Goal: Task Accomplishment & Management: Use online tool/utility

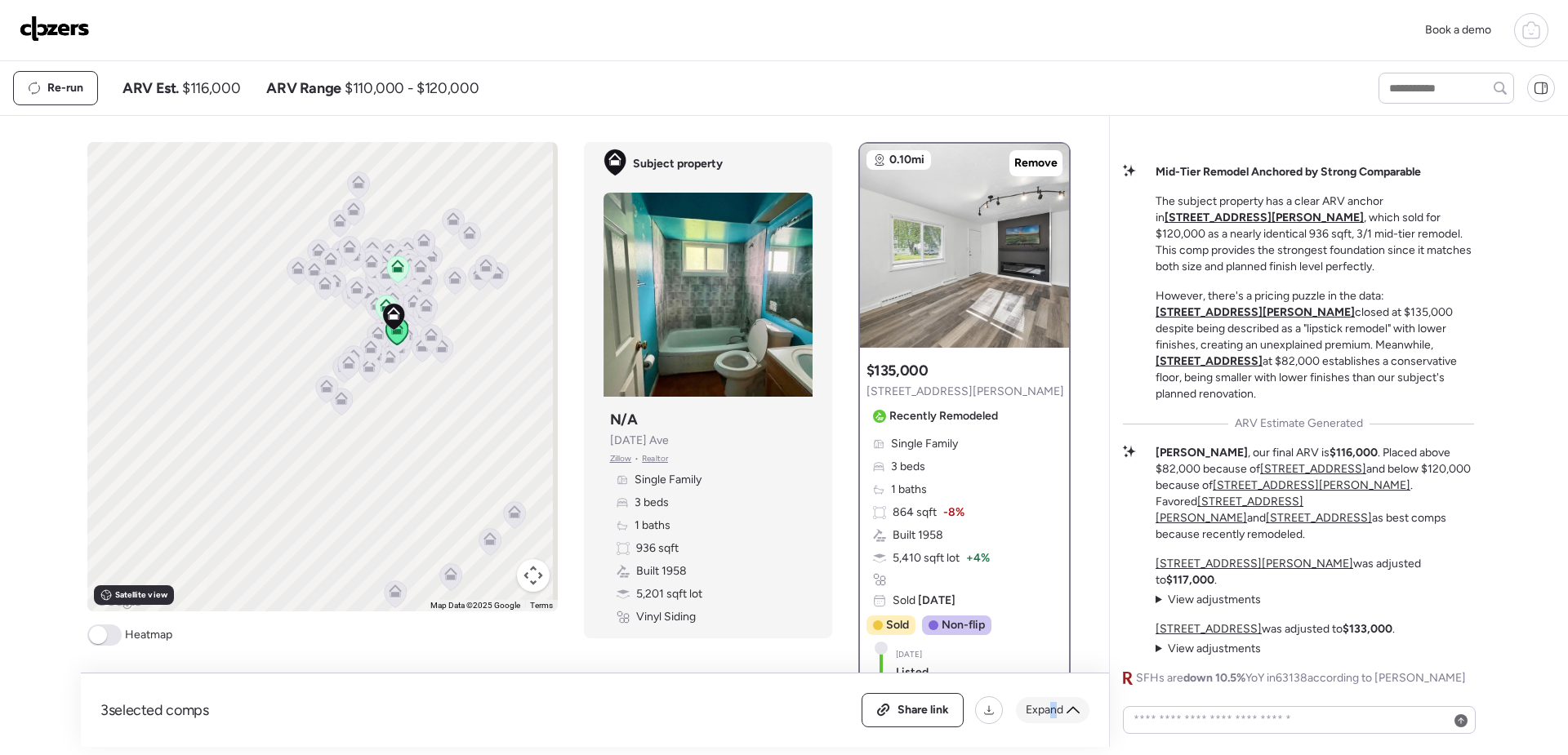
click at [1053, 712] on span "Expand" at bounding box center [1044, 710] width 37 height 17
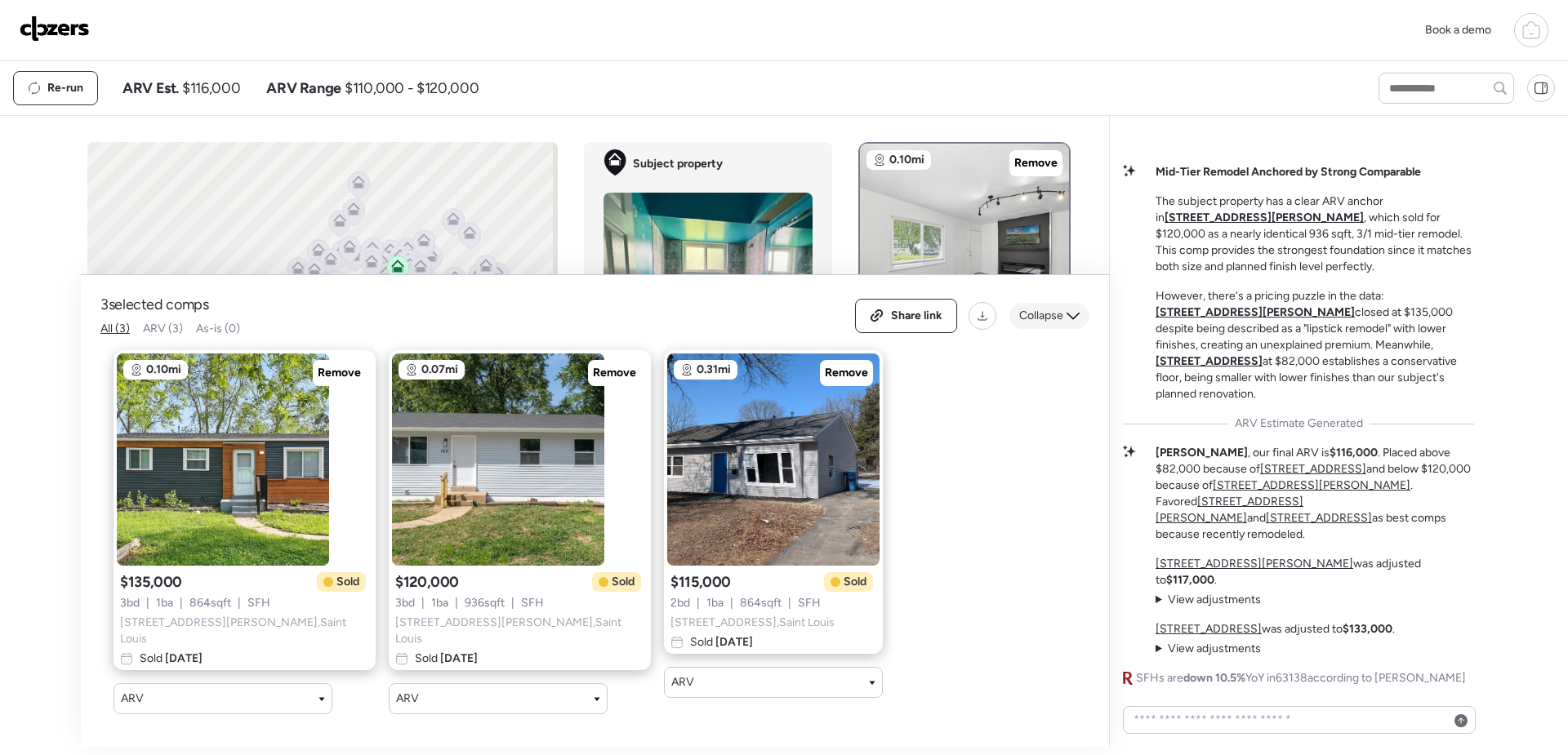
click at [1031, 323] on span "Collapse" at bounding box center [1041, 315] width 44 height 17
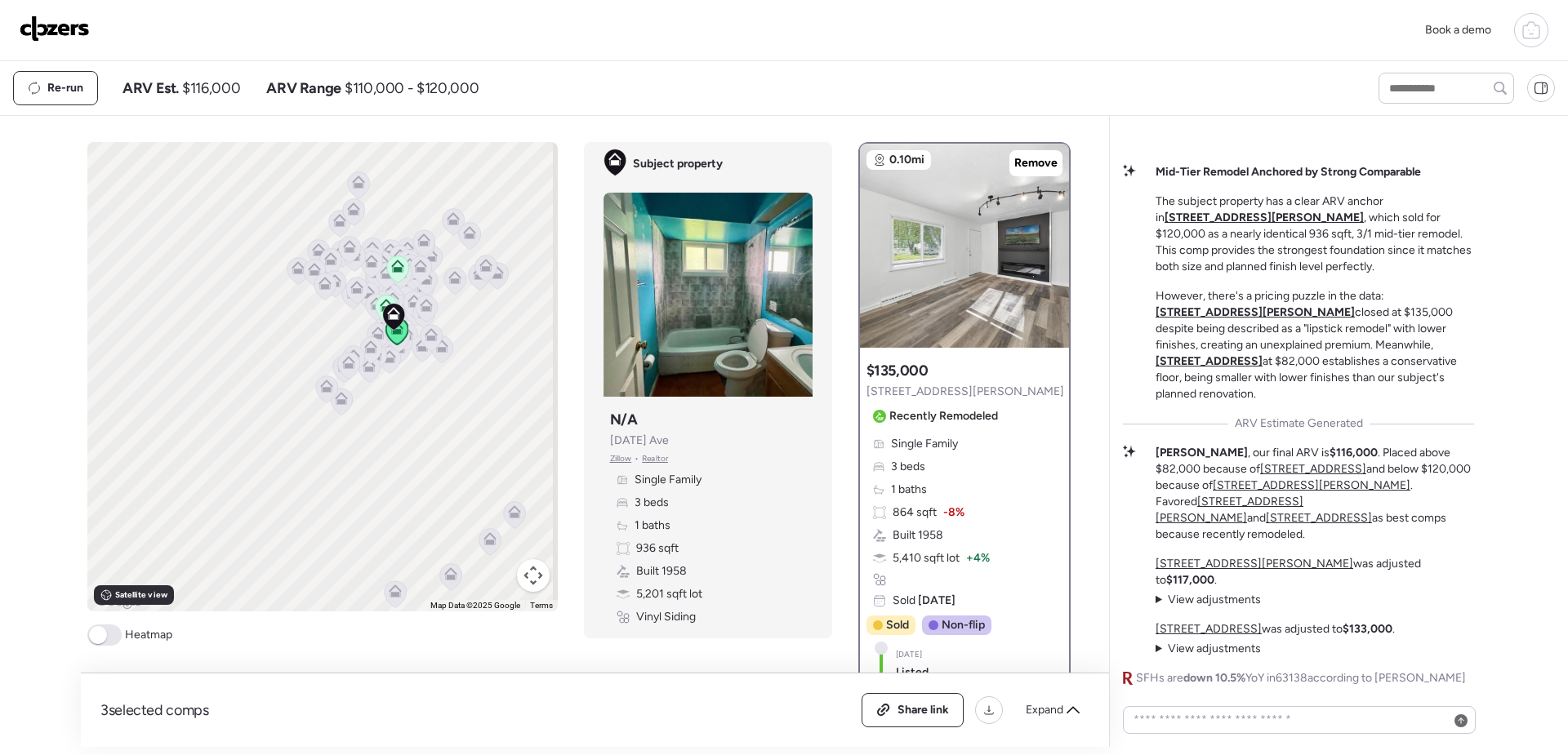
click at [42, 28] on img at bounding box center [55, 29] width 70 height 26
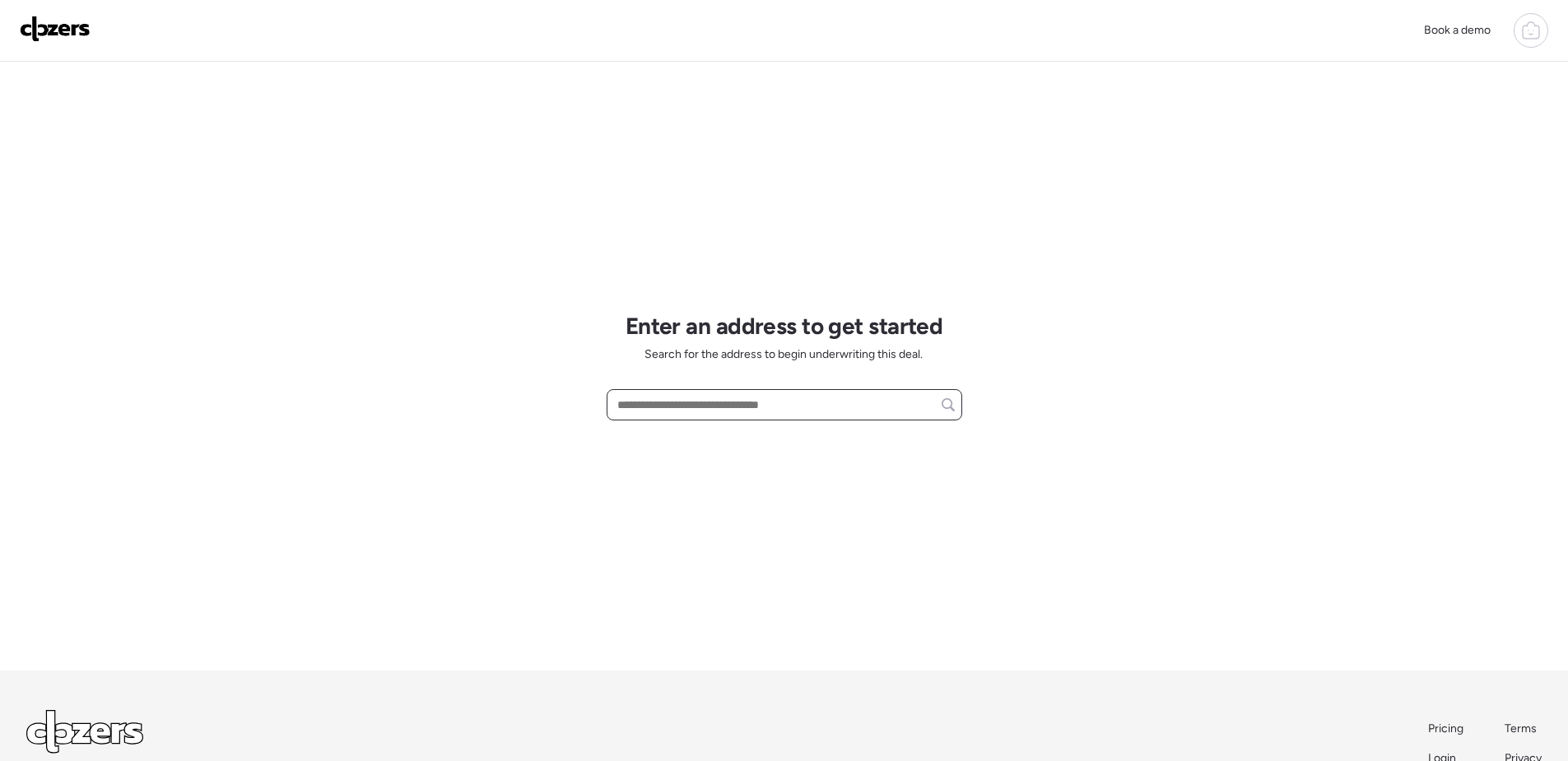
click at [759, 406] on input "text" at bounding box center [784, 405] width 341 height 23
click at [73, 36] on img at bounding box center [55, 29] width 71 height 26
click at [1528, 35] on icon at bounding box center [1531, 30] width 20 height 20
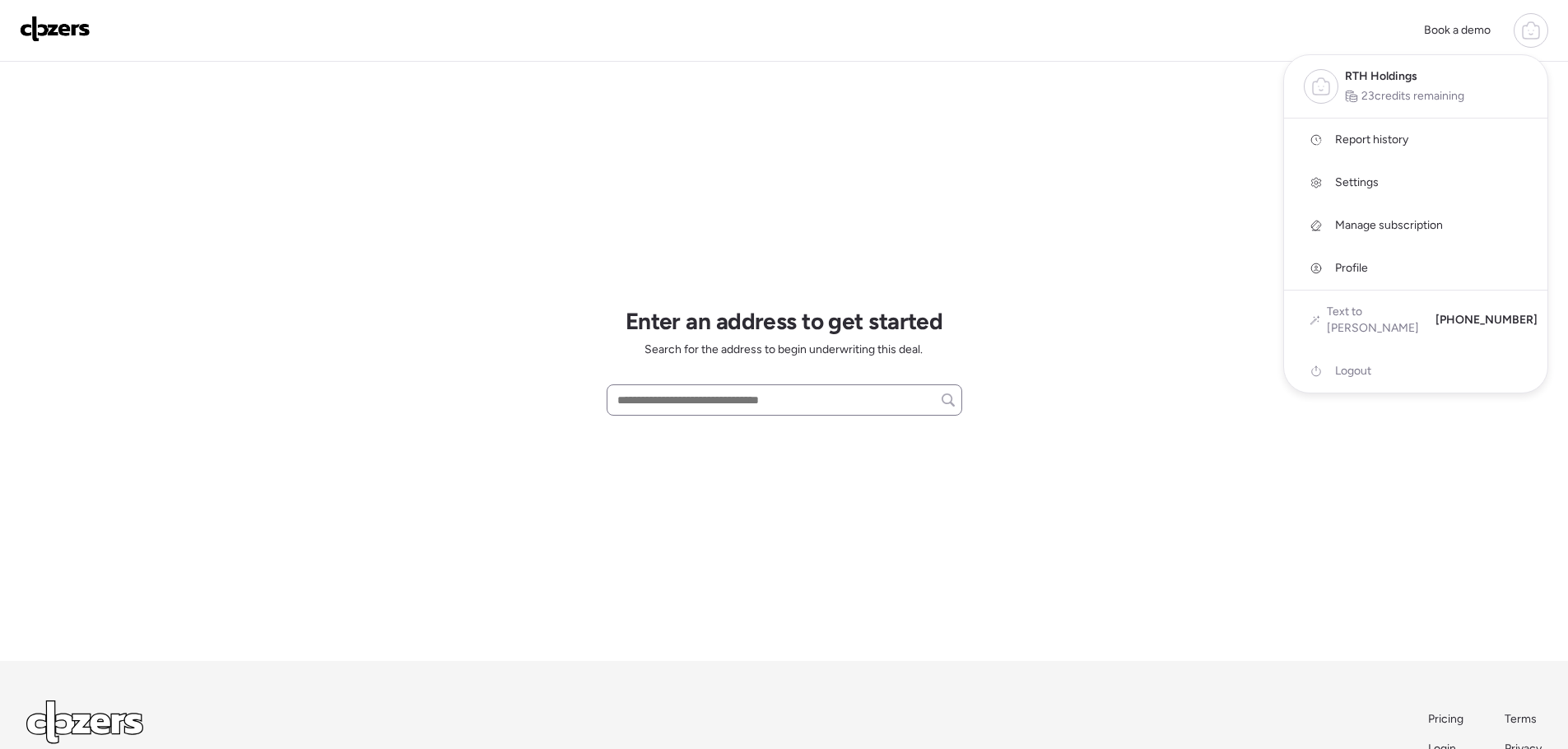
click at [710, 406] on div at bounding box center [784, 328] width 1568 height 749
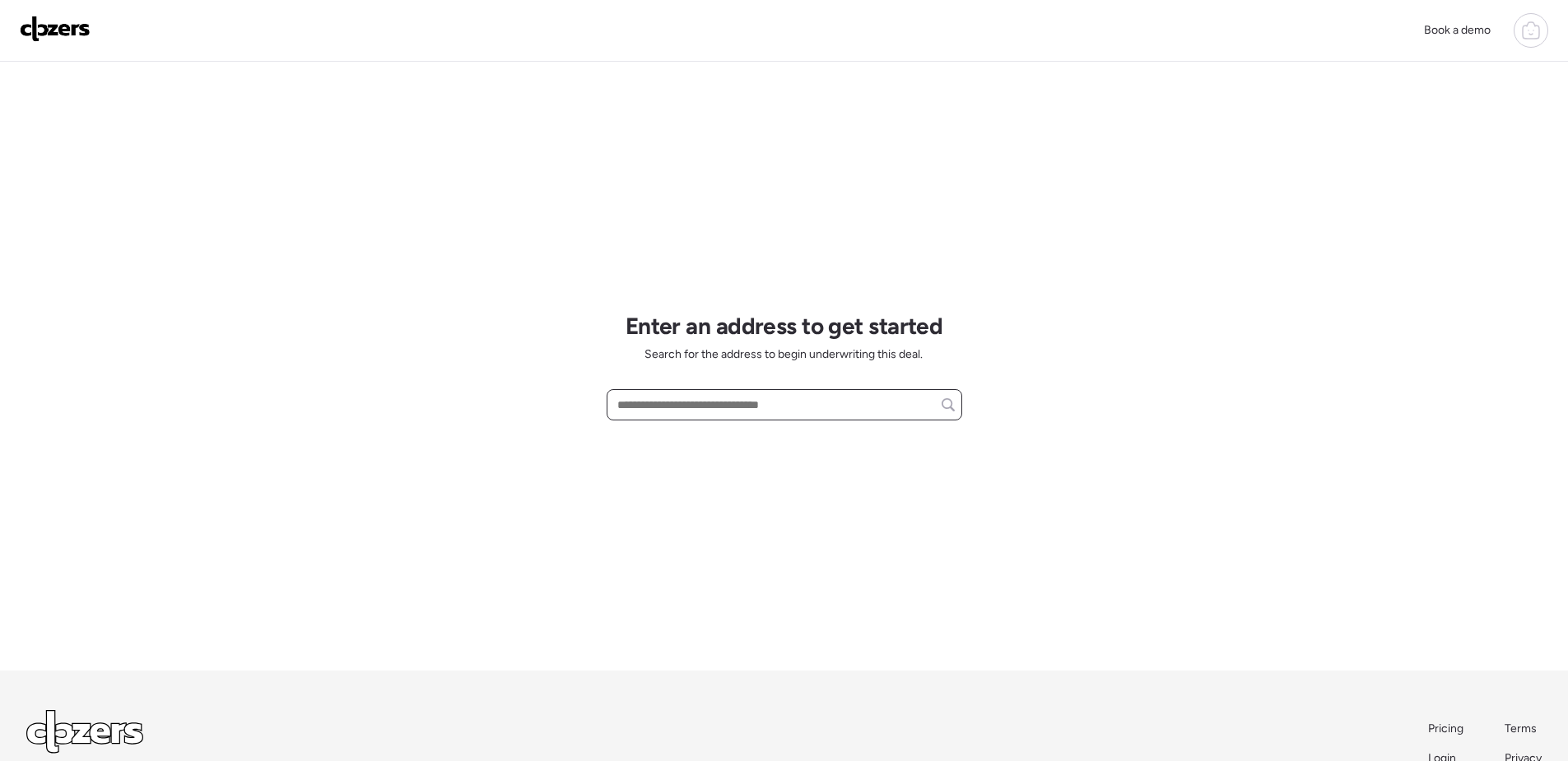
click at [731, 397] on input "text" at bounding box center [784, 405] width 341 height 23
paste input "**********"
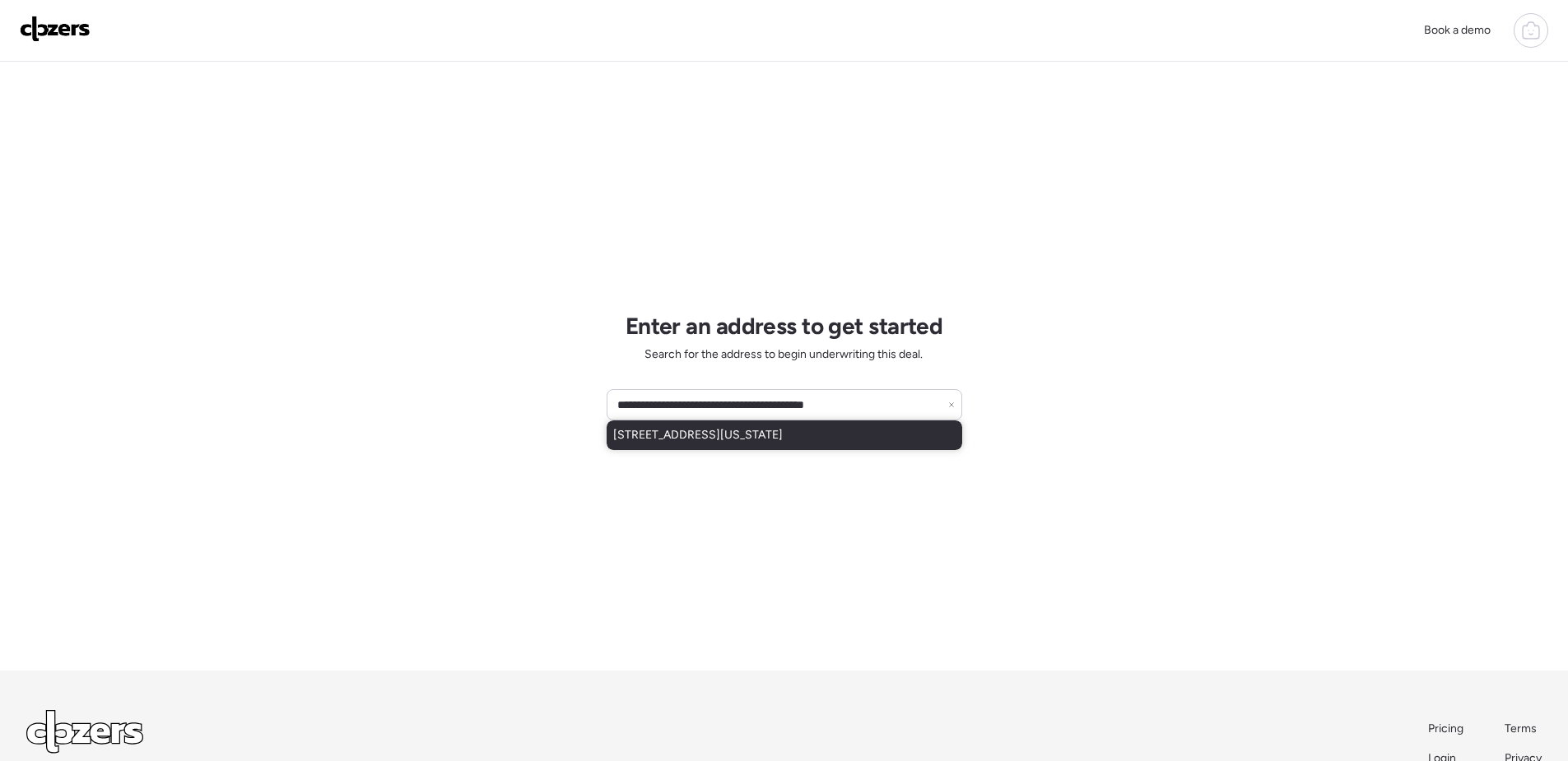
click at [783, 440] on span "[STREET_ADDRESS][US_STATE]" at bounding box center [698, 435] width 170 height 17
type input "**********"
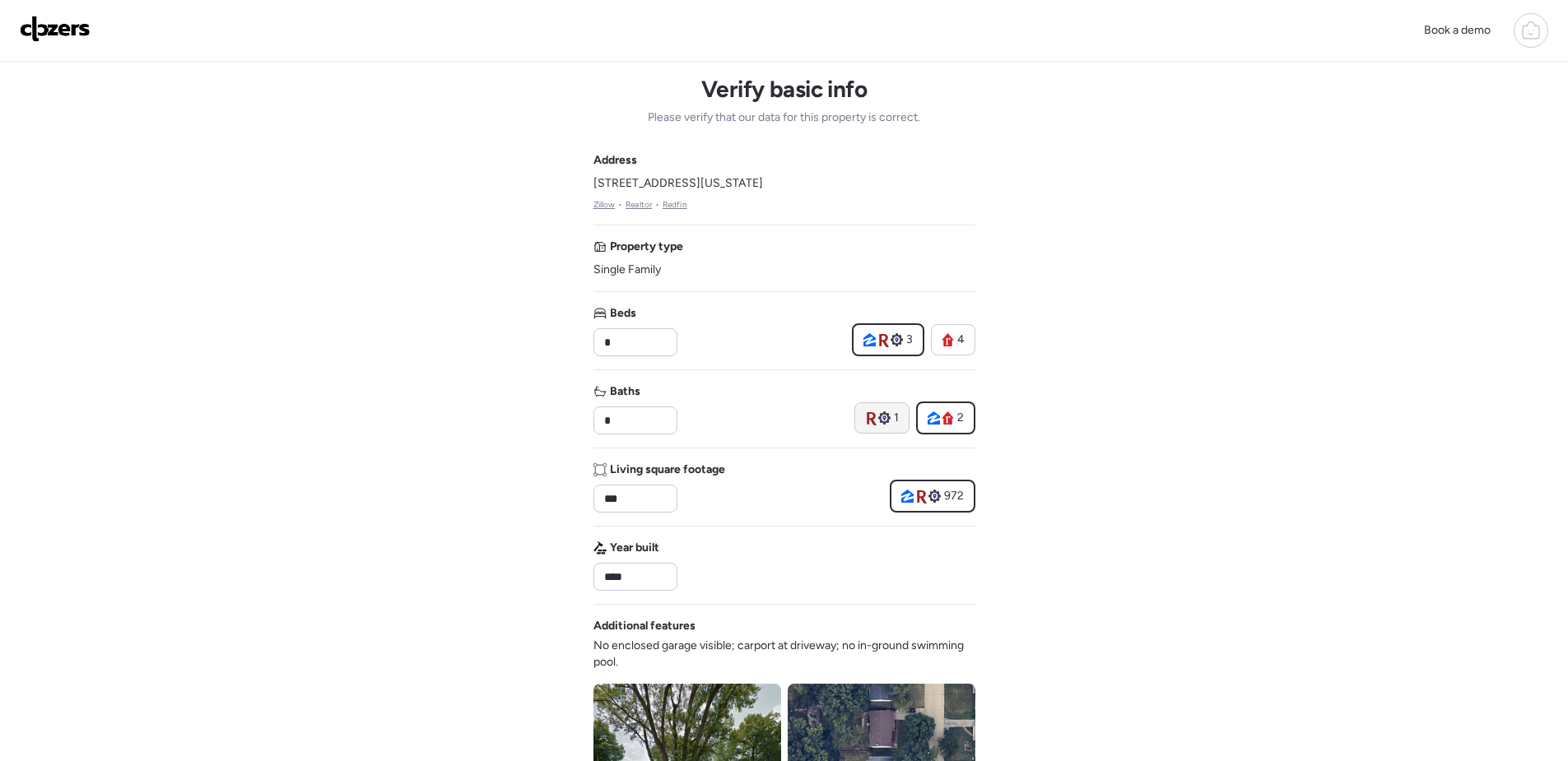
click at [867, 420] on icon at bounding box center [871, 418] width 11 height 15
type input "*"
click at [1088, 472] on div "Book a demo Verify basic info Please verify that our data for this property is …" at bounding box center [784, 704] width 1568 height 1408
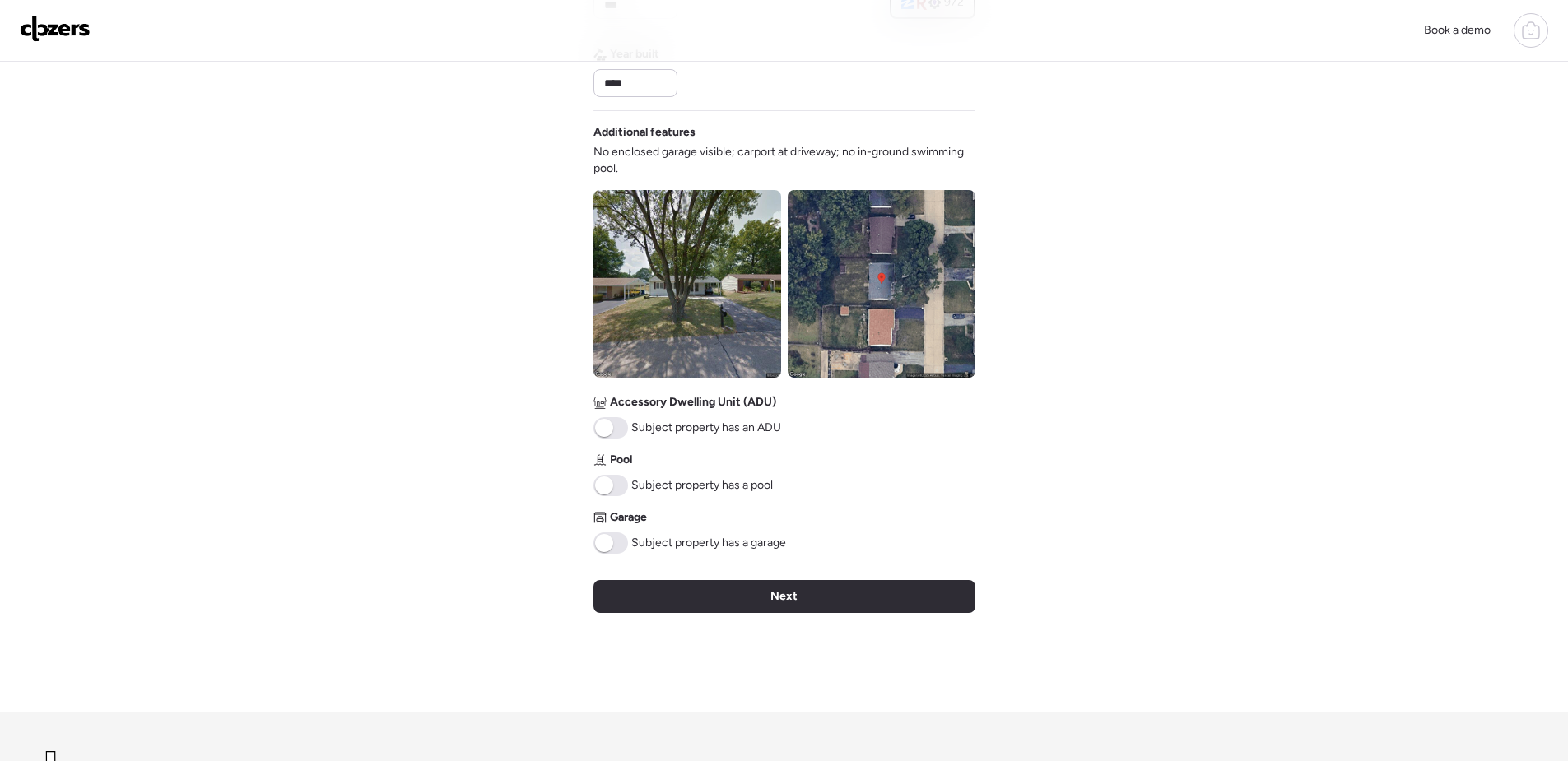
scroll to position [576, 0]
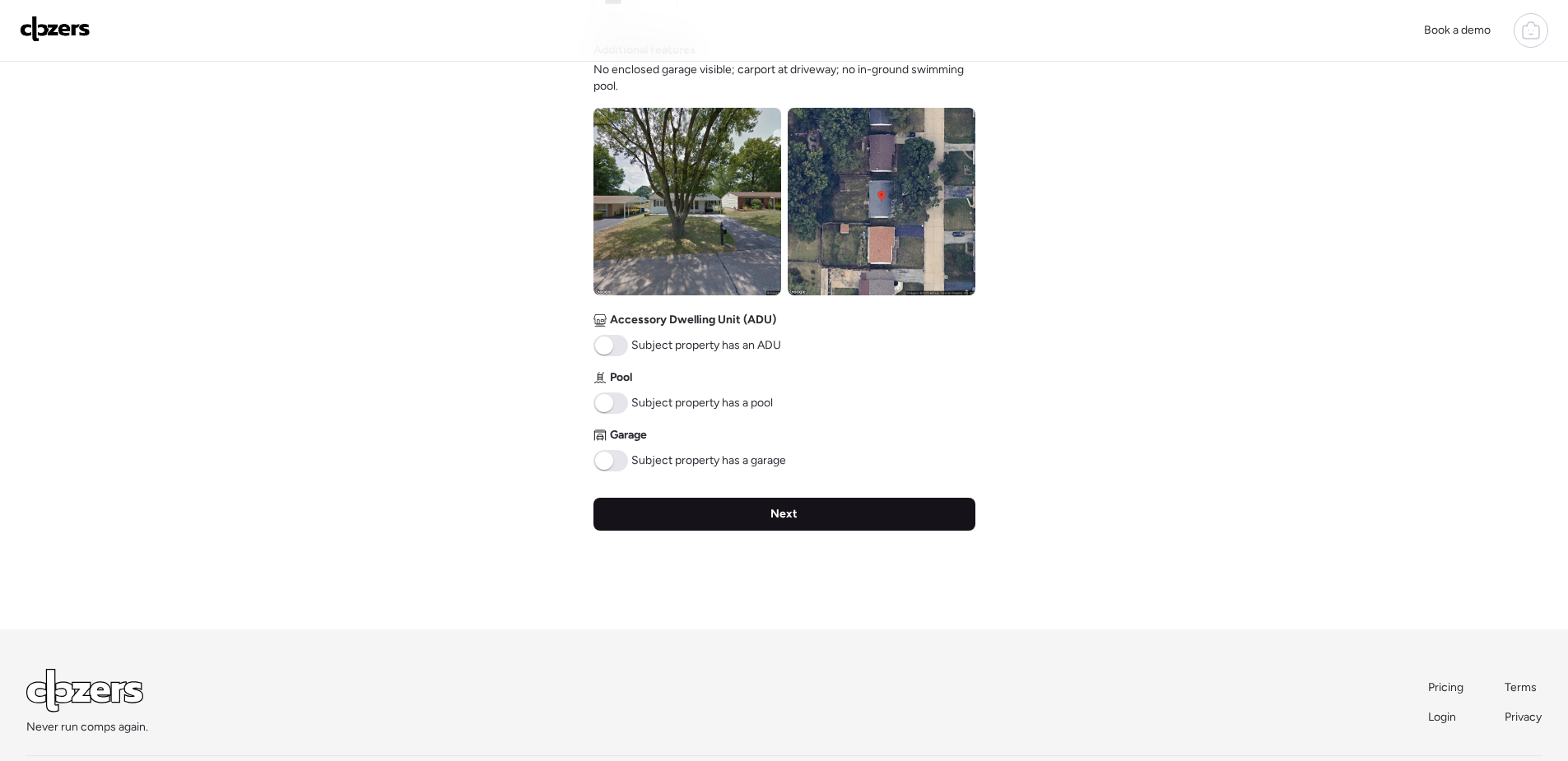
click at [813, 513] on div "Next" at bounding box center [785, 515] width 382 height 33
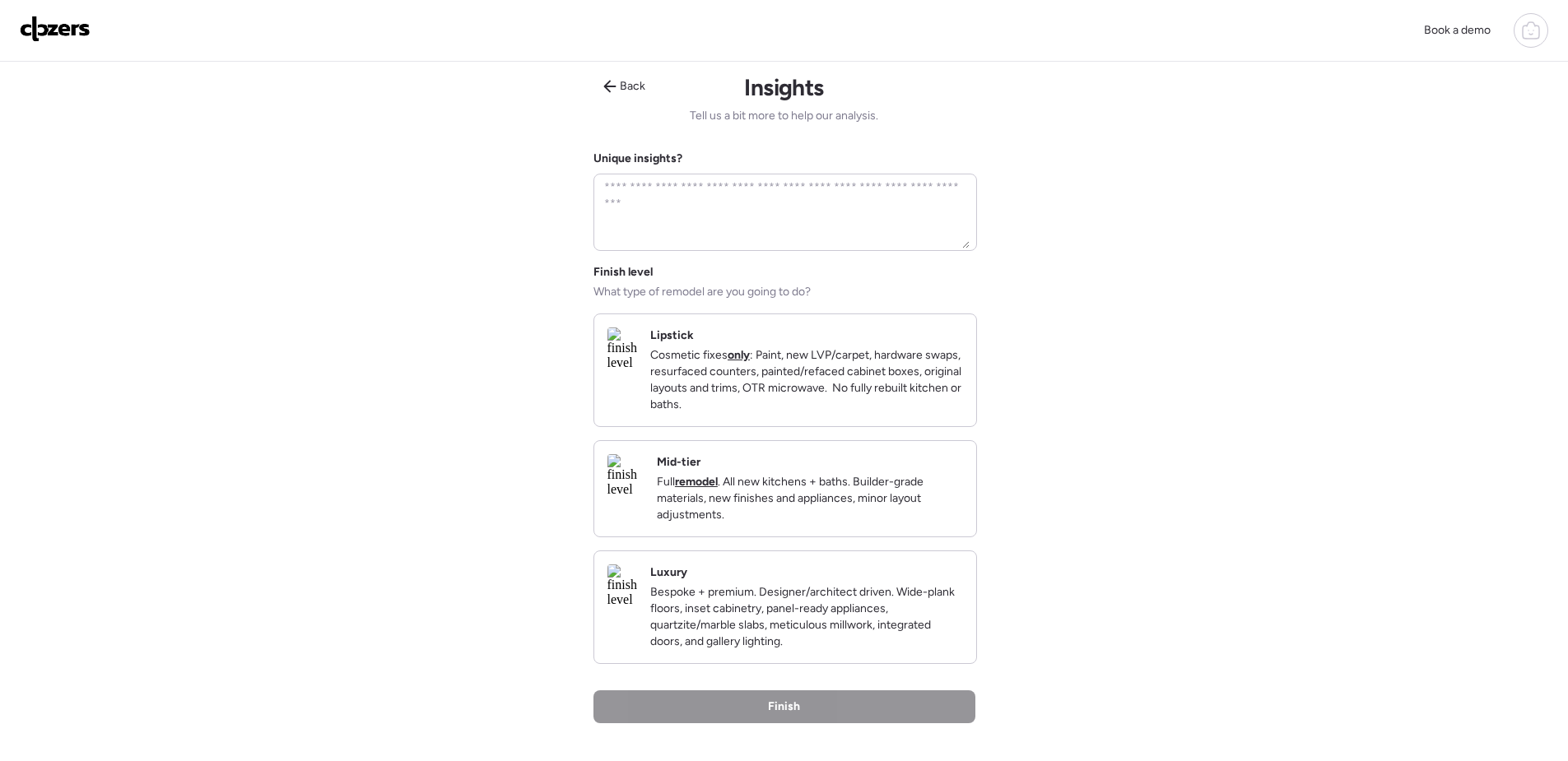
scroll to position [0, 0]
click at [972, 480] on div "Mid-tier Full remodel . All new kitchens + baths. Builder-grade materials, new …" at bounding box center [786, 490] width 382 height 95
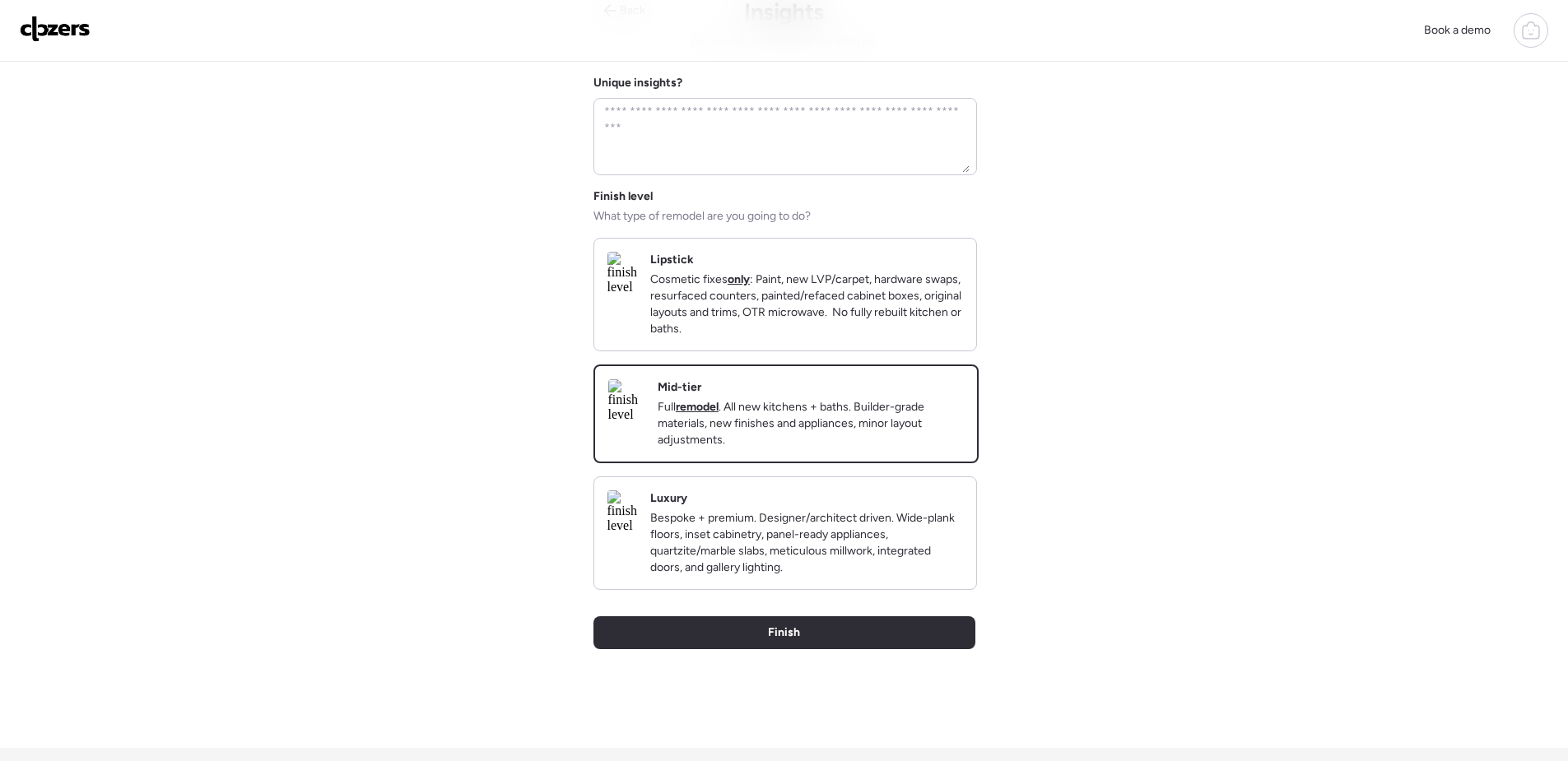
scroll to position [82, 0]
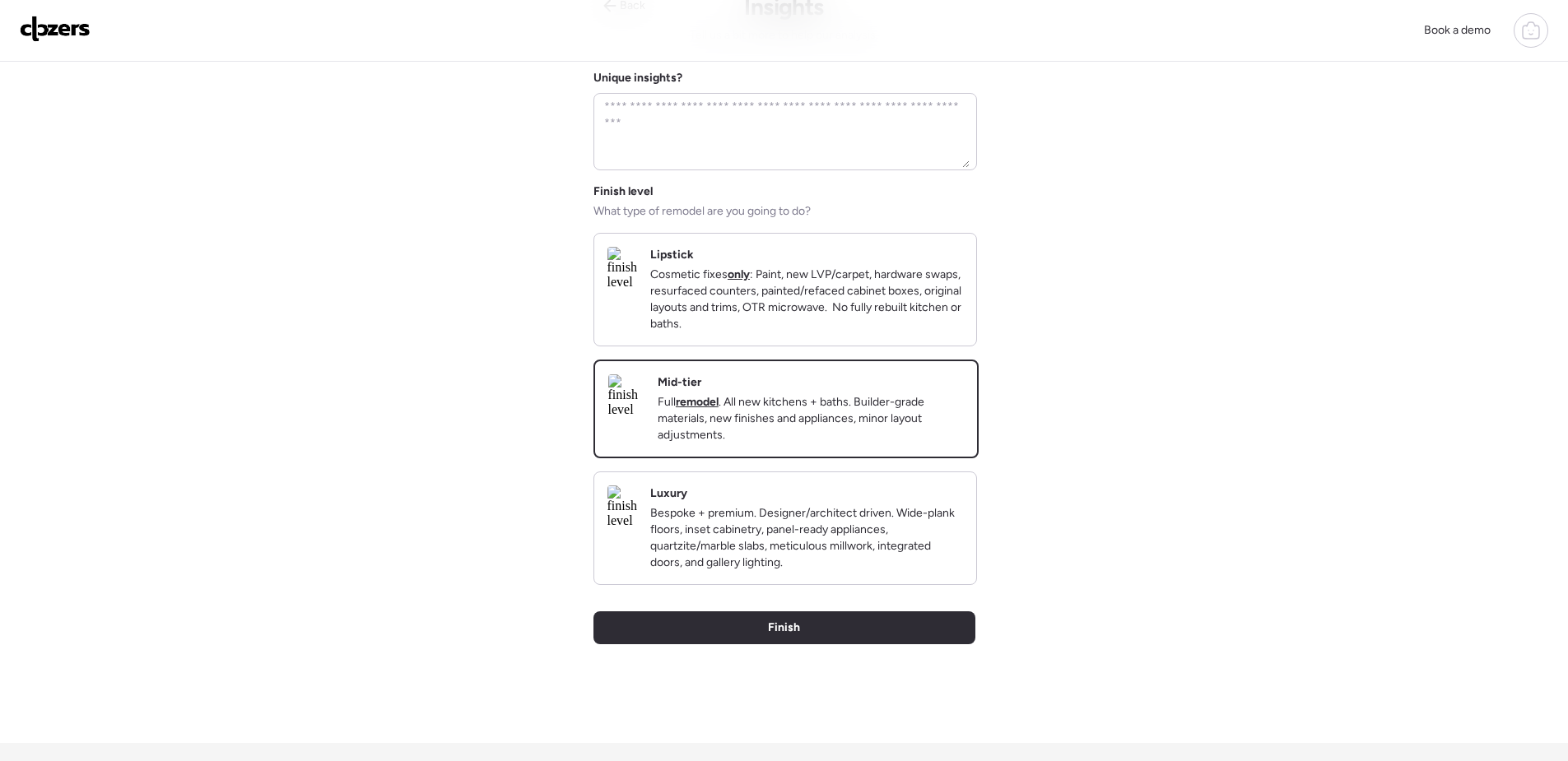
drag, startPoint x: 937, startPoint y: 645, endPoint x: 991, endPoint y: 638, distance: 54.5
click at [937, 645] on div "Finish" at bounding box center [785, 628] width 382 height 33
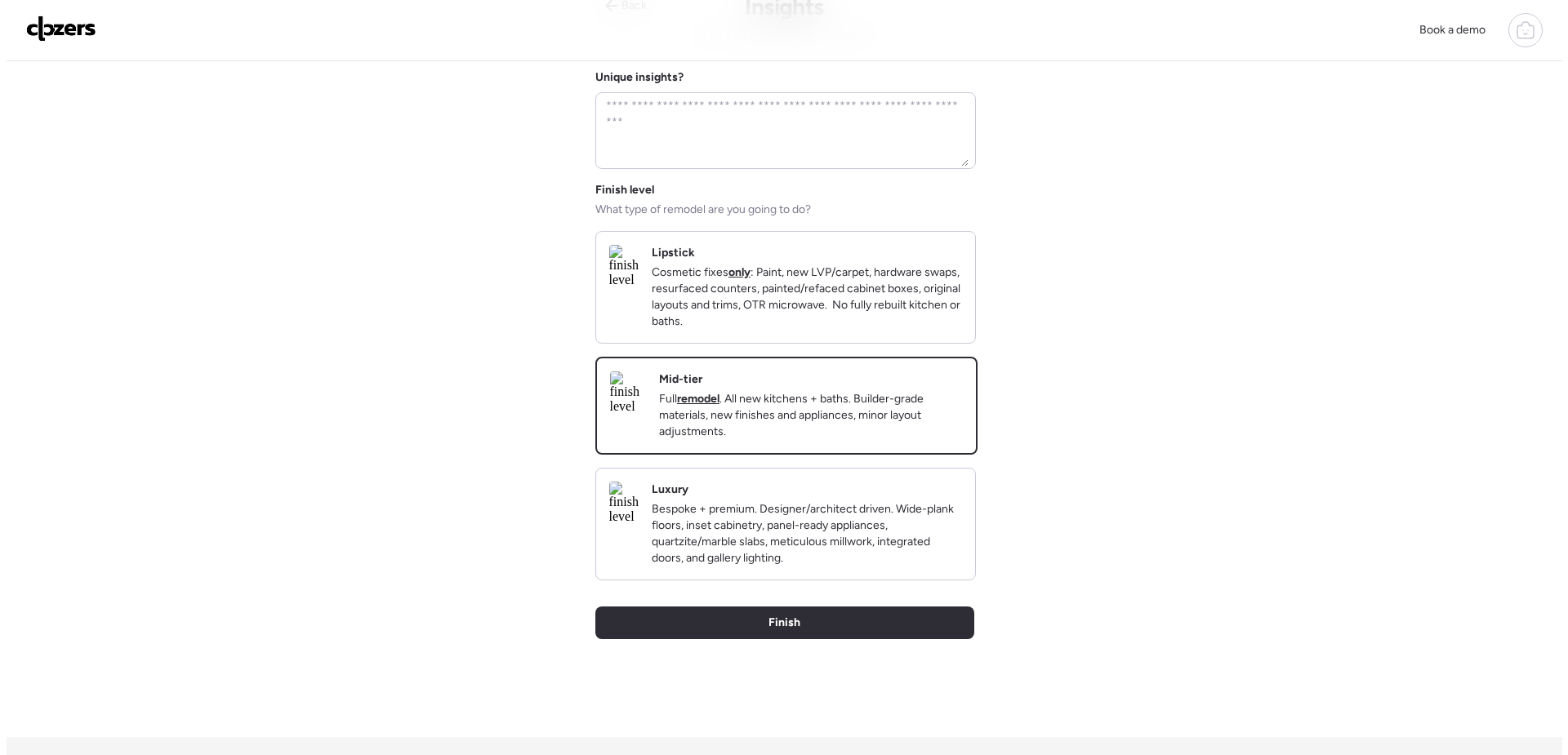
scroll to position [0, 0]
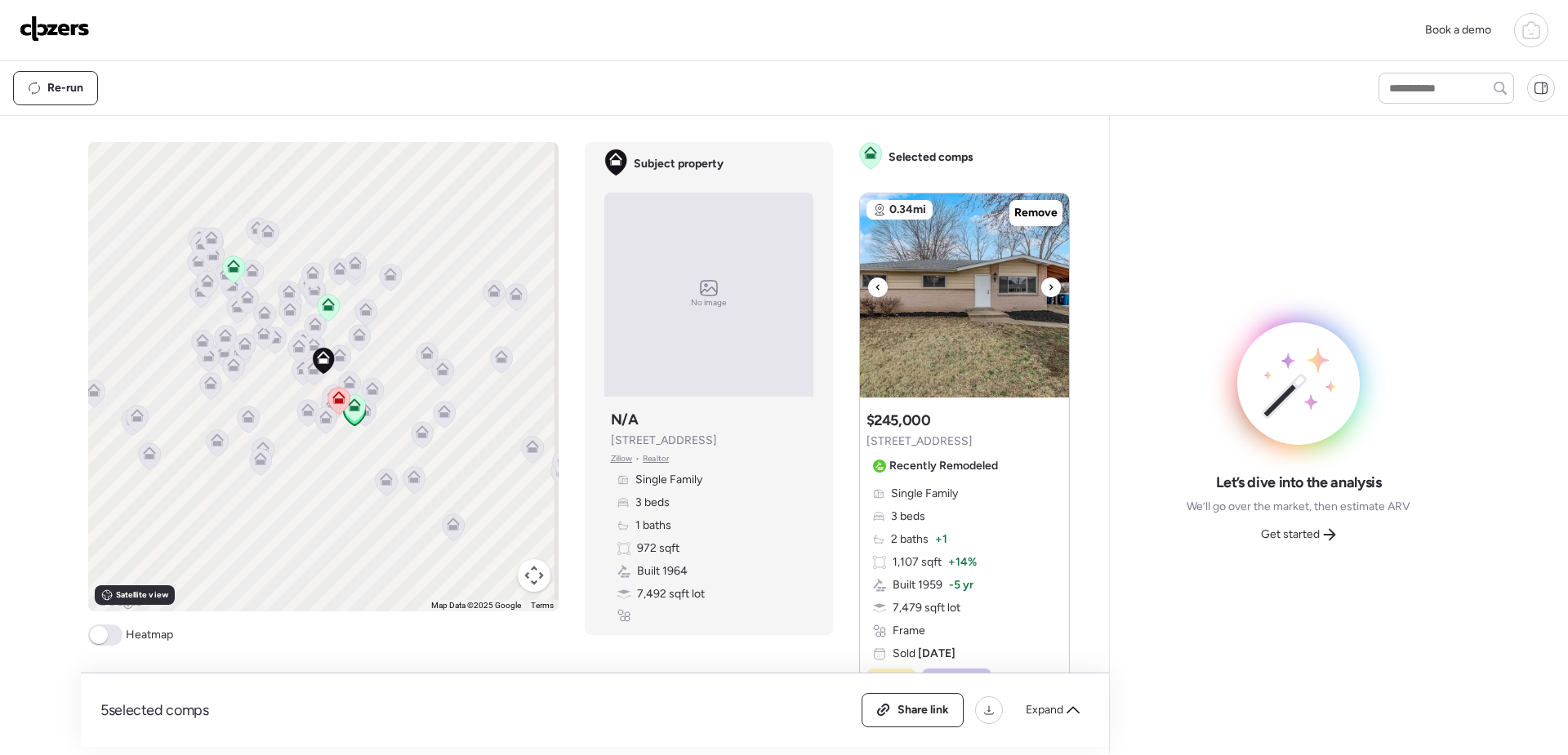
click at [1048, 287] on icon at bounding box center [1052, 288] width 7 height 20
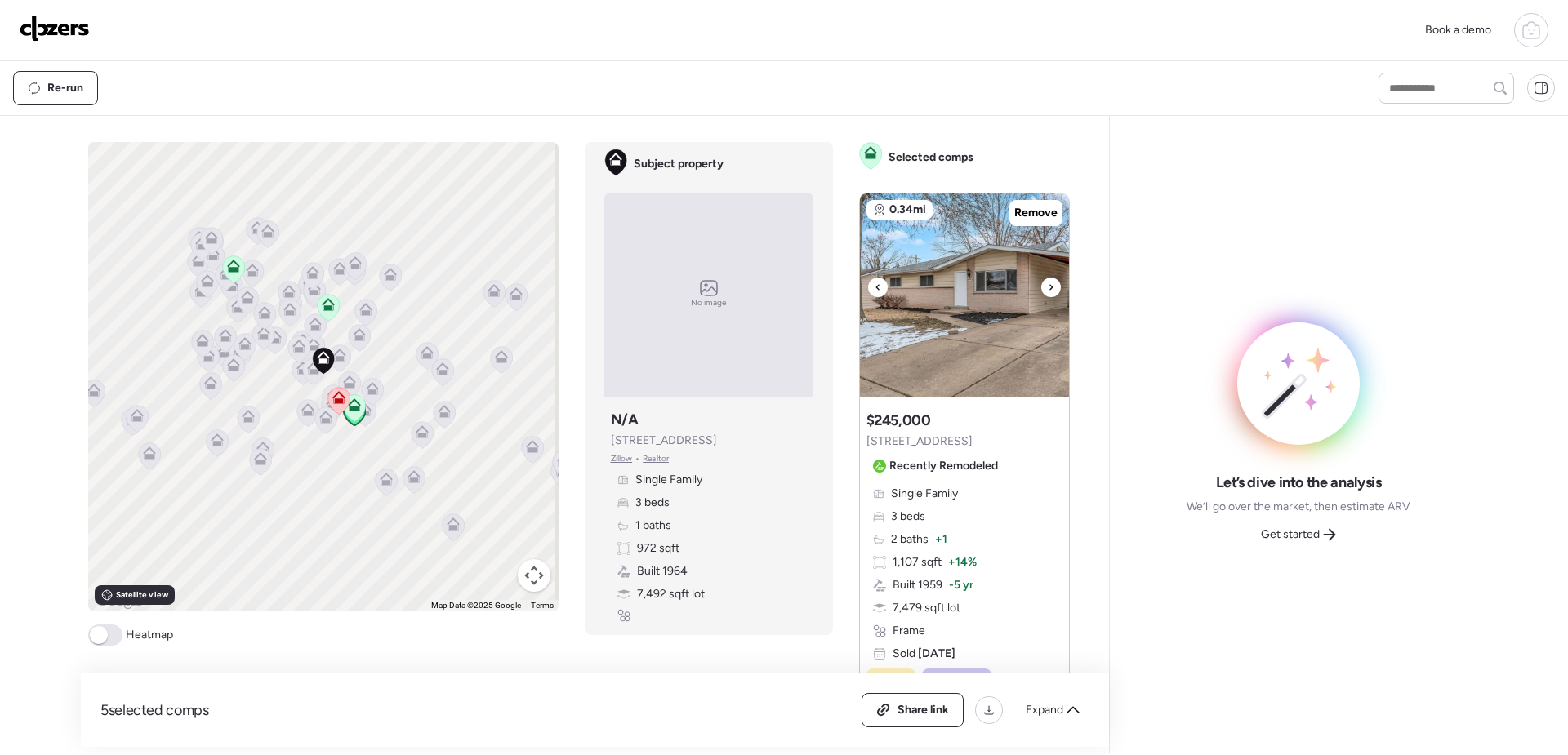
click at [1048, 287] on icon at bounding box center [1052, 288] width 7 height 20
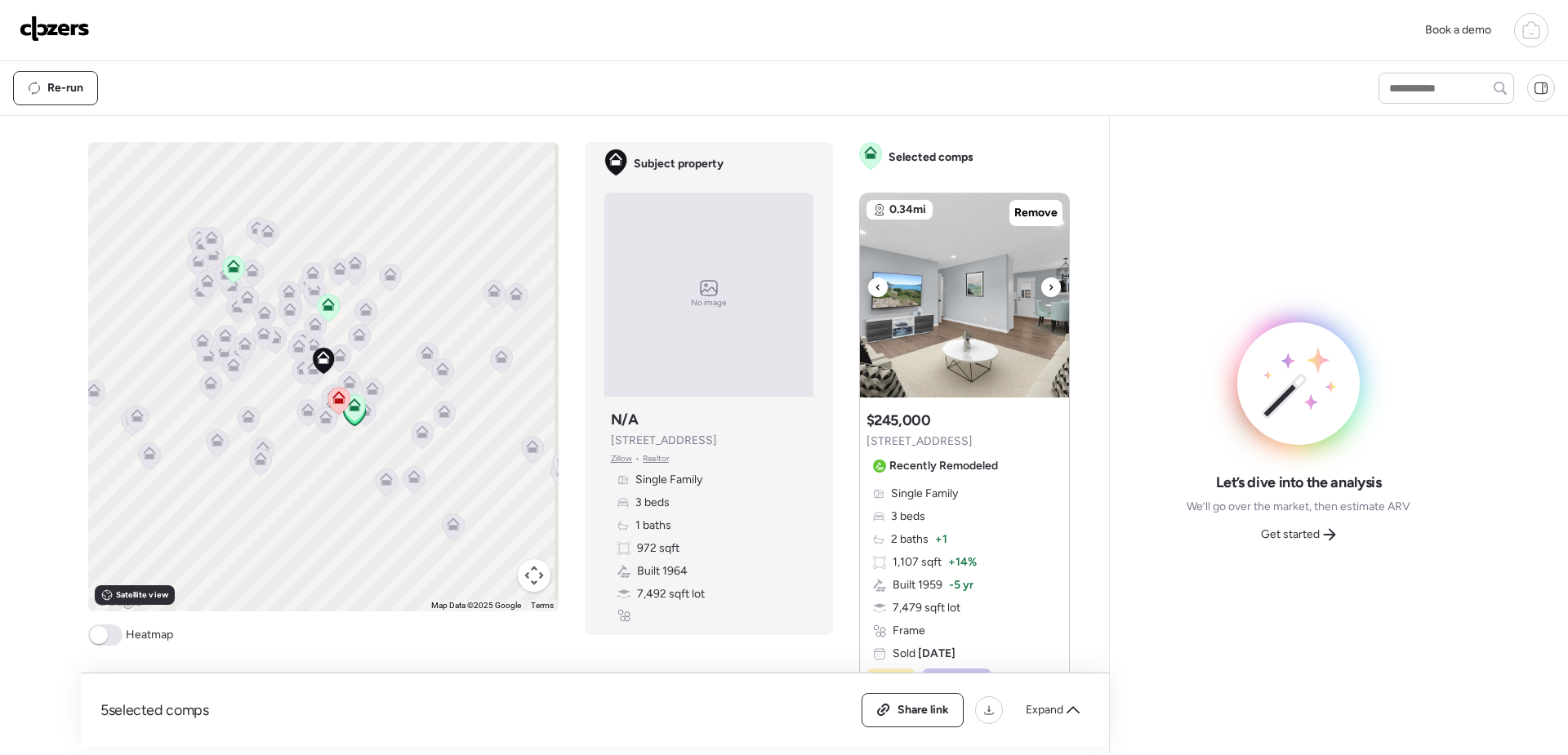
click at [1048, 287] on icon at bounding box center [1052, 288] width 7 height 20
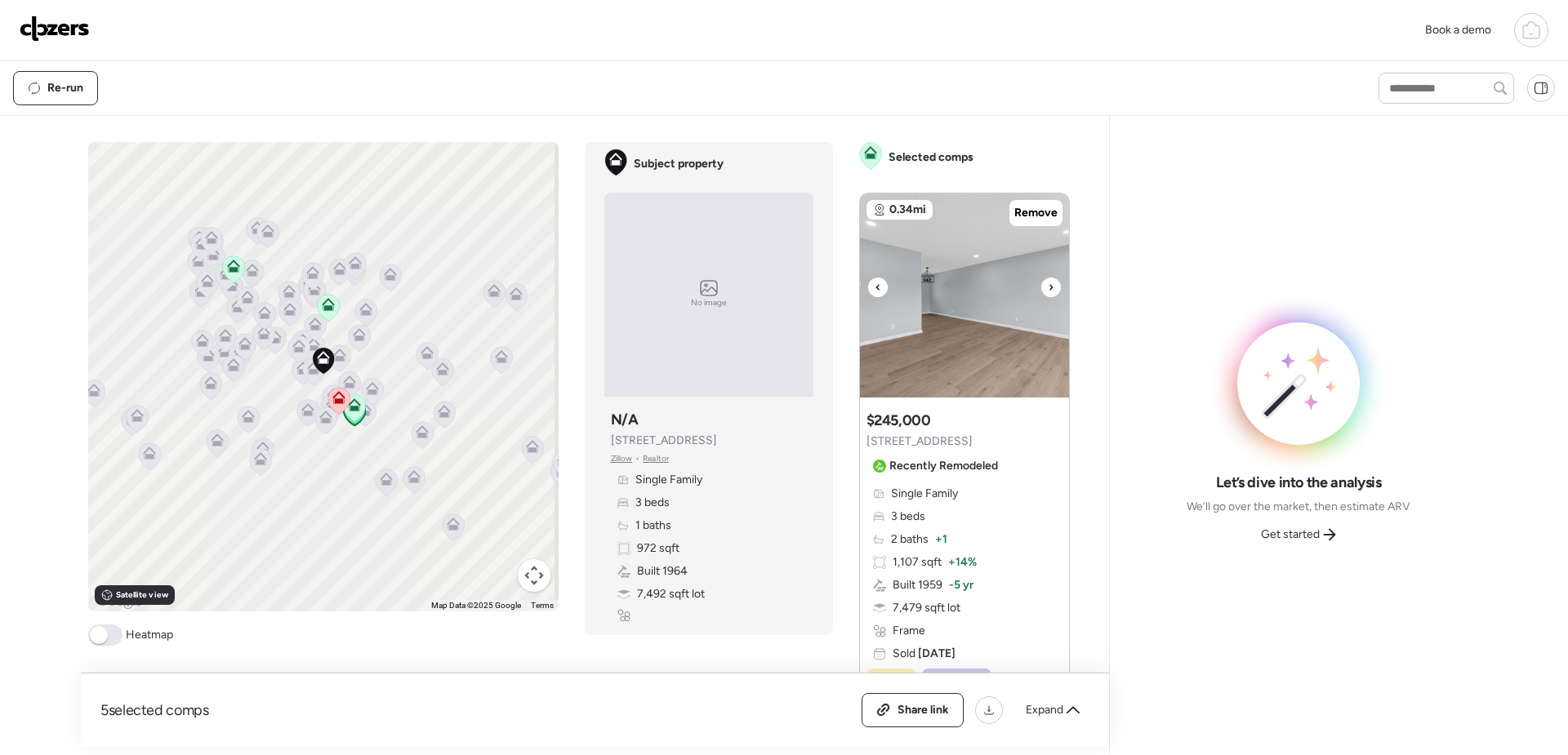
click at [1048, 287] on icon at bounding box center [1052, 288] width 7 height 20
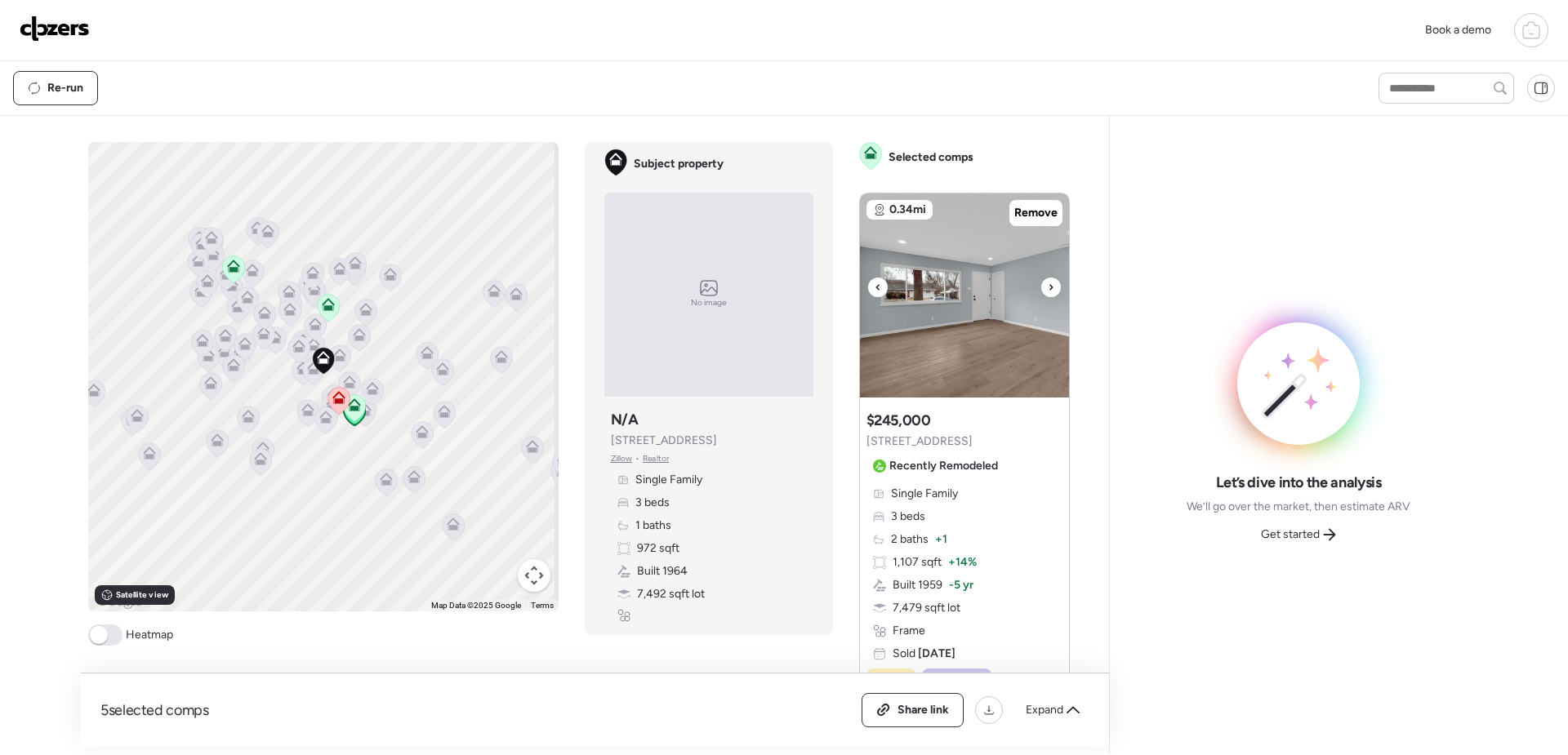
click at [1048, 287] on icon at bounding box center [1052, 288] width 7 height 20
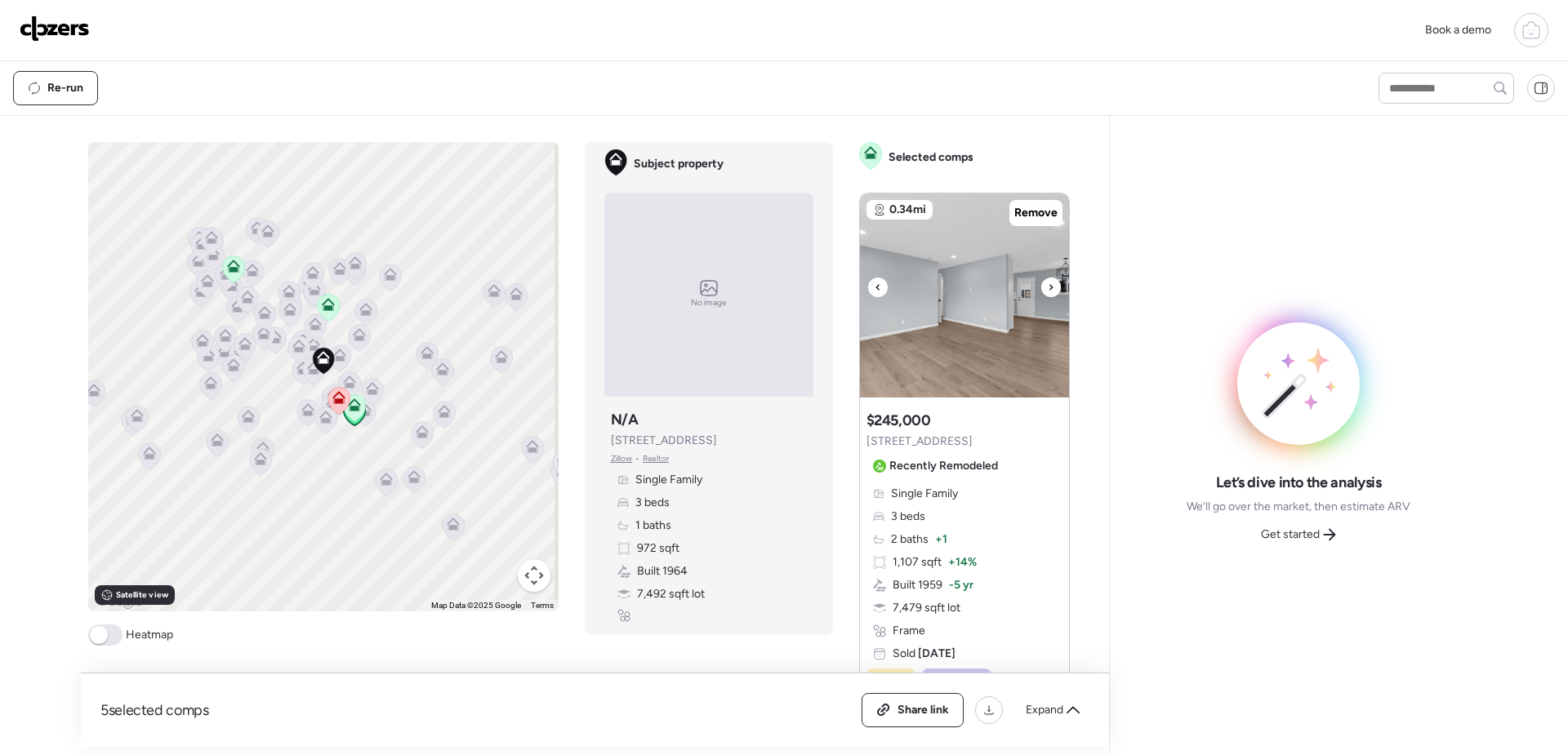
click at [1048, 287] on icon at bounding box center [1052, 288] width 7 height 20
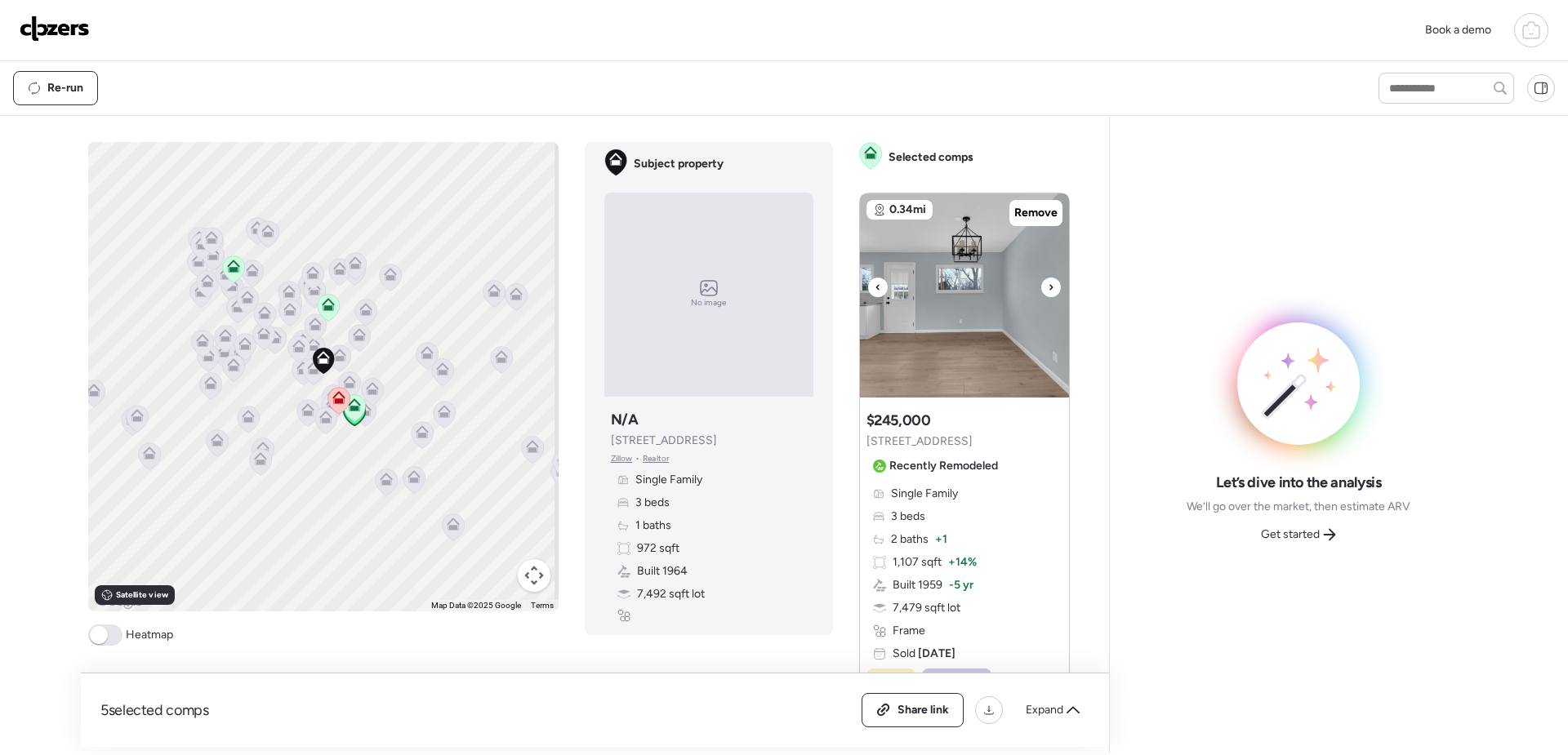
click at [1048, 287] on icon at bounding box center [1052, 288] width 7 height 20
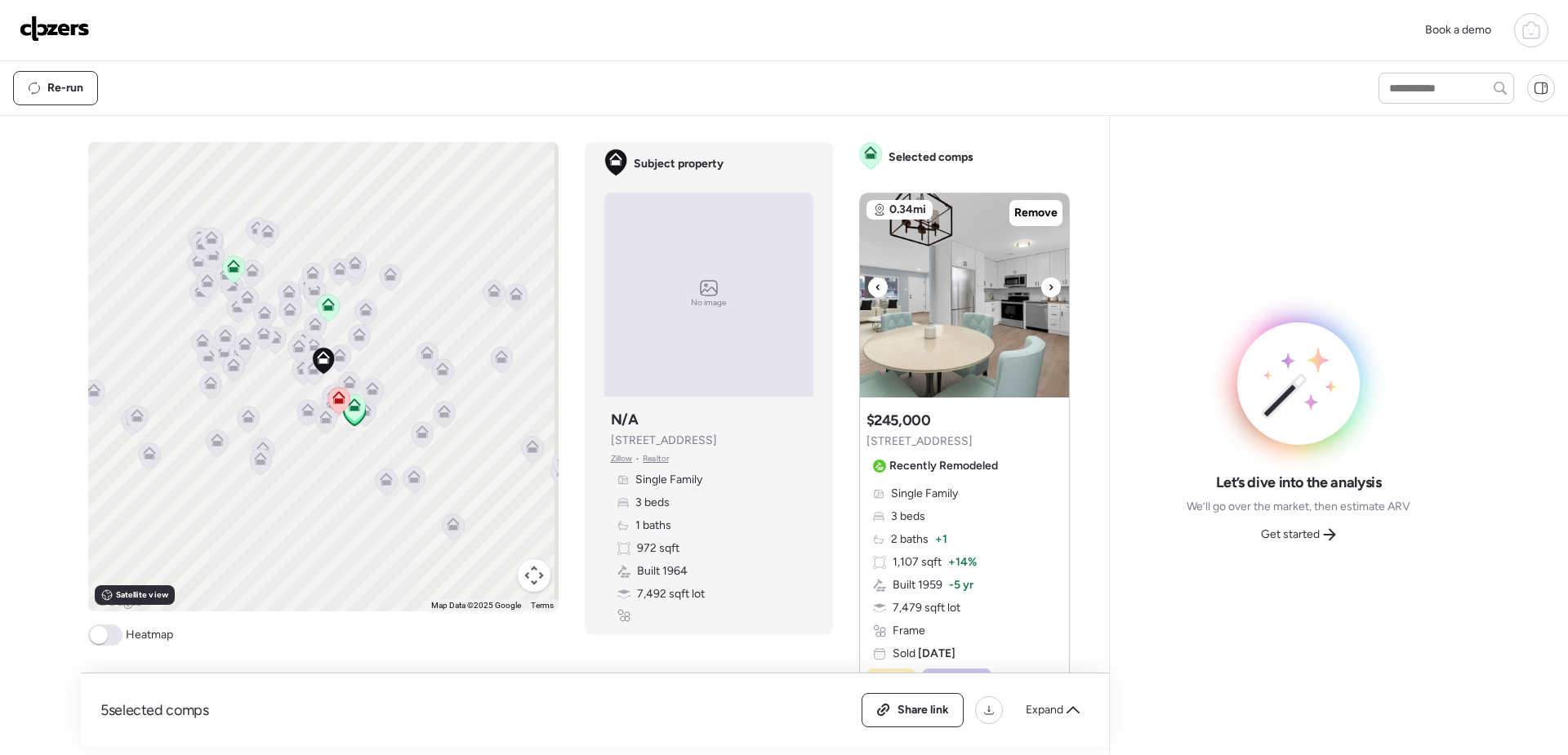
click at [1048, 287] on icon at bounding box center [1052, 288] width 7 height 20
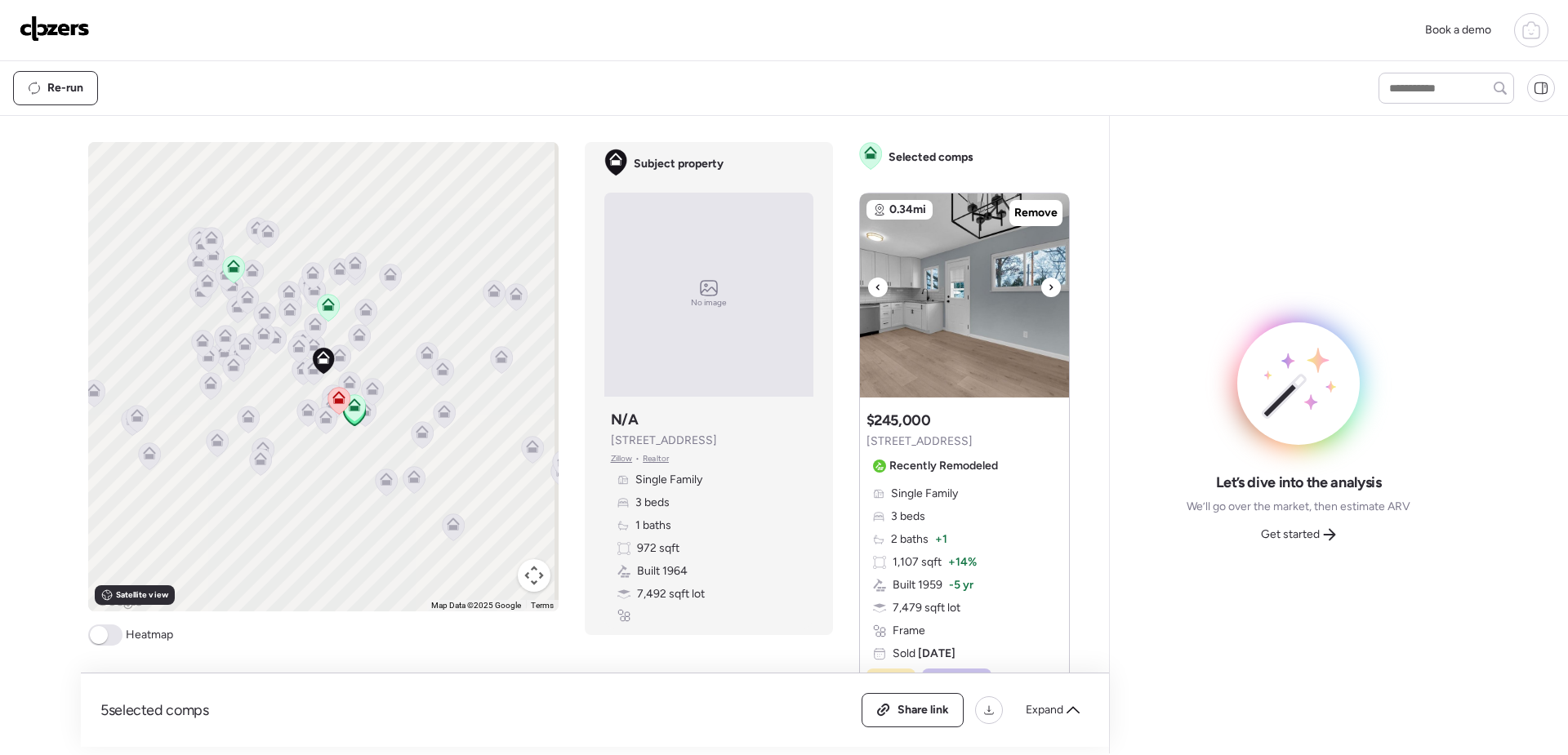
click at [1048, 287] on icon at bounding box center [1052, 288] width 7 height 20
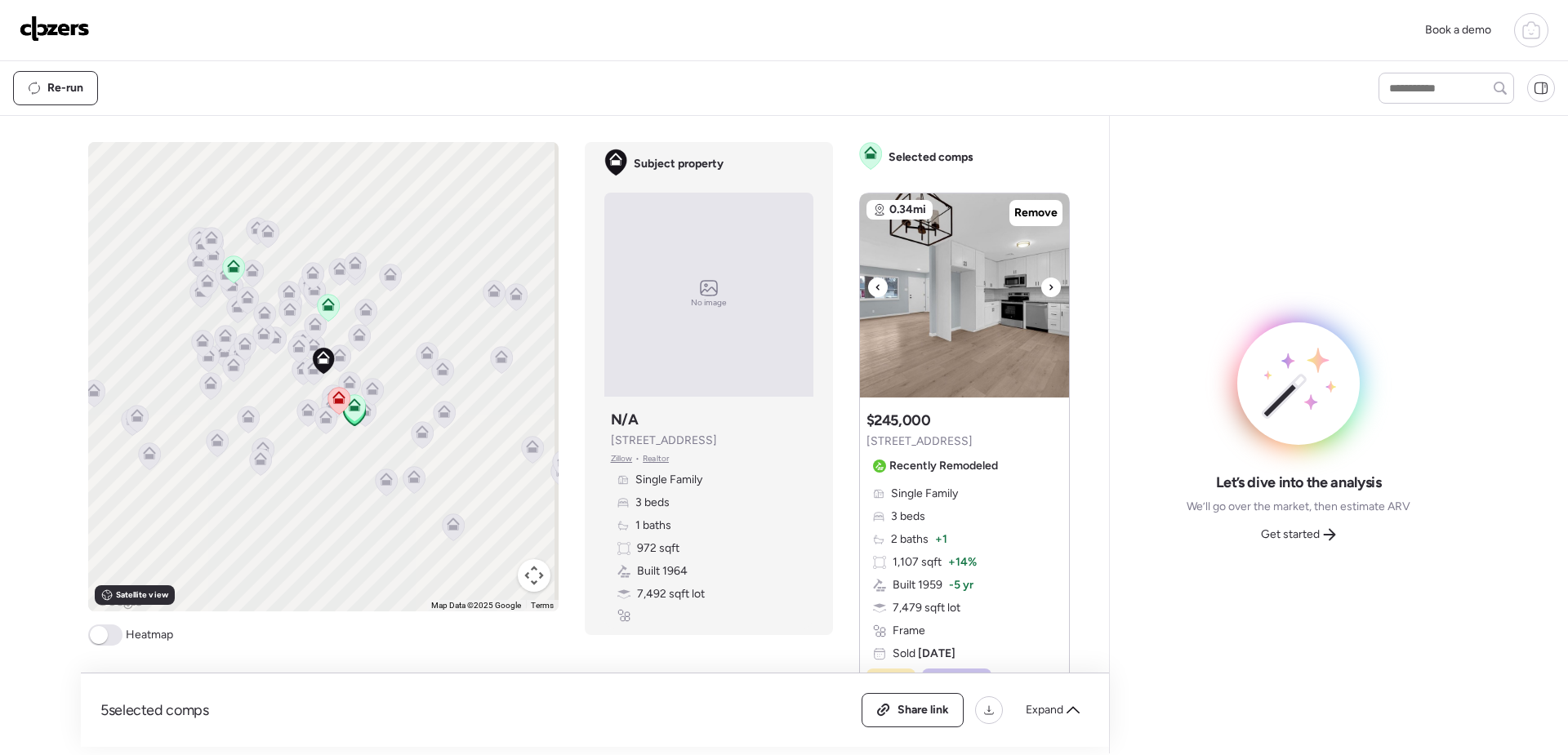
click at [1048, 287] on icon at bounding box center [1052, 288] width 7 height 20
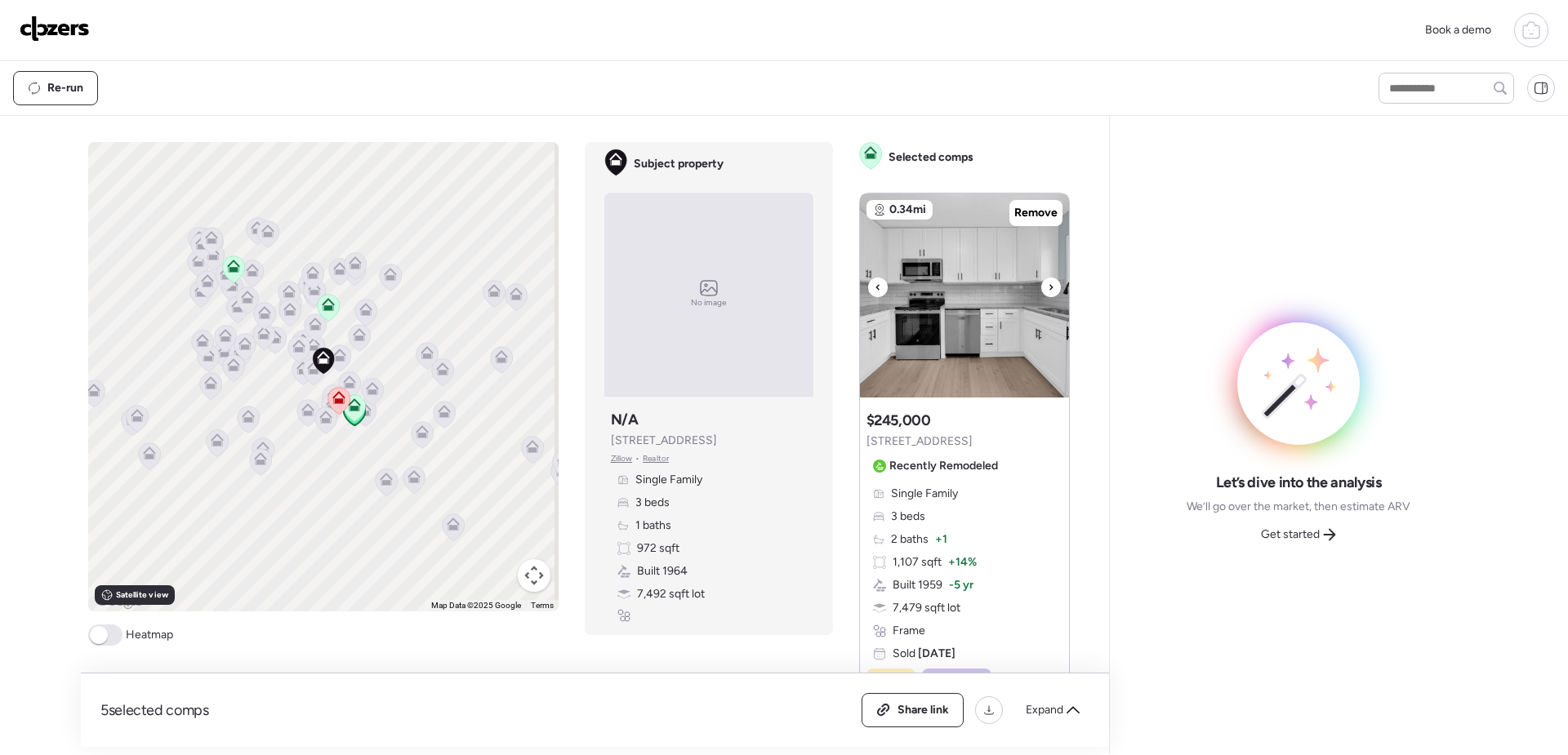
click at [1048, 287] on icon at bounding box center [1052, 288] width 7 height 20
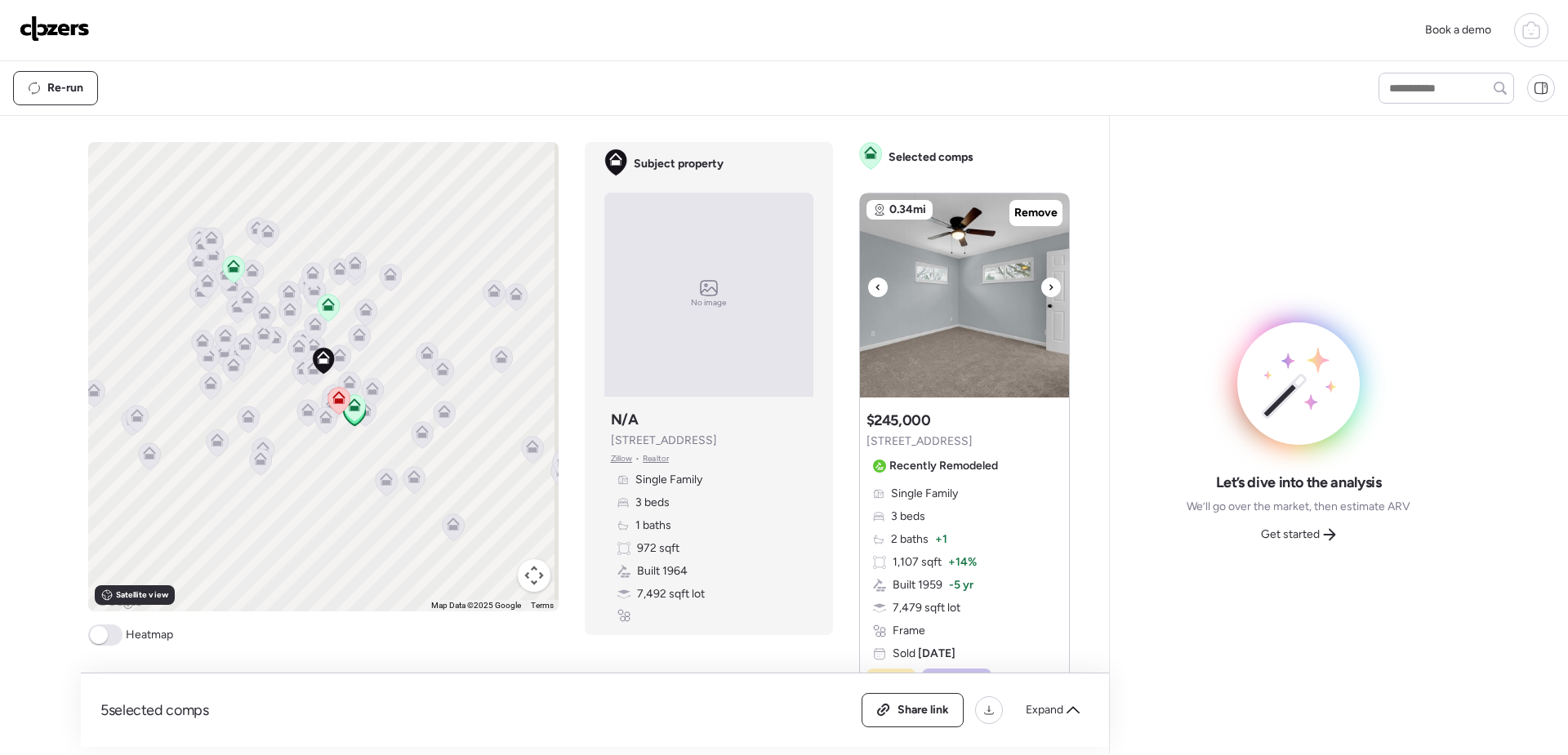
click at [1048, 287] on icon at bounding box center [1052, 288] width 7 height 20
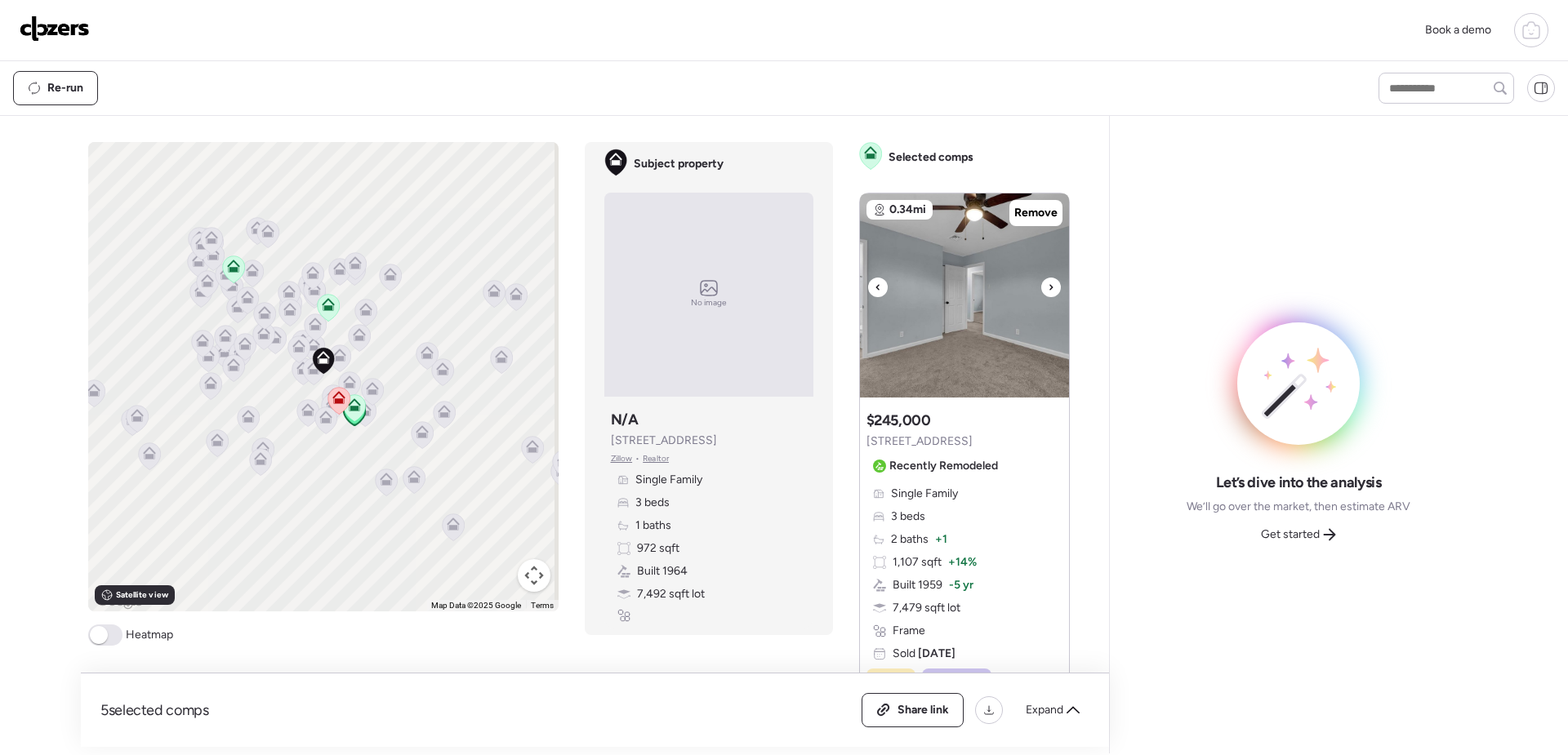
click at [1048, 287] on icon at bounding box center [1052, 288] width 7 height 20
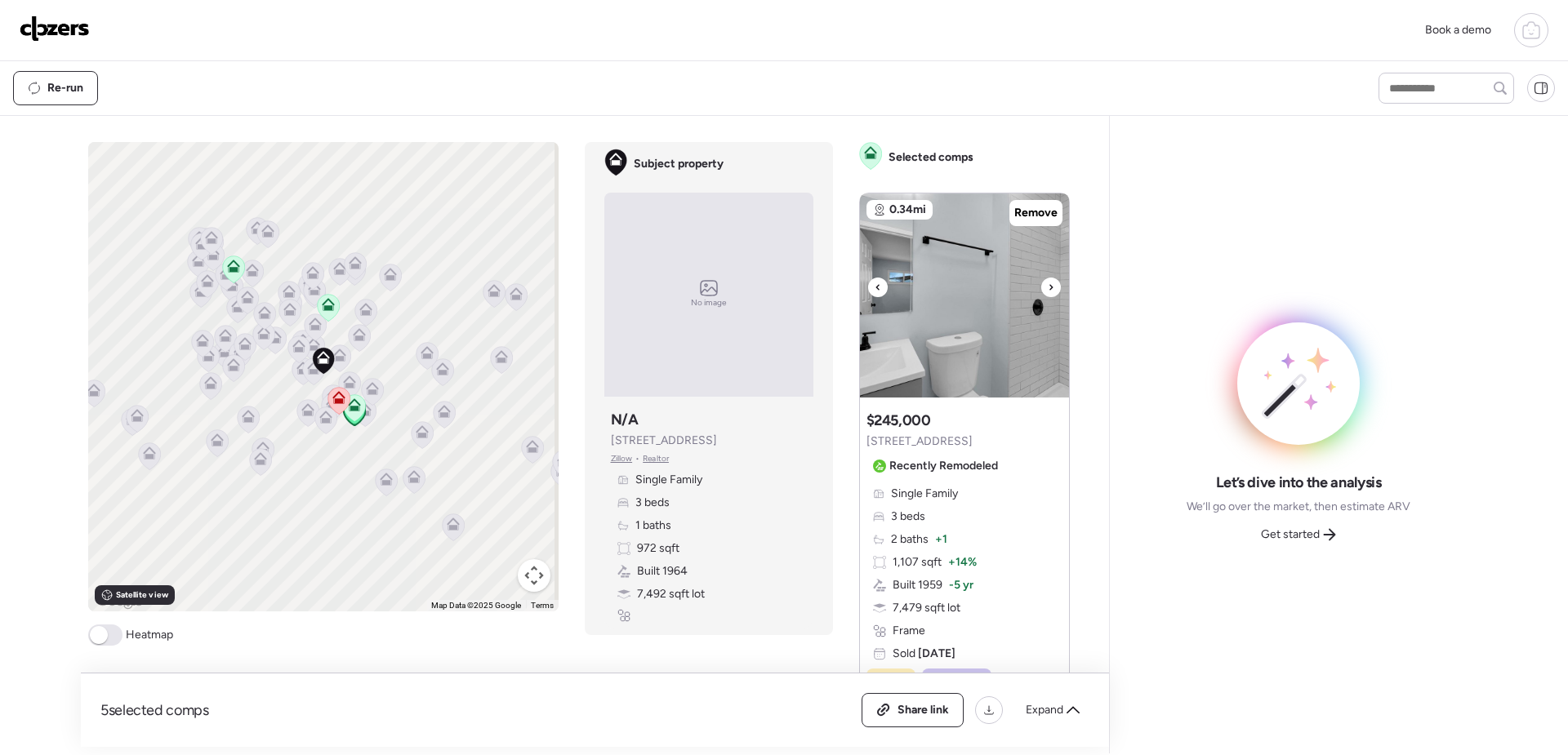
click at [1048, 287] on icon at bounding box center [1052, 288] width 7 height 20
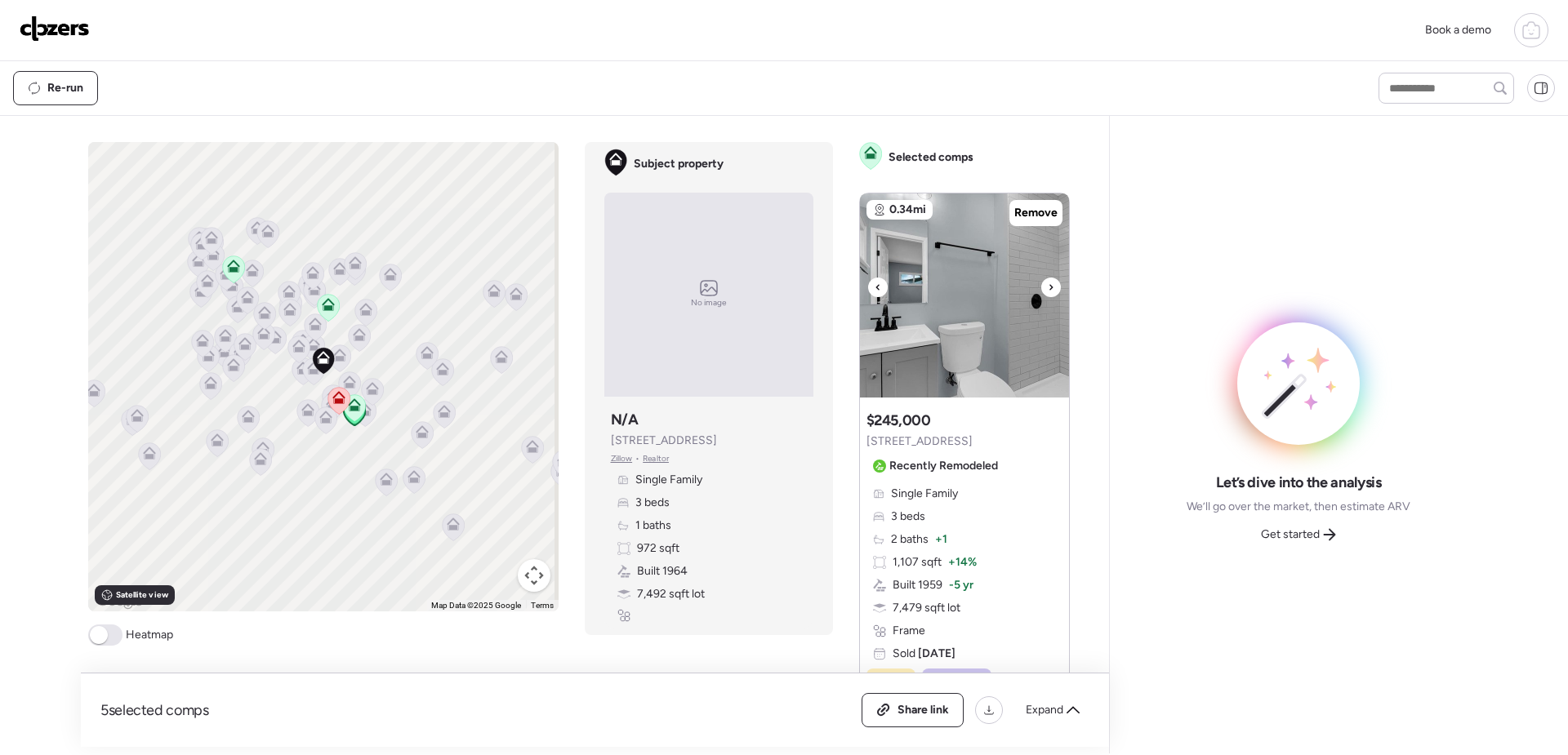
click at [1048, 287] on icon at bounding box center [1052, 288] width 7 height 20
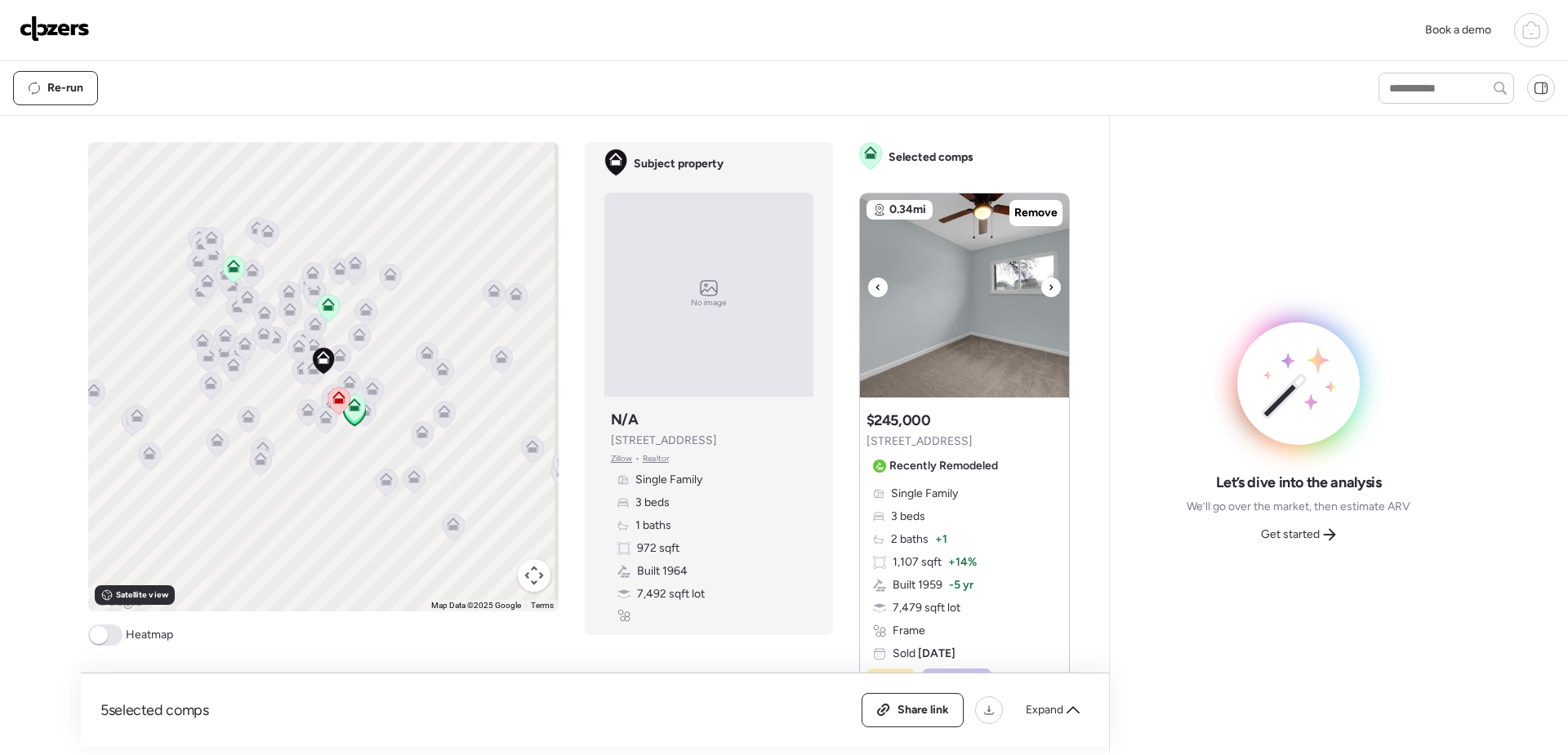
click at [1048, 287] on icon at bounding box center [1052, 288] width 7 height 20
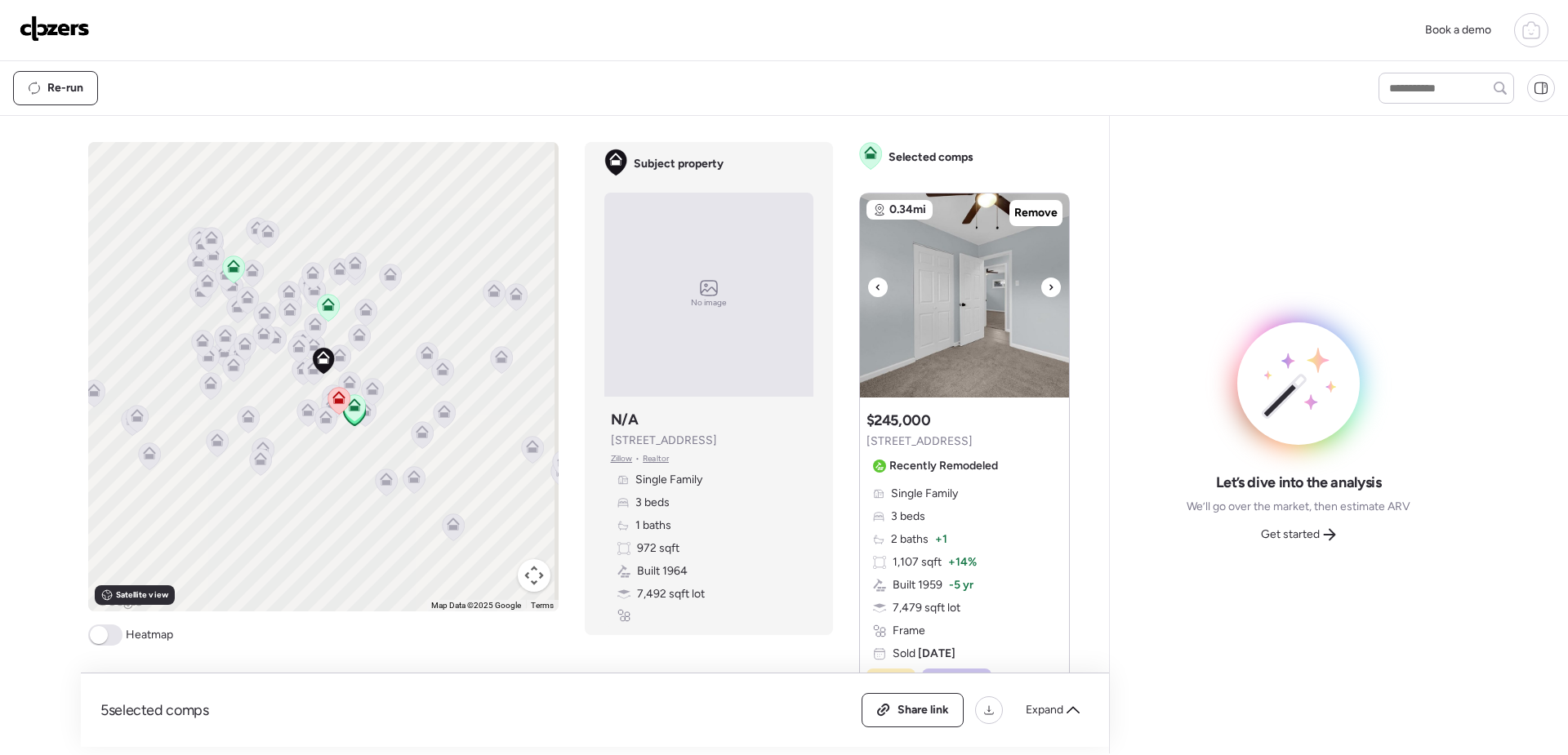
click at [1048, 287] on icon at bounding box center [1052, 288] width 7 height 20
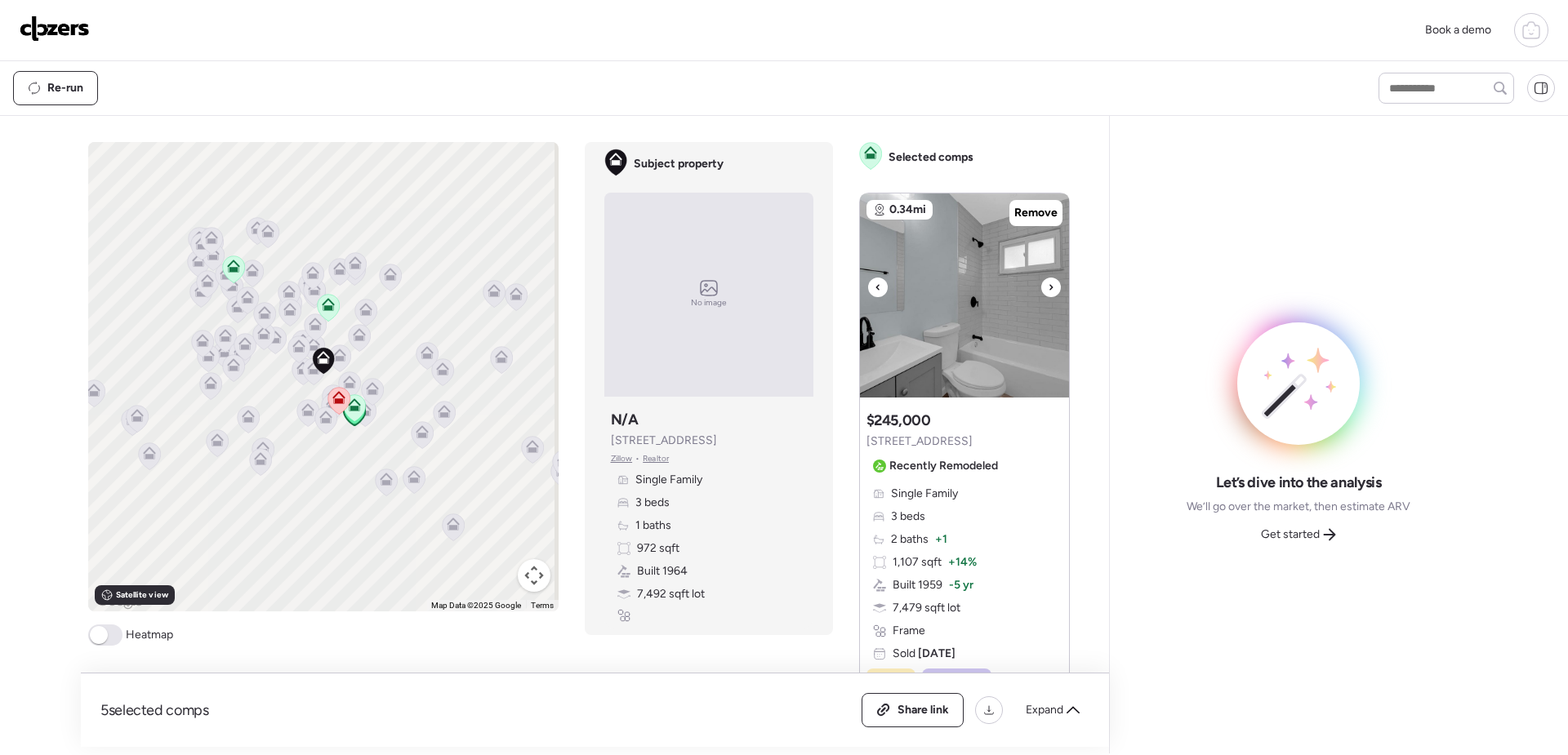
click at [1048, 287] on icon at bounding box center [1052, 288] width 7 height 20
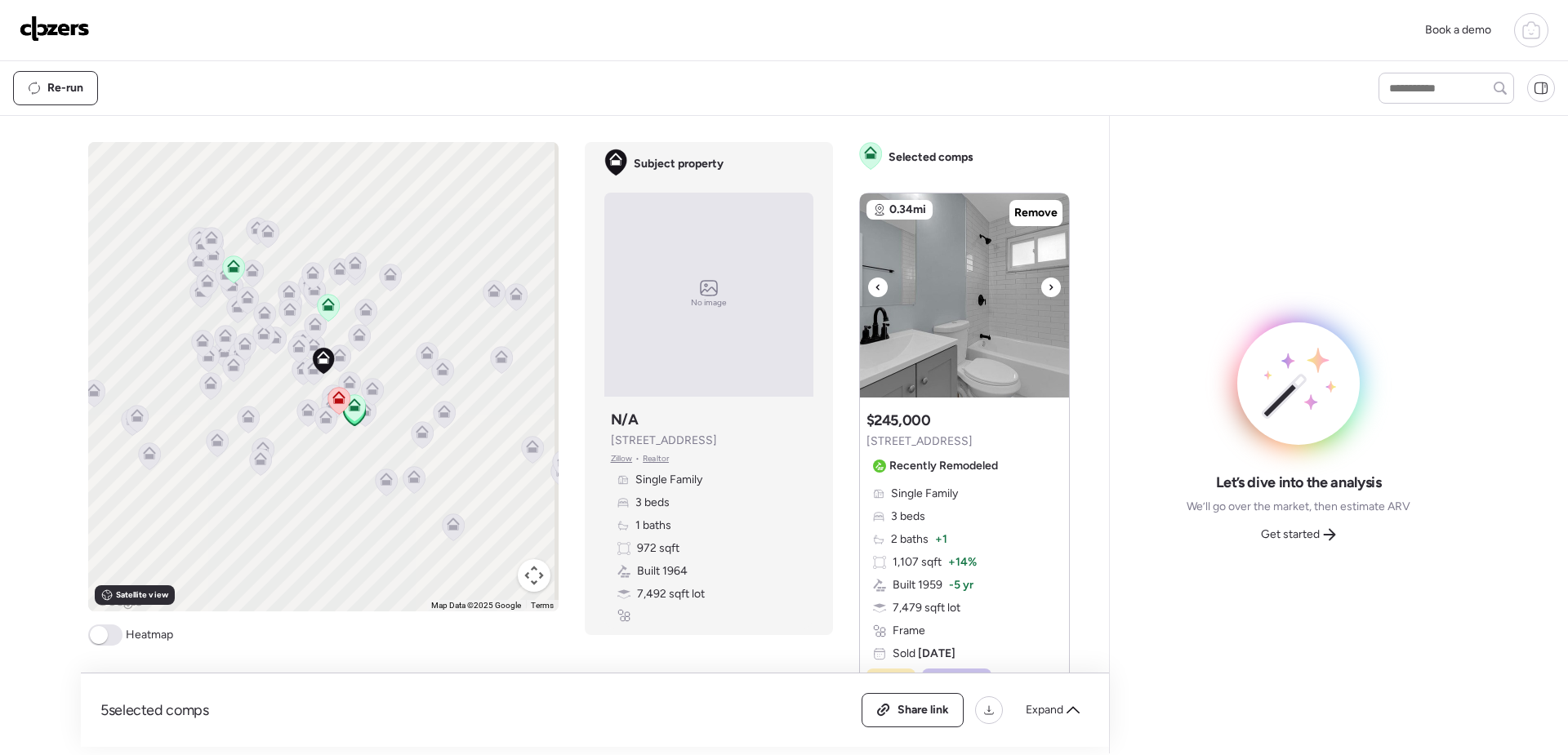
click at [1048, 287] on icon at bounding box center [1052, 288] width 7 height 20
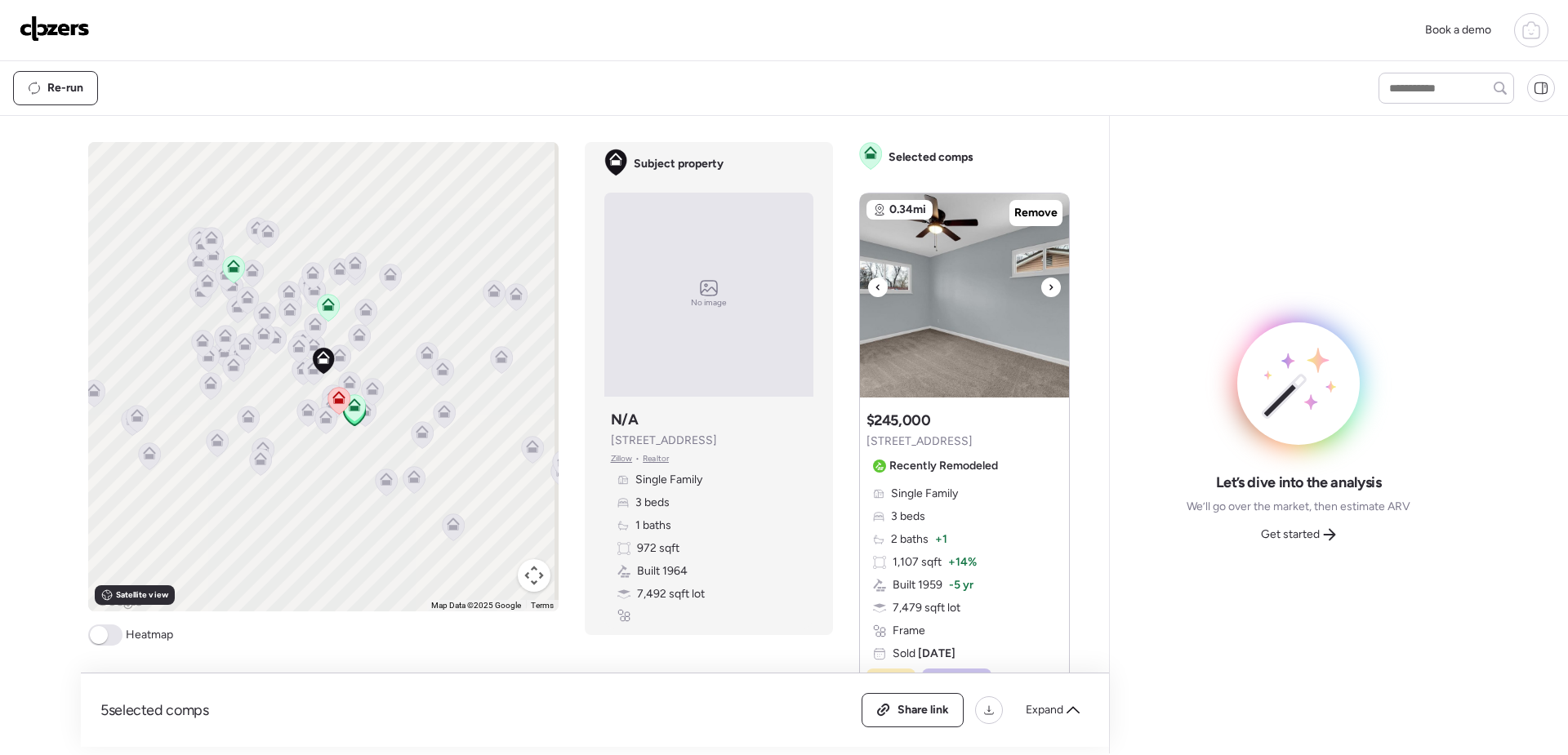
click at [1048, 287] on icon at bounding box center [1052, 288] width 7 height 20
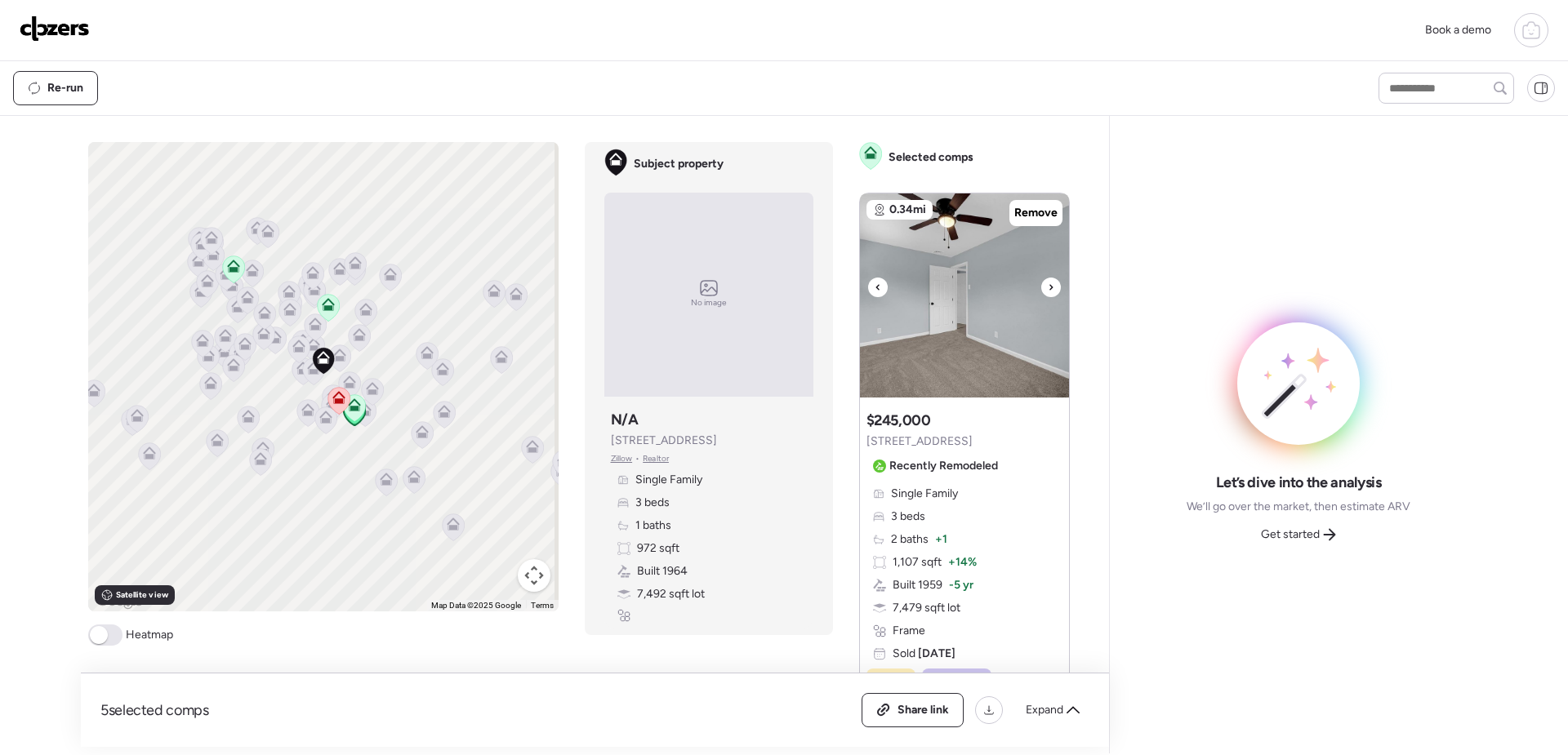
click at [1048, 287] on icon at bounding box center [1052, 288] width 7 height 20
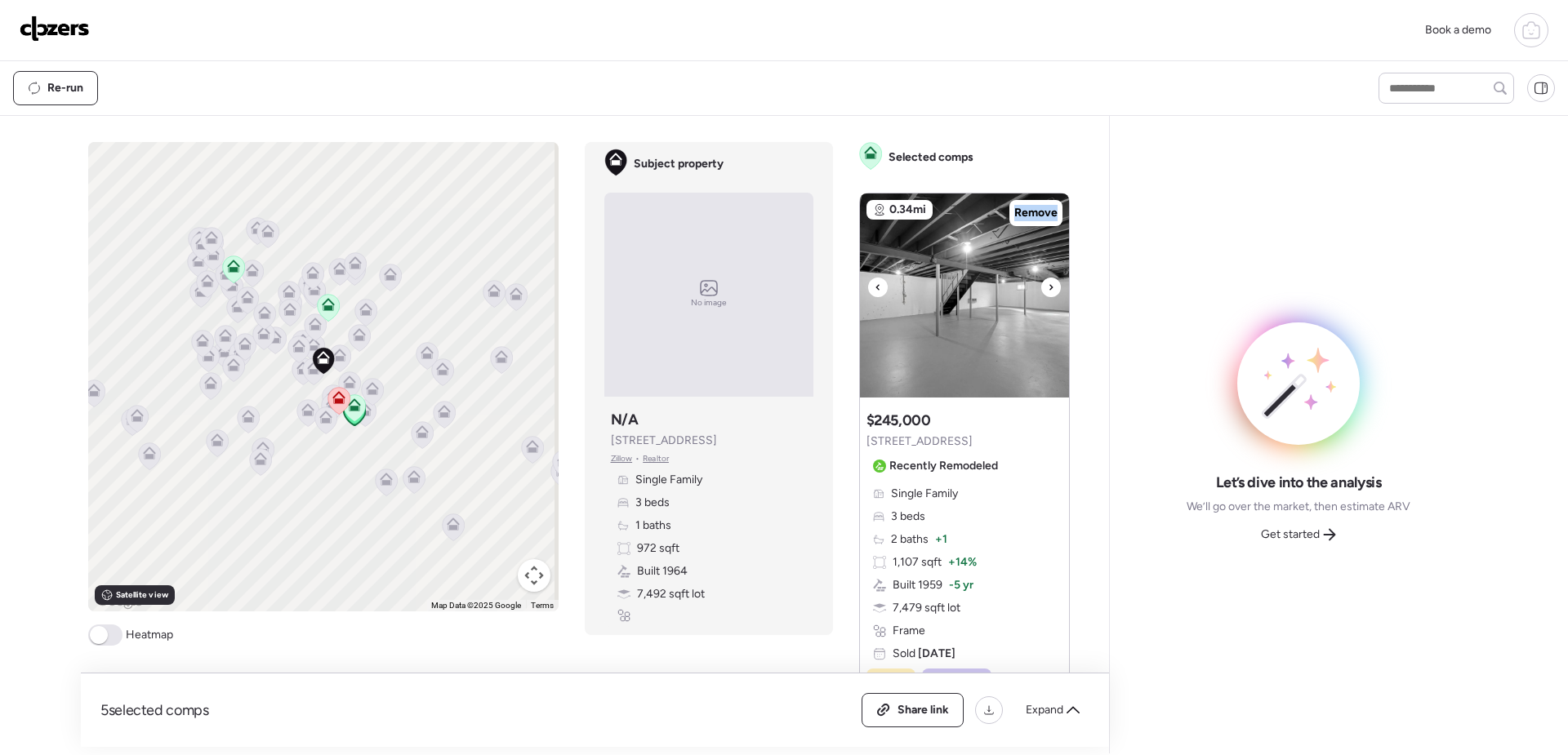
click at [1048, 287] on icon at bounding box center [1052, 288] width 7 height 20
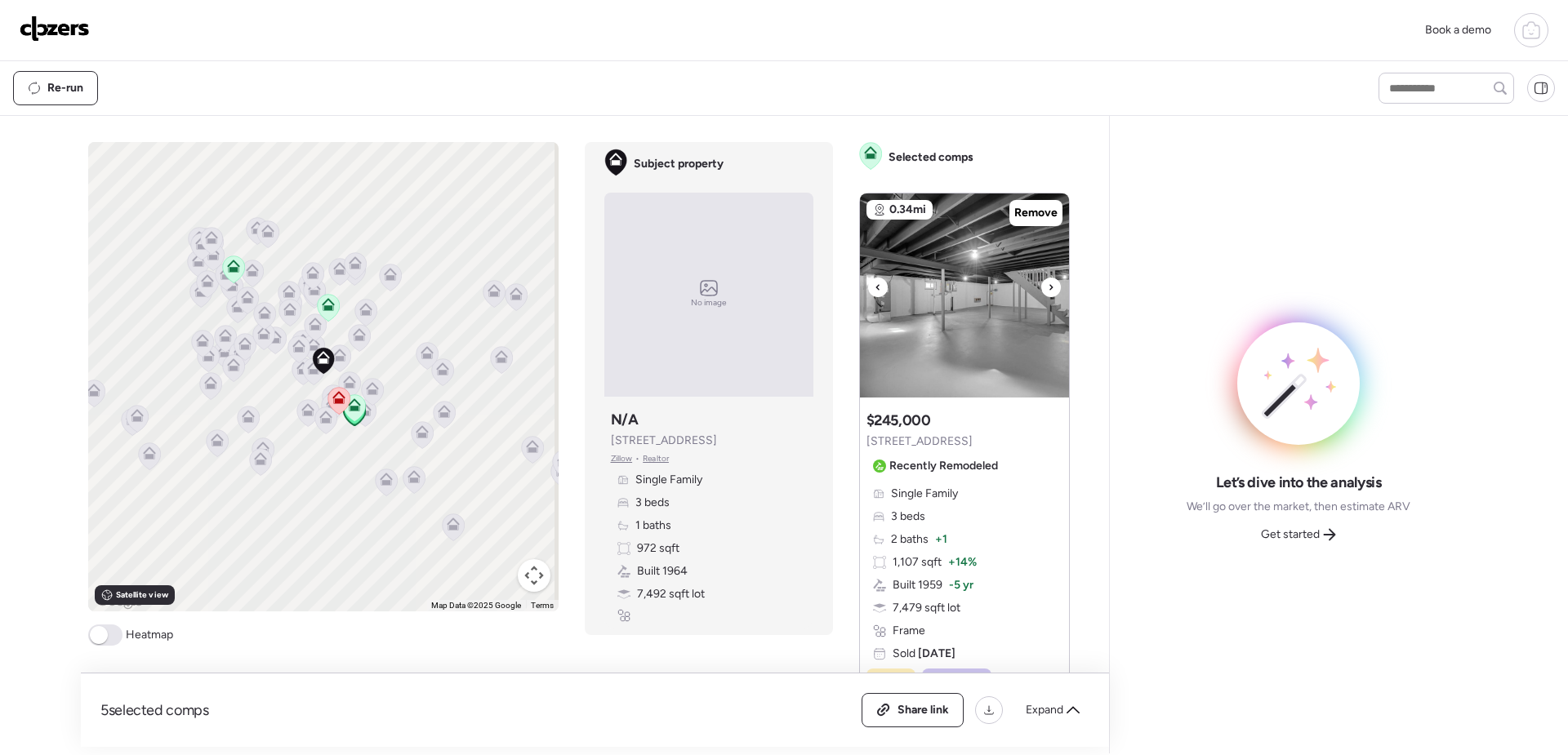
click at [1048, 287] on div at bounding box center [1051, 288] width 20 height 20
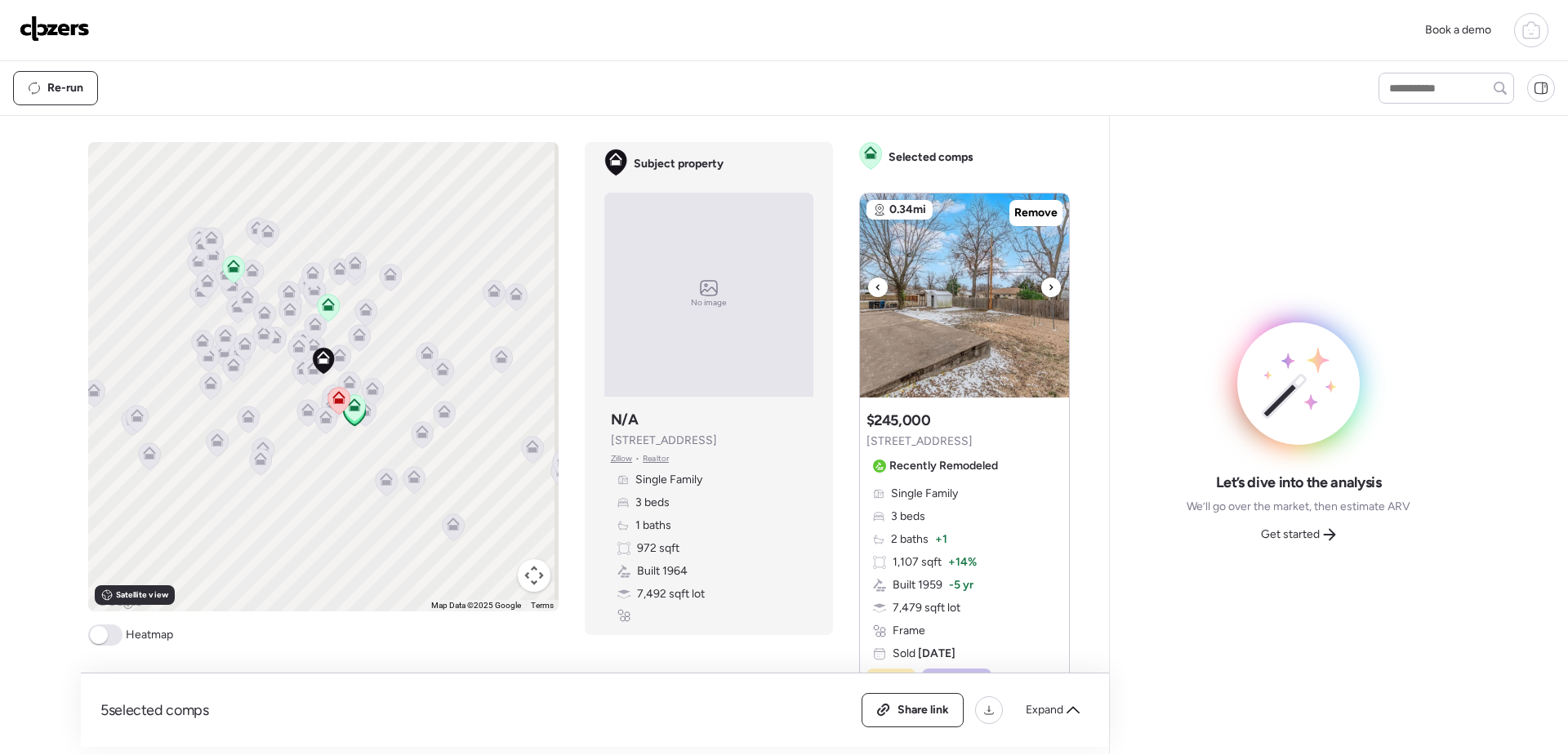
click at [1048, 287] on div at bounding box center [1051, 288] width 20 height 20
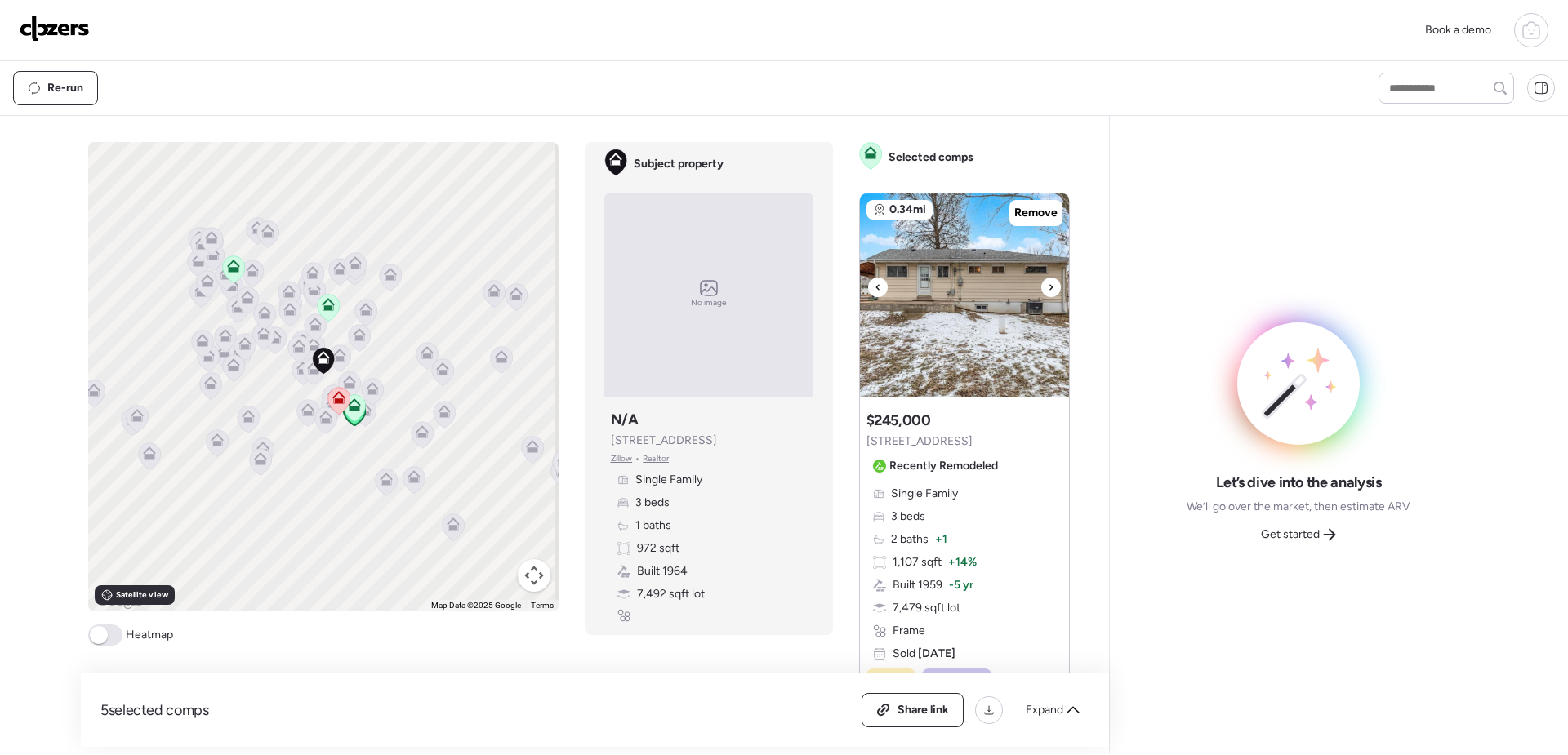
click at [1048, 287] on div at bounding box center [1051, 288] width 20 height 20
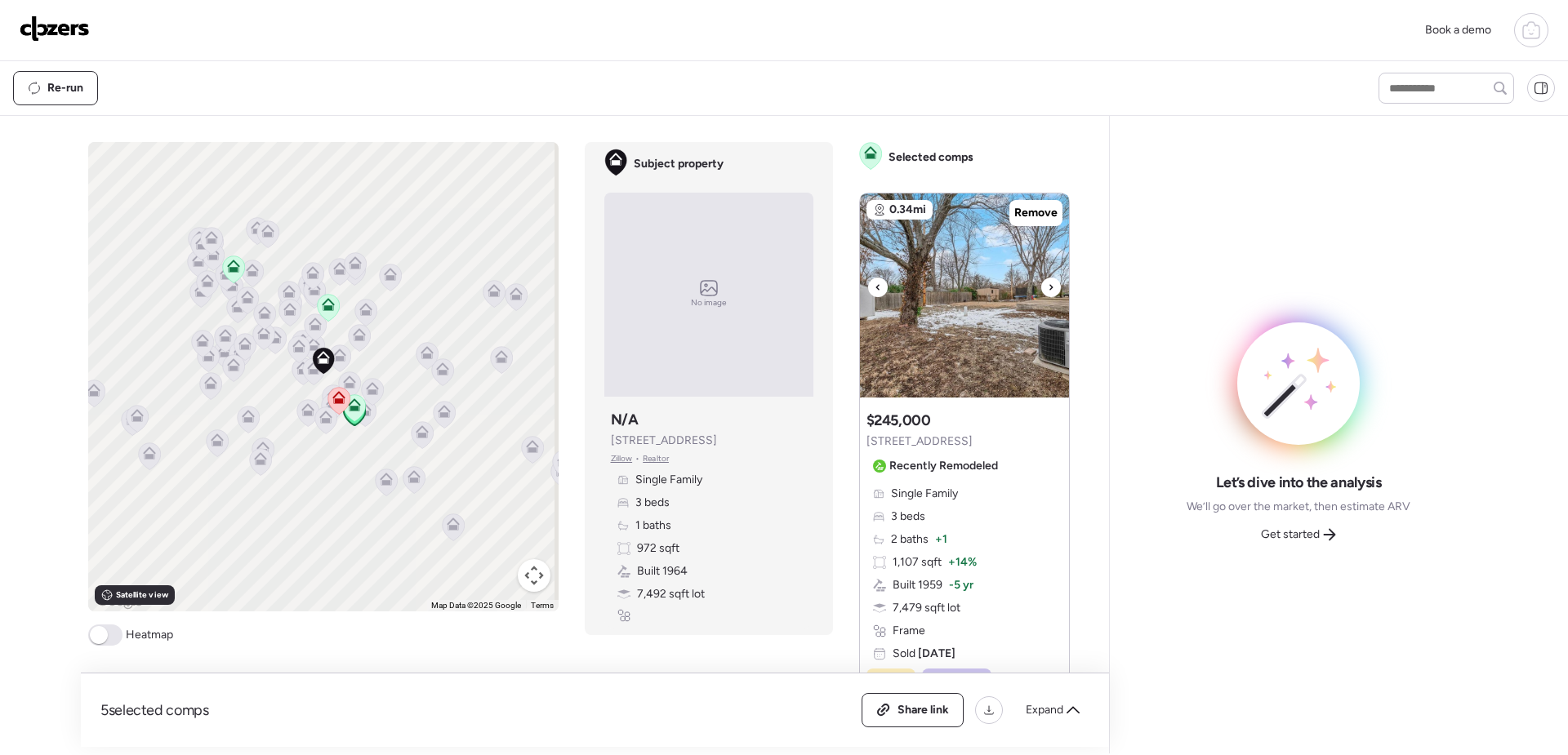
click at [1048, 287] on div at bounding box center [1051, 288] width 20 height 20
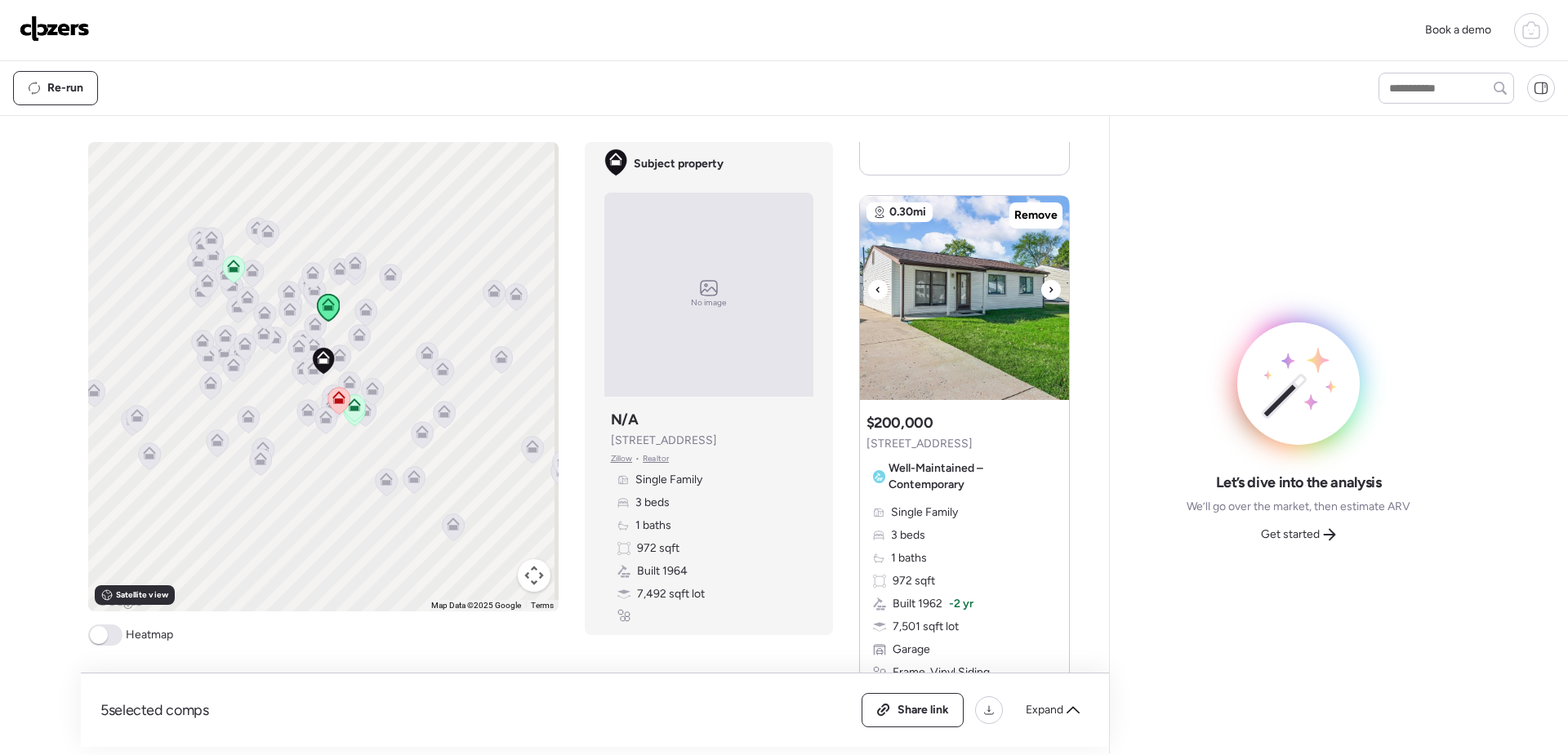
scroll to position [735, 0]
click at [1048, 281] on icon at bounding box center [1052, 291] width 7 height 20
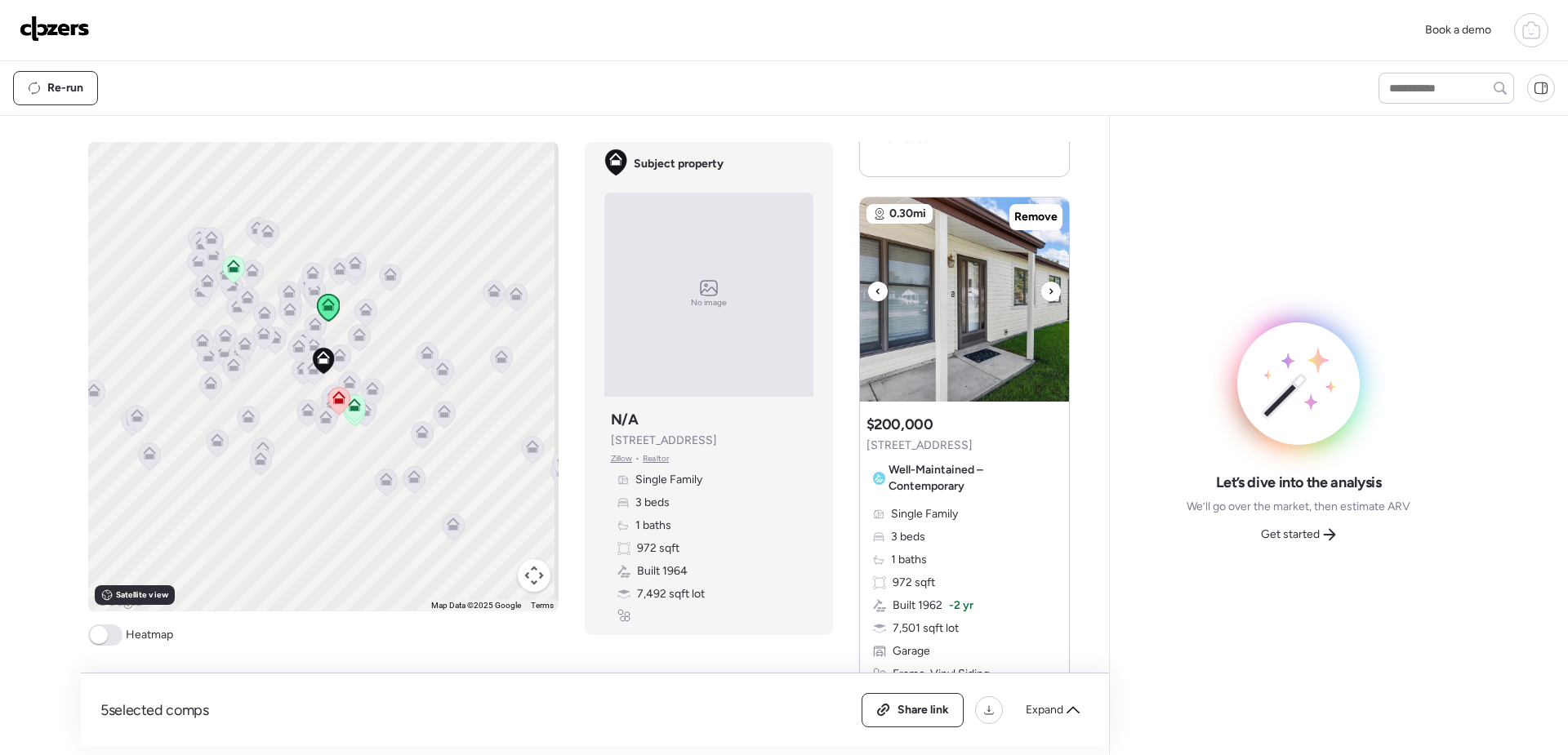
click at [1048, 281] on icon at bounding box center [1052, 291] width 7 height 20
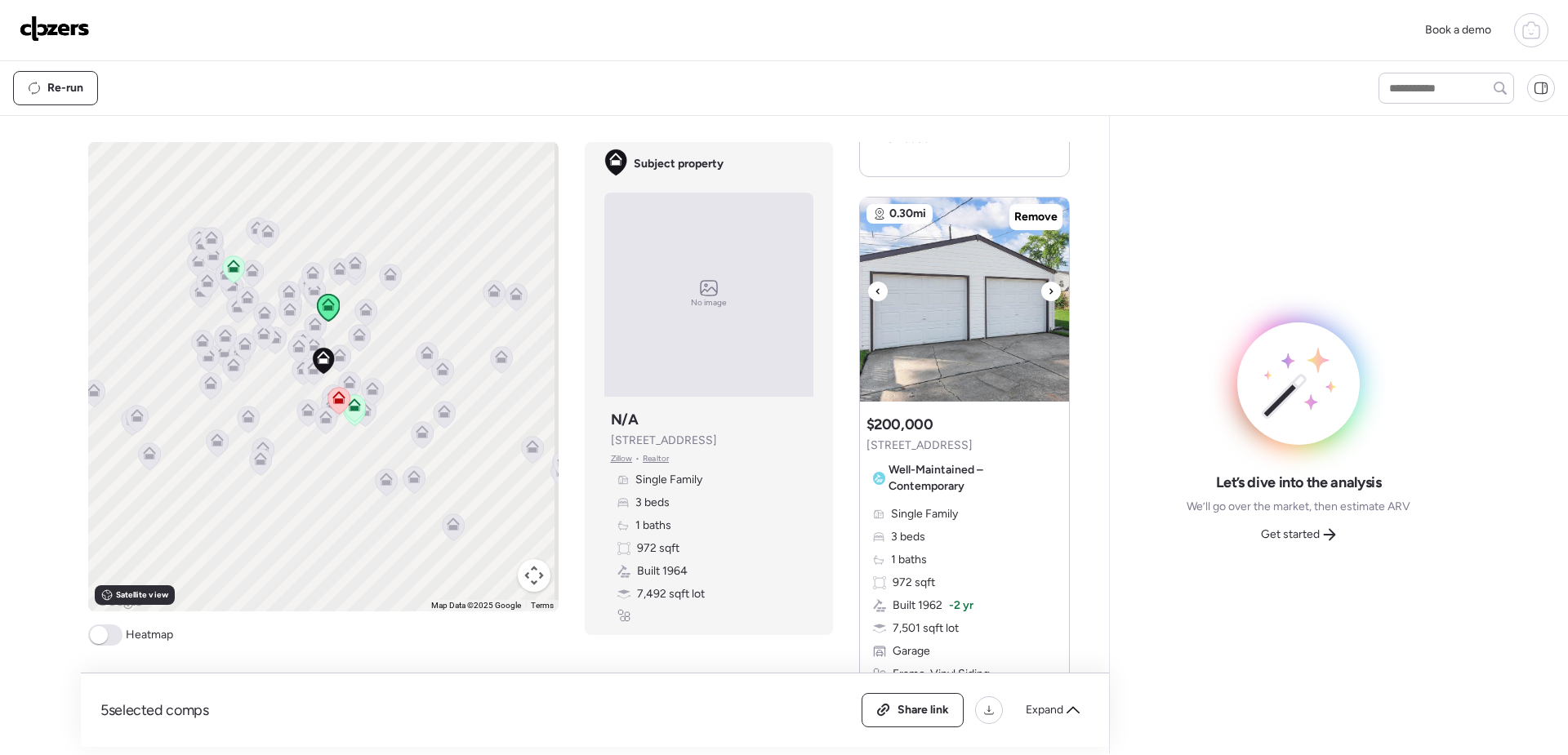
click at [1048, 281] on icon at bounding box center [1052, 291] width 7 height 20
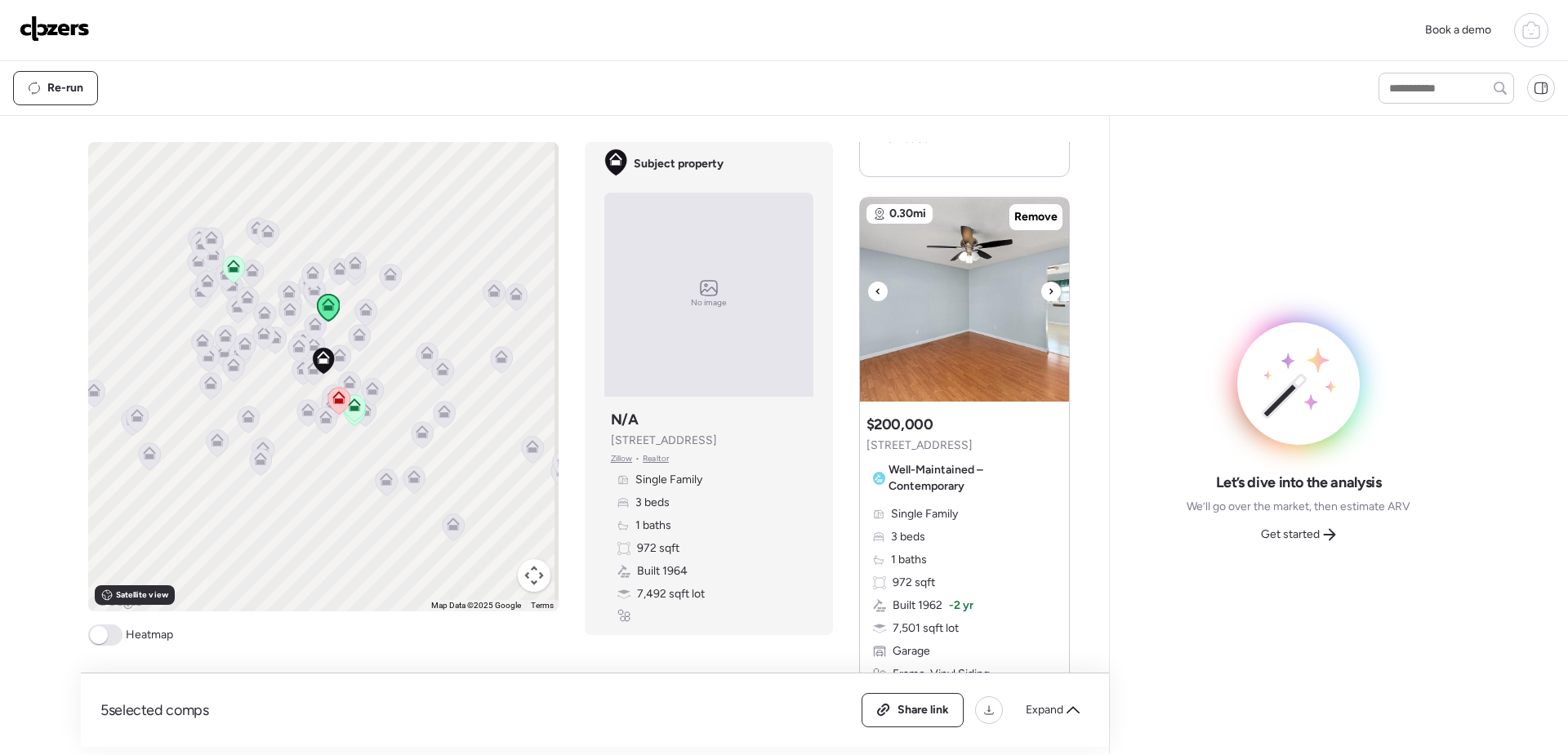
click at [1048, 281] on icon at bounding box center [1052, 291] width 7 height 20
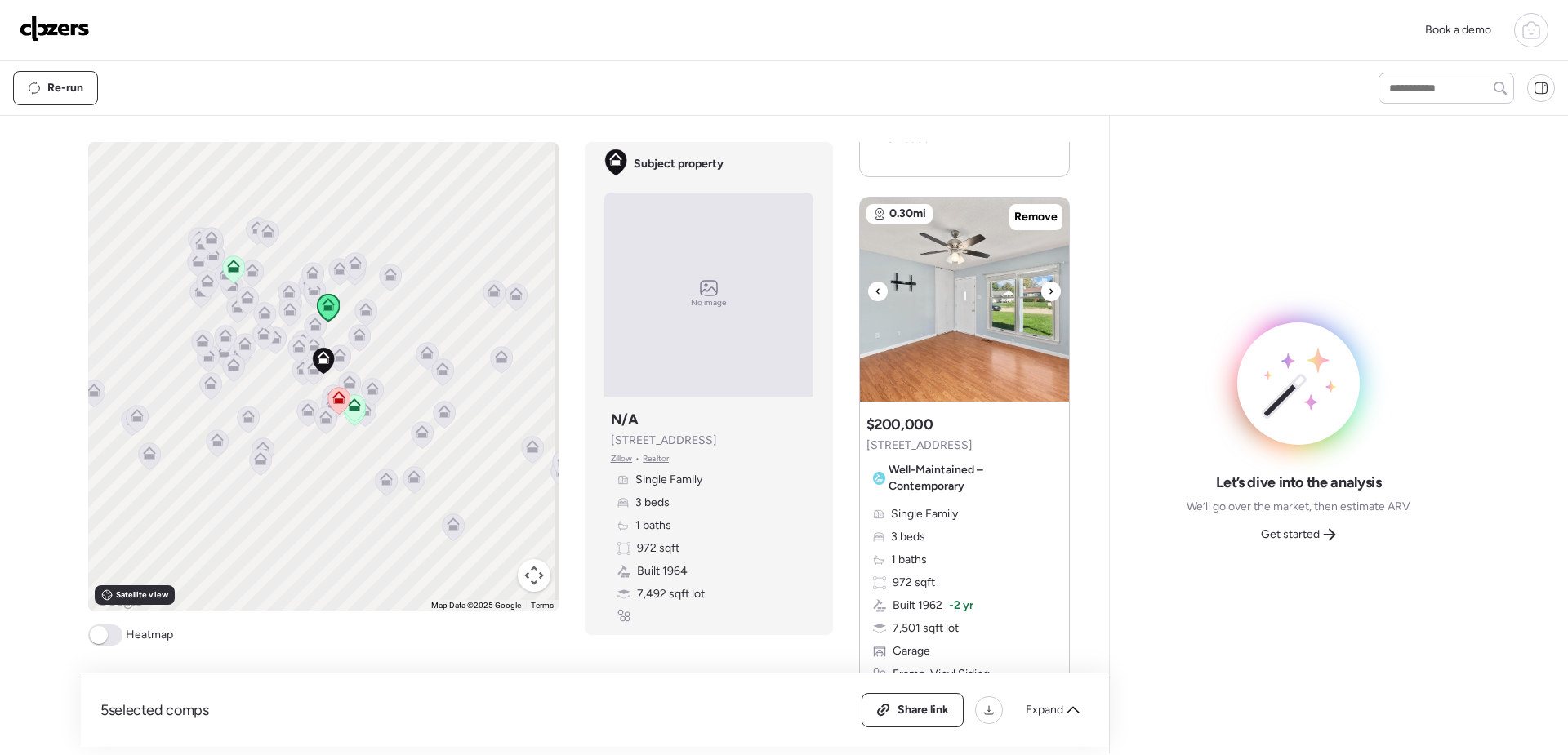
click at [1048, 281] on icon at bounding box center [1052, 291] width 7 height 20
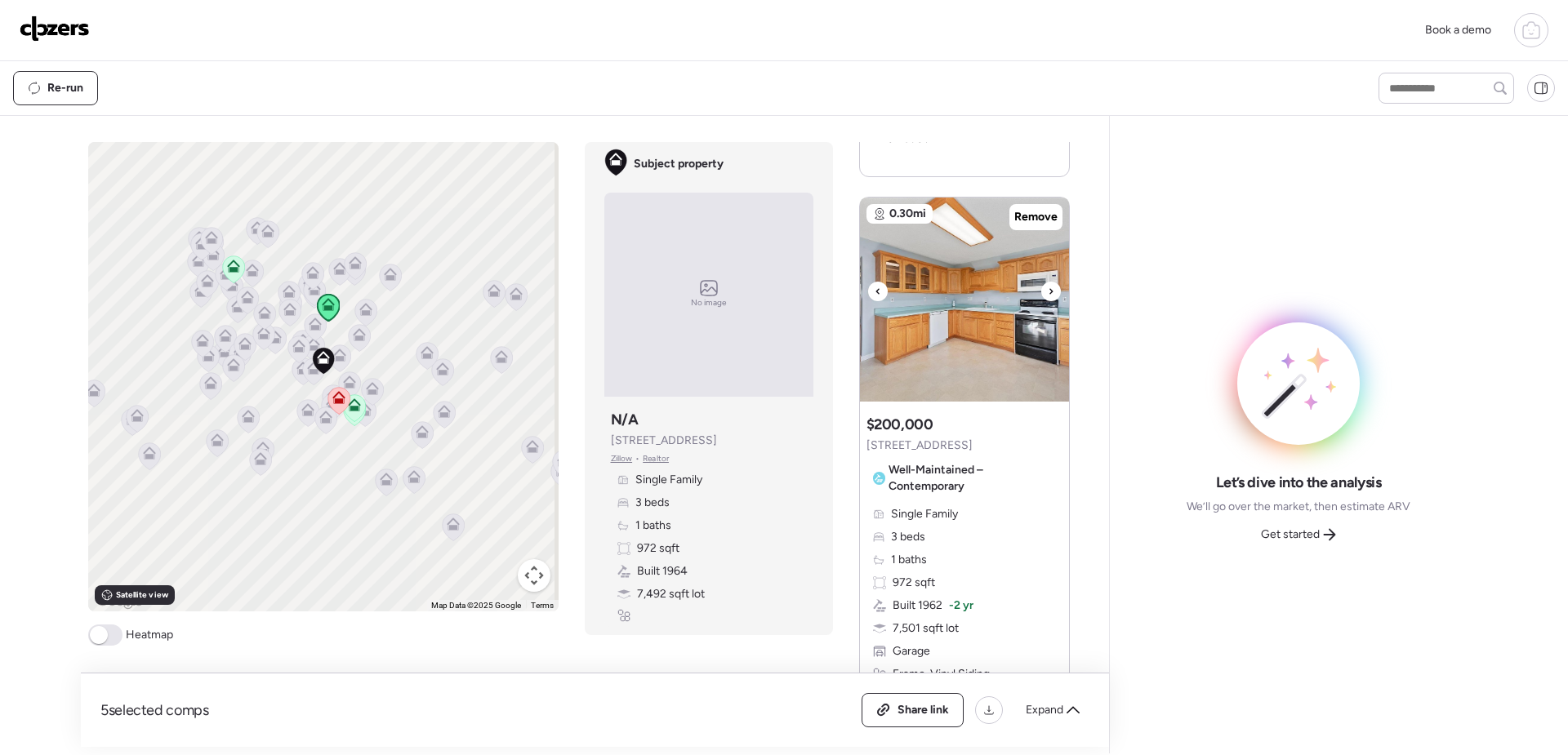
click at [1048, 281] on icon at bounding box center [1052, 291] width 7 height 20
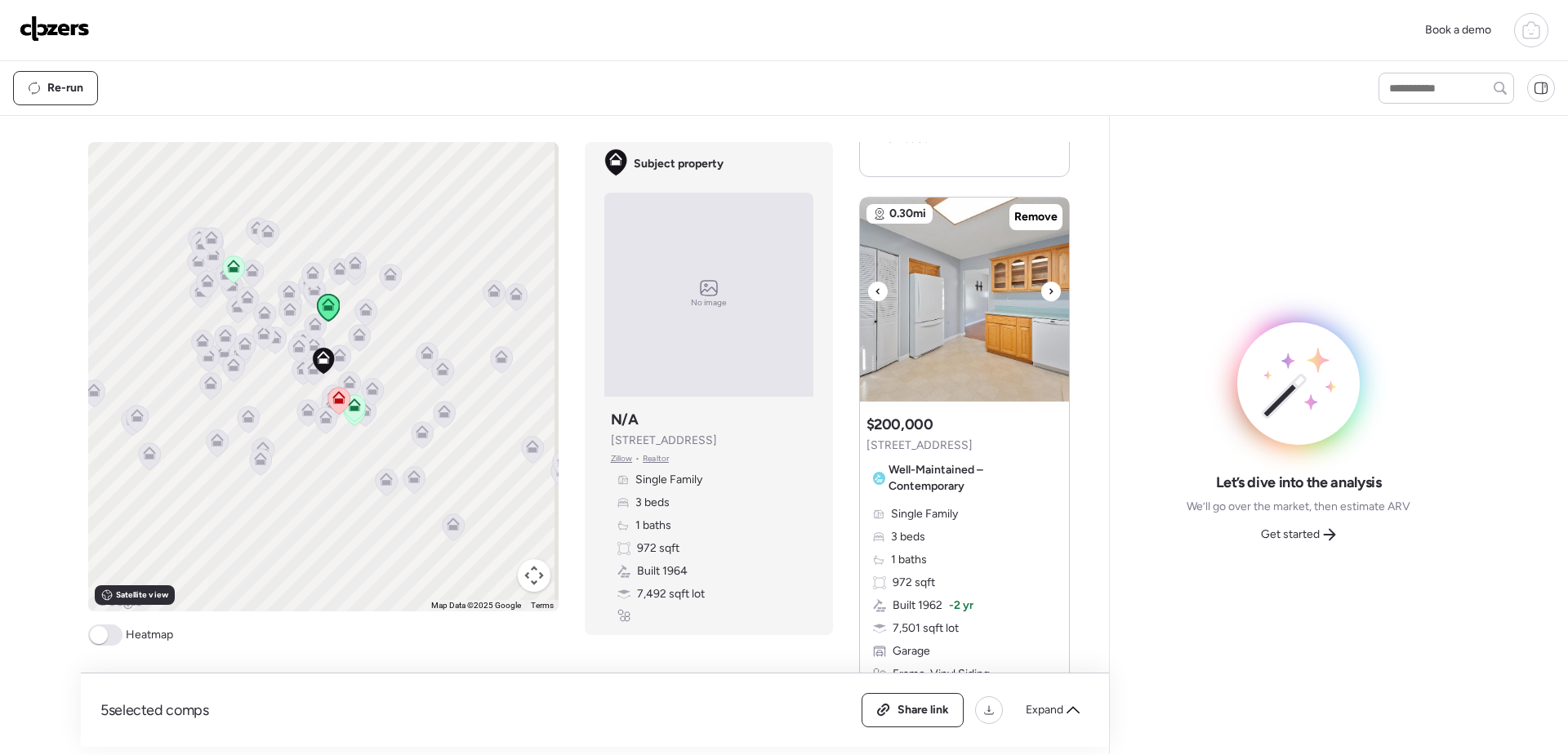
click at [1048, 281] on icon at bounding box center [1052, 291] width 7 height 20
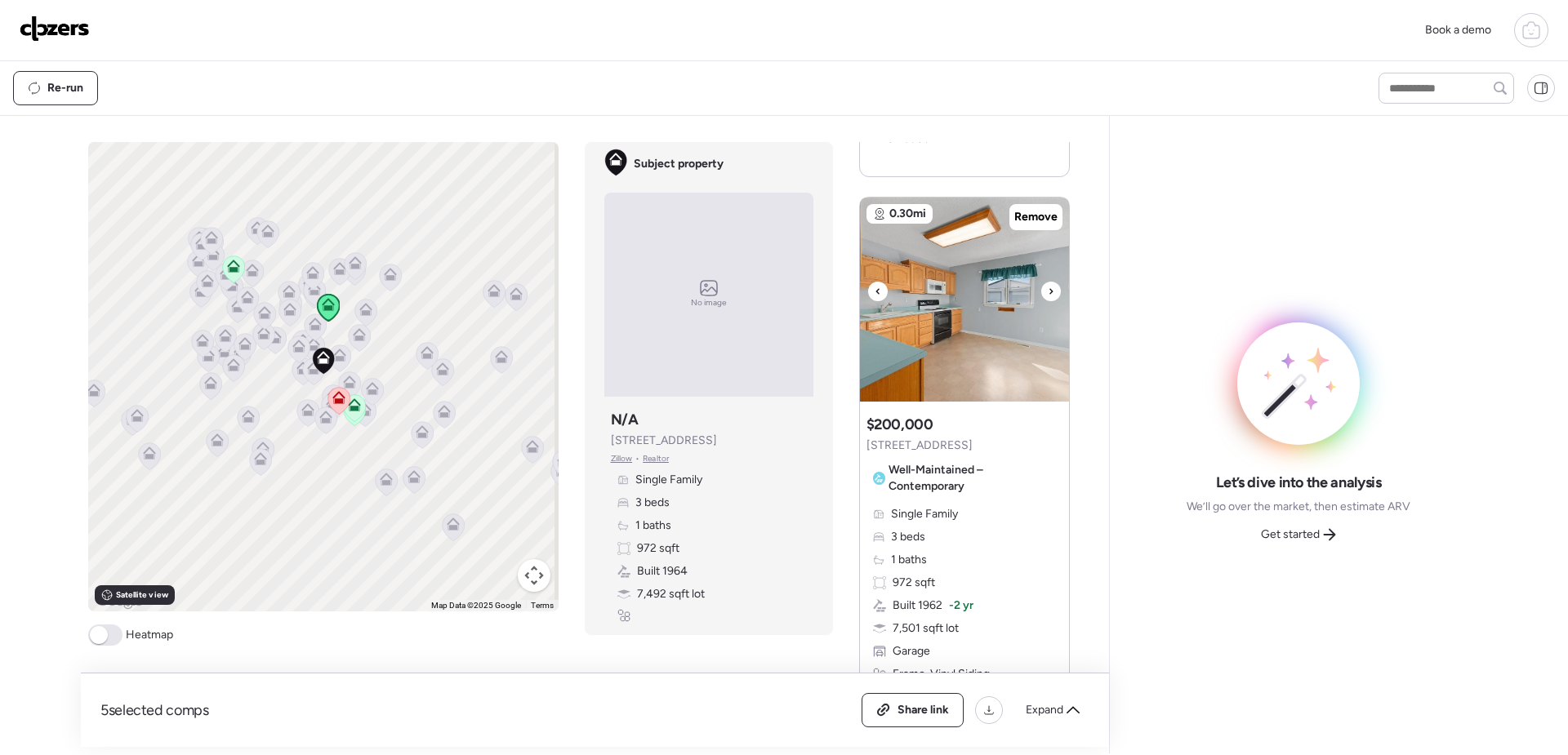
click at [1048, 281] on icon at bounding box center [1052, 291] width 7 height 20
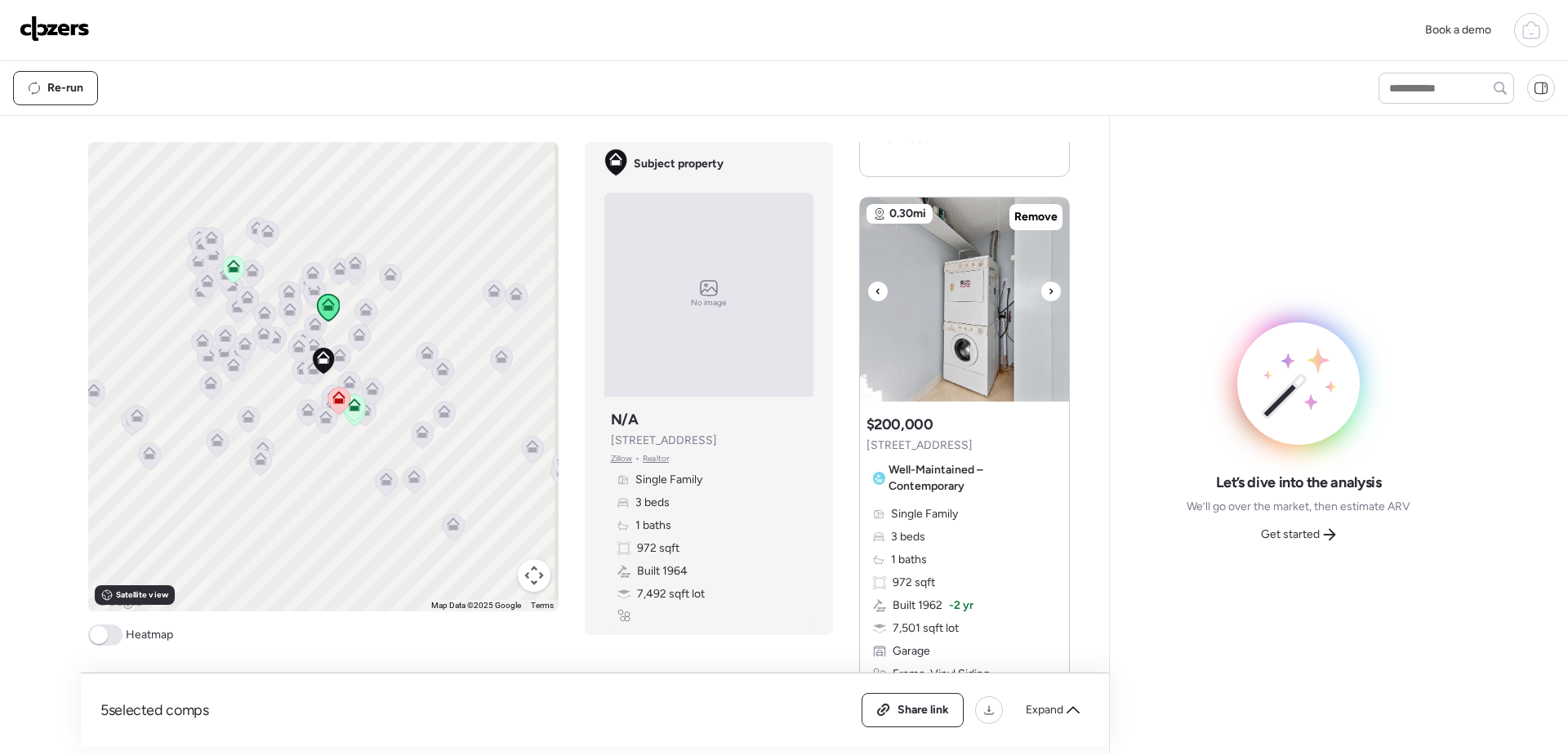
click at [1048, 281] on icon at bounding box center [1052, 291] width 7 height 20
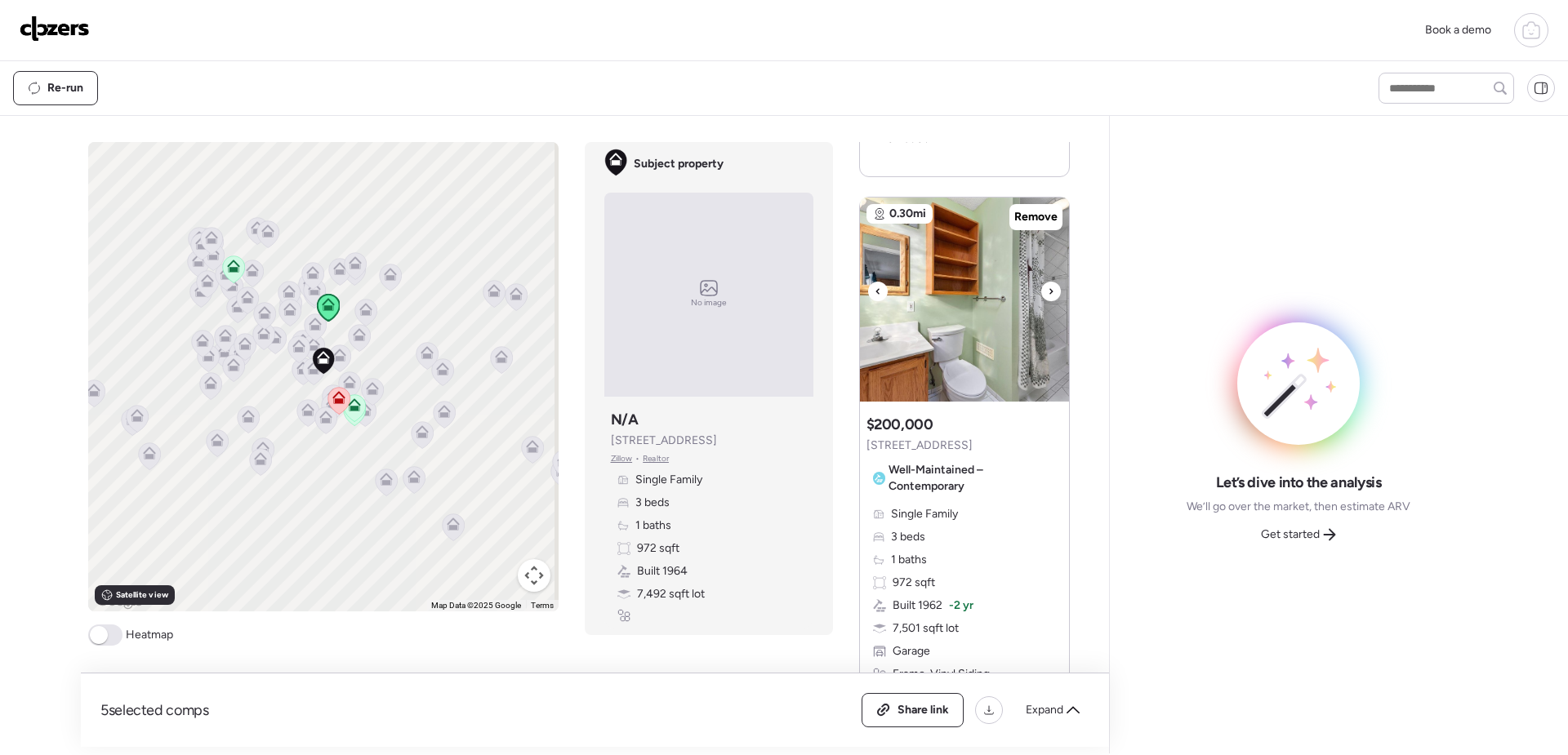
click at [1048, 281] on icon at bounding box center [1052, 291] width 7 height 20
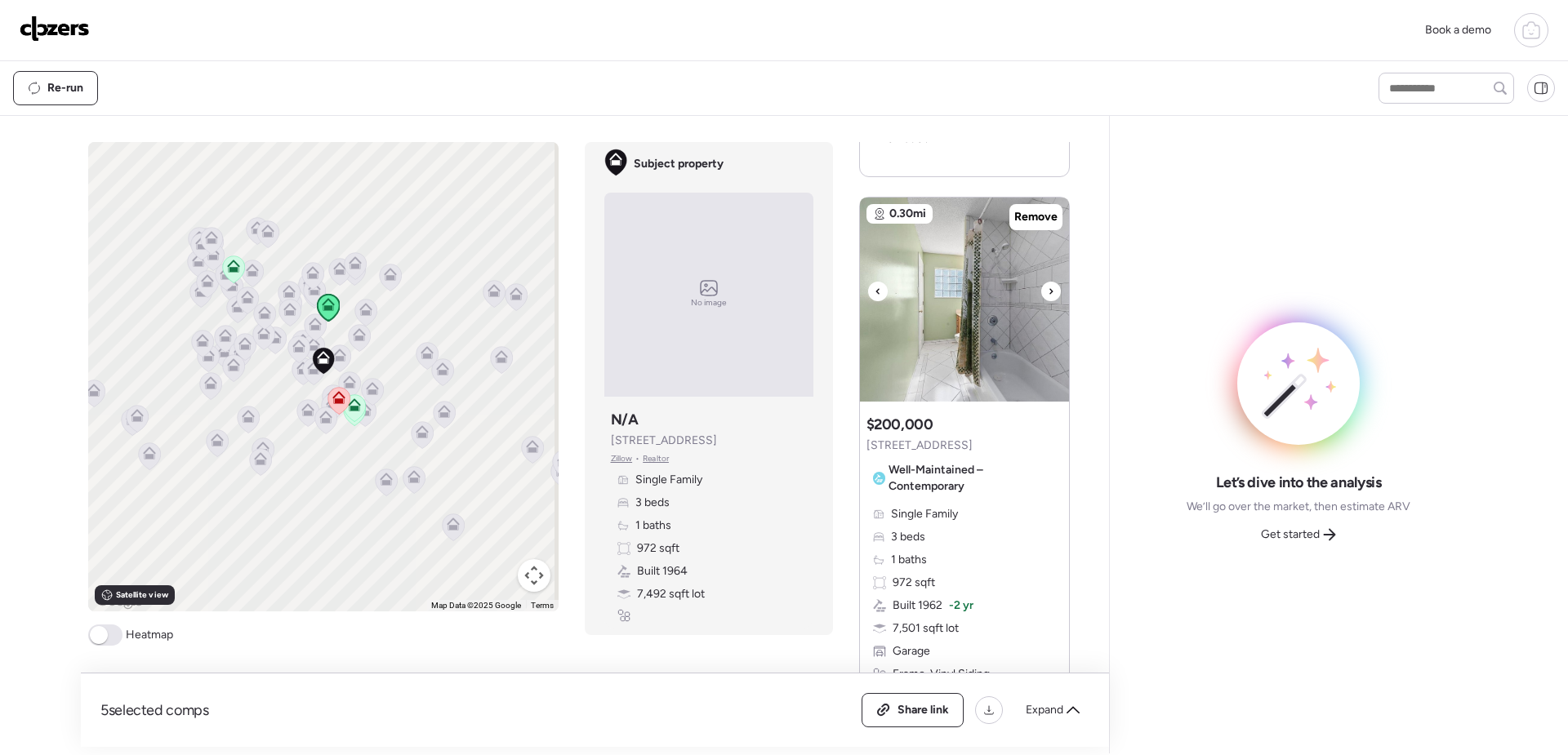
drag, startPoint x: 873, startPoint y: 277, endPoint x: 889, endPoint y: 286, distance: 18.4
click at [875, 281] on icon at bounding box center [879, 291] width 7 height 20
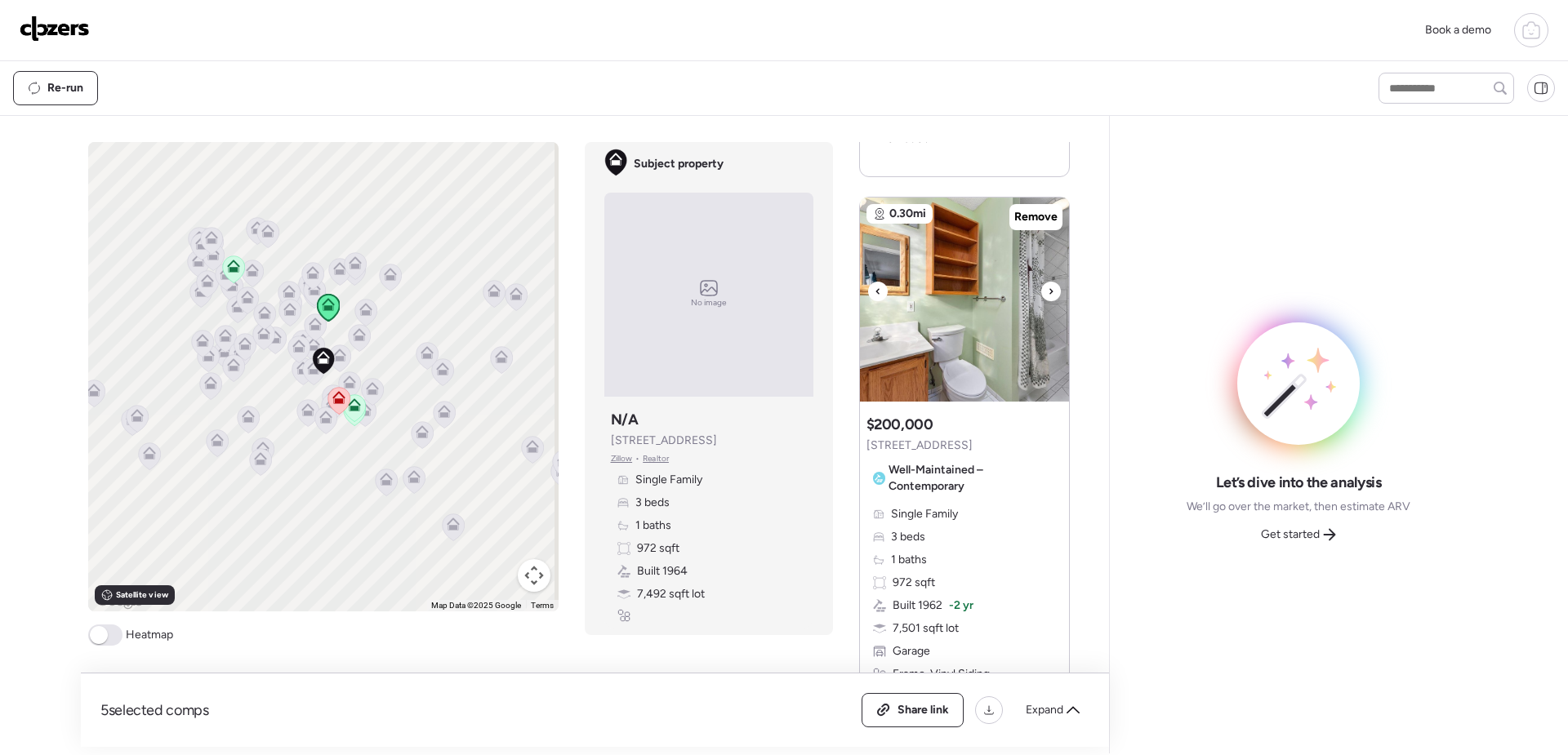
click at [1048, 281] on icon at bounding box center [1052, 291] width 7 height 20
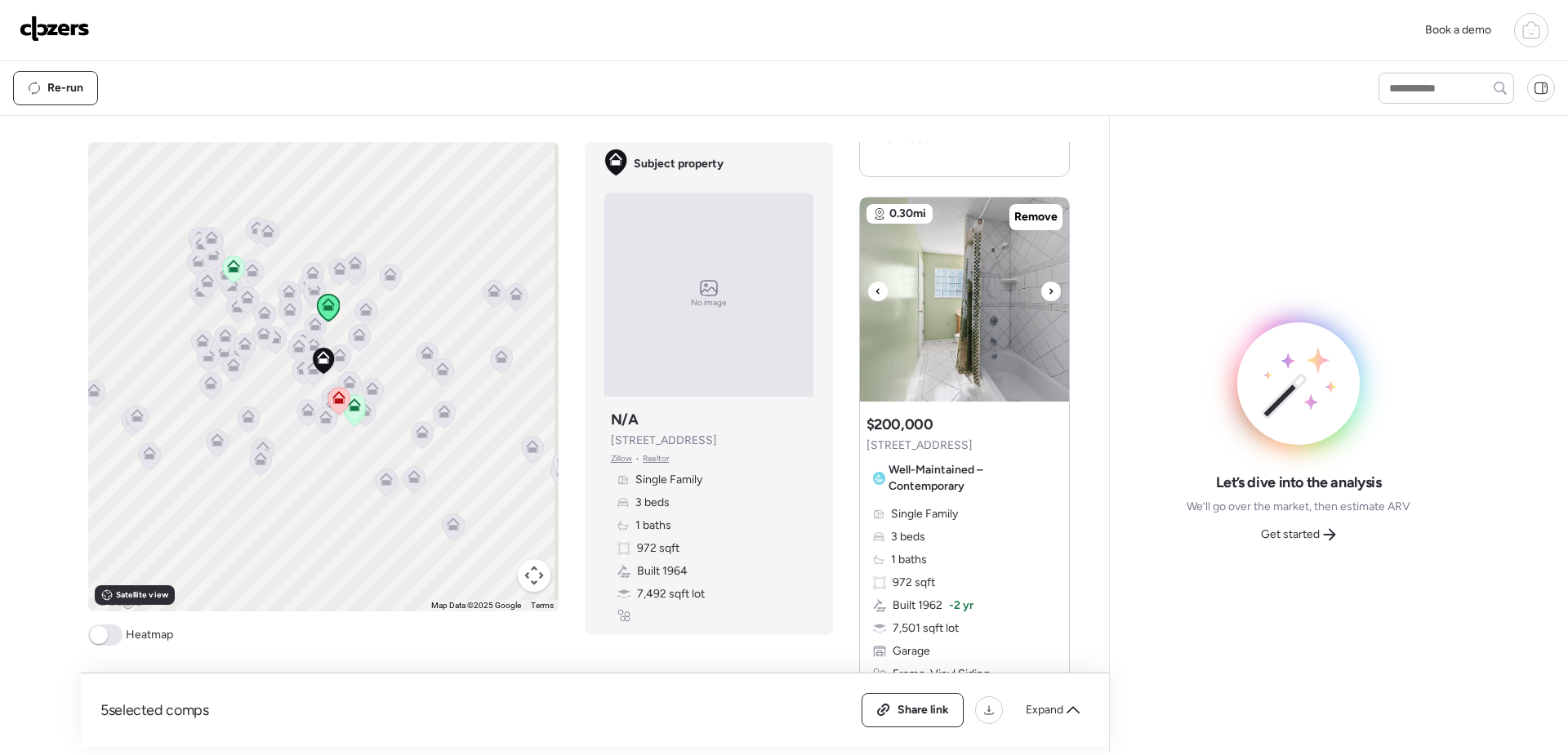
click at [1048, 281] on icon at bounding box center [1052, 291] width 7 height 20
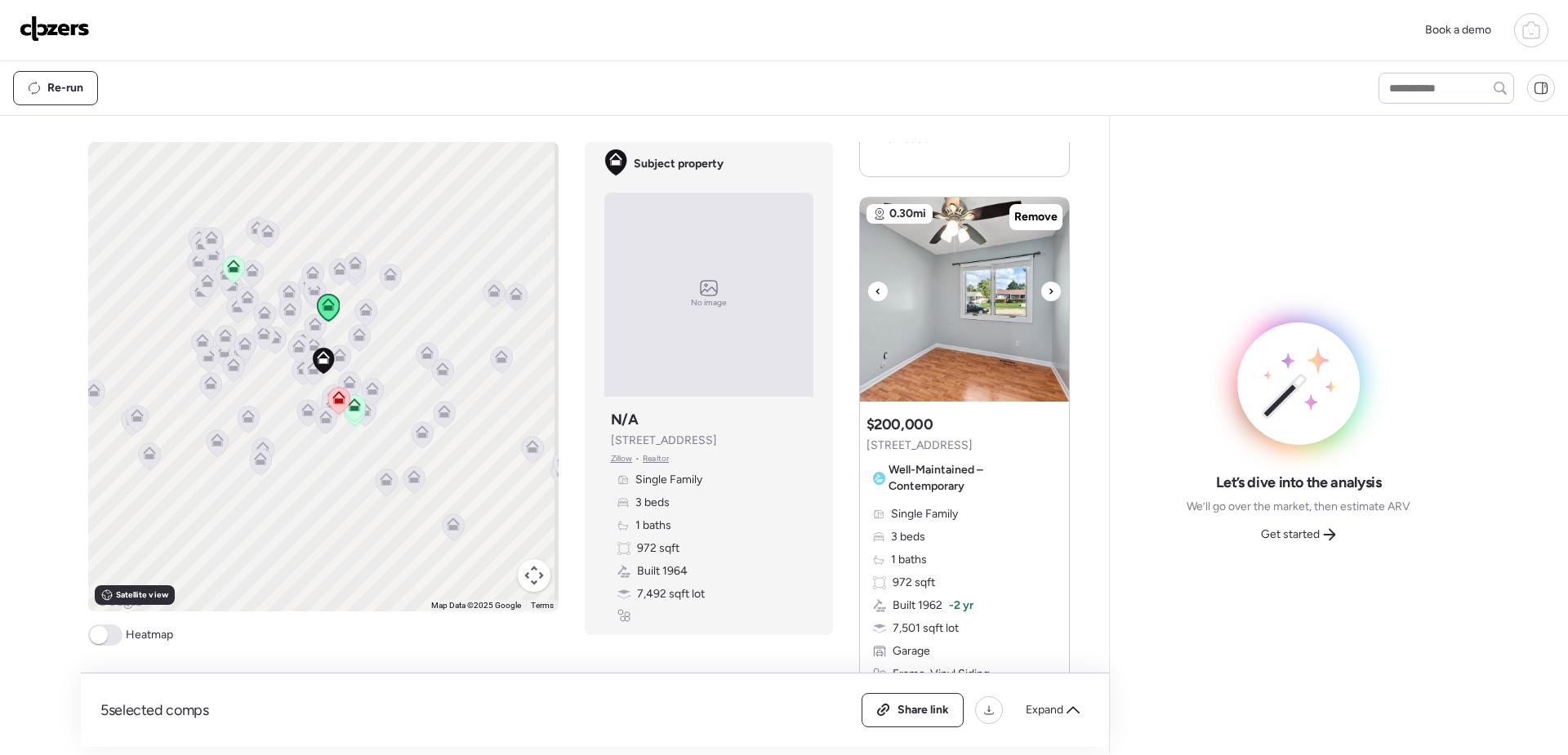
click at [1048, 281] on icon at bounding box center [1052, 291] width 7 height 20
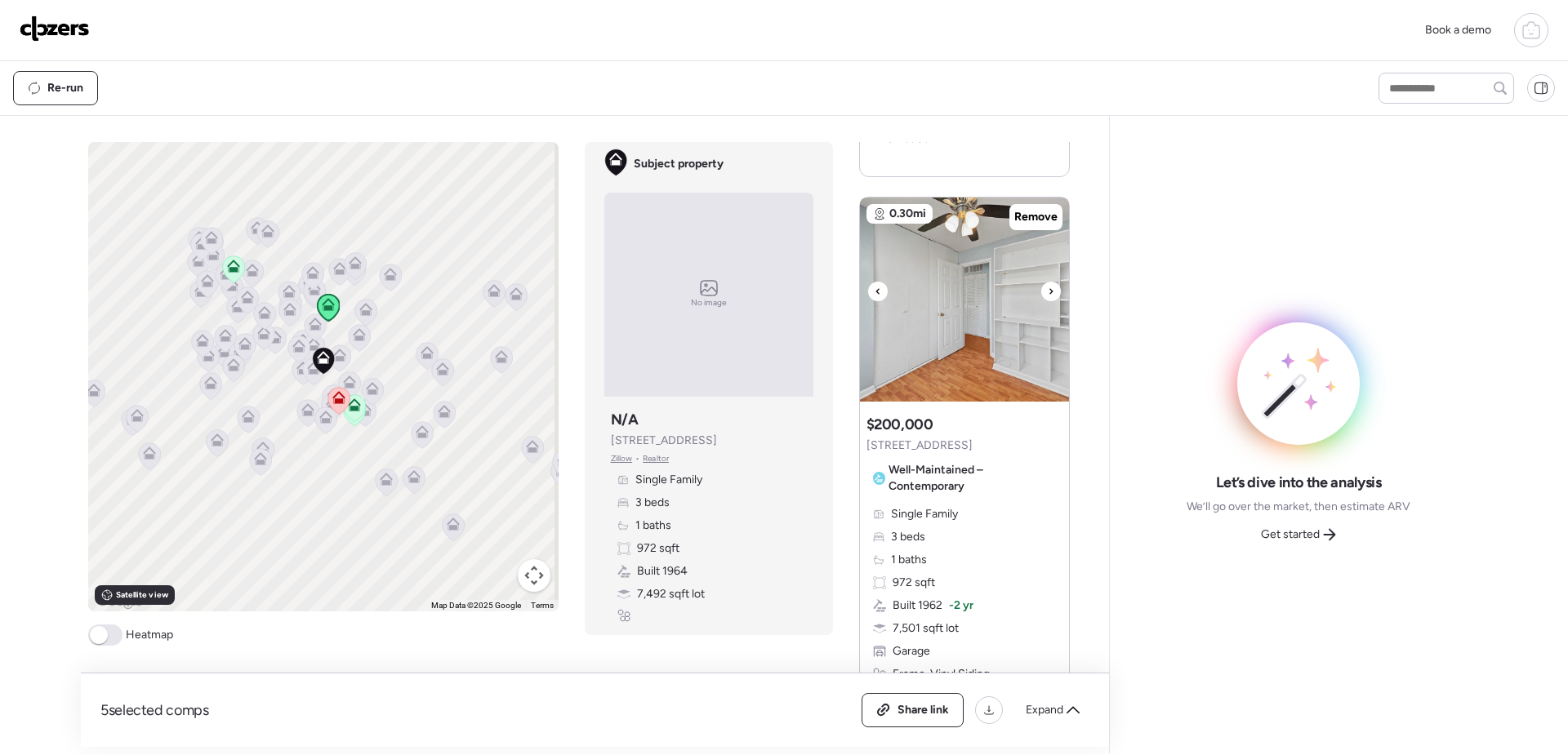
click at [1048, 281] on icon at bounding box center [1052, 291] width 7 height 20
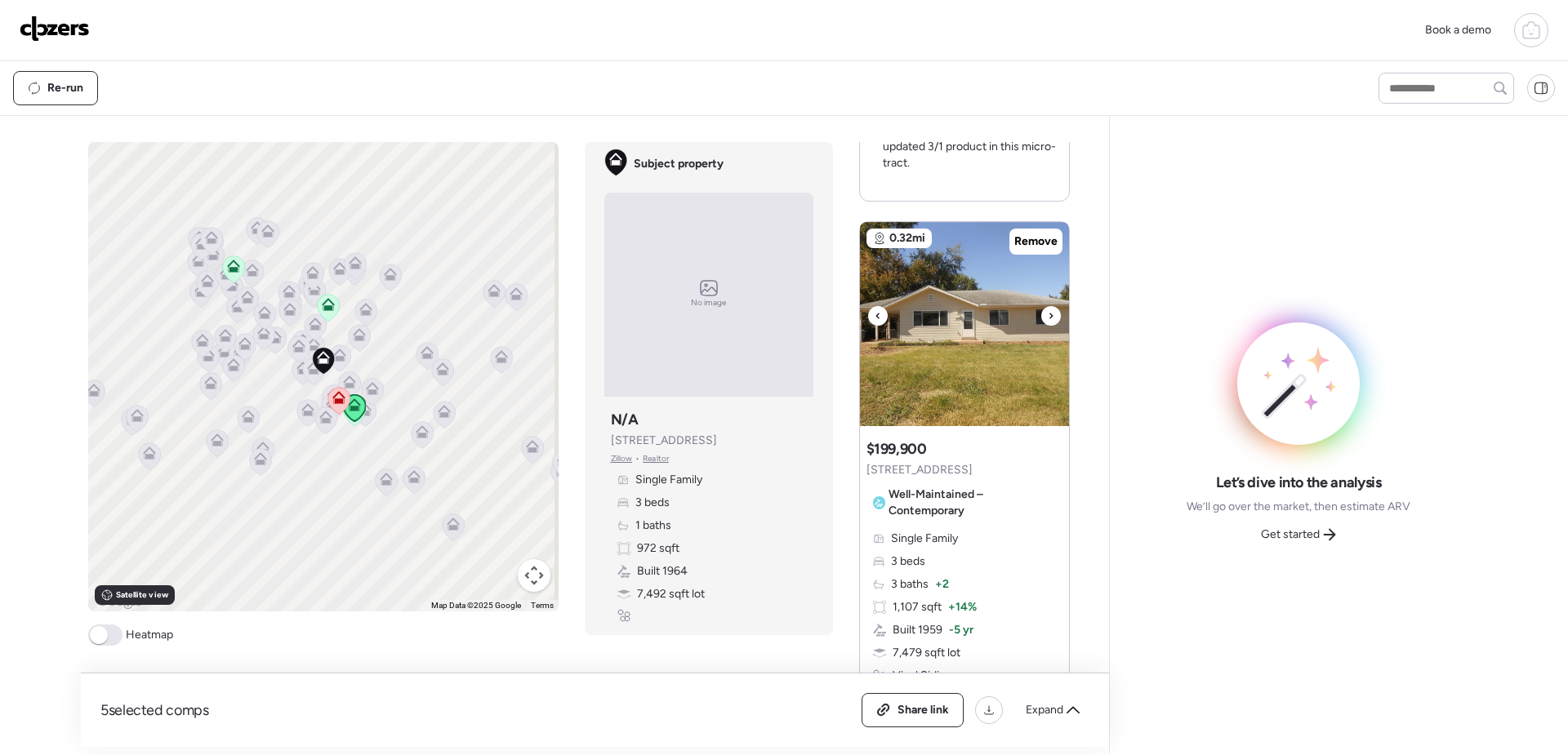
scroll to position [1470, 0]
click at [1041, 308] on div at bounding box center [1051, 318] width 20 height 20
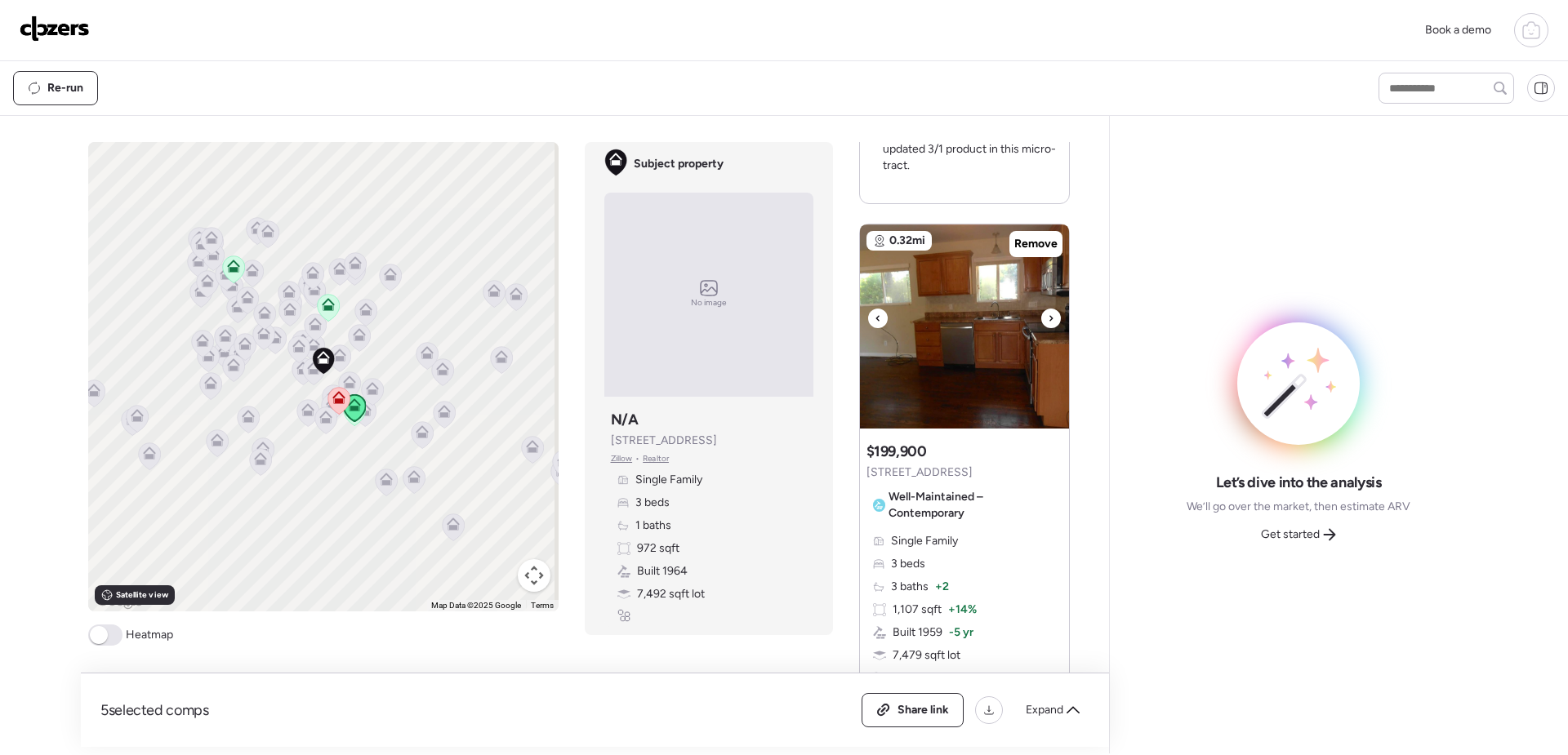
click at [1041, 308] on div at bounding box center [1051, 318] width 20 height 20
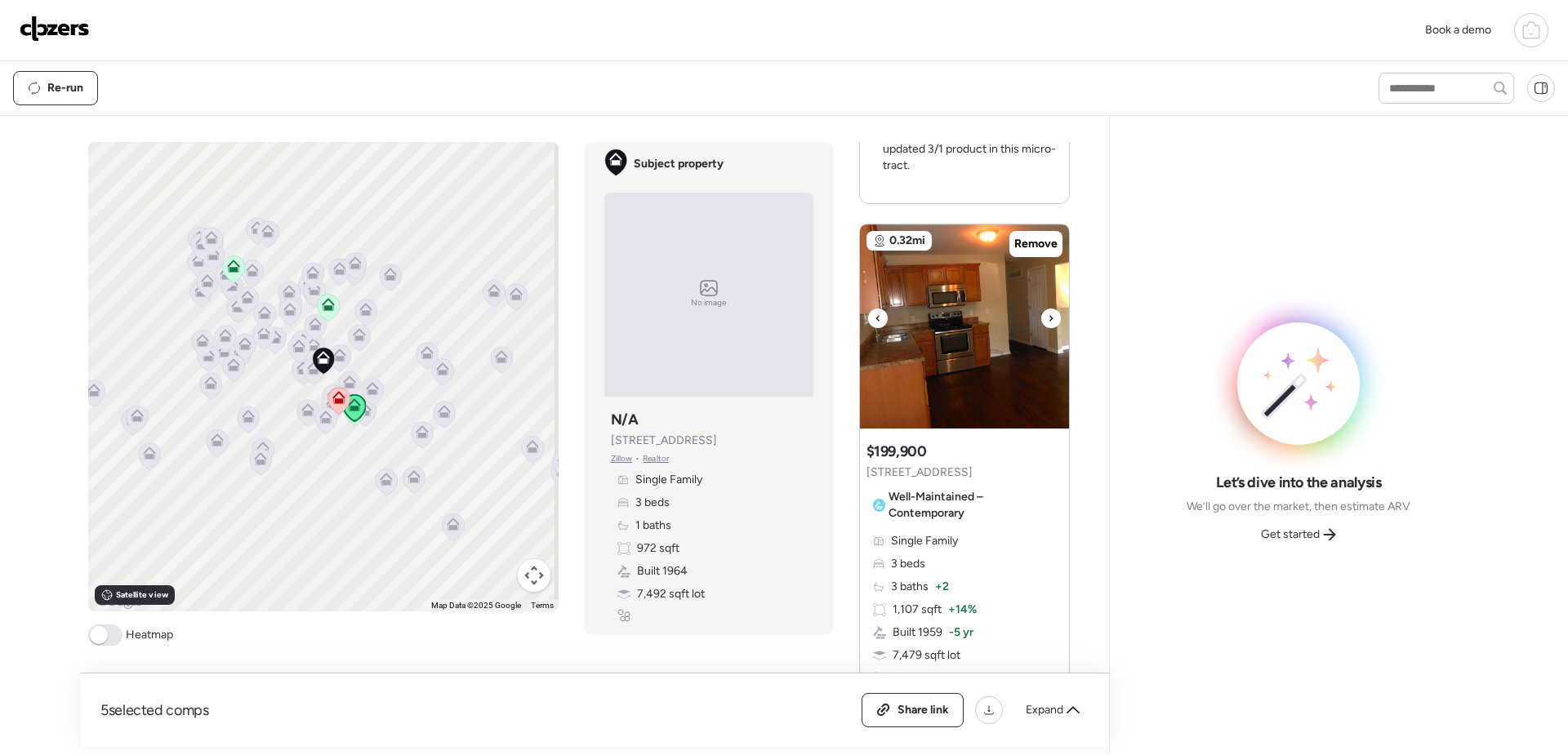
click at [1048, 308] on icon at bounding box center [1052, 318] width 7 height 20
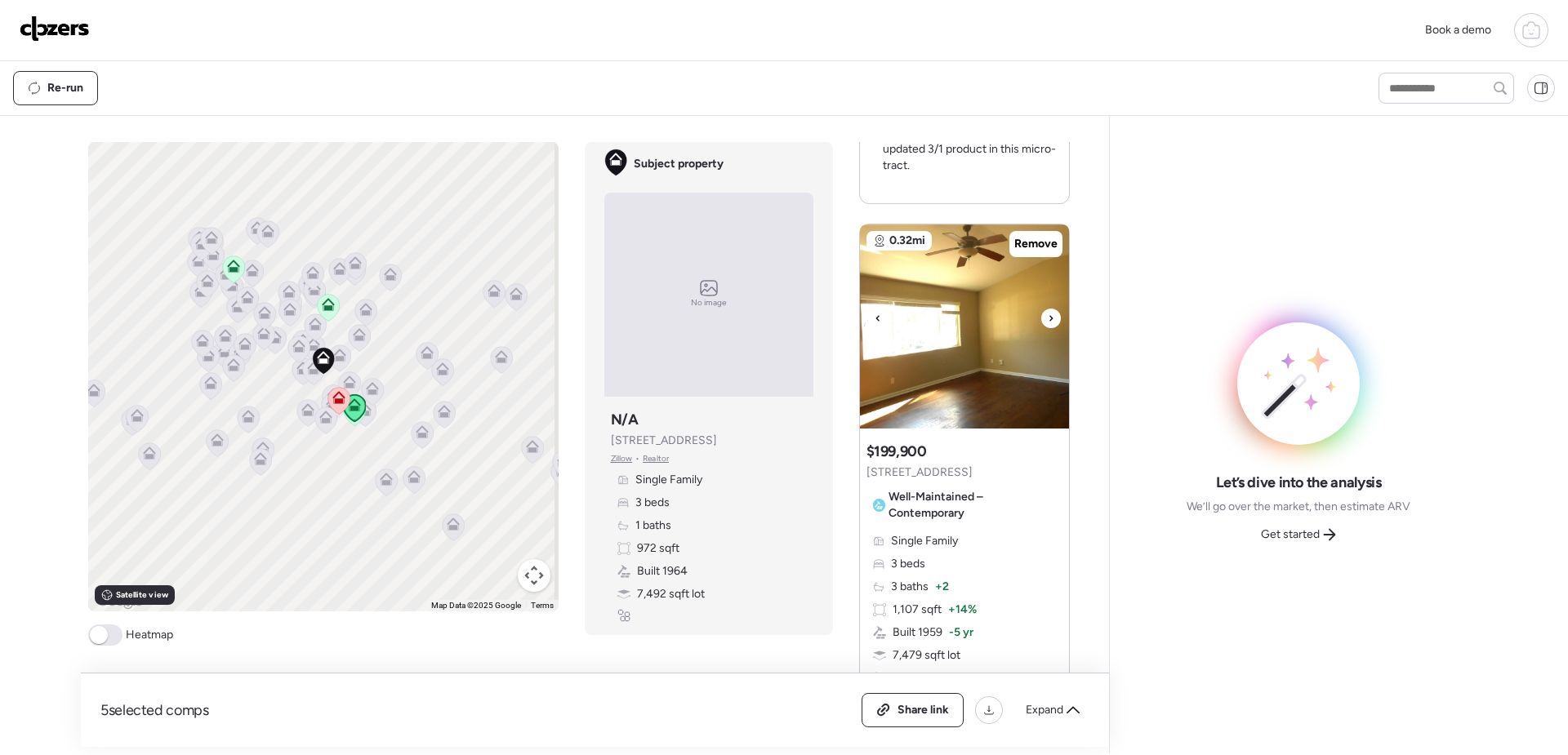
click at [1048, 308] on icon at bounding box center [1052, 318] width 7 height 20
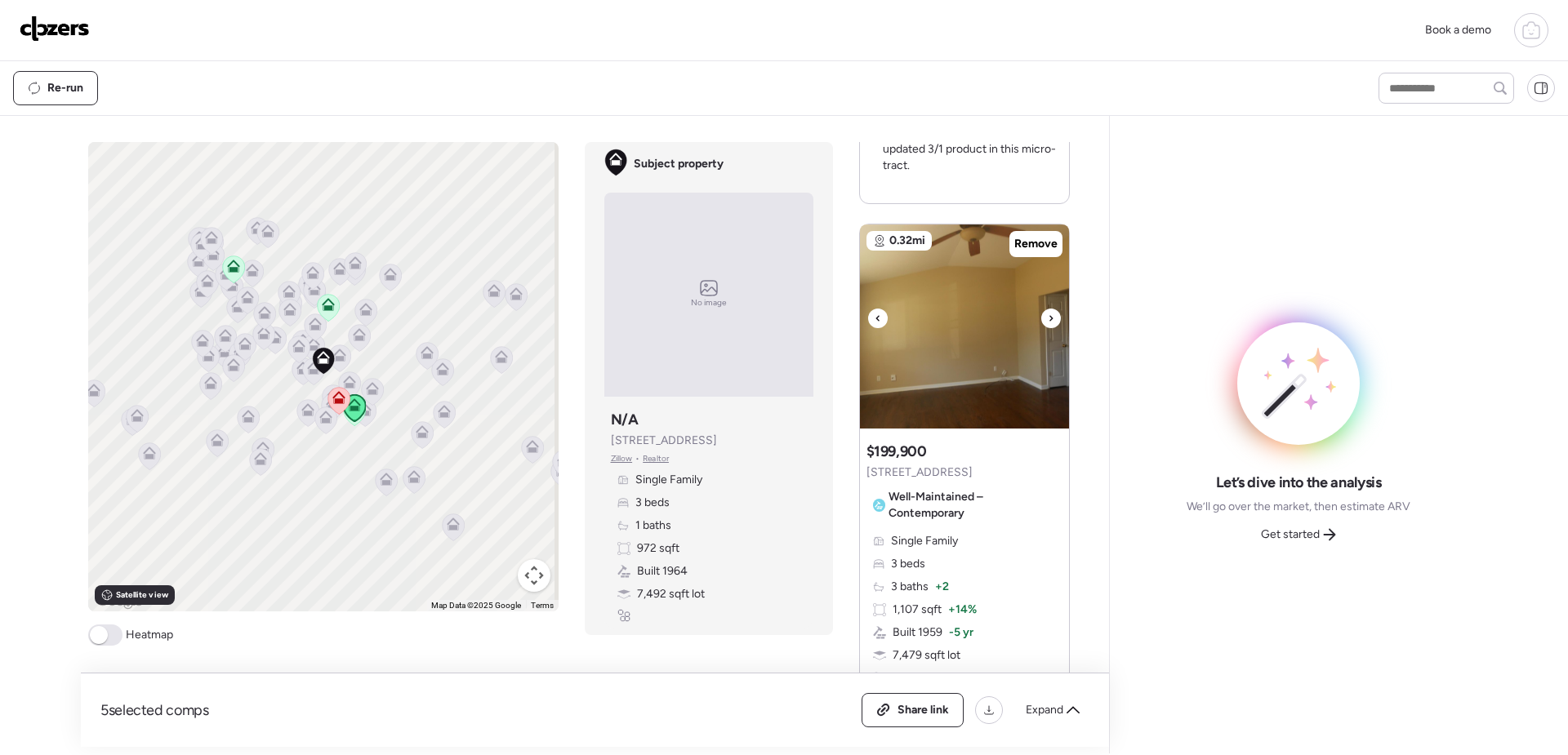
click at [1048, 308] on icon at bounding box center [1052, 318] width 7 height 20
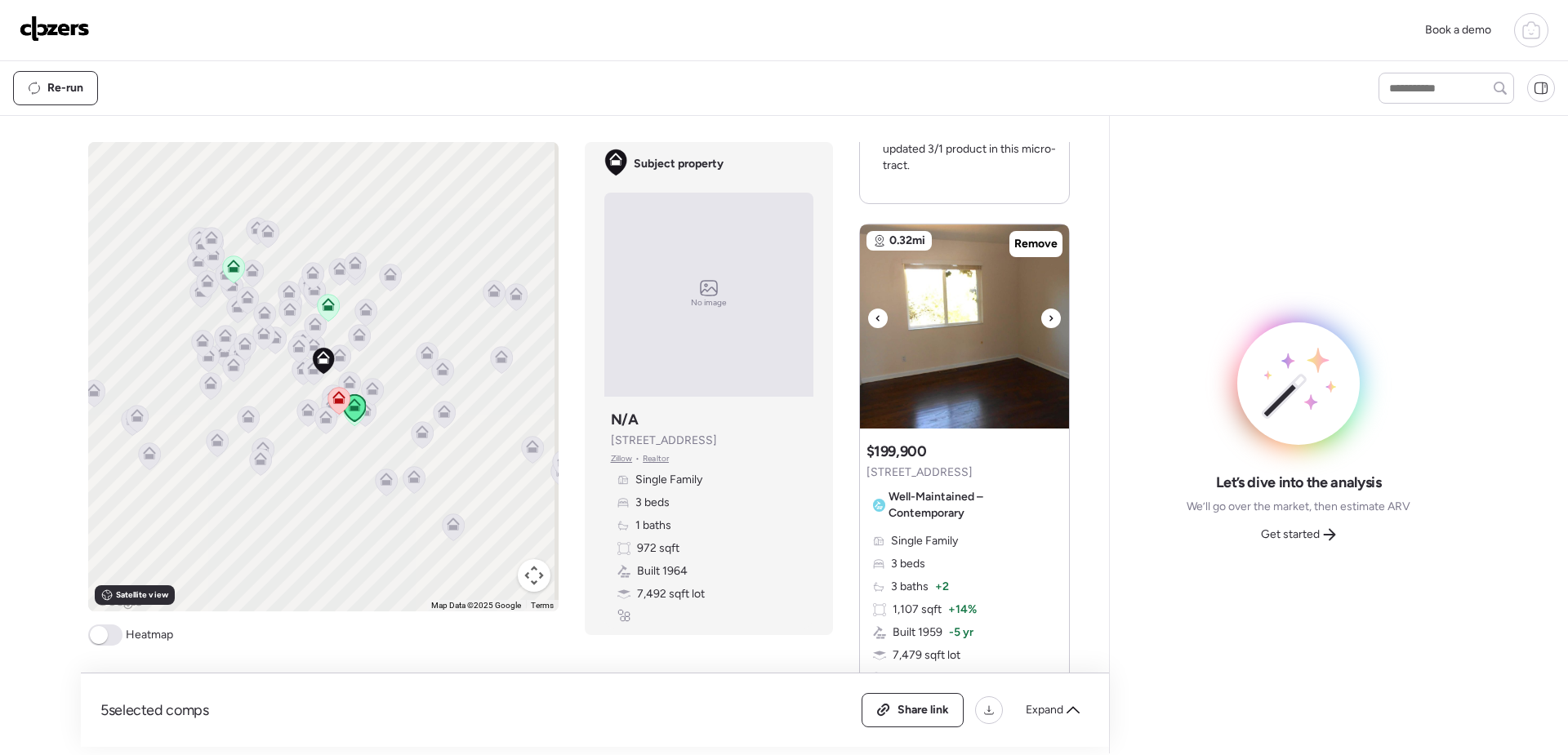
click at [1048, 308] on icon at bounding box center [1052, 318] width 7 height 20
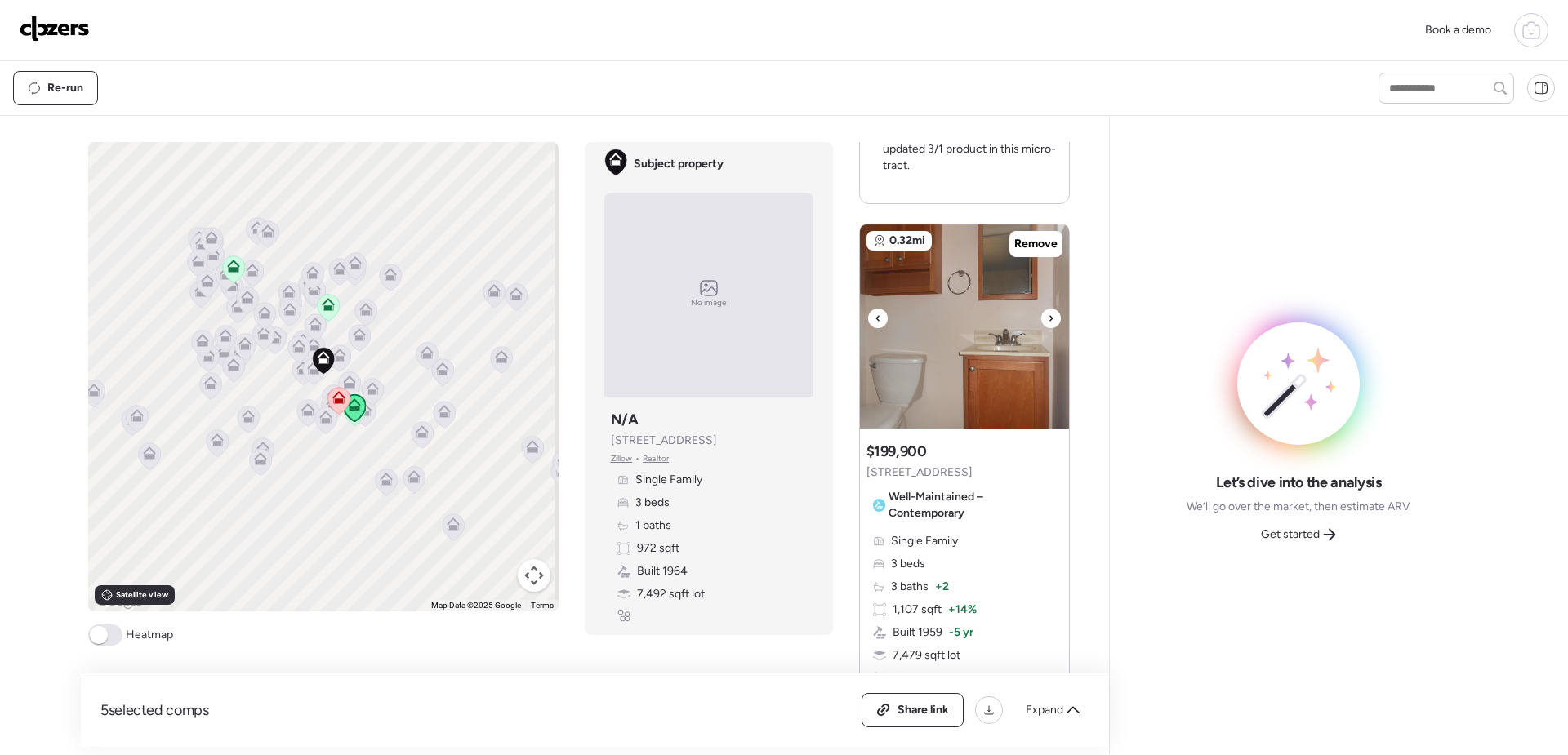
click at [1048, 308] on icon at bounding box center [1052, 318] width 7 height 20
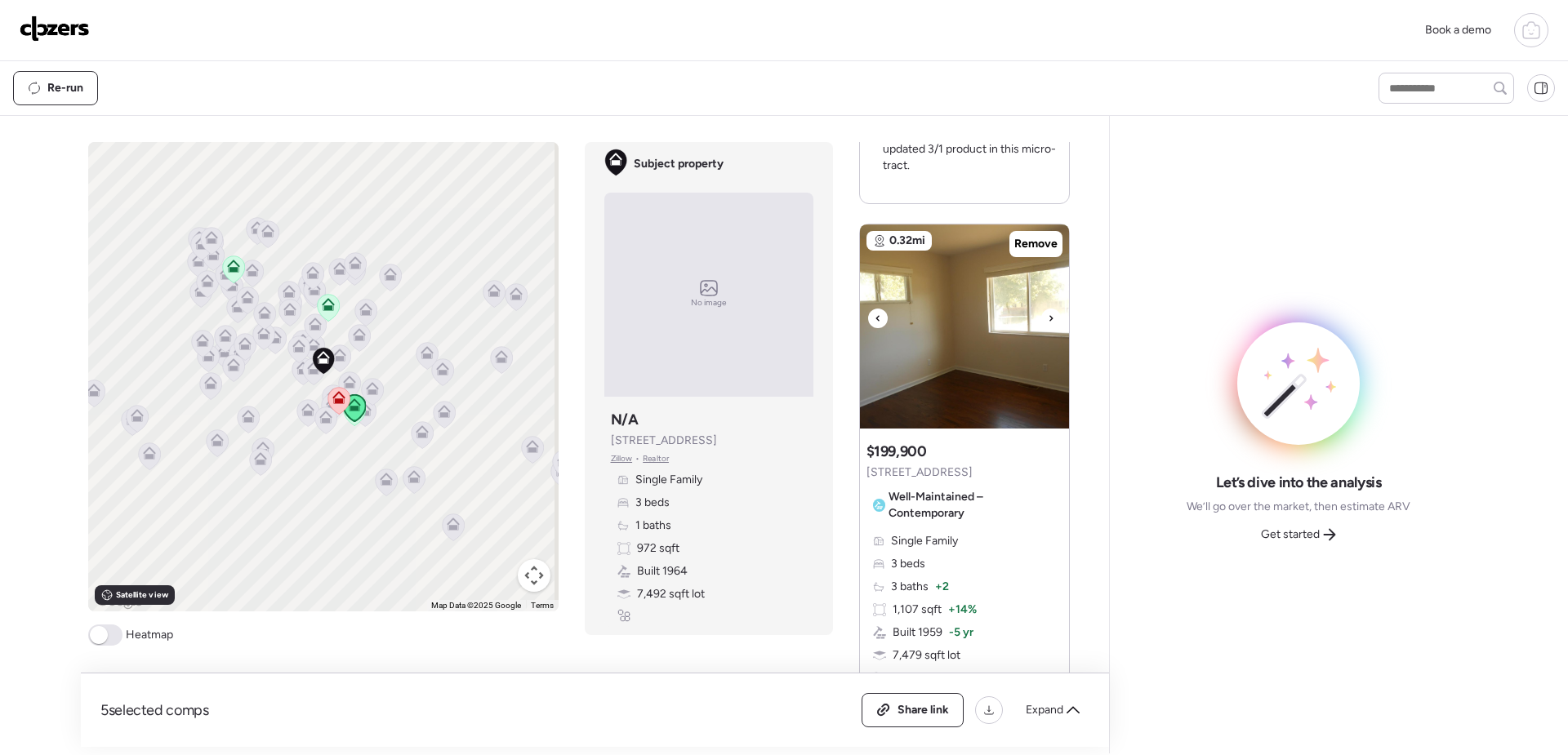
click at [1048, 308] on icon at bounding box center [1052, 318] width 7 height 20
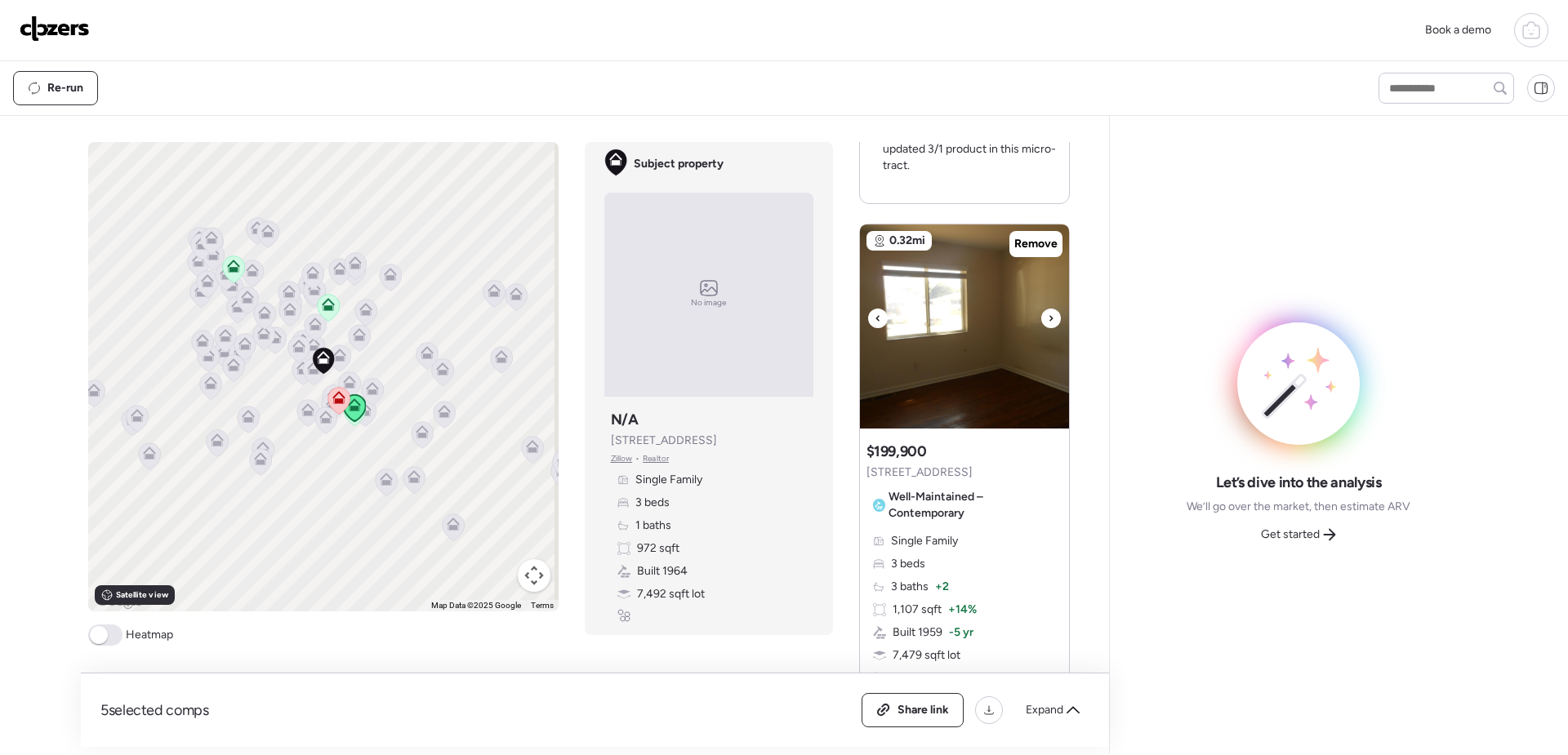
click at [1048, 308] on icon at bounding box center [1052, 318] width 7 height 20
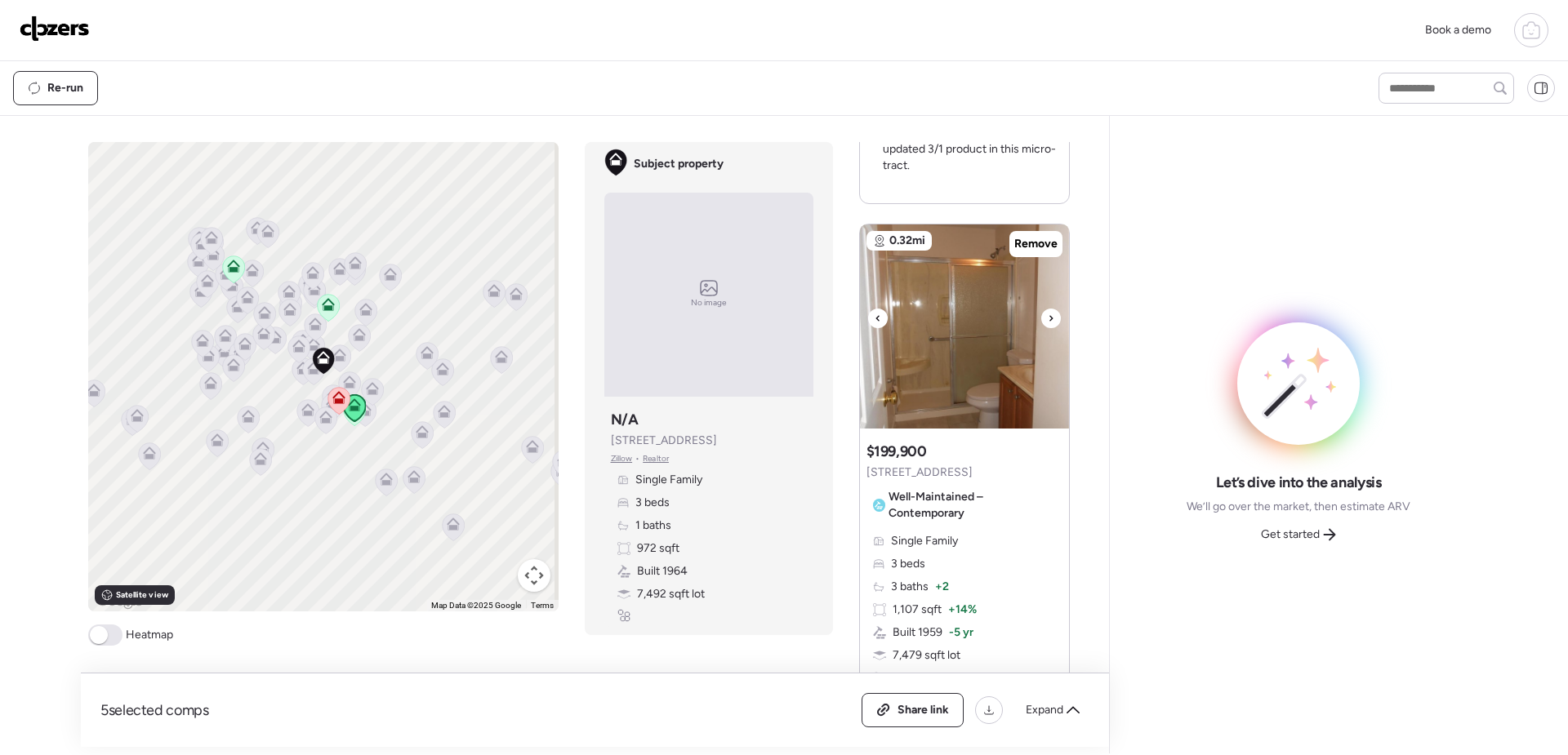
click at [1048, 308] on icon at bounding box center [1052, 318] width 7 height 20
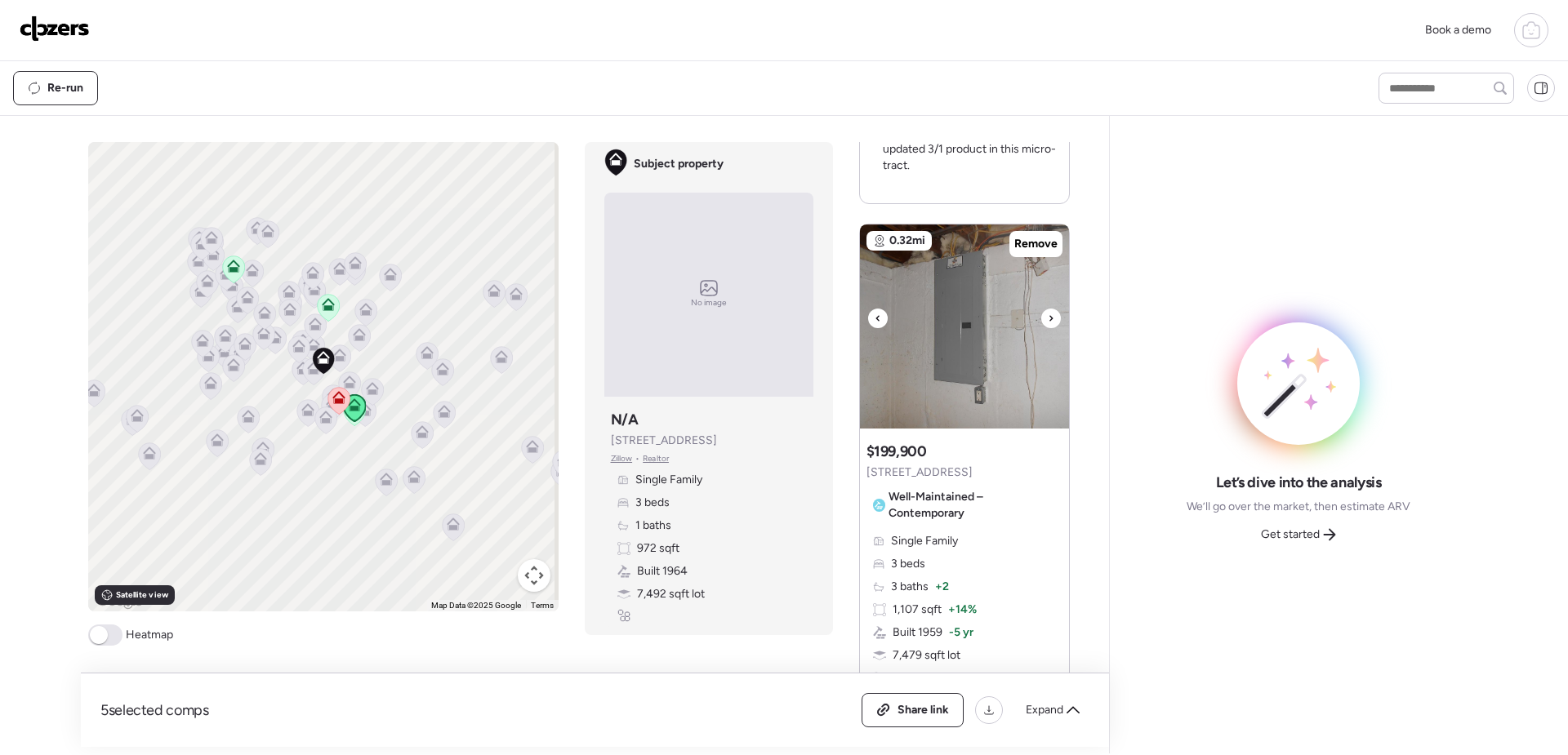
click at [1048, 308] on icon at bounding box center [1052, 318] width 7 height 20
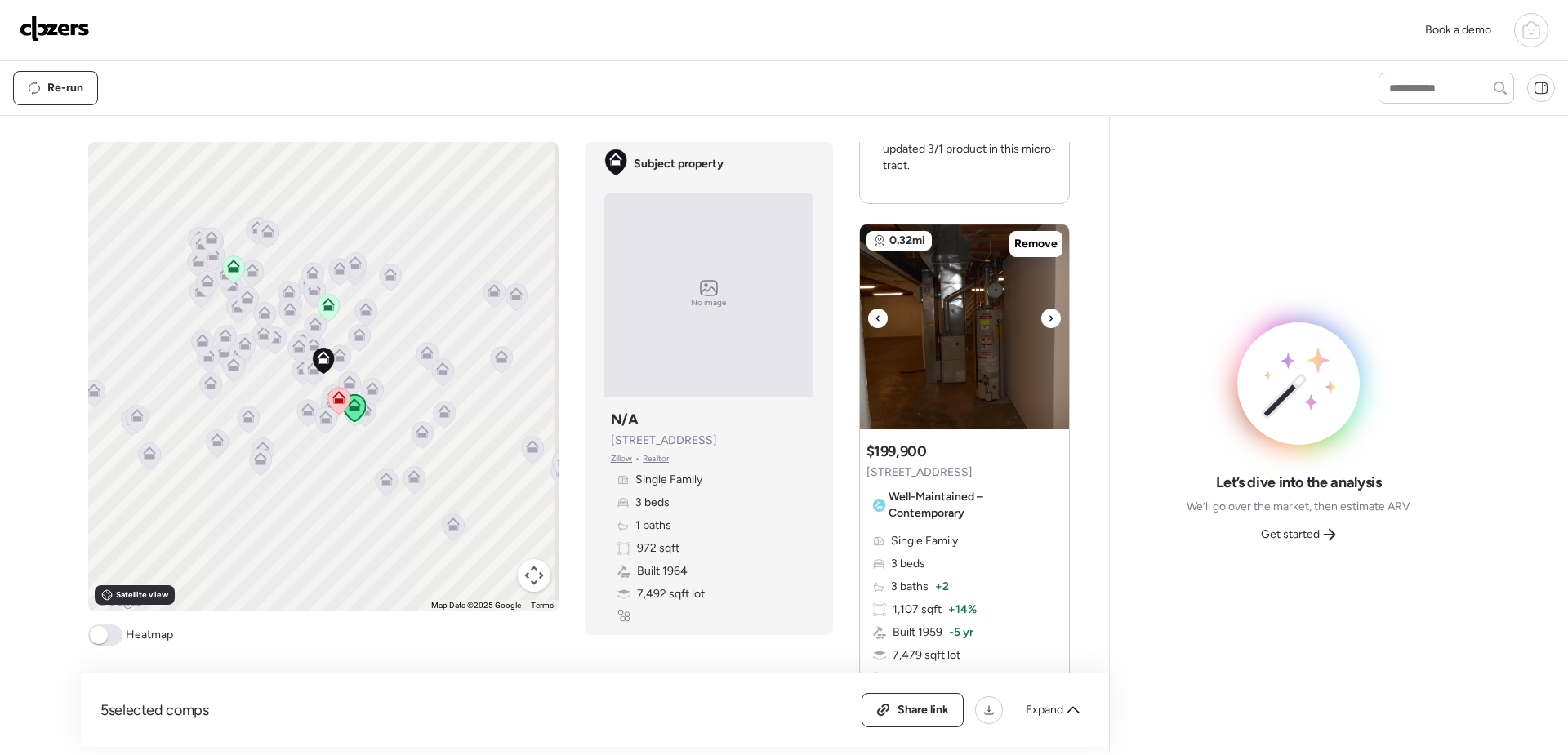
click at [1048, 308] on icon at bounding box center [1052, 318] width 7 height 20
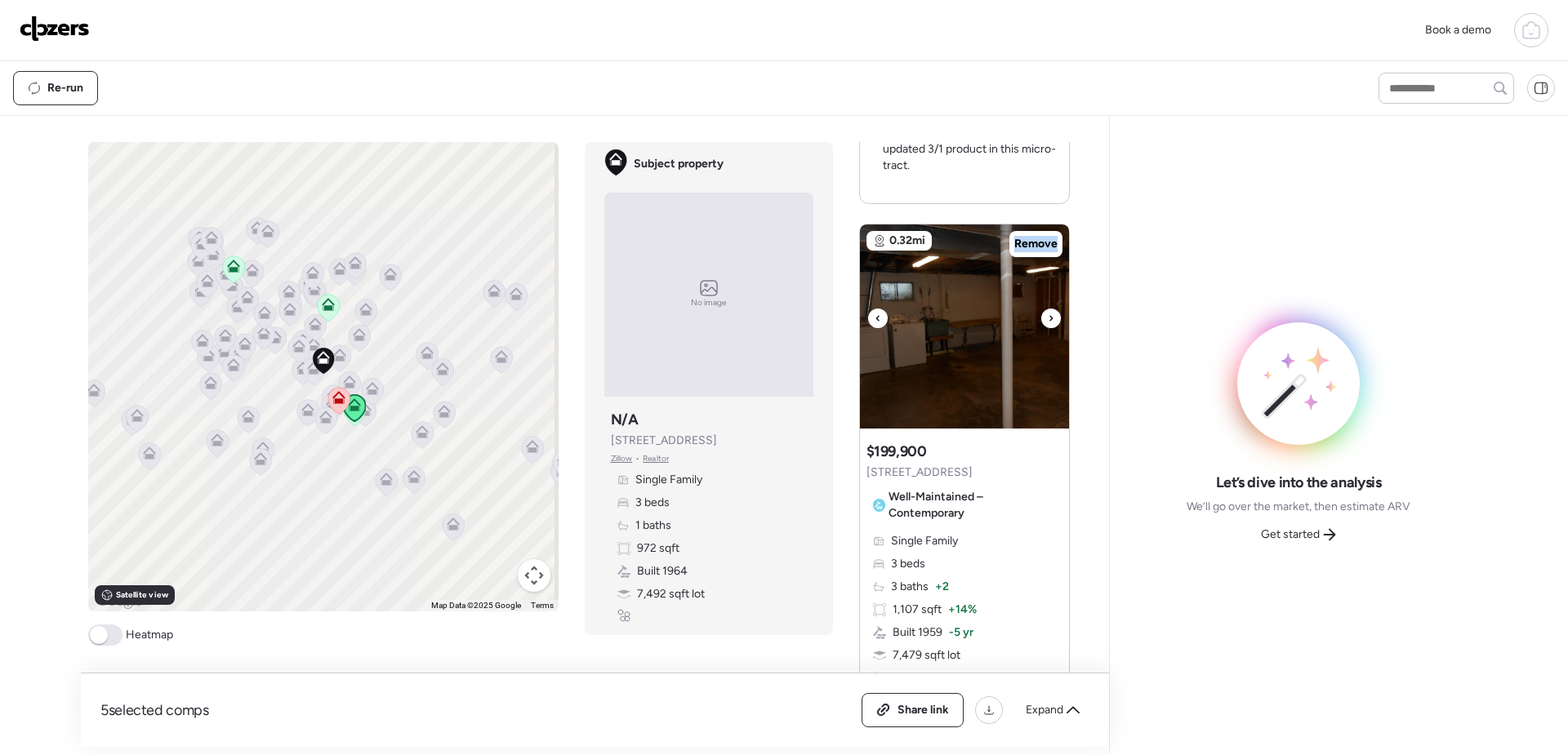
click at [1048, 308] on icon at bounding box center [1052, 318] width 7 height 20
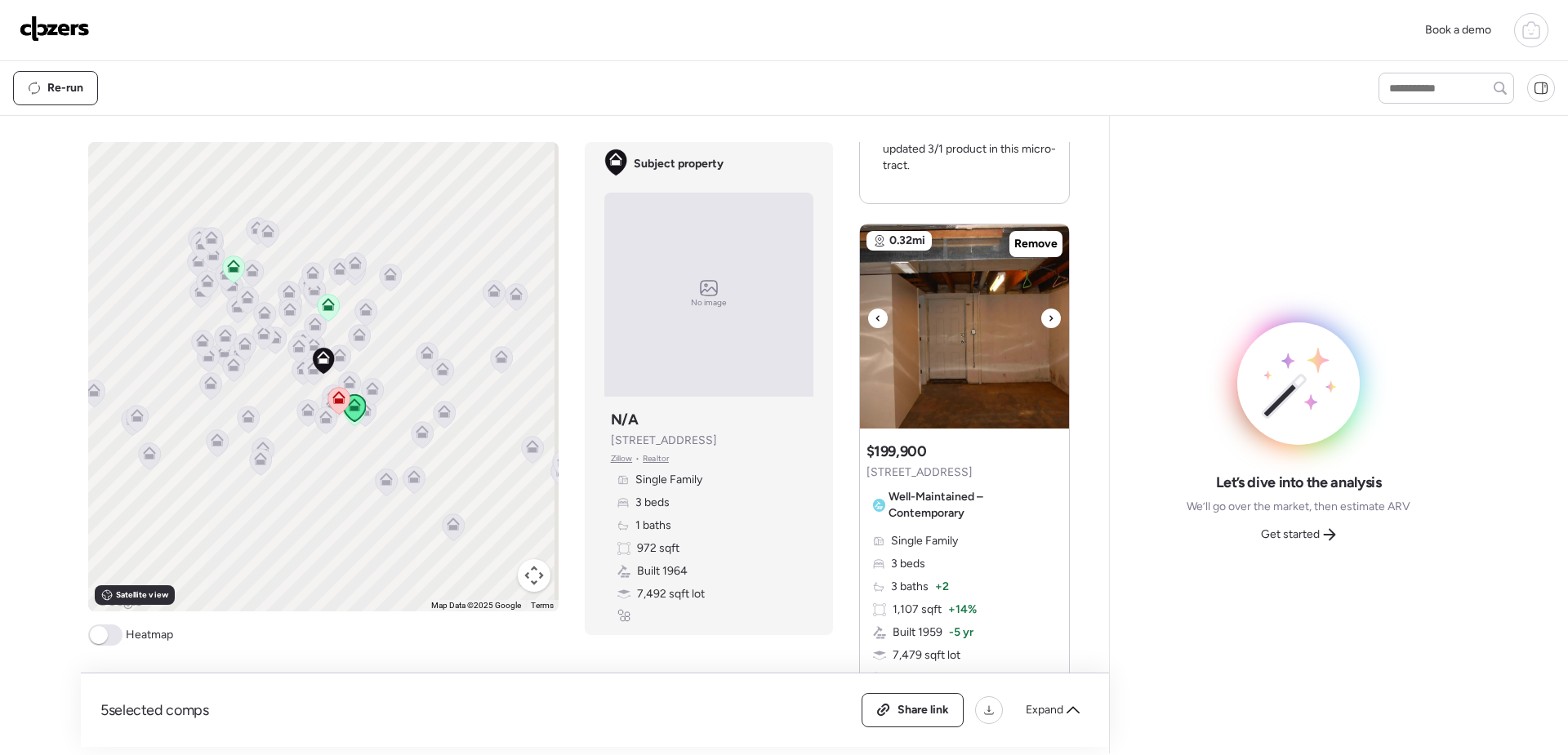
click at [1048, 308] on icon at bounding box center [1052, 318] width 7 height 20
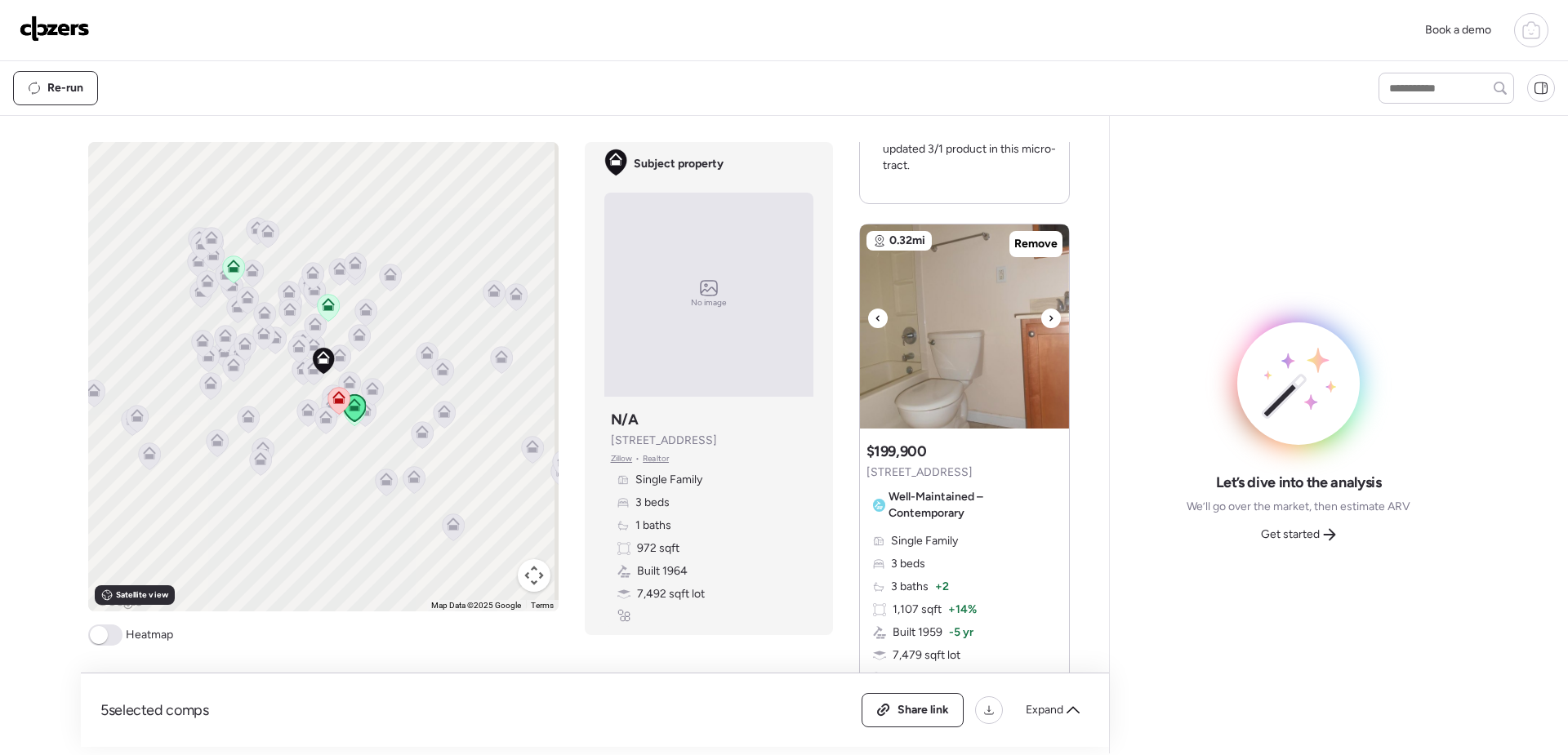
click at [1048, 308] on icon at bounding box center [1052, 318] width 7 height 20
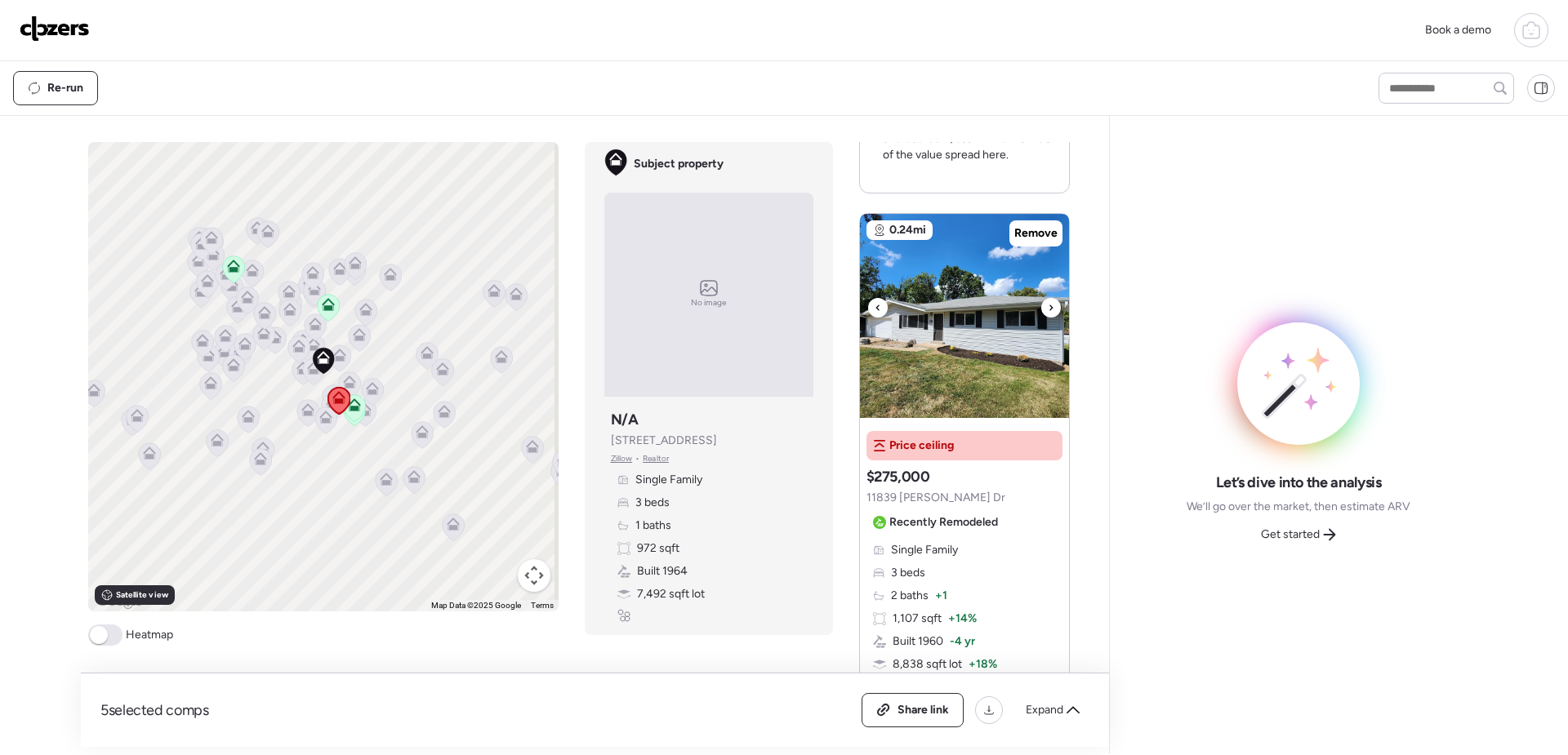
scroll to position [2204, 0]
click at [1048, 296] on icon at bounding box center [1052, 306] width 7 height 20
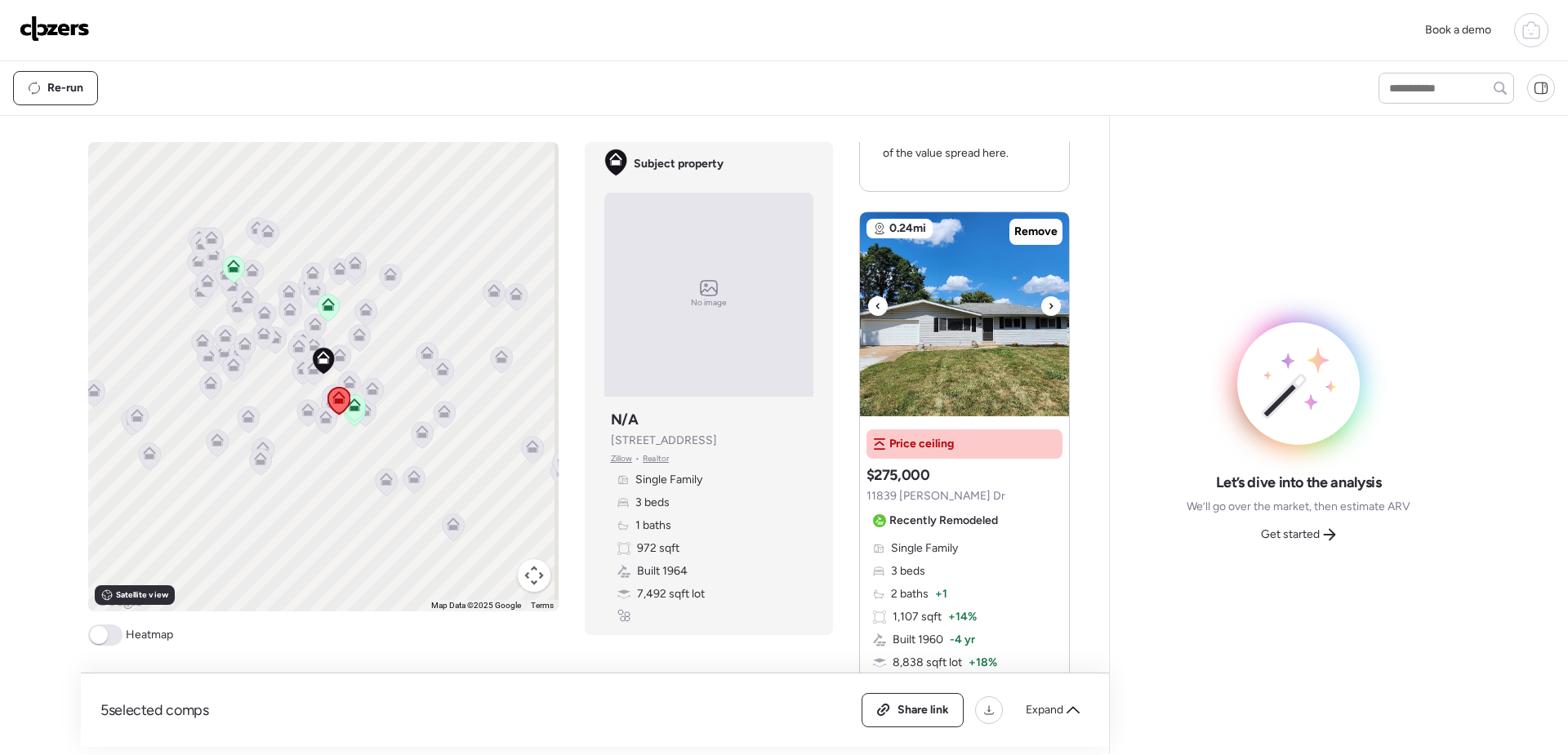
click at [1048, 296] on icon at bounding box center [1052, 306] width 7 height 20
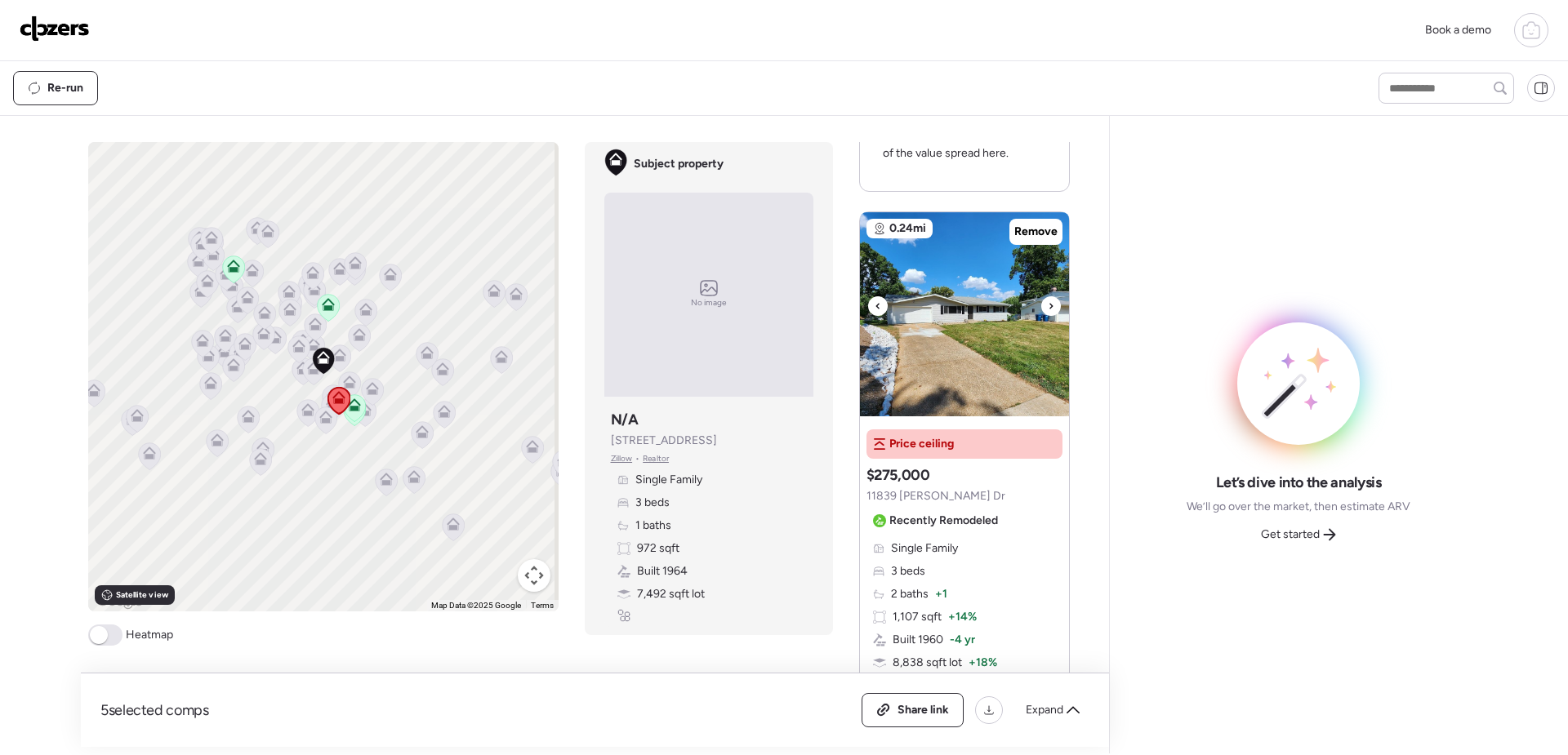
click at [1048, 296] on icon at bounding box center [1052, 306] width 7 height 20
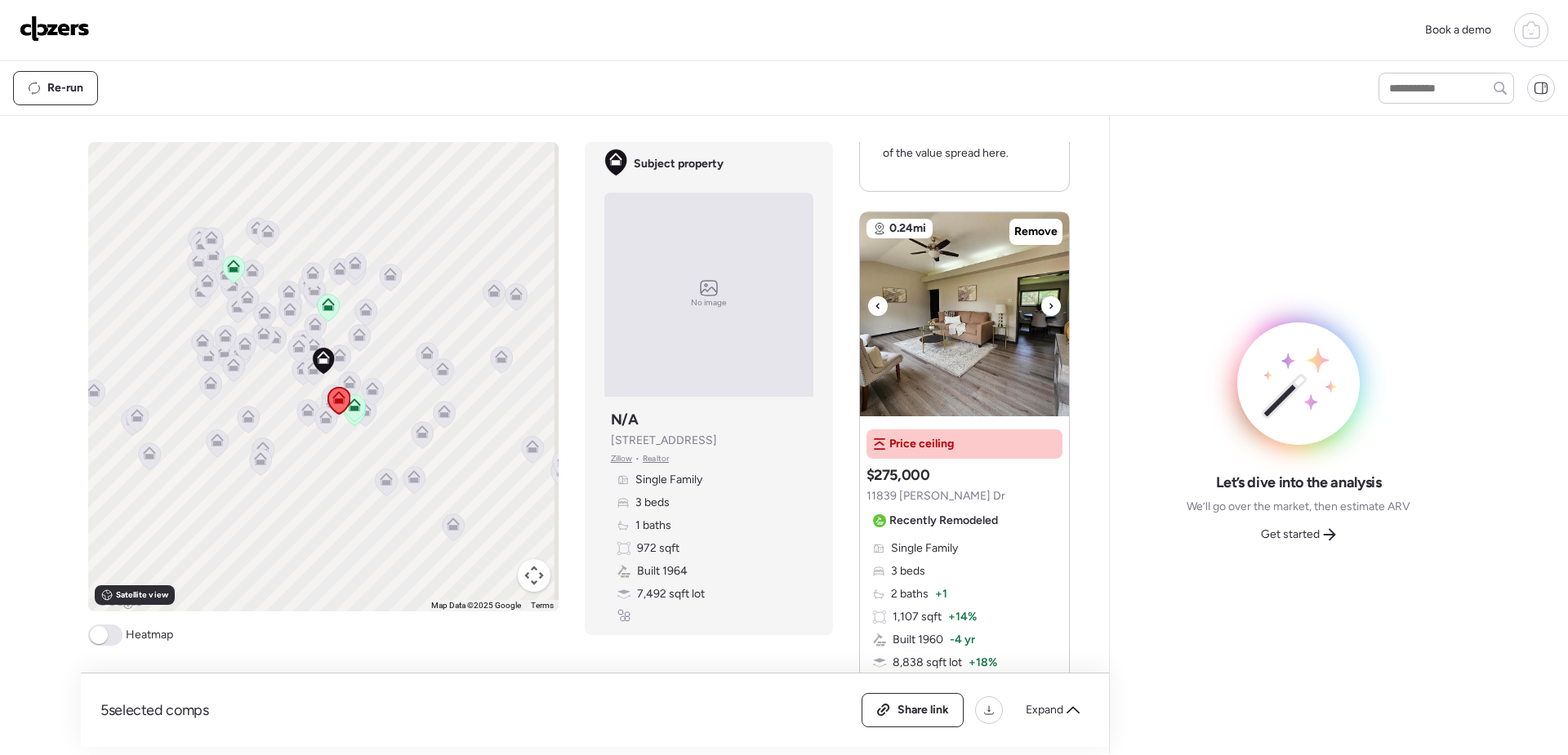
click at [1048, 296] on icon at bounding box center [1052, 306] width 7 height 20
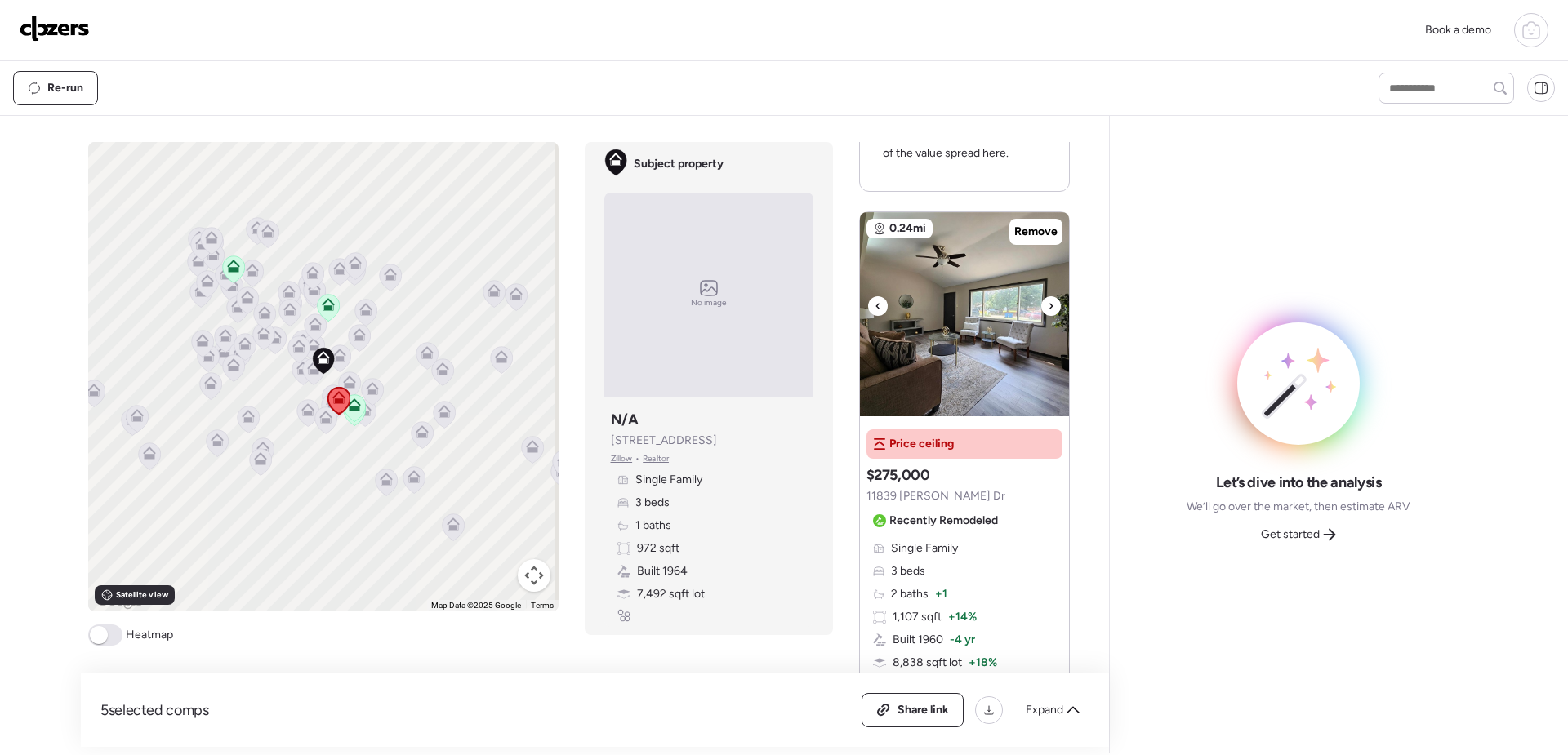
click at [1048, 296] on icon at bounding box center [1052, 306] width 7 height 20
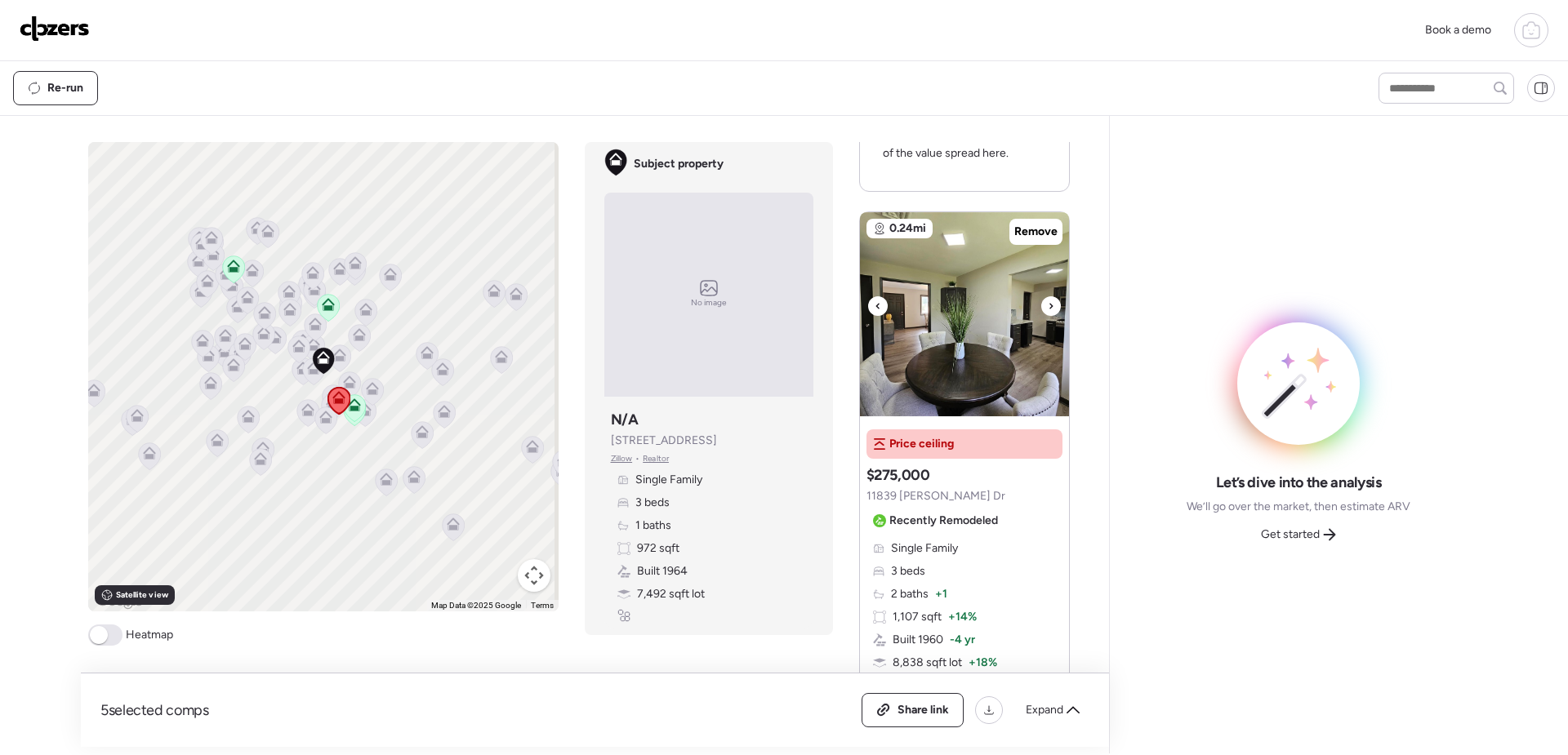
click at [1048, 296] on icon at bounding box center [1052, 306] width 7 height 20
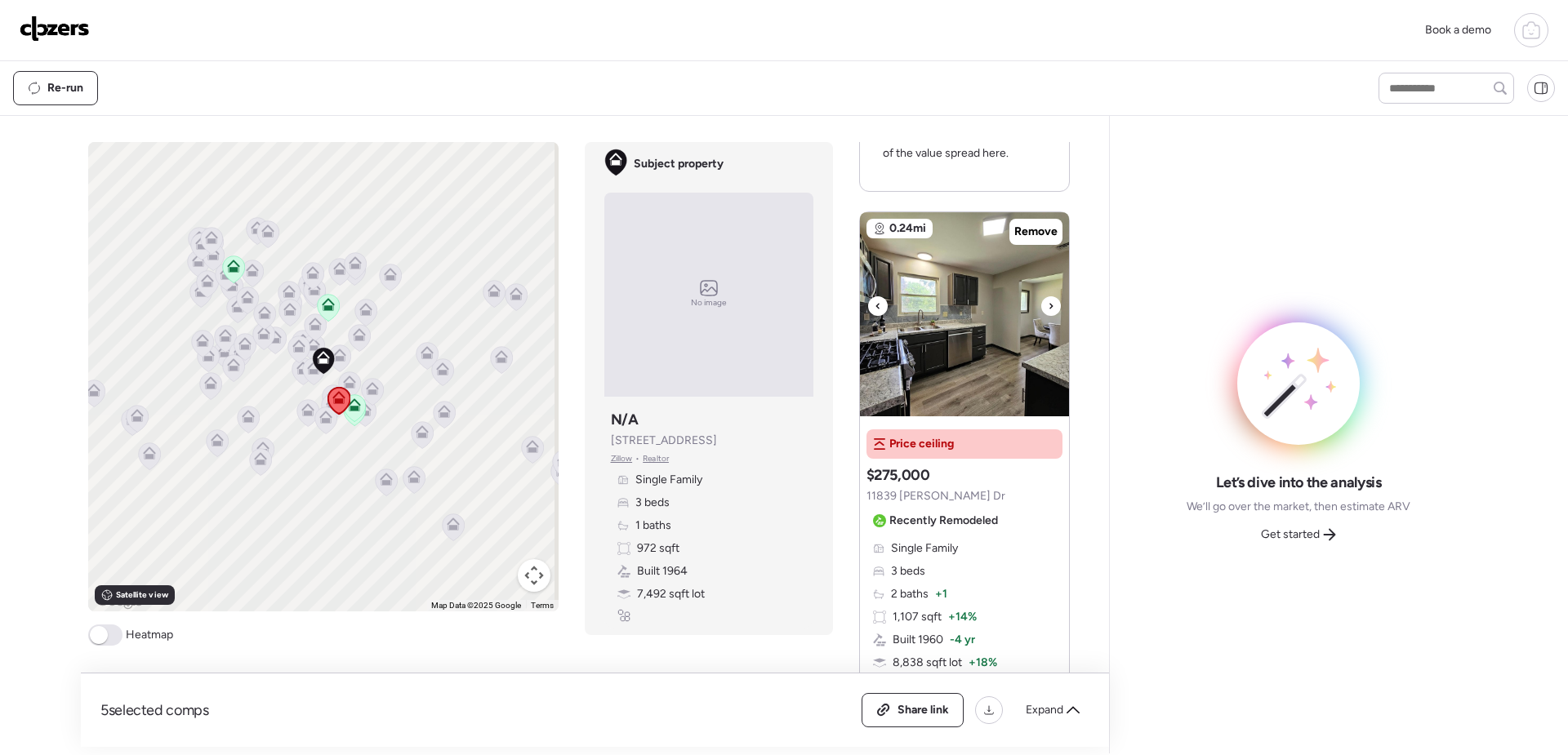
click at [1048, 296] on icon at bounding box center [1052, 306] width 7 height 20
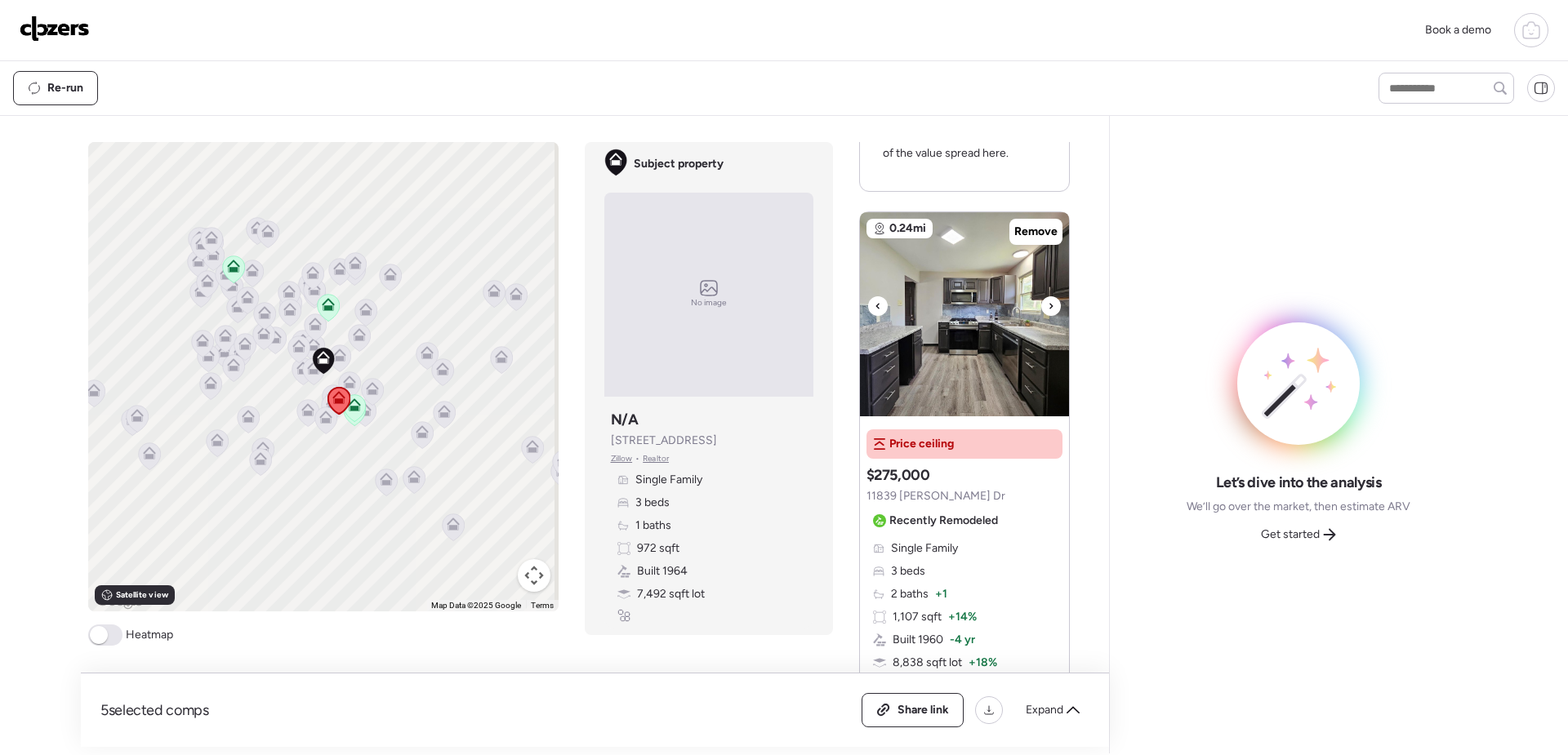
click at [1048, 296] on icon at bounding box center [1052, 306] width 7 height 20
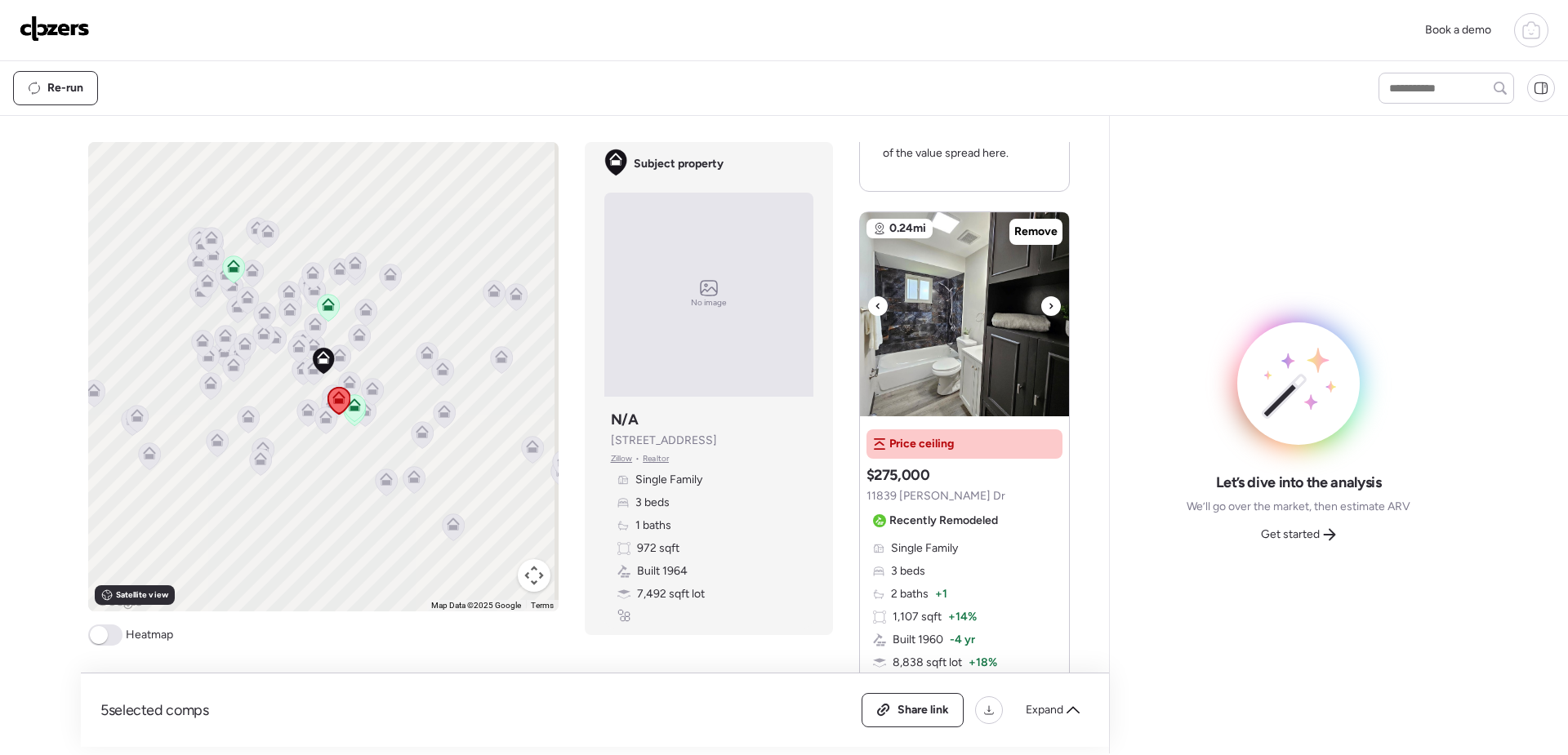
click at [1048, 296] on icon at bounding box center [1052, 306] width 7 height 20
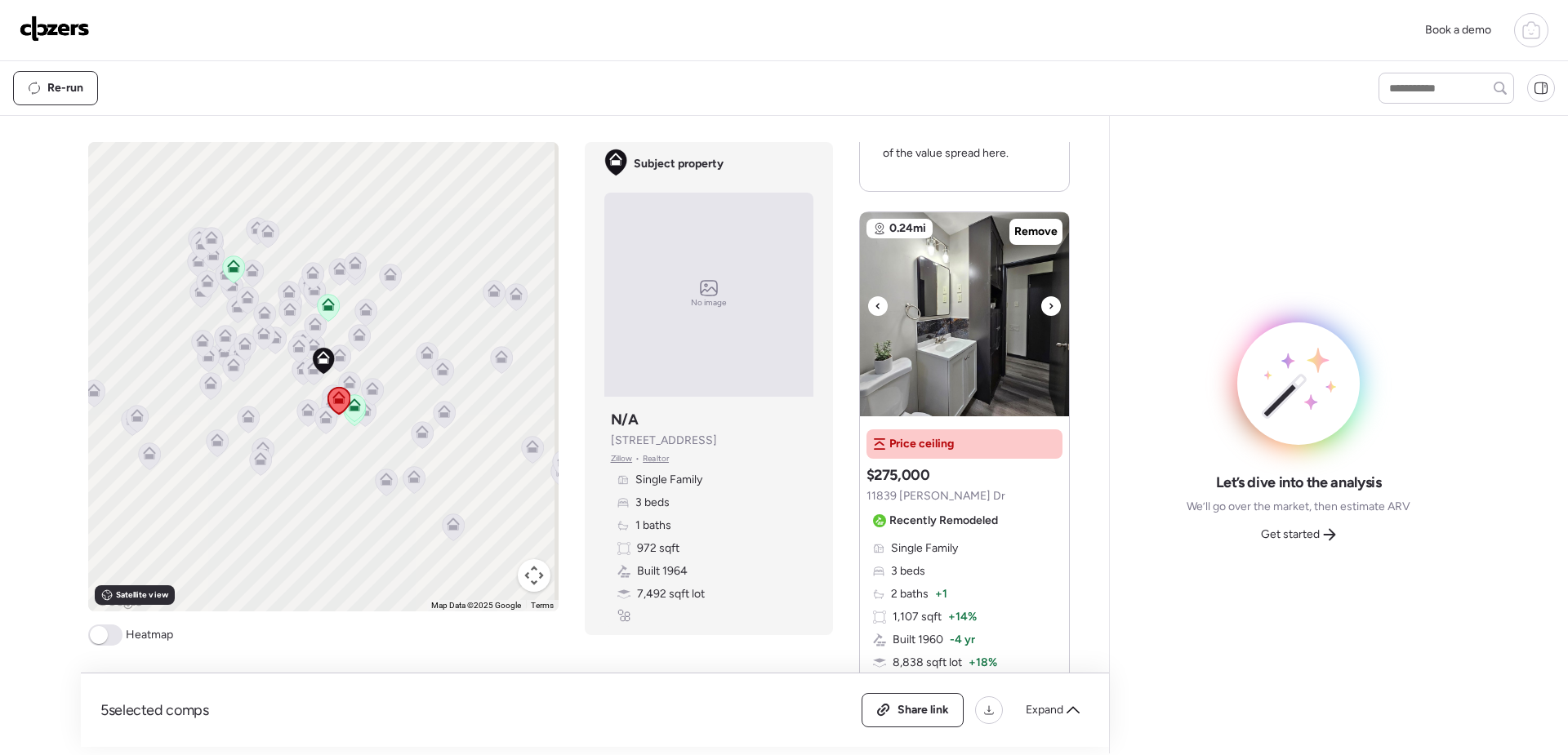
click at [1048, 296] on icon at bounding box center [1052, 306] width 7 height 20
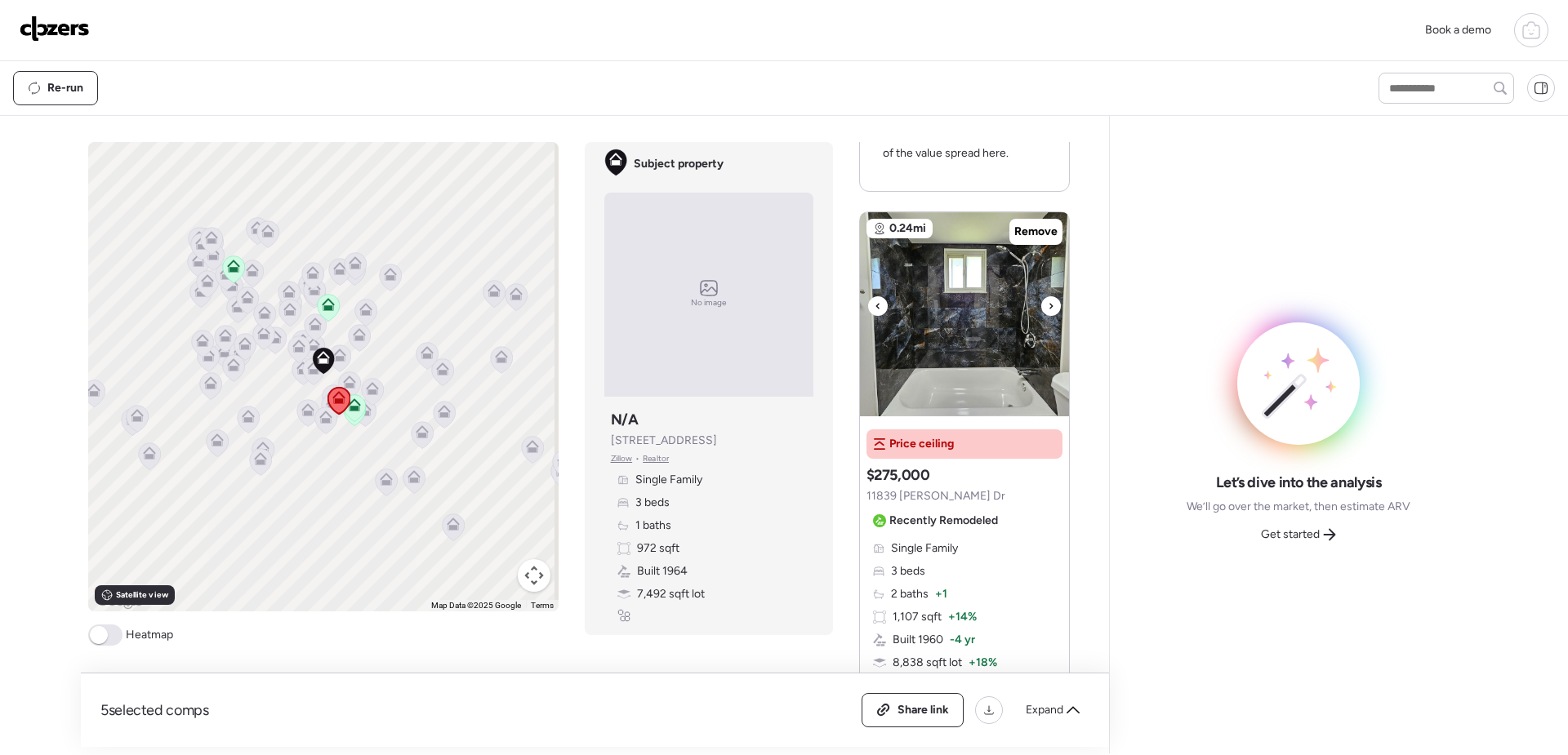
click at [1048, 296] on icon at bounding box center [1052, 306] width 7 height 20
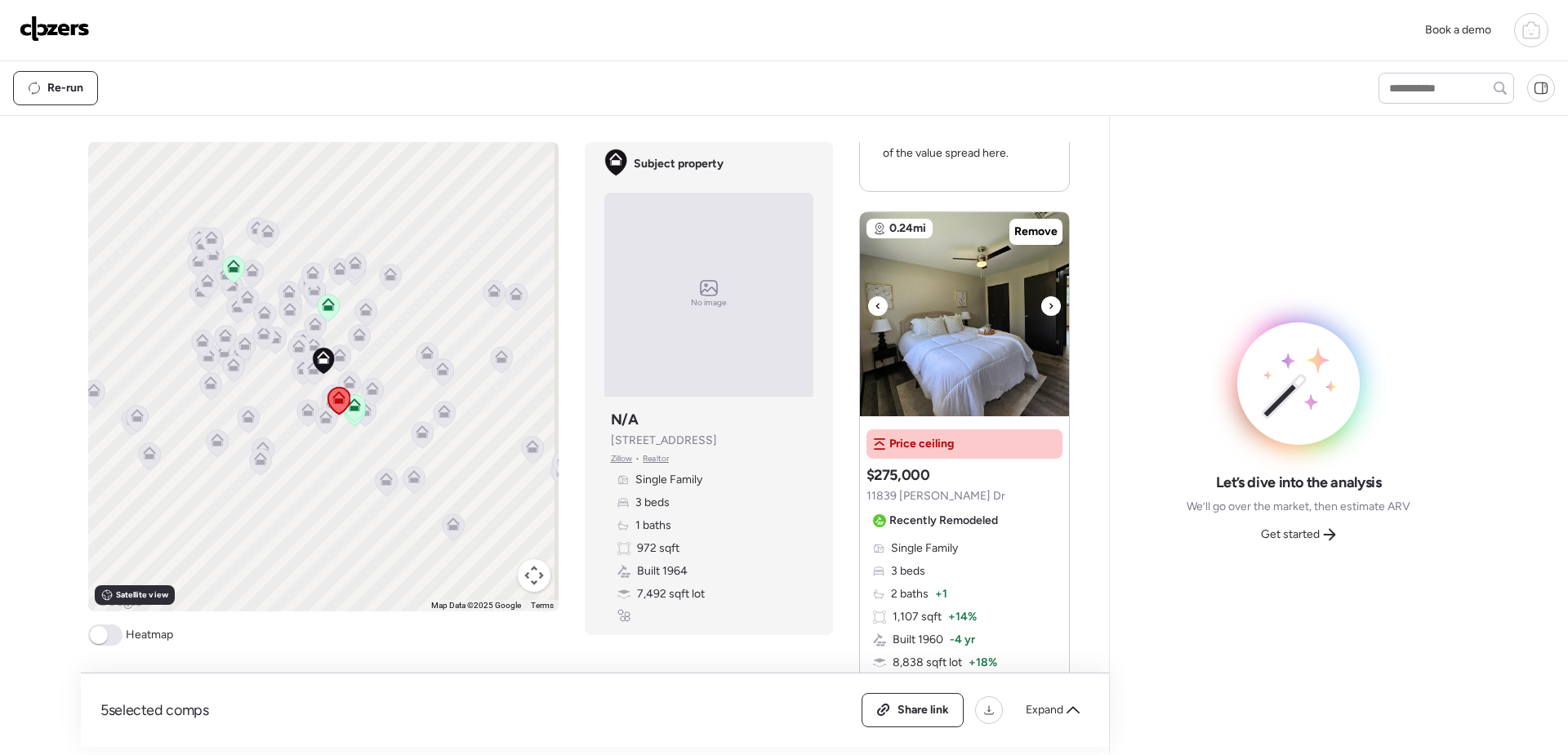
click at [1048, 296] on icon at bounding box center [1052, 306] width 7 height 20
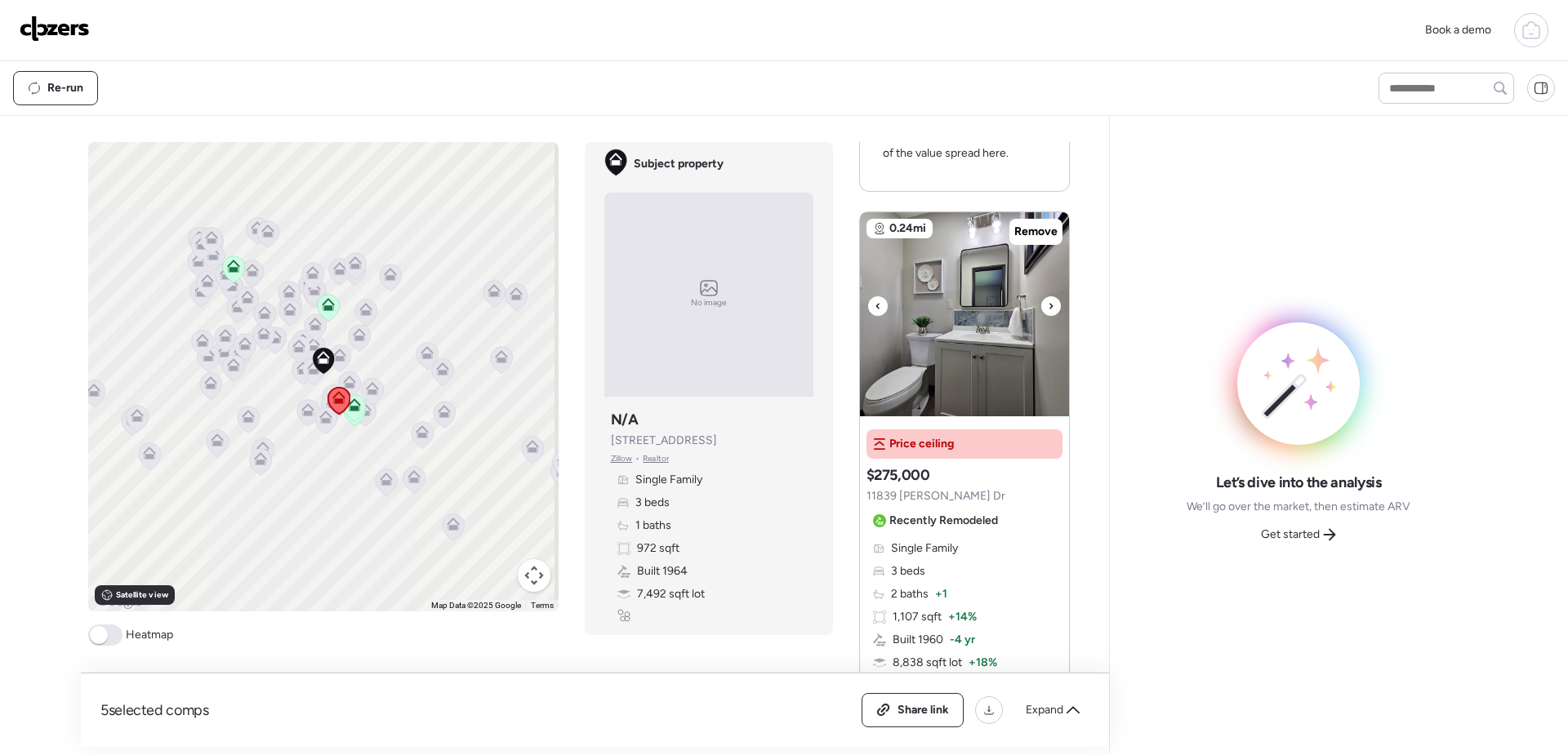
click at [1048, 296] on icon at bounding box center [1052, 306] width 7 height 20
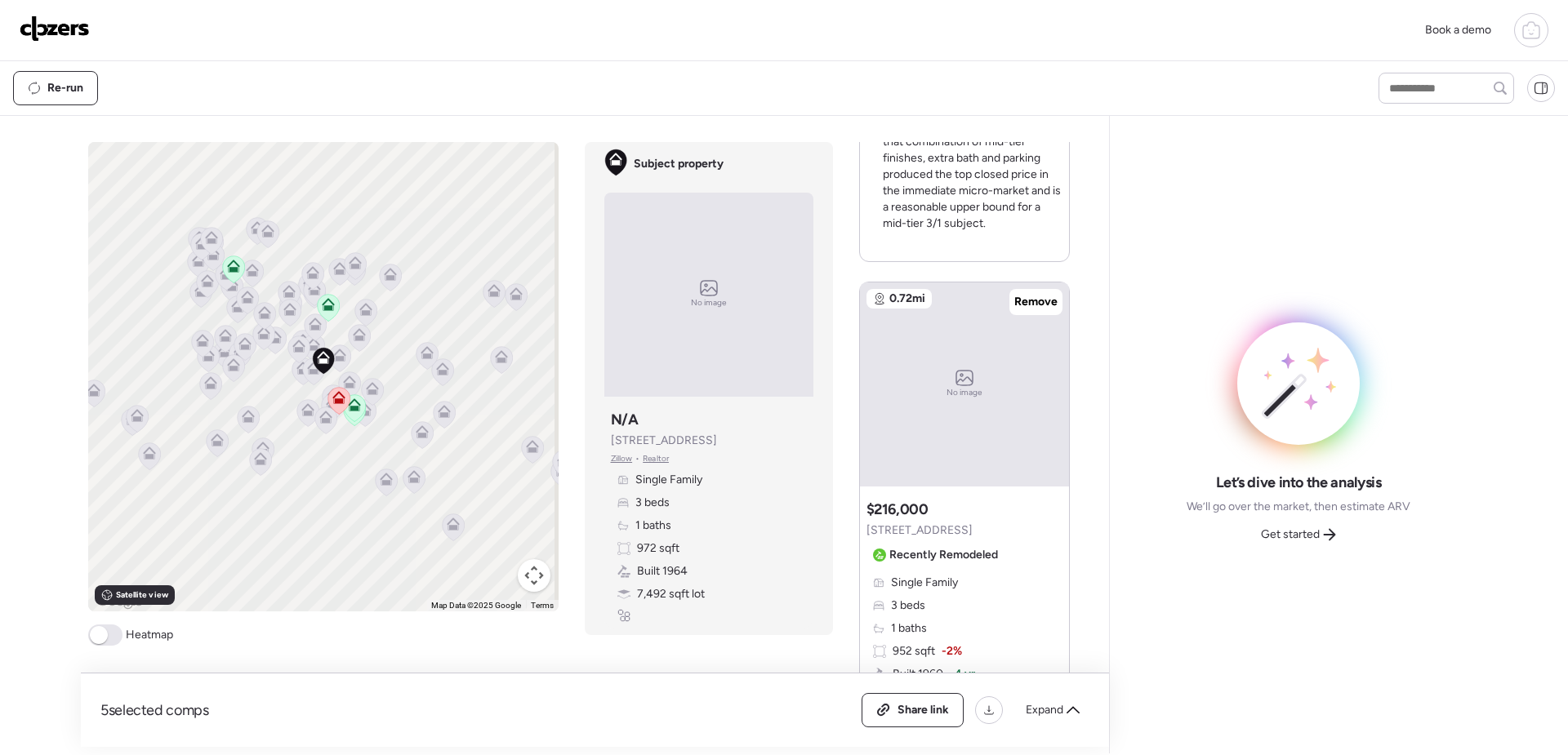
scroll to position [3021, 0]
click at [332, 399] on icon at bounding box center [338, 397] width 13 height 13
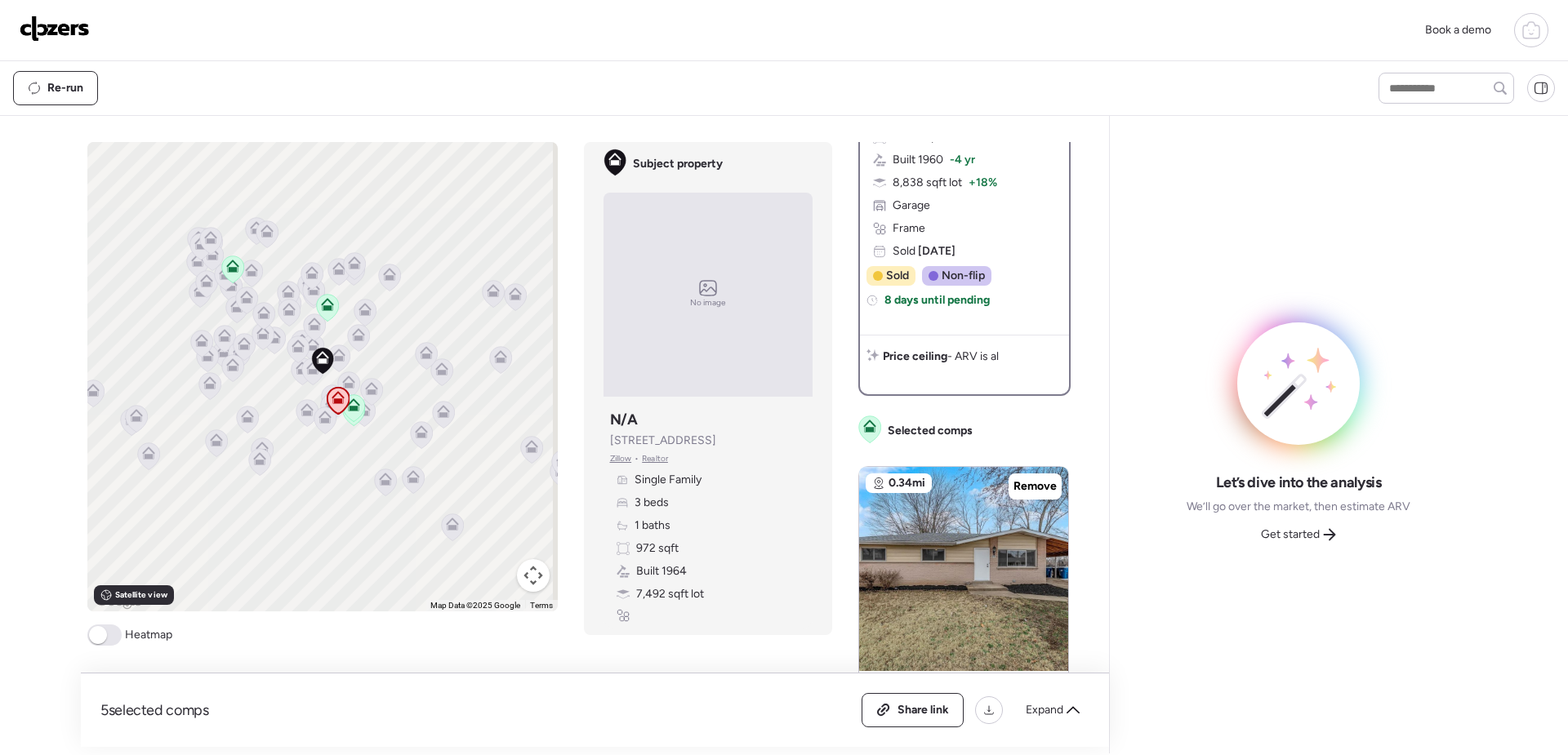
scroll to position [0, 0]
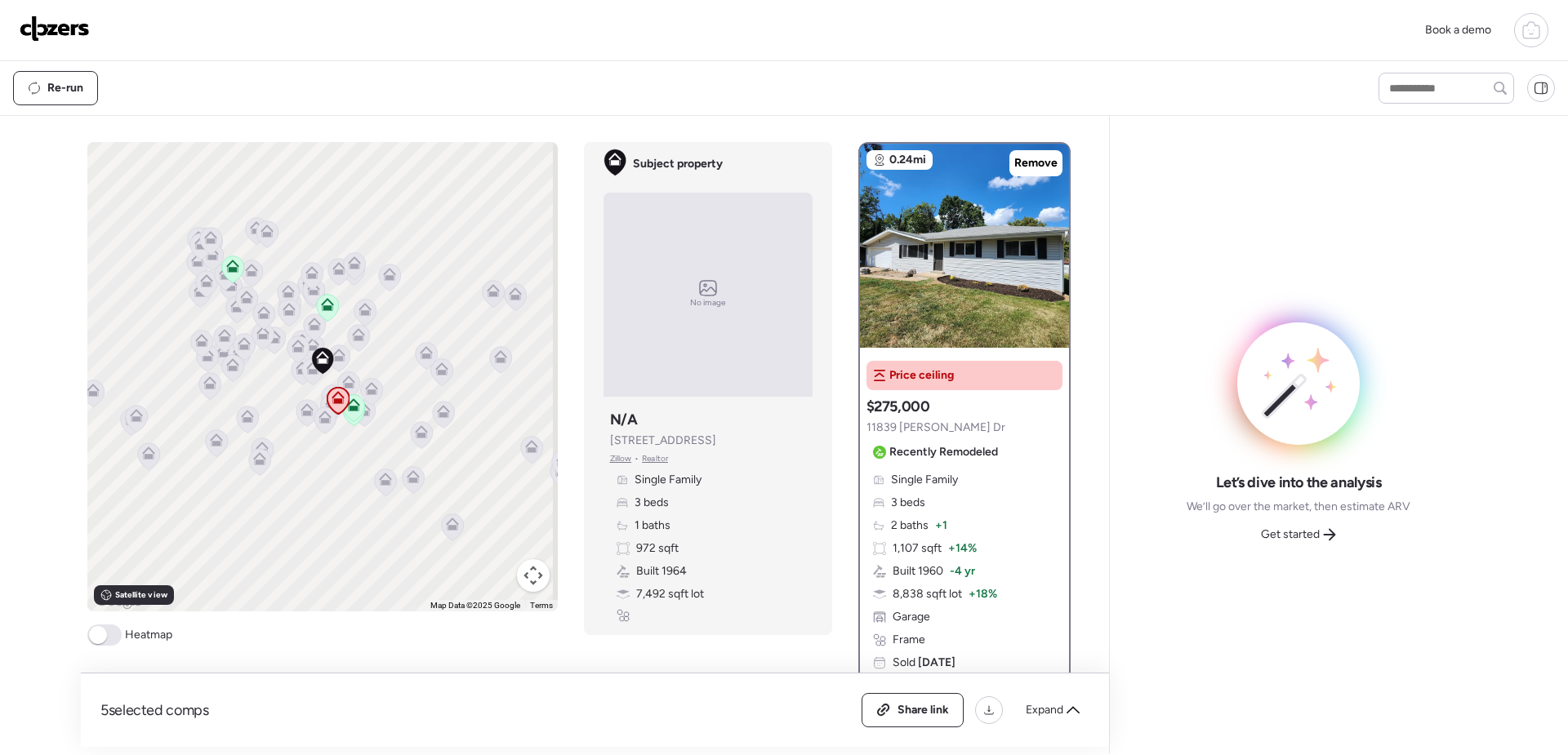
click at [352, 411] on icon at bounding box center [353, 408] width 10 height 5
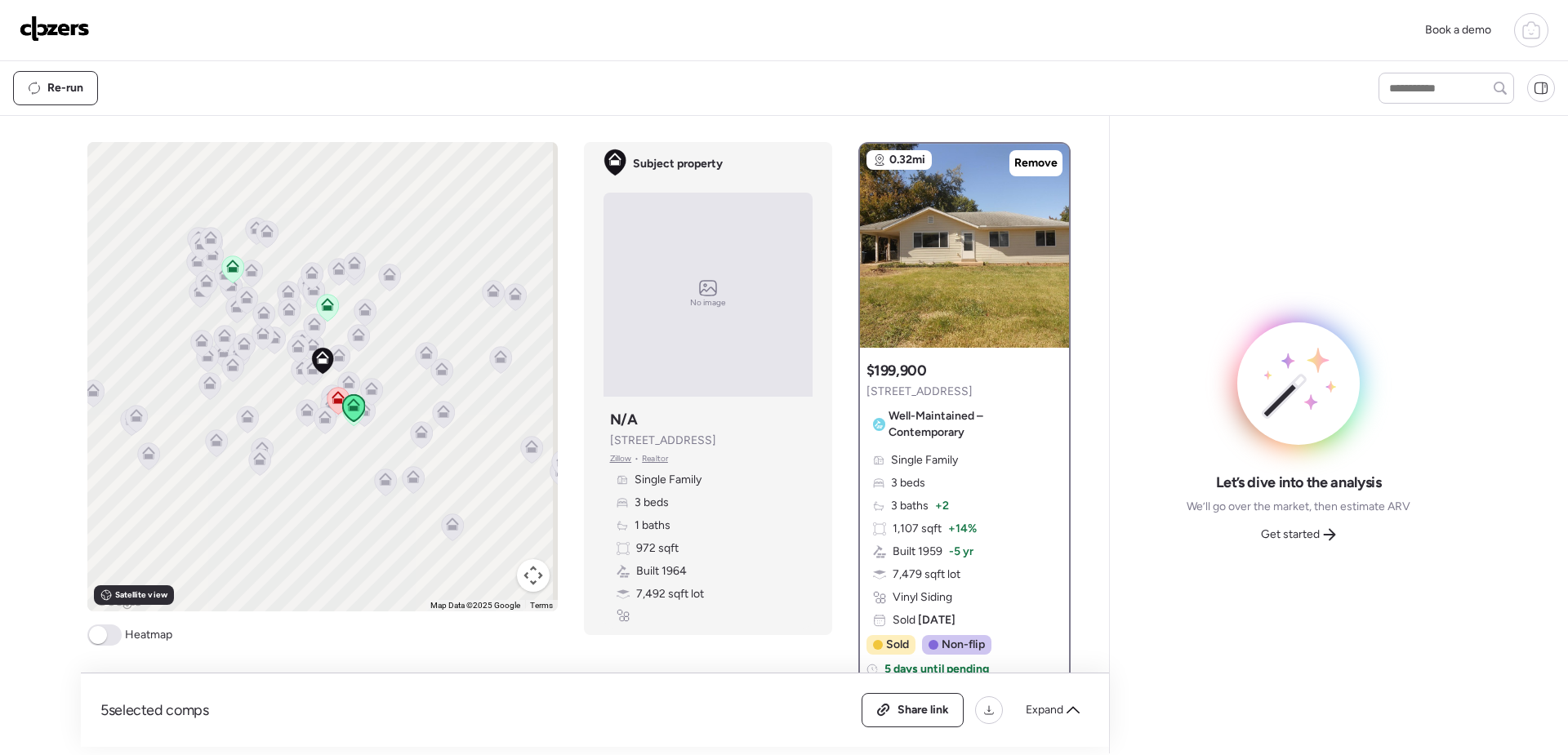
click at [350, 427] on div at bounding box center [354, 414] width 23 height 30
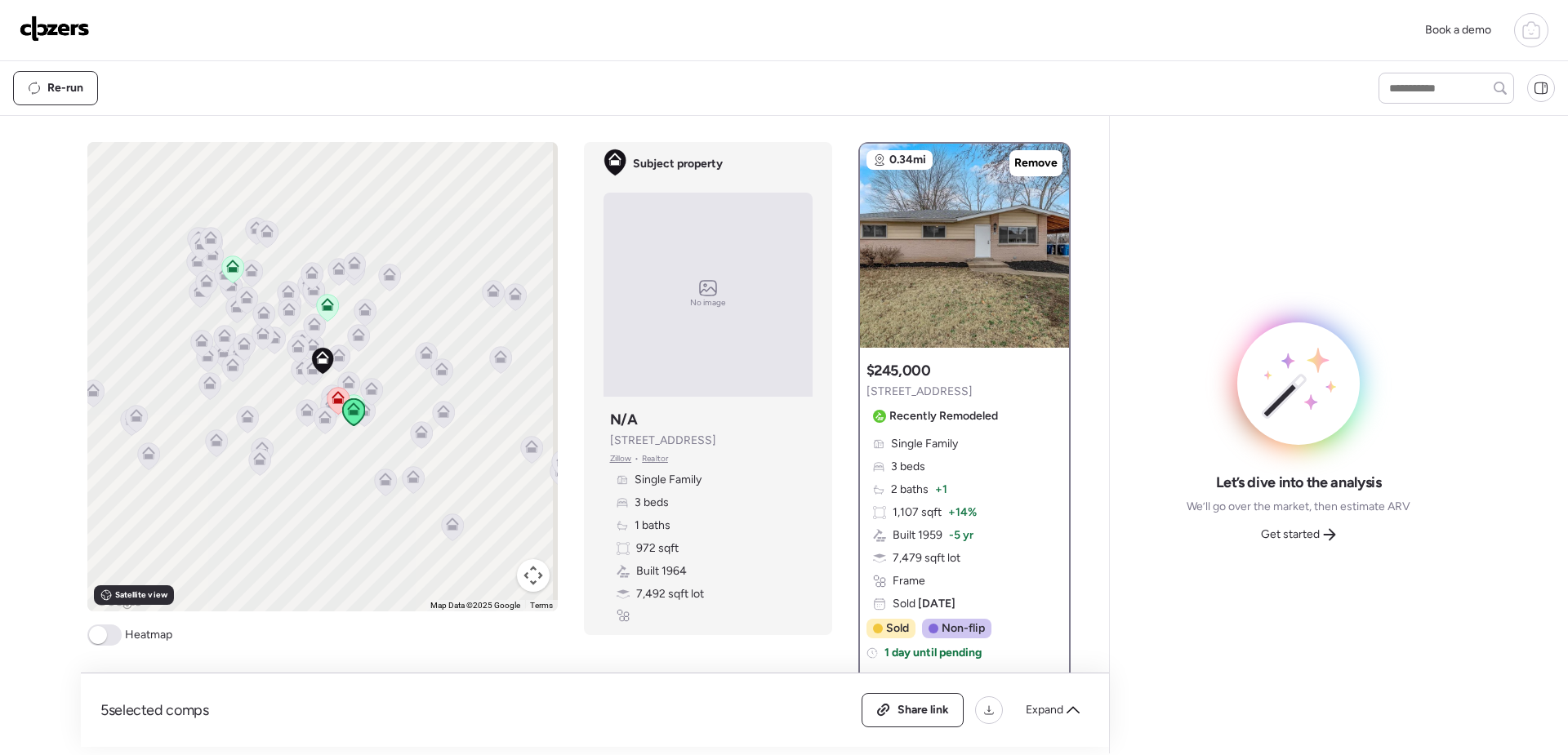
click at [337, 361] on icon at bounding box center [338, 358] width 22 height 27
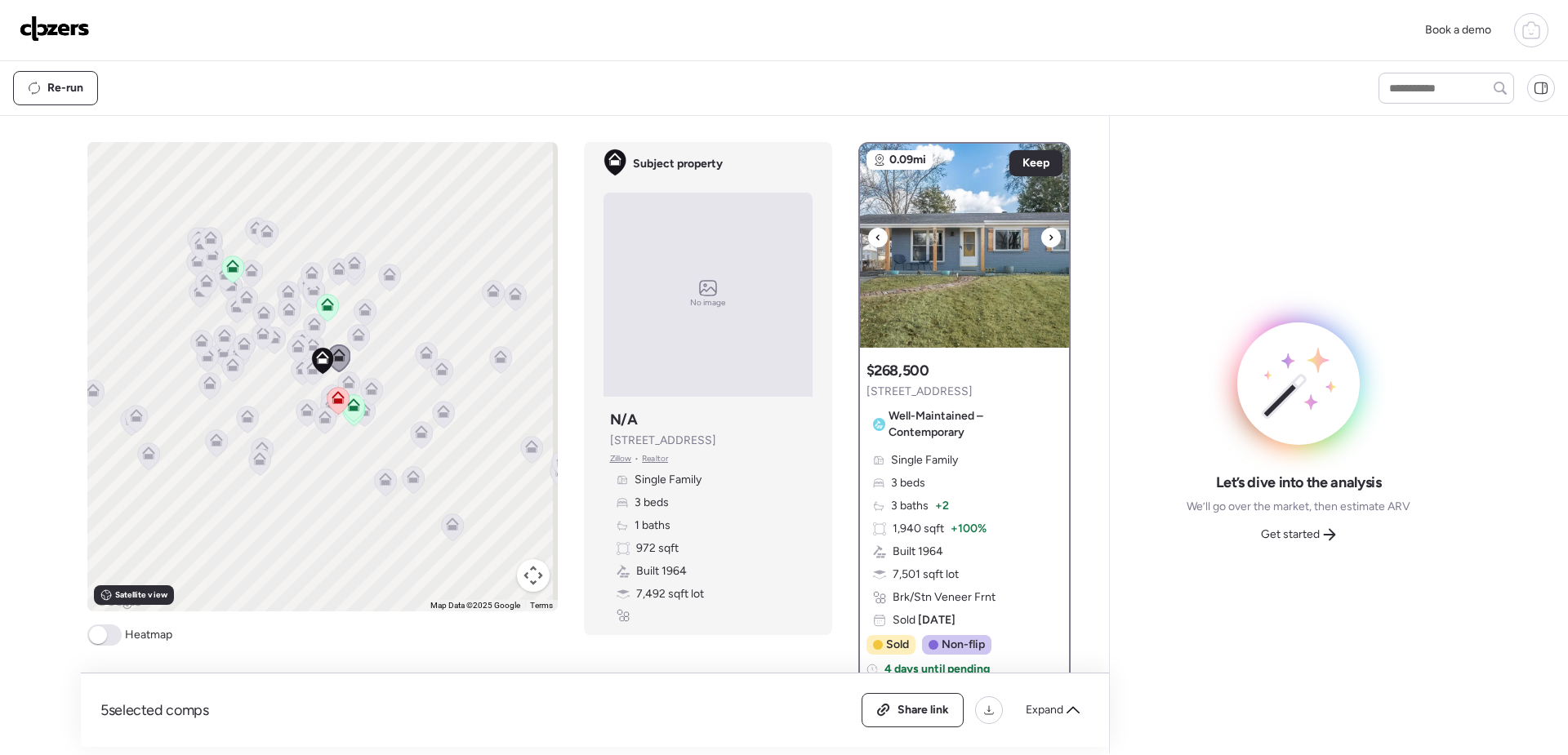
click at [1050, 240] on icon at bounding box center [1052, 237] width 3 height 6
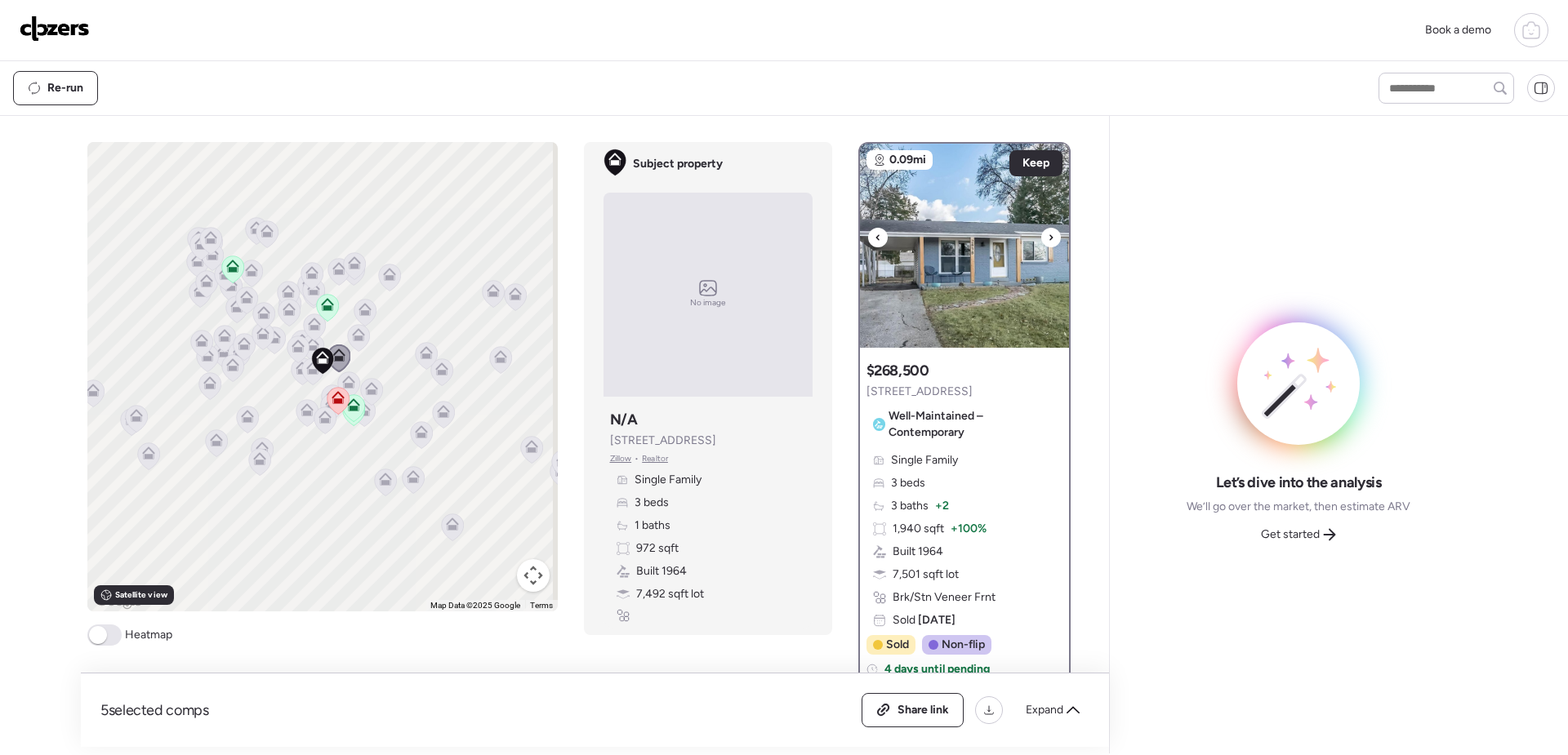
click at [1050, 240] on icon at bounding box center [1052, 237] width 3 height 6
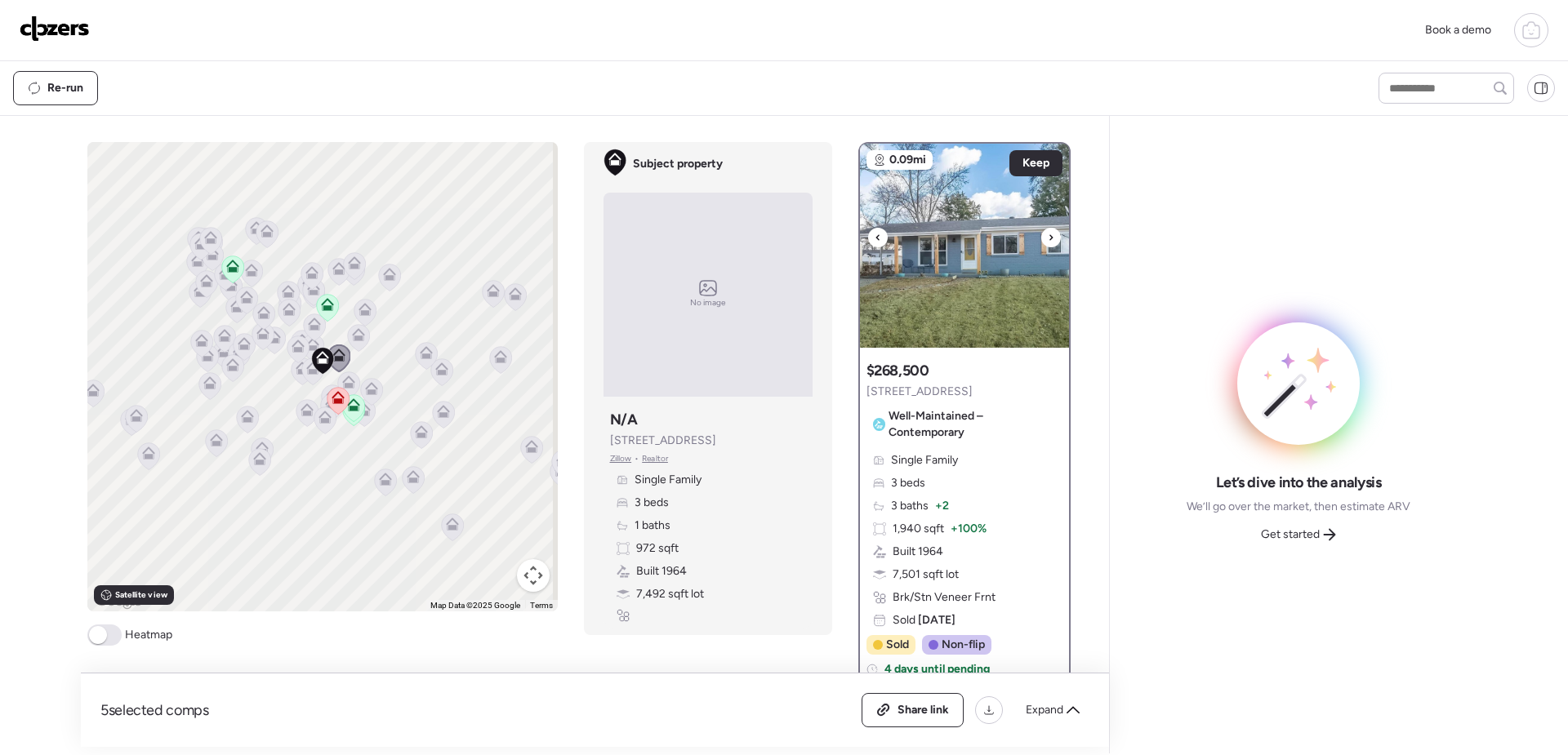
click at [1050, 240] on icon at bounding box center [1052, 237] width 3 height 6
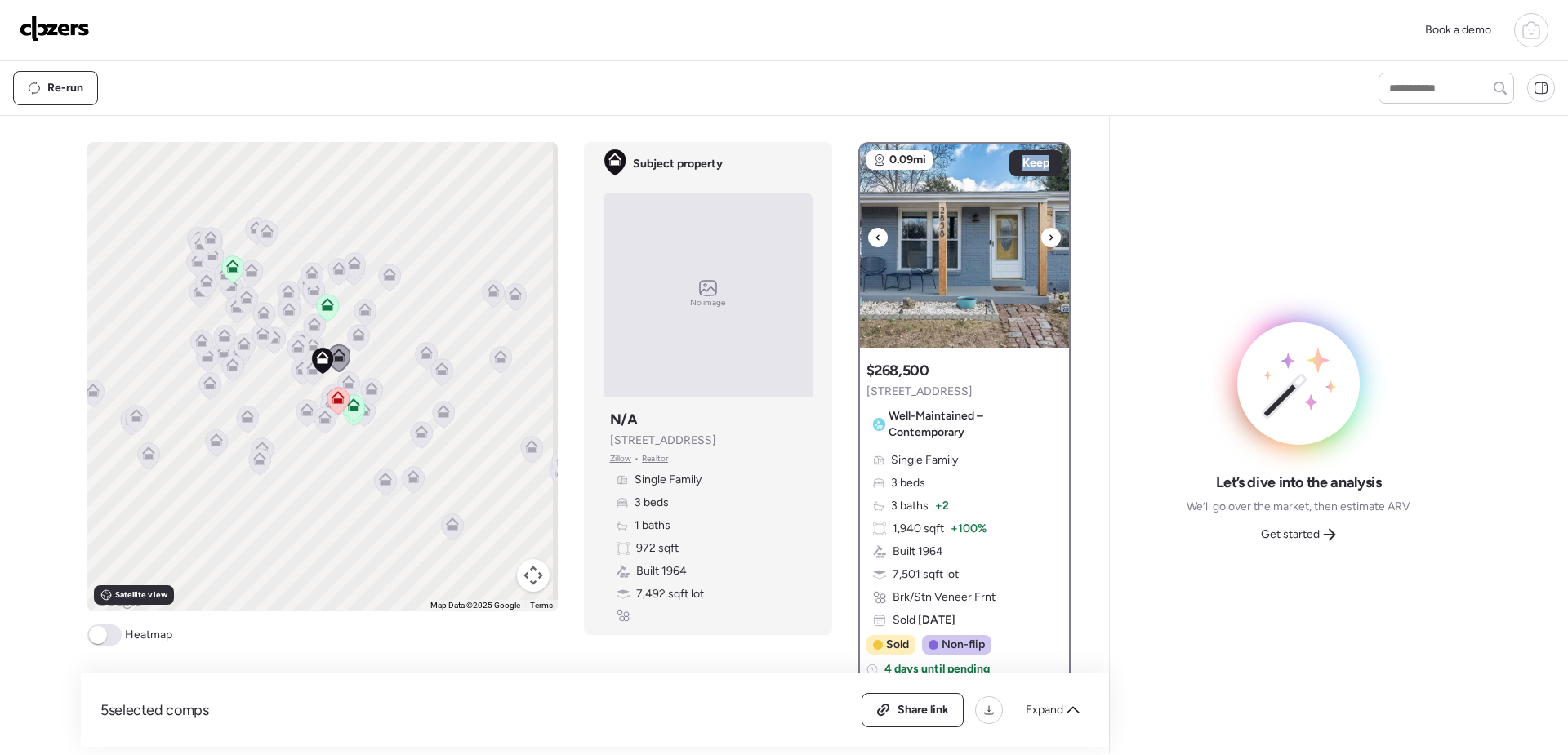
click at [1050, 240] on icon at bounding box center [1052, 237] width 3 height 6
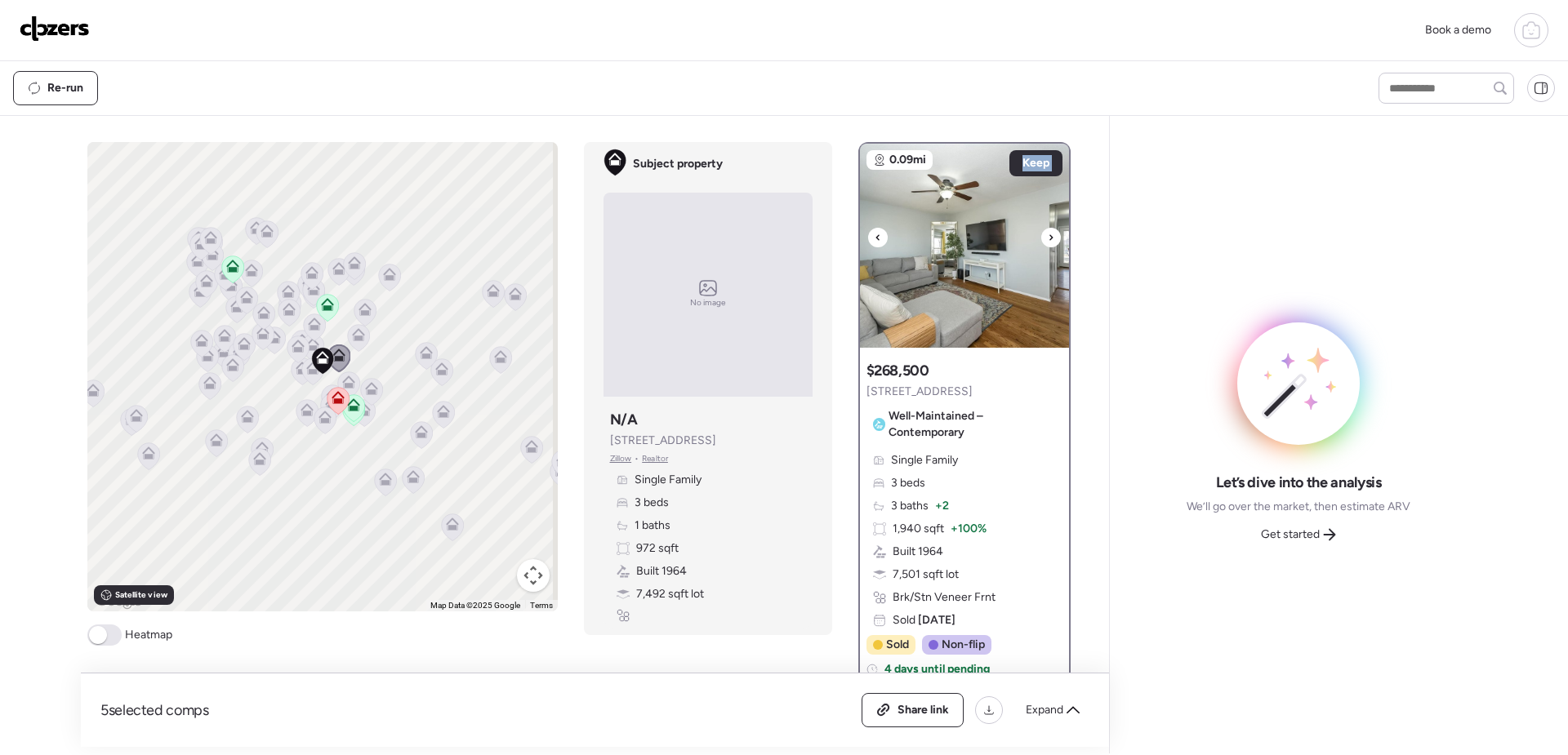
click at [1050, 240] on icon at bounding box center [1052, 237] width 3 height 6
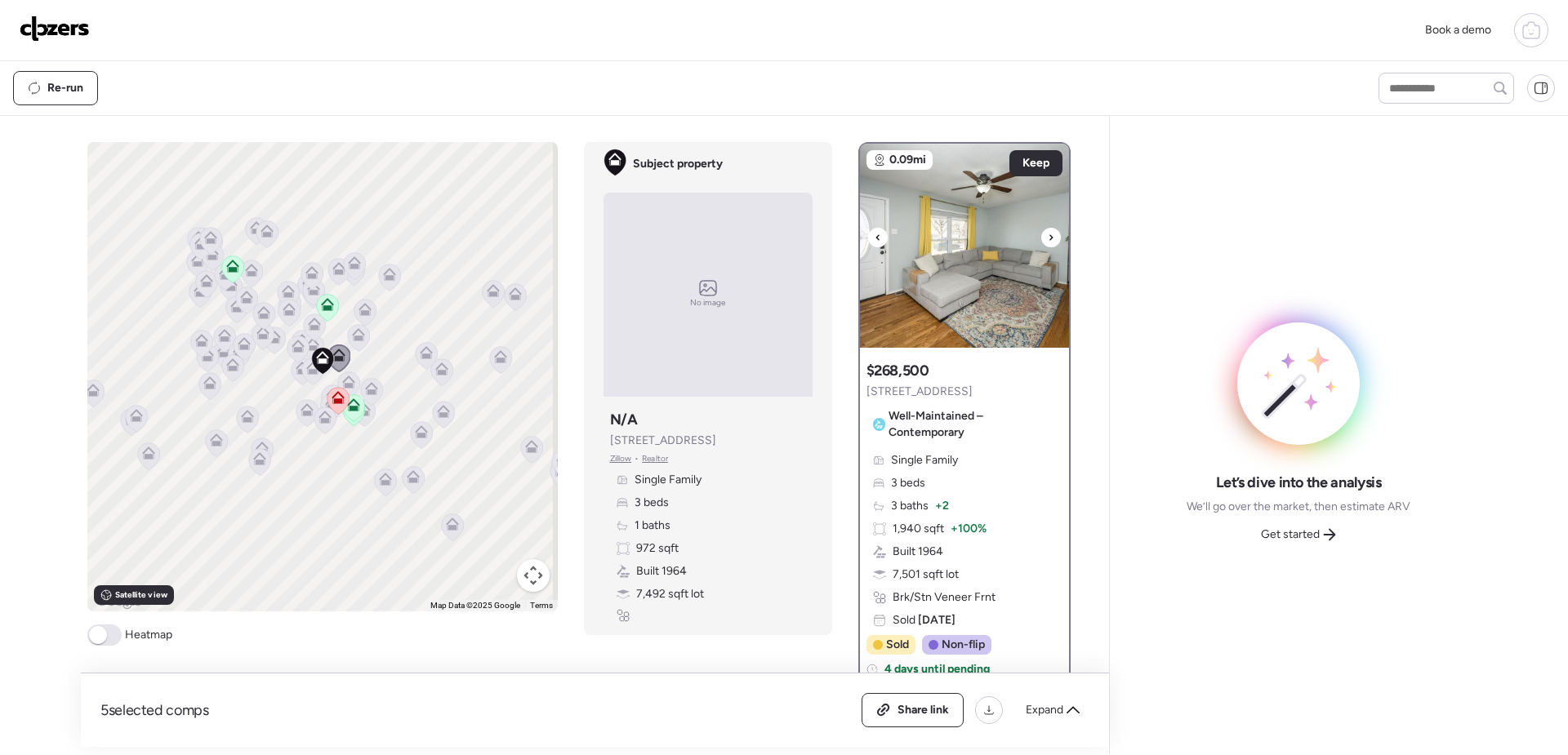
click at [1050, 240] on icon at bounding box center [1052, 237] width 3 height 6
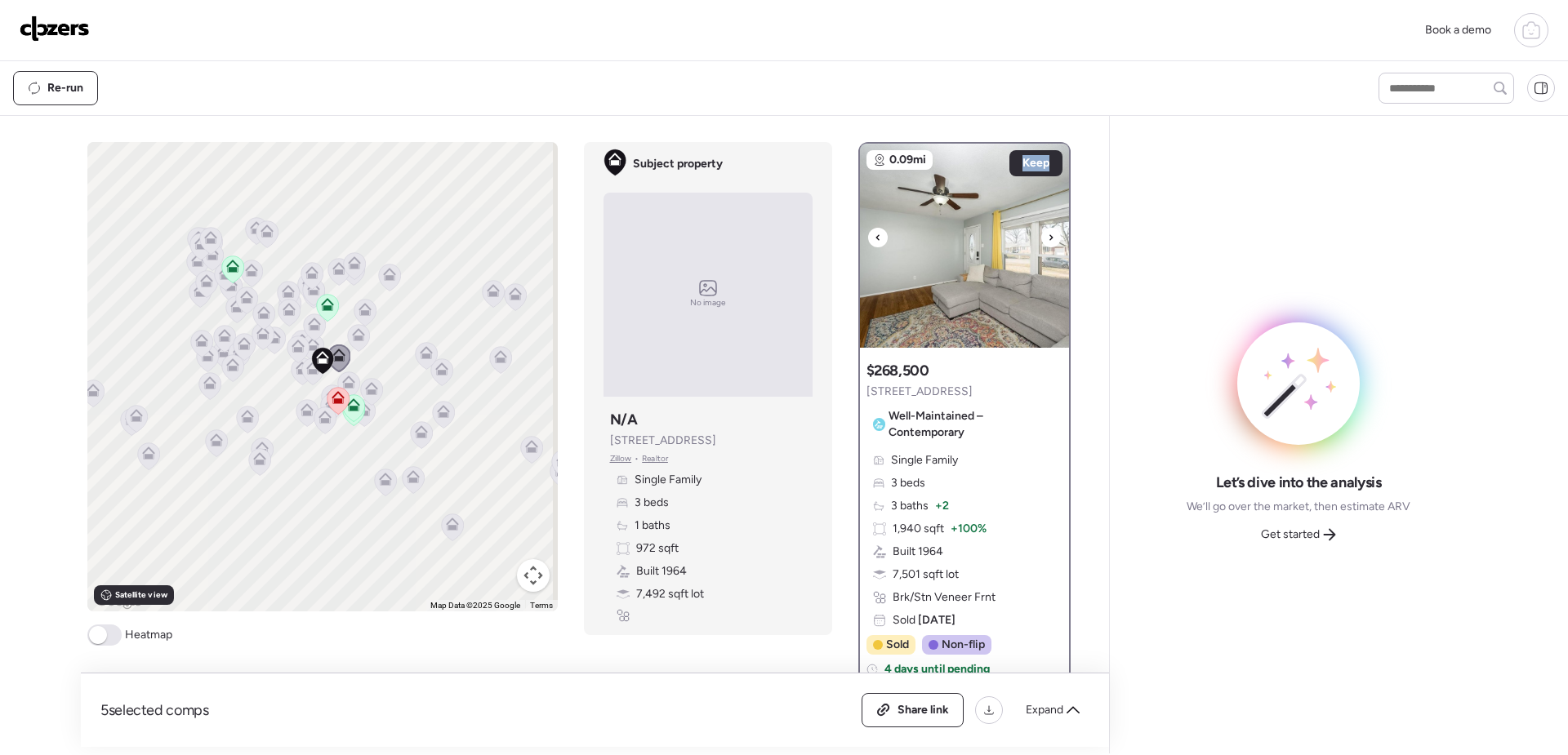
click at [1050, 240] on icon at bounding box center [1052, 237] width 3 height 6
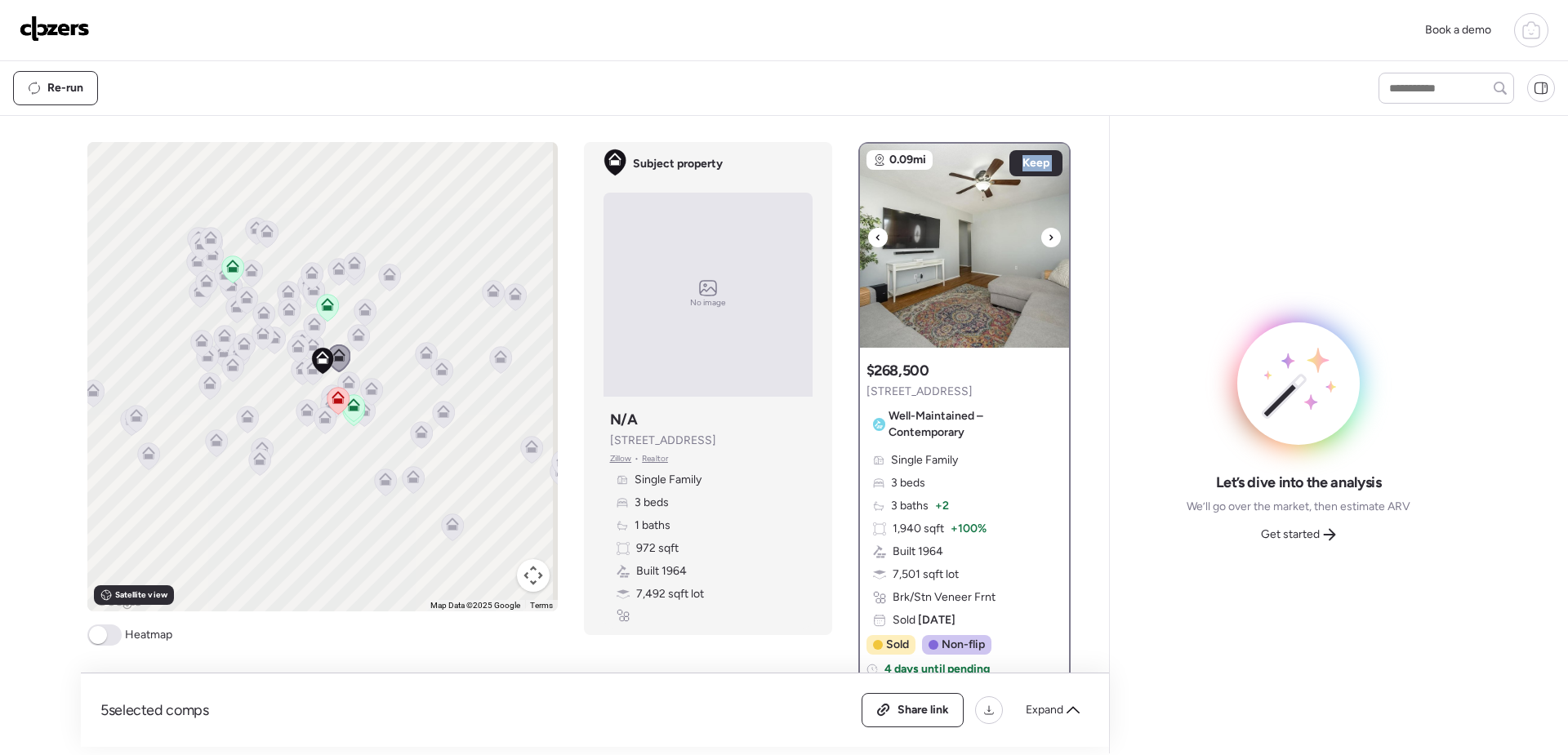
click at [1050, 240] on icon at bounding box center [1052, 237] width 3 height 6
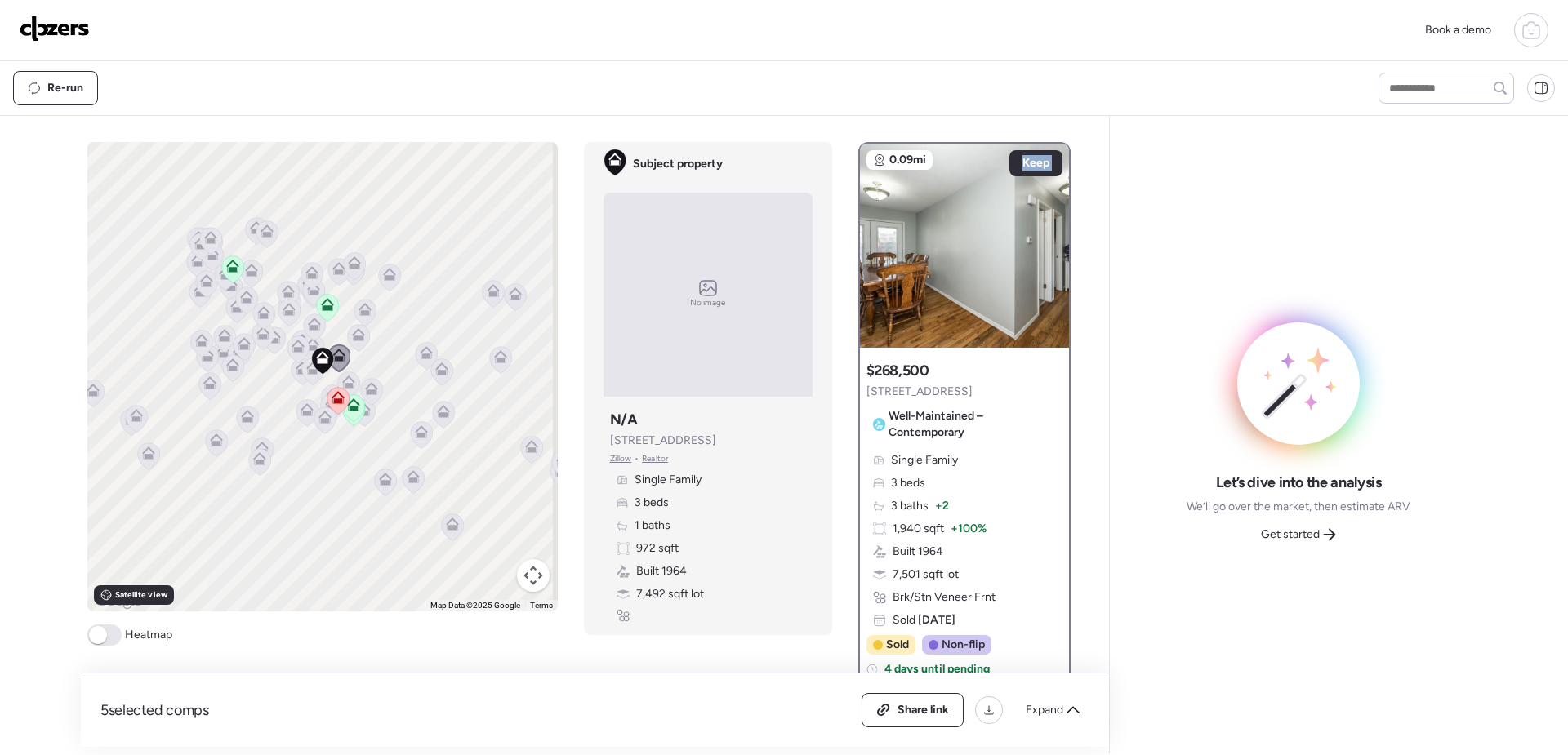
click at [1049, 257] on img at bounding box center [965, 245] width 209 height 204
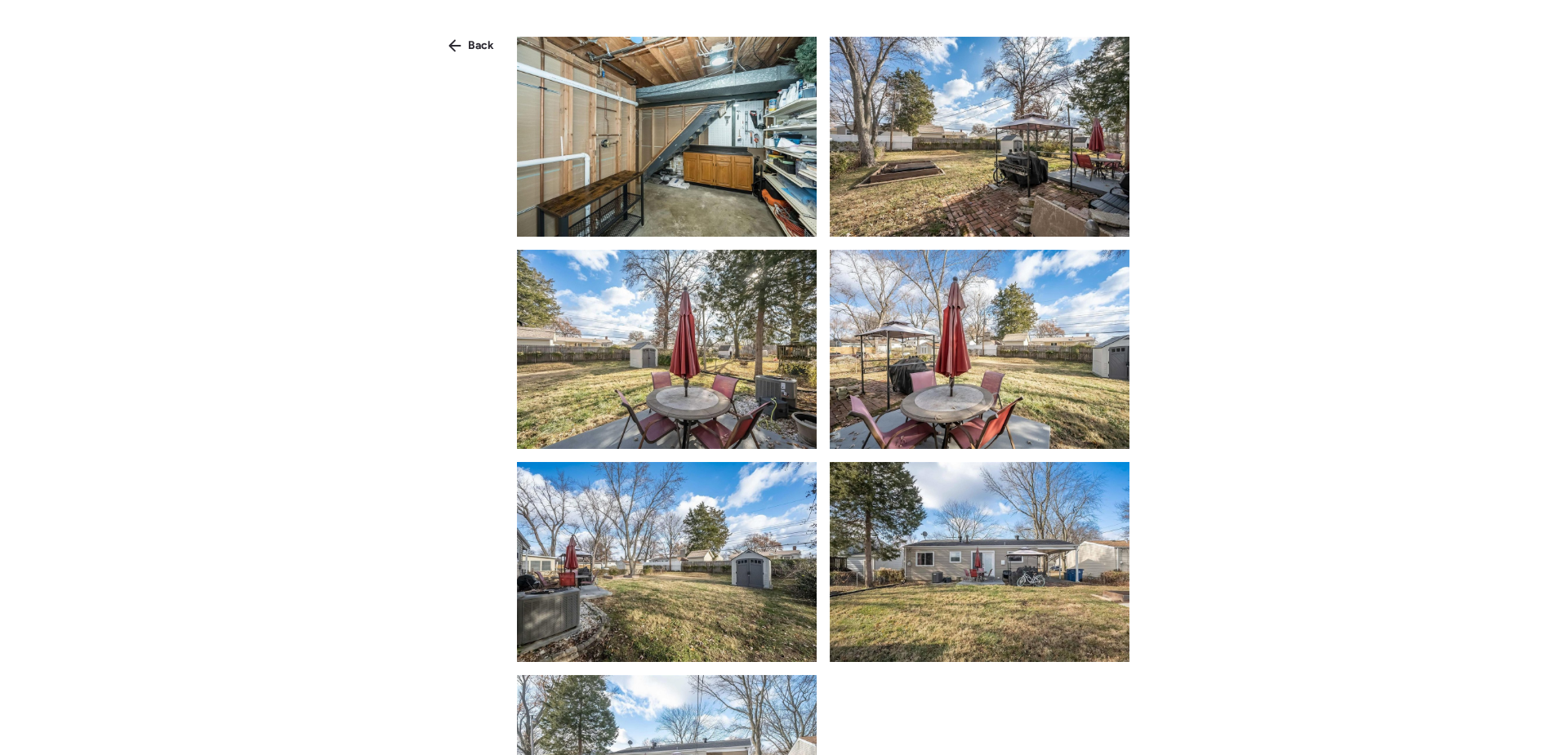
scroll to position [4795, 0]
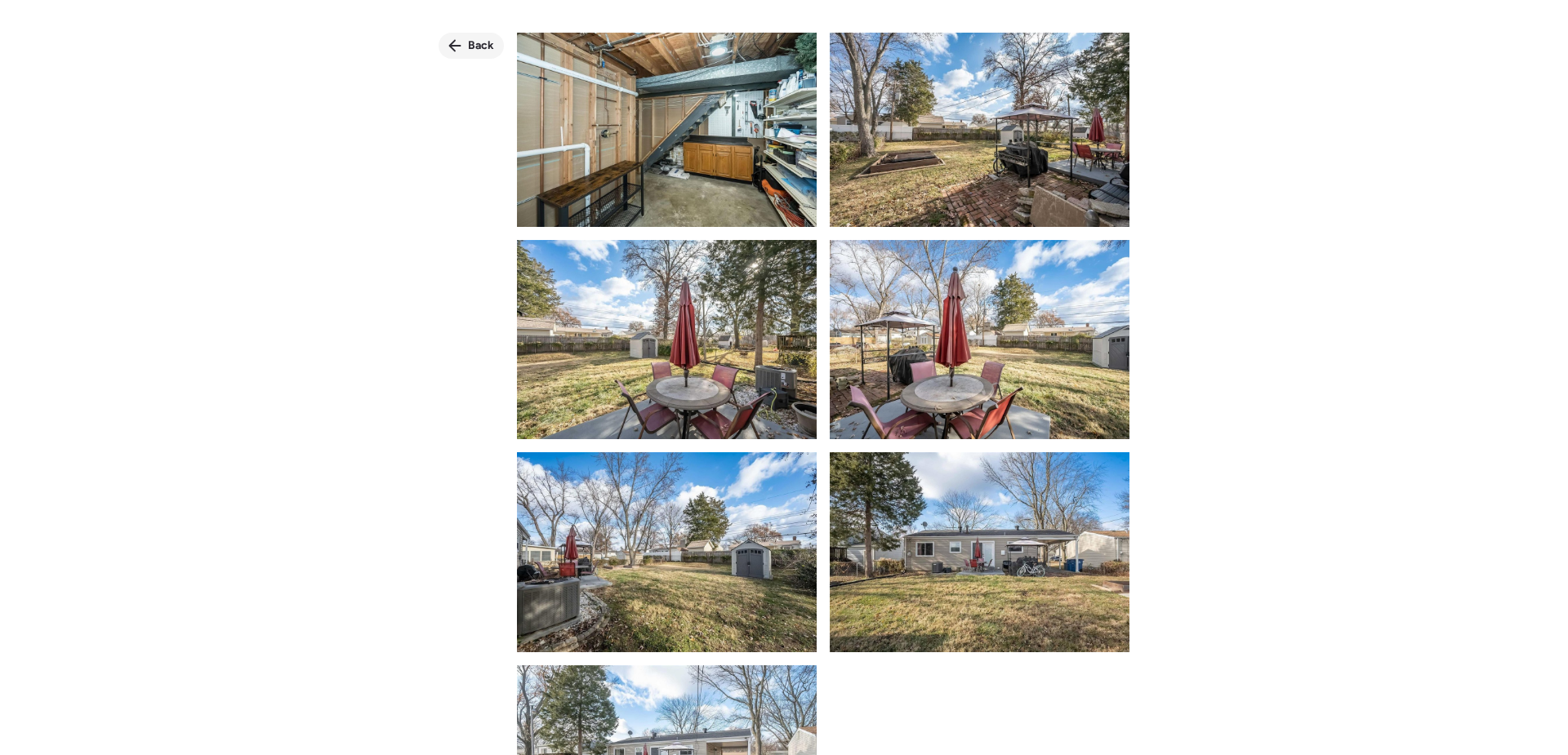
click at [487, 46] on span "Back" at bounding box center [482, 45] width 26 height 17
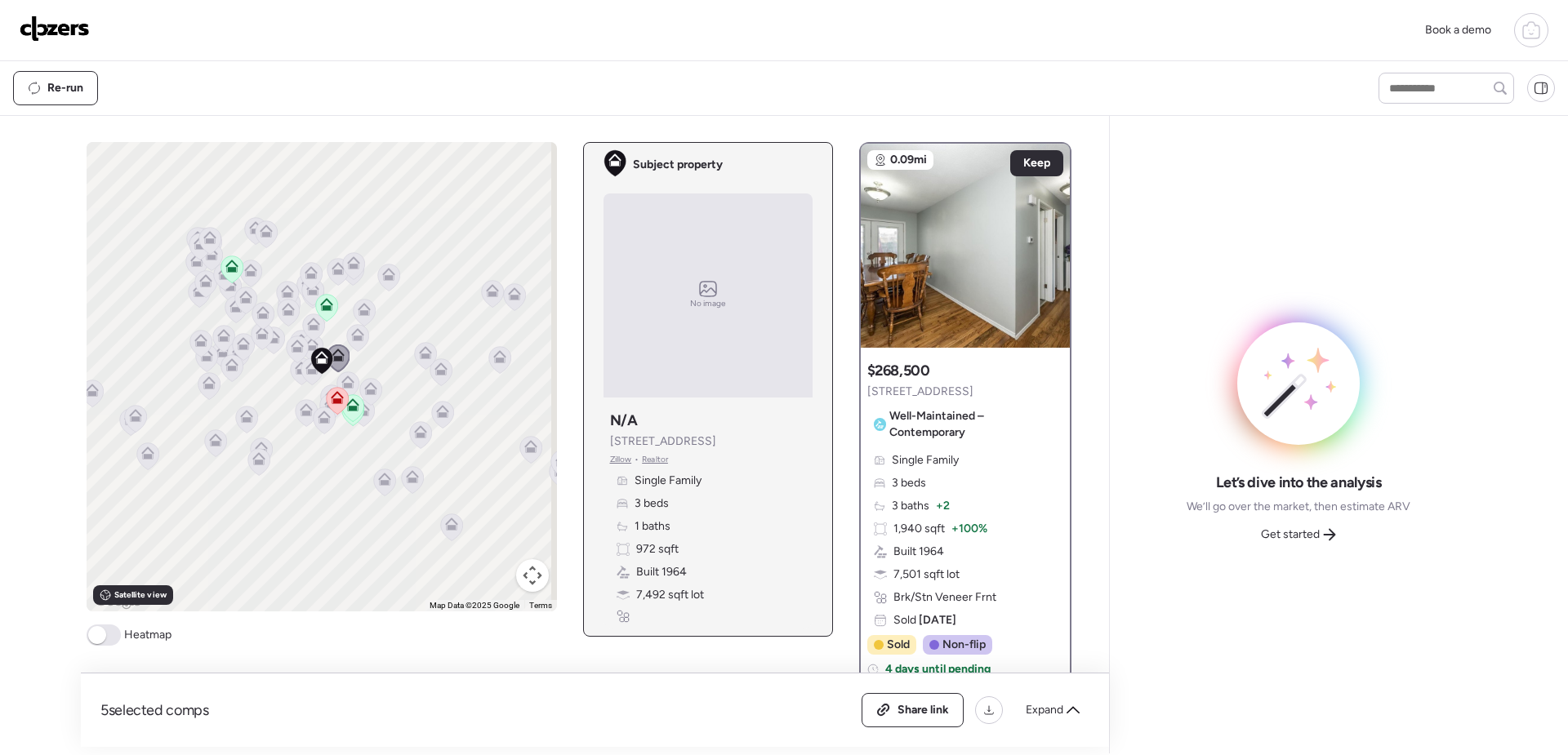
click at [312, 373] on icon at bounding box center [322, 361] width 23 height 28
click at [310, 374] on icon at bounding box center [322, 361] width 23 height 28
click at [325, 310] on icon at bounding box center [327, 308] width 10 height 5
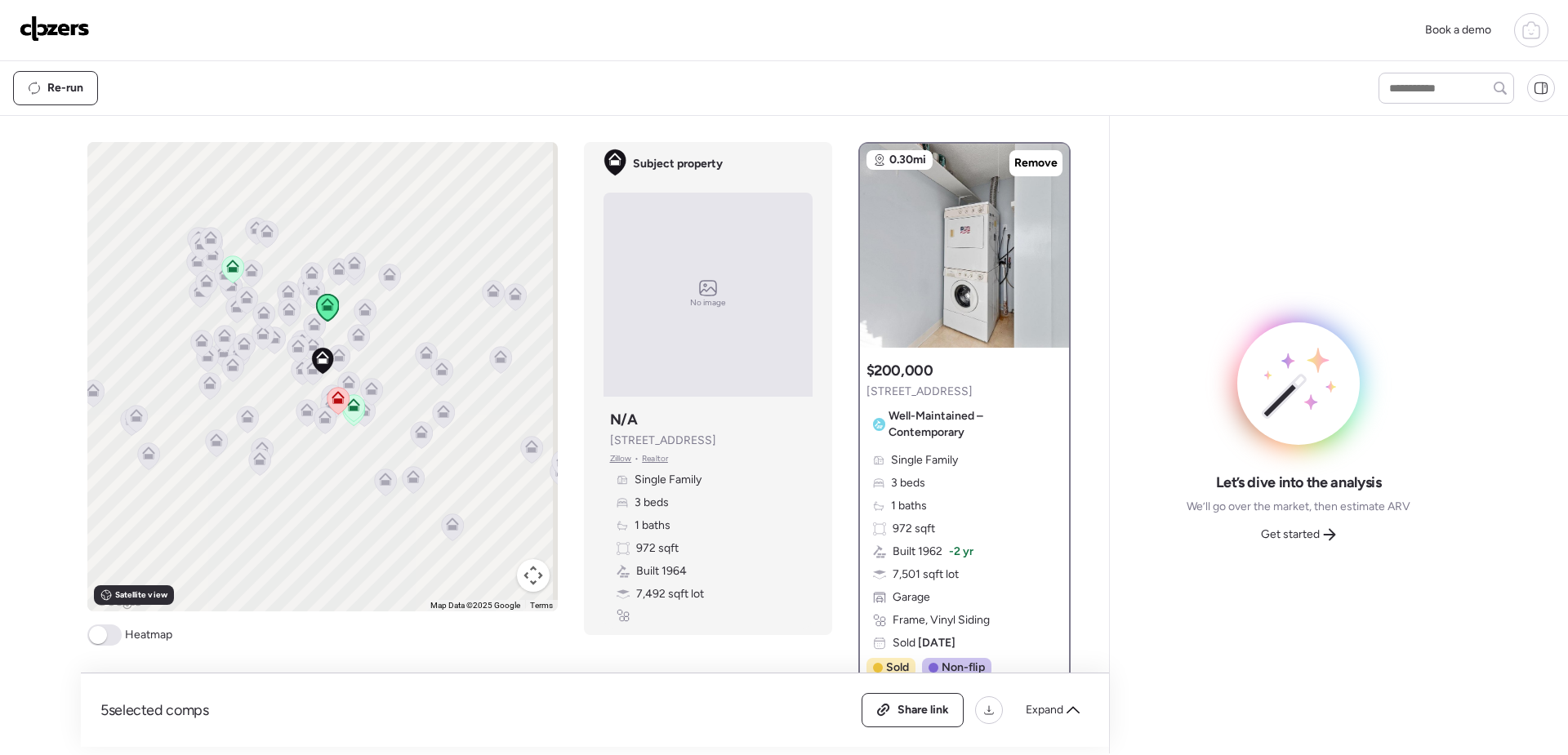
click at [227, 266] on icon at bounding box center [232, 266] width 13 height 13
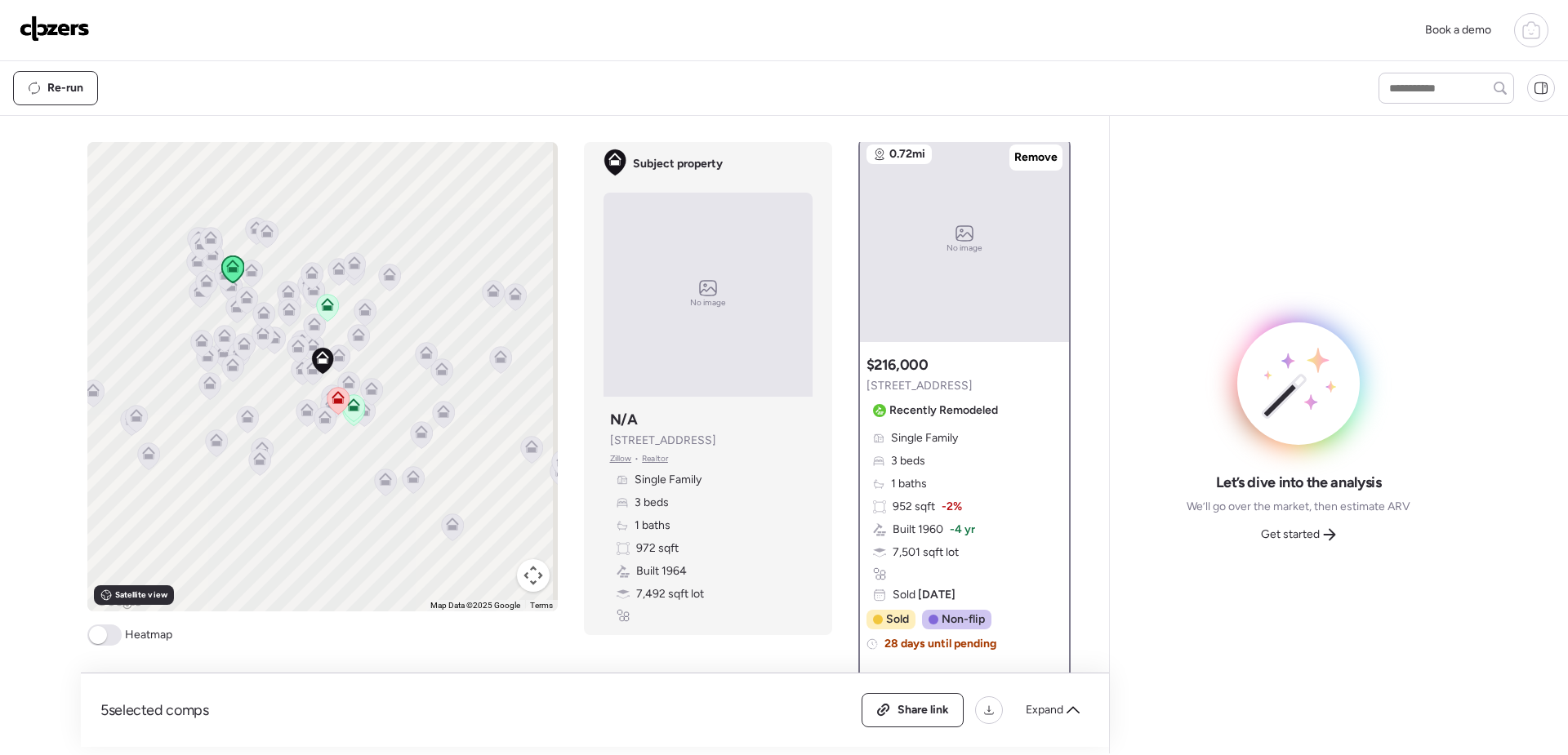
scroll to position [0, 0]
click at [1009, 254] on div "No image" at bounding box center [965, 245] width 209 height 204
click at [1038, 165] on span "Remove" at bounding box center [1036, 163] width 43 height 17
click at [308, 269] on icon at bounding box center [311, 269] width 12 height 7
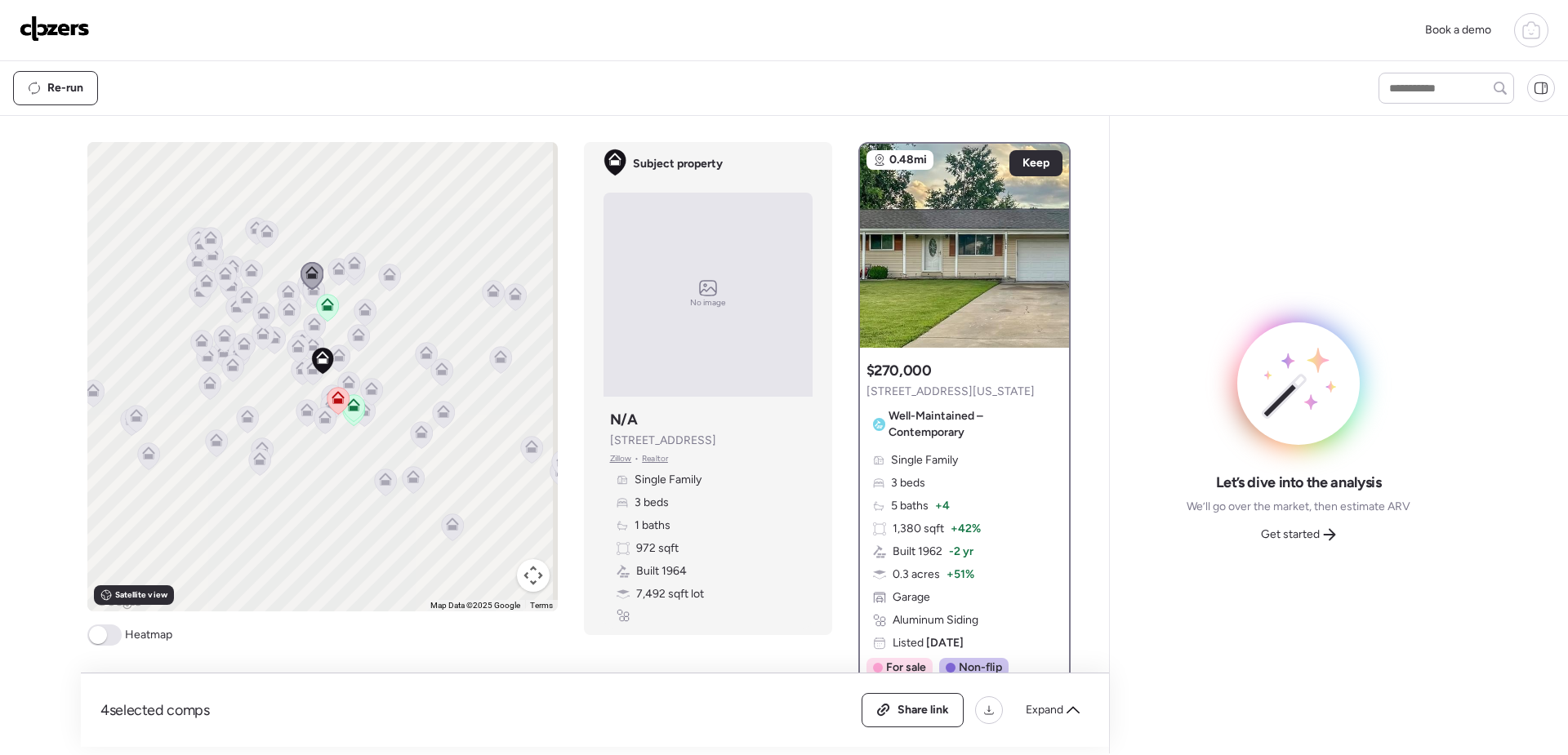
click at [1046, 254] on div at bounding box center [965, 245] width 209 height 204
click at [359, 307] on icon at bounding box center [365, 309] width 13 height 13
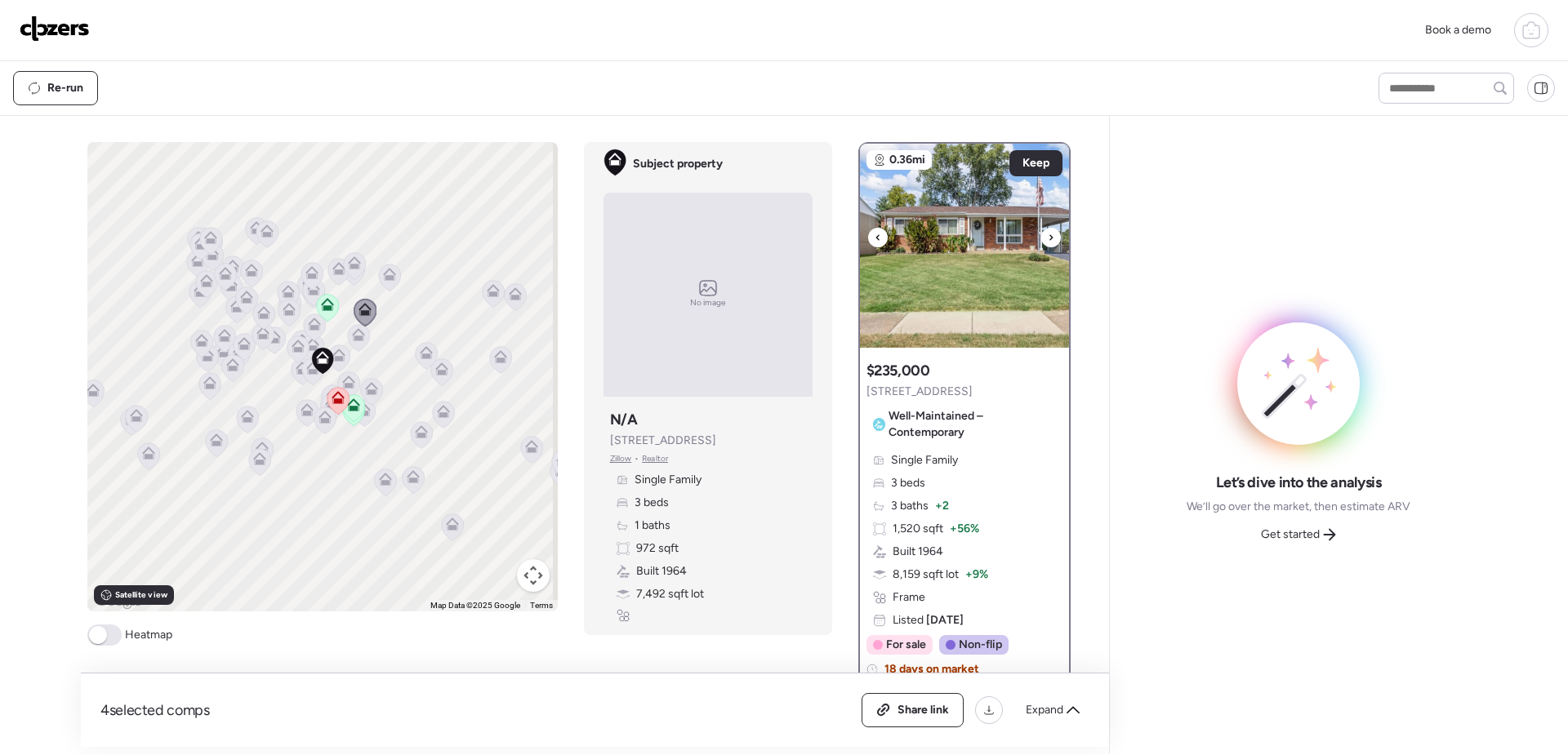
click at [1050, 237] on icon at bounding box center [1052, 237] width 3 height 6
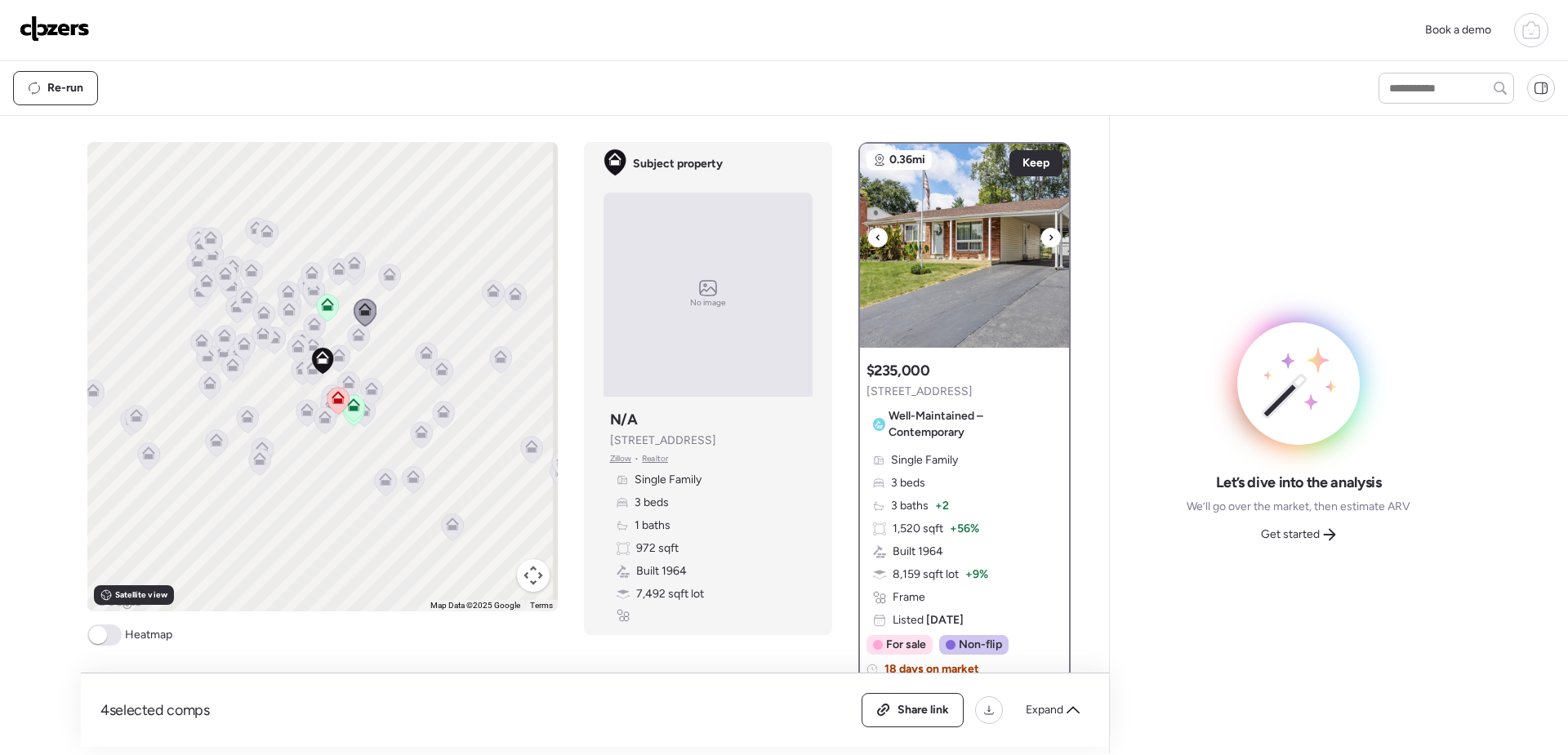
click at [1050, 237] on icon at bounding box center [1052, 237] width 3 height 6
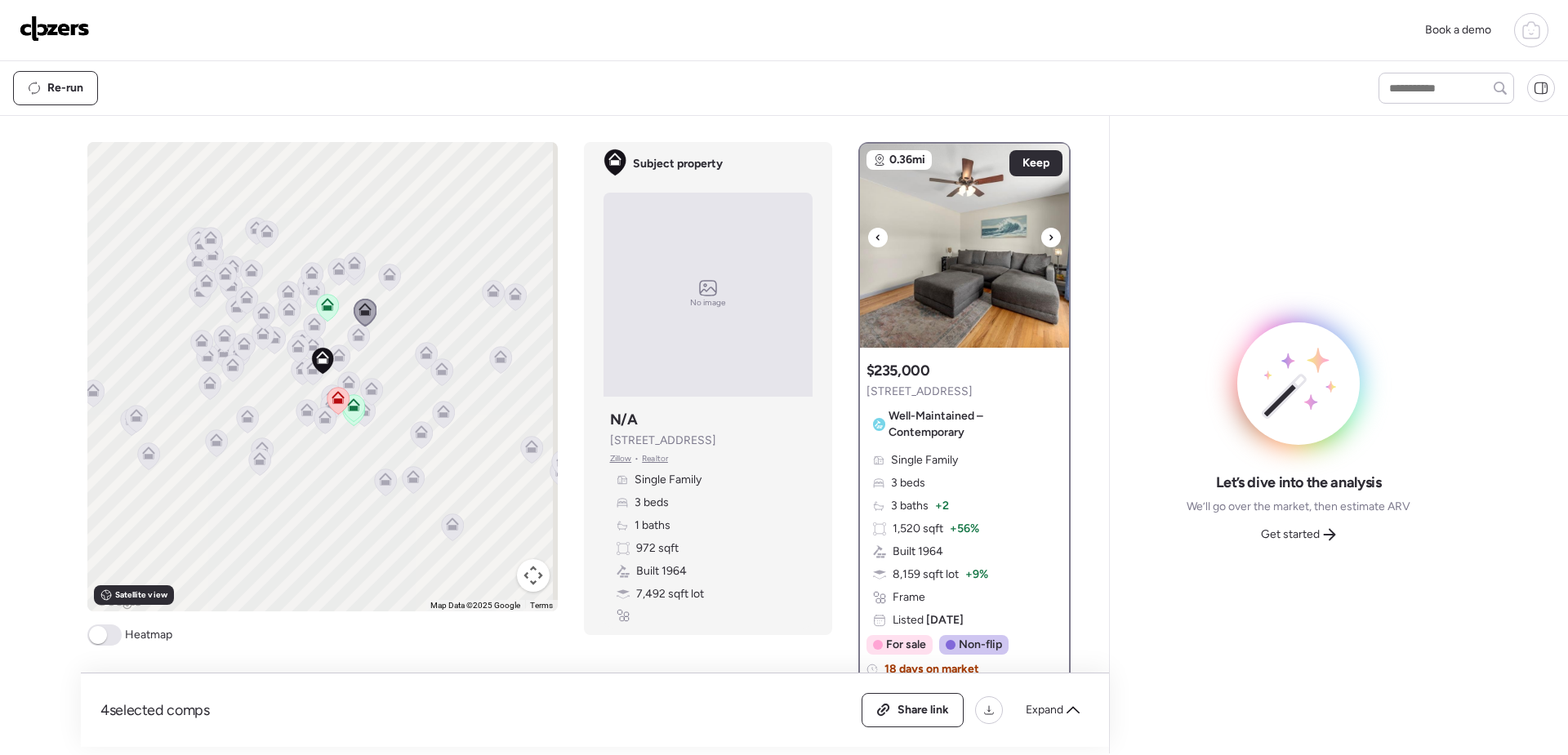
click at [1050, 237] on icon at bounding box center [1052, 237] width 3 height 6
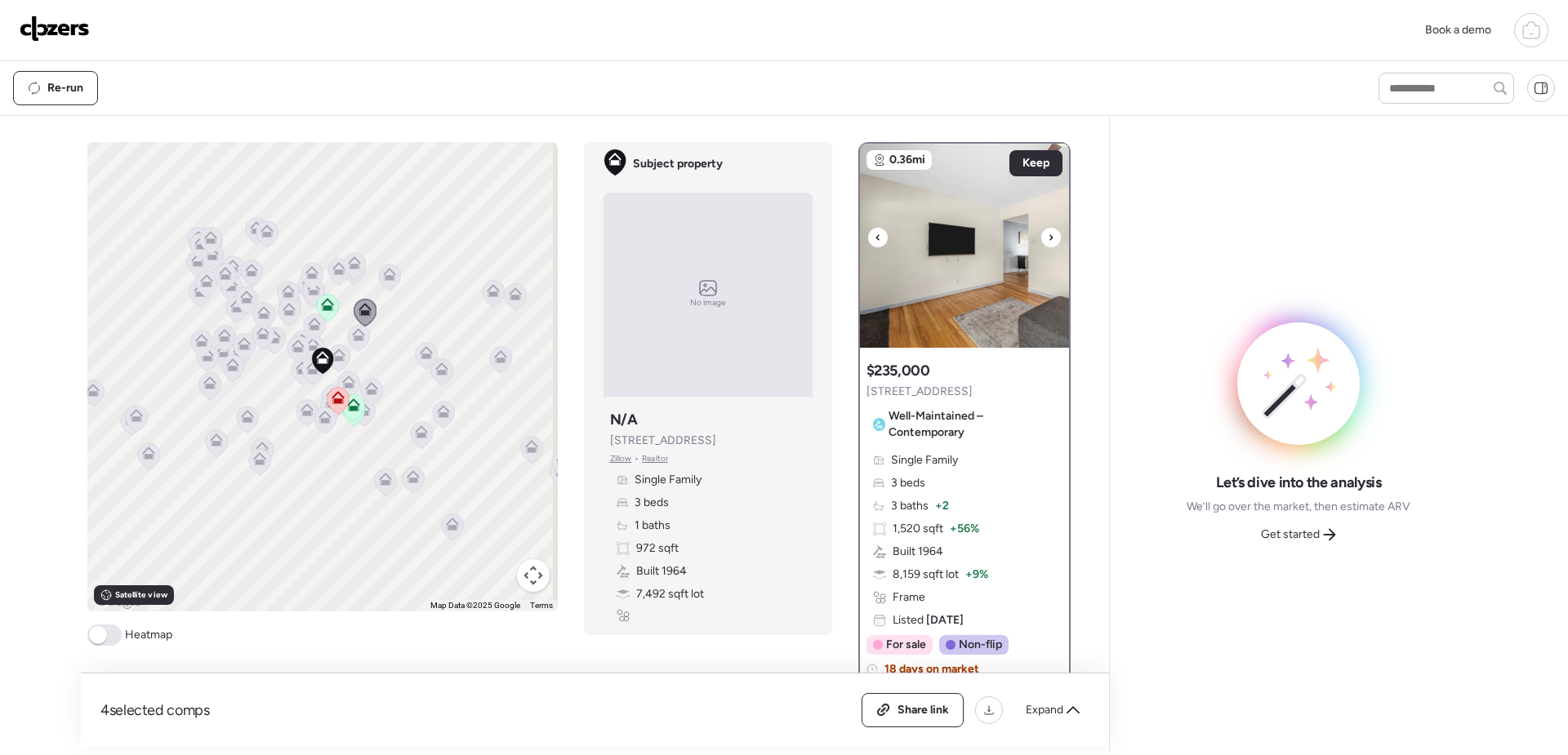
click at [1050, 237] on icon at bounding box center [1052, 237] width 3 height 6
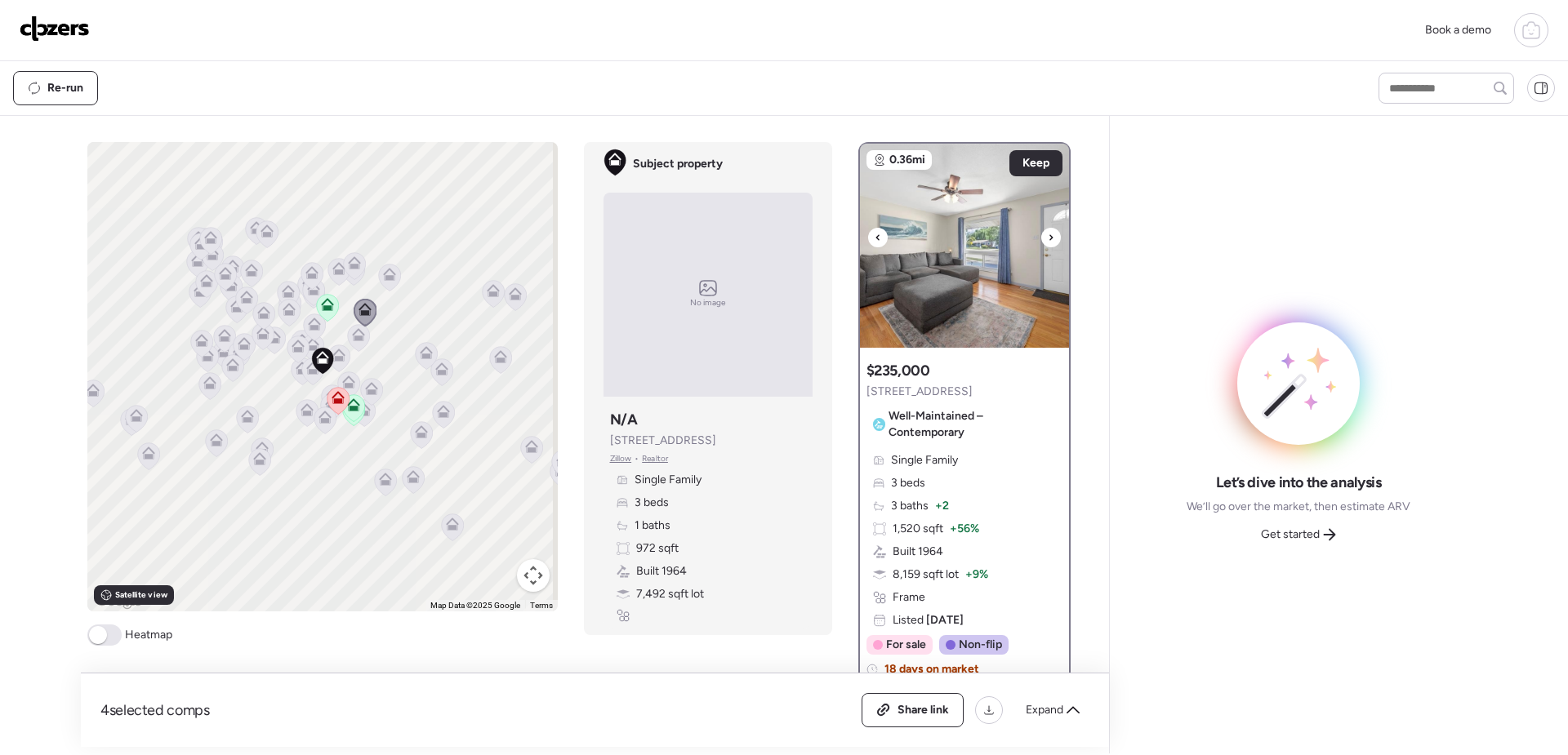
click at [1050, 237] on icon at bounding box center [1052, 237] width 3 height 6
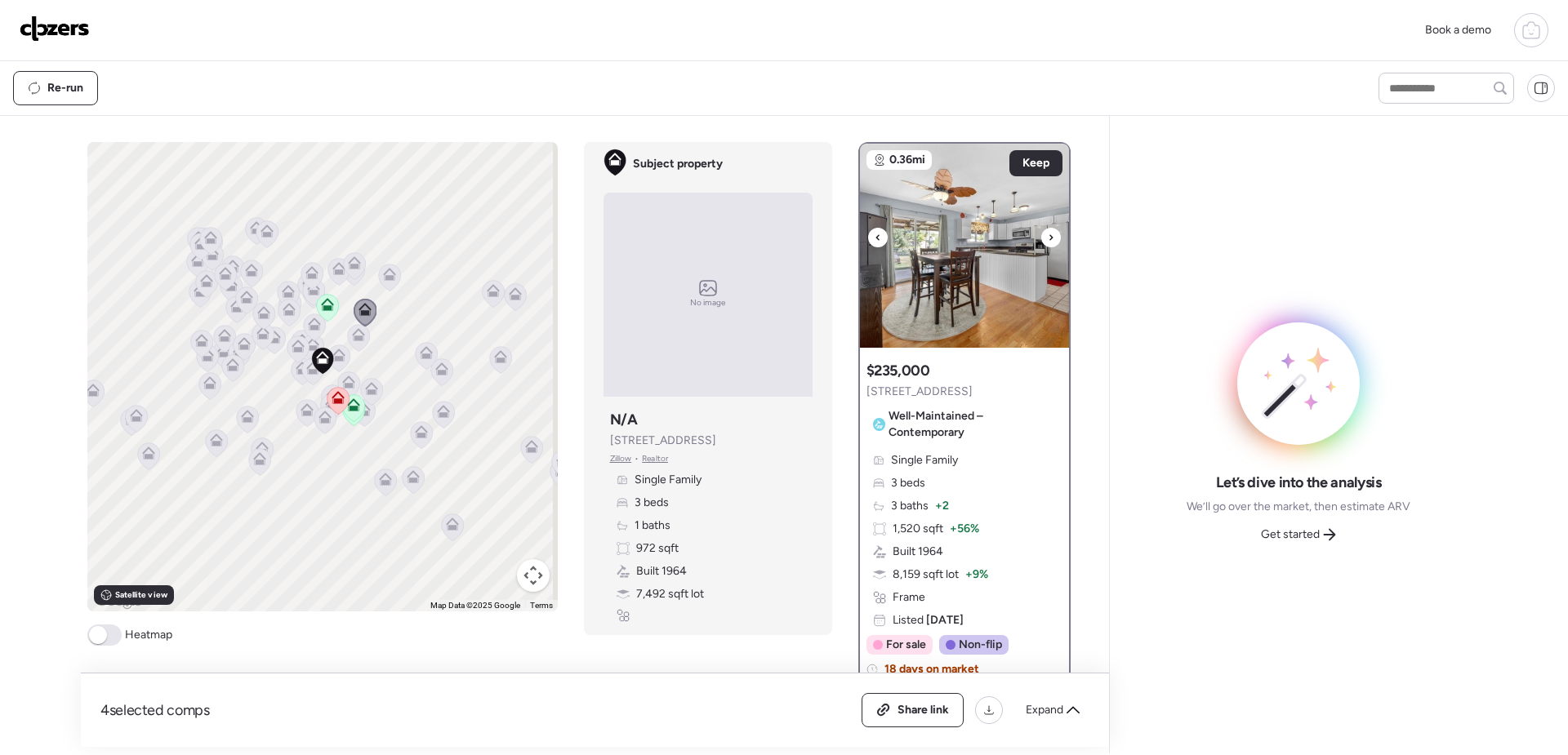
click at [1050, 237] on icon at bounding box center [1052, 237] width 3 height 6
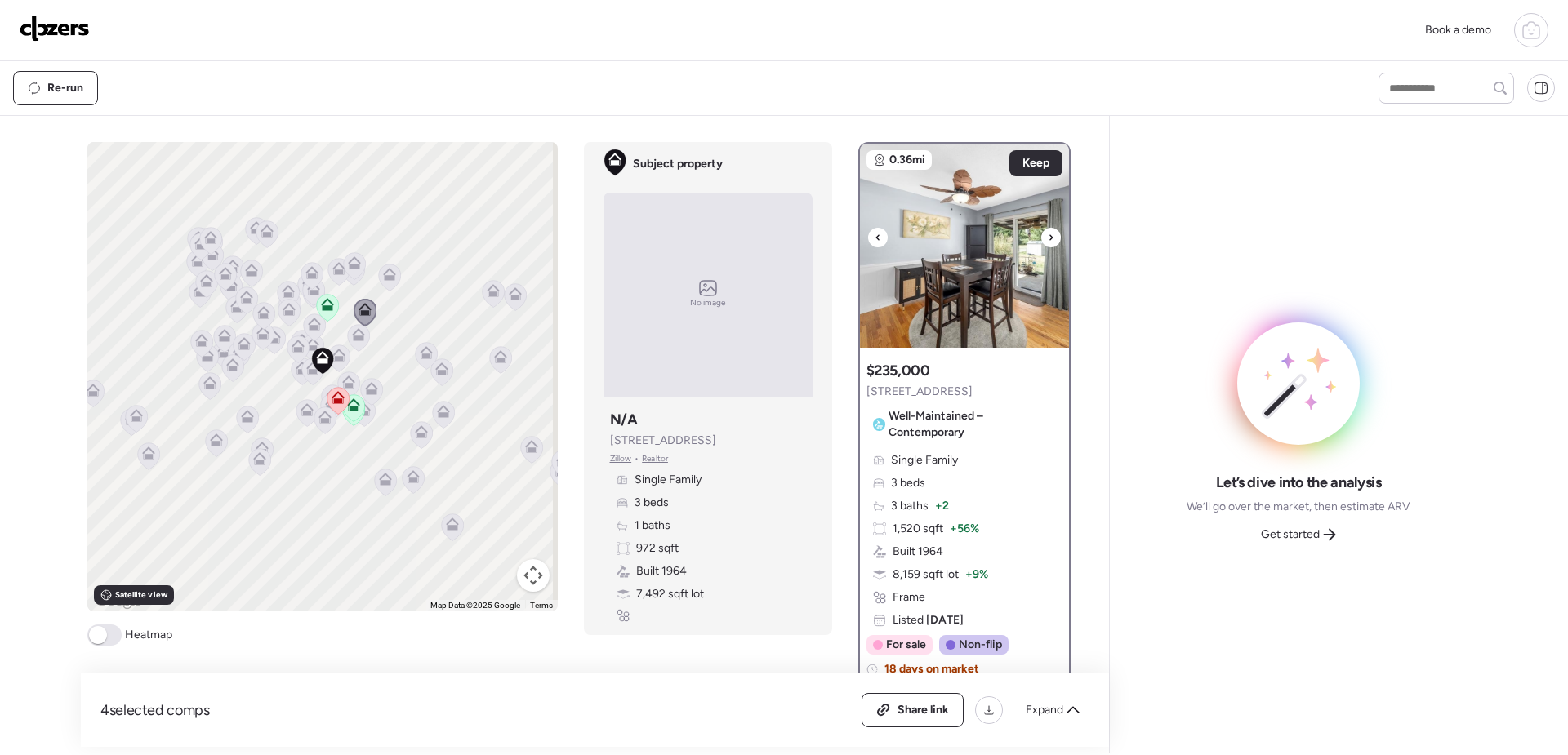
click at [1050, 237] on icon at bounding box center [1052, 237] width 3 height 6
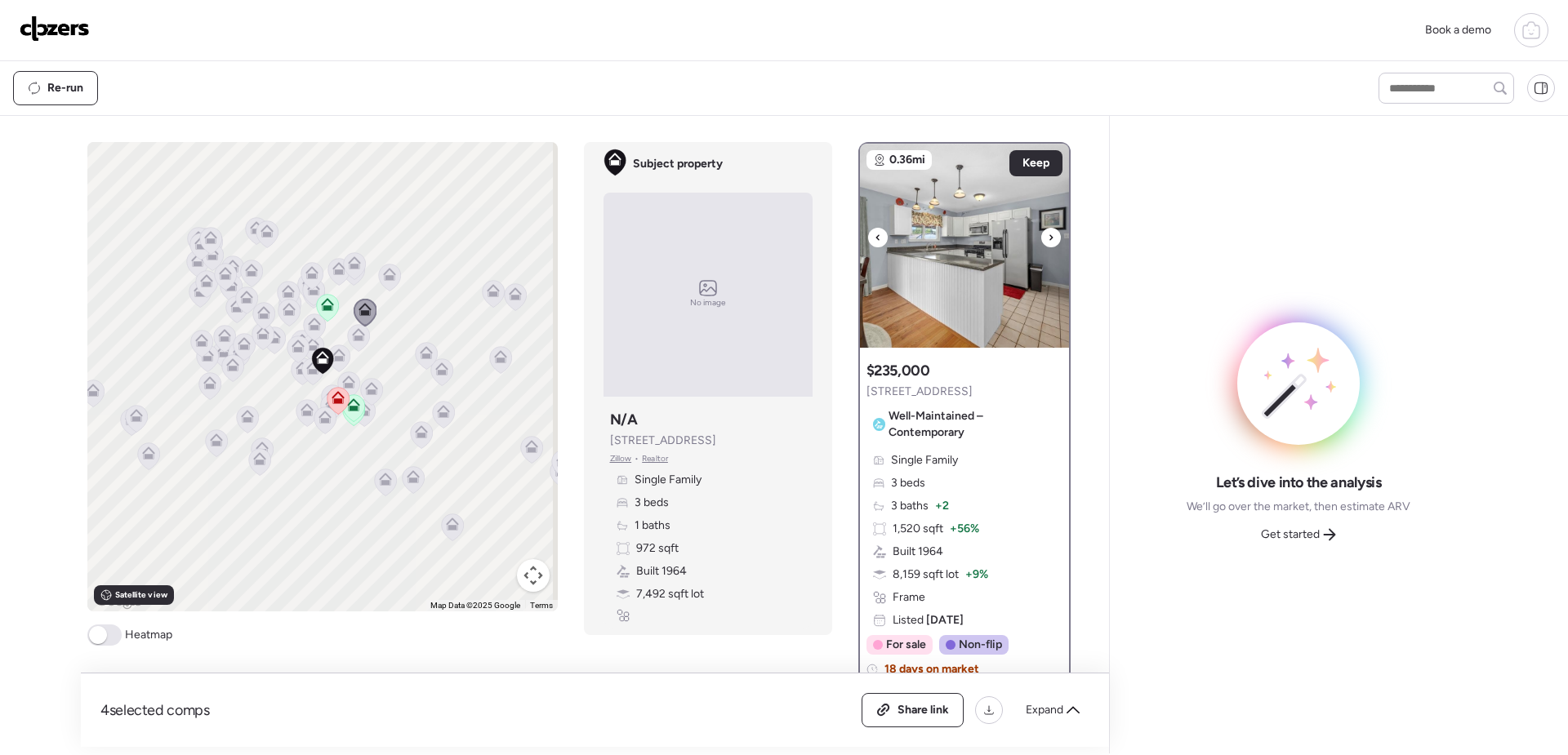
click at [1050, 237] on icon at bounding box center [1052, 237] width 3 height 6
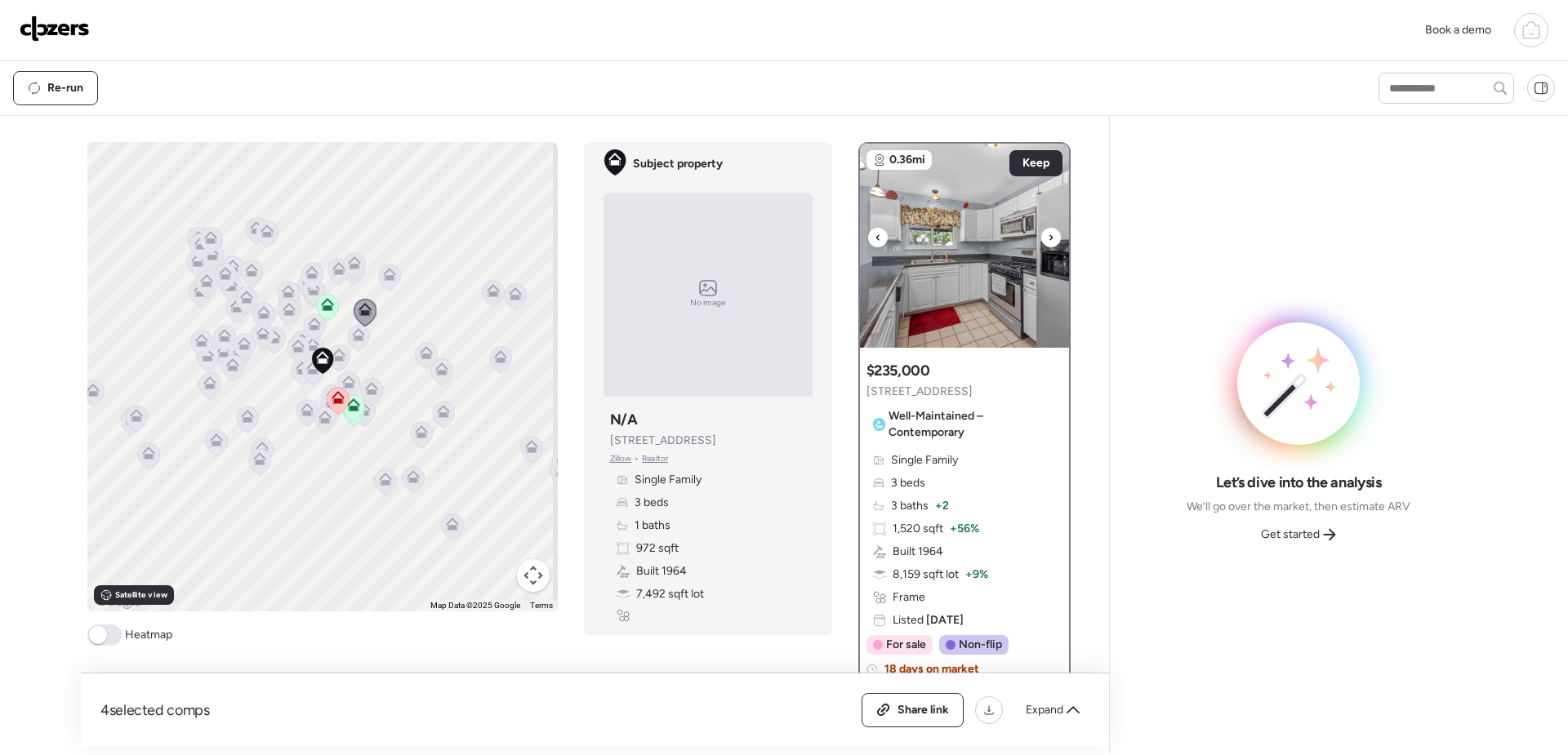
click at [1050, 237] on icon at bounding box center [1052, 237] width 3 height 6
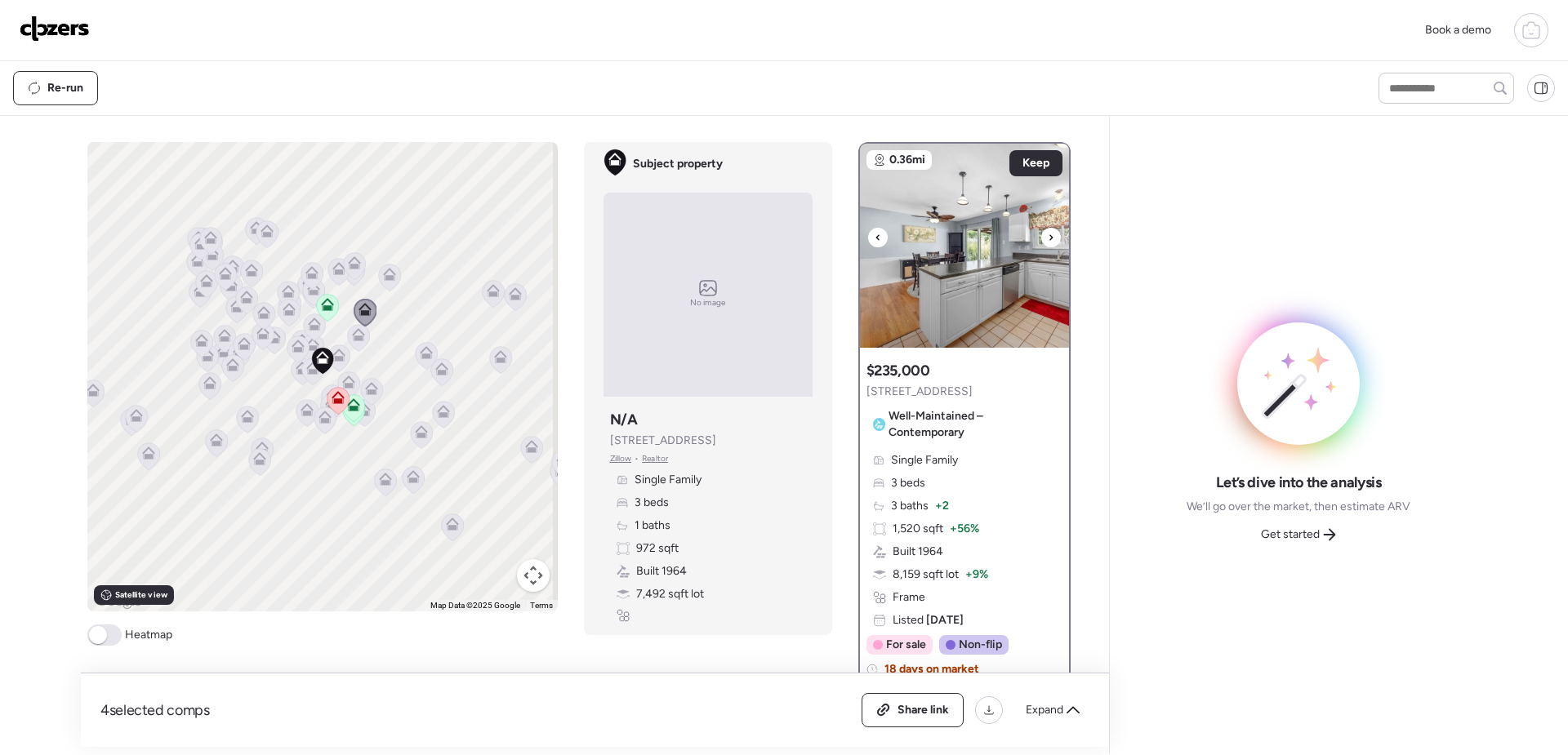
click at [1050, 237] on icon at bounding box center [1052, 237] width 3 height 6
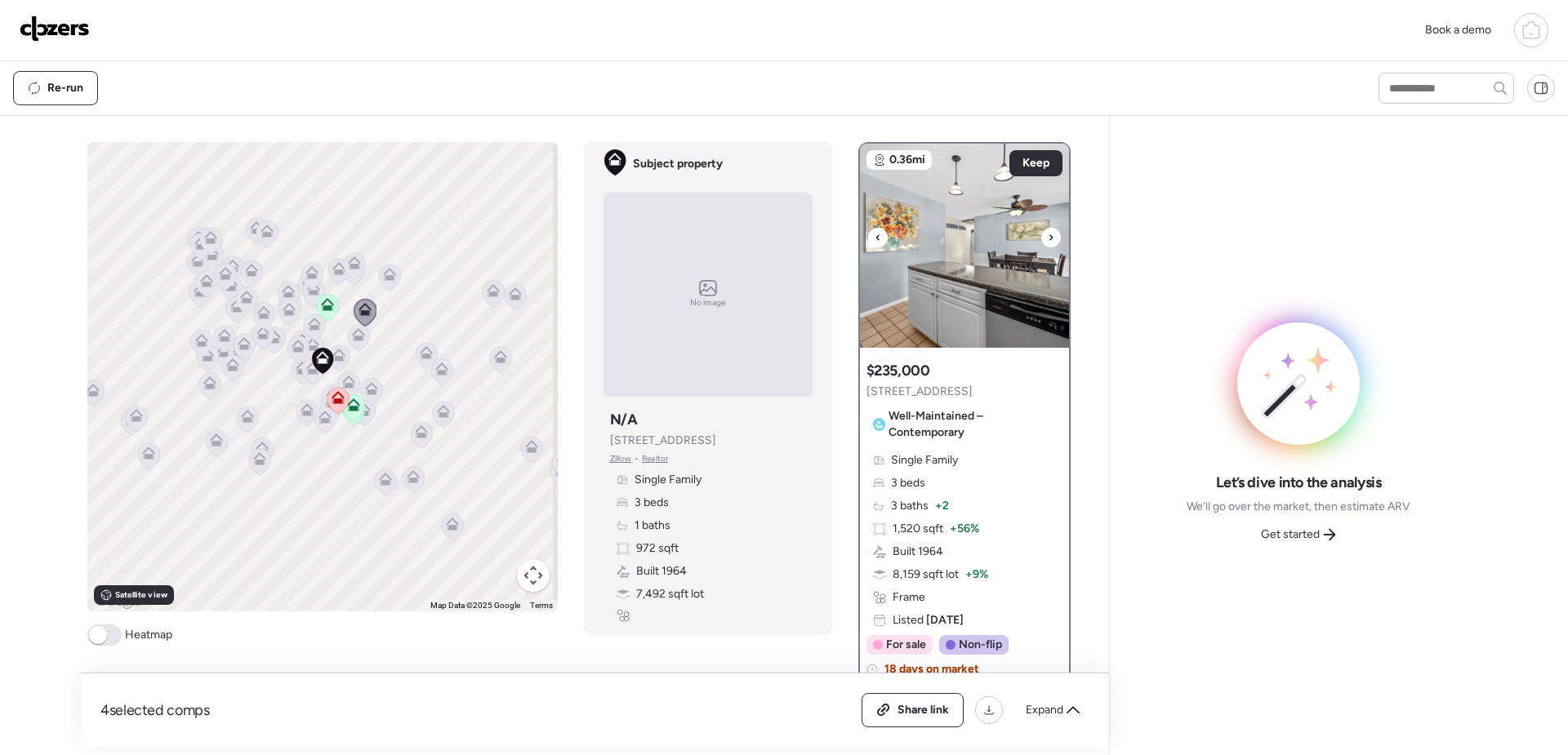
click at [1050, 237] on icon at bounding box center [1052, 237] width 3 height 6
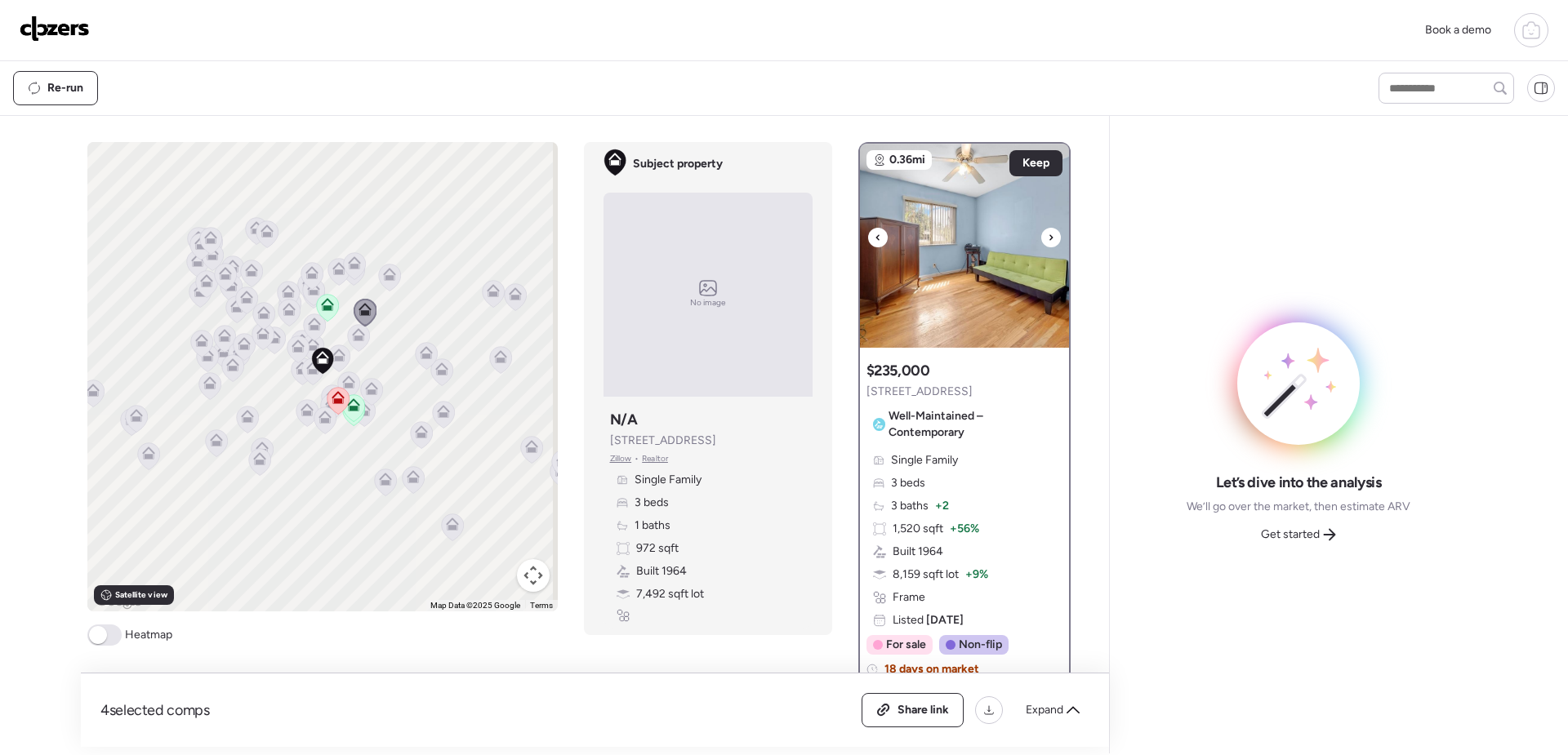
click at [1050, 237] on icon at bounding box center [1052, 237] width 3 height 6
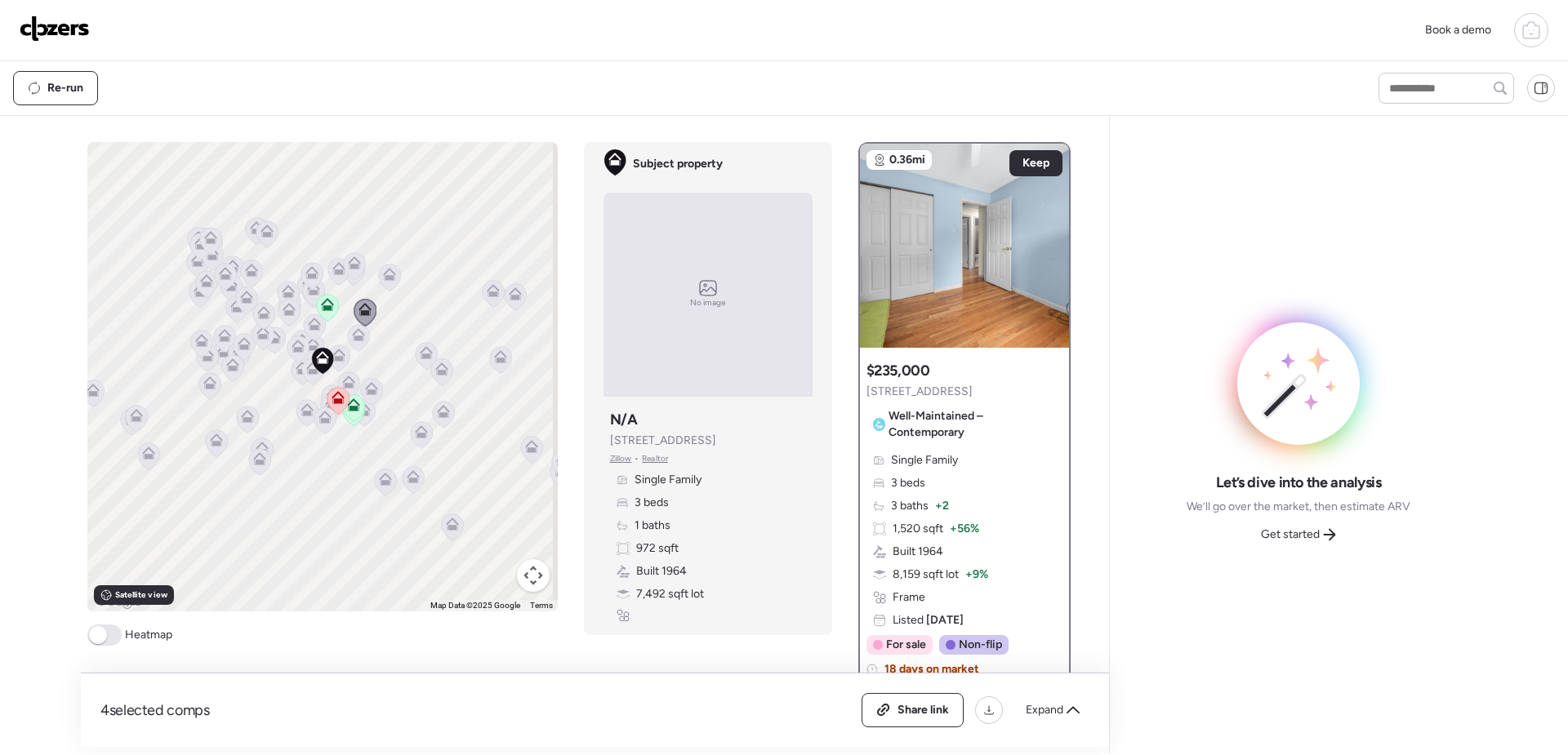
click at [352, 335] on icon at bounding box center [358, 334] width 13 height 13
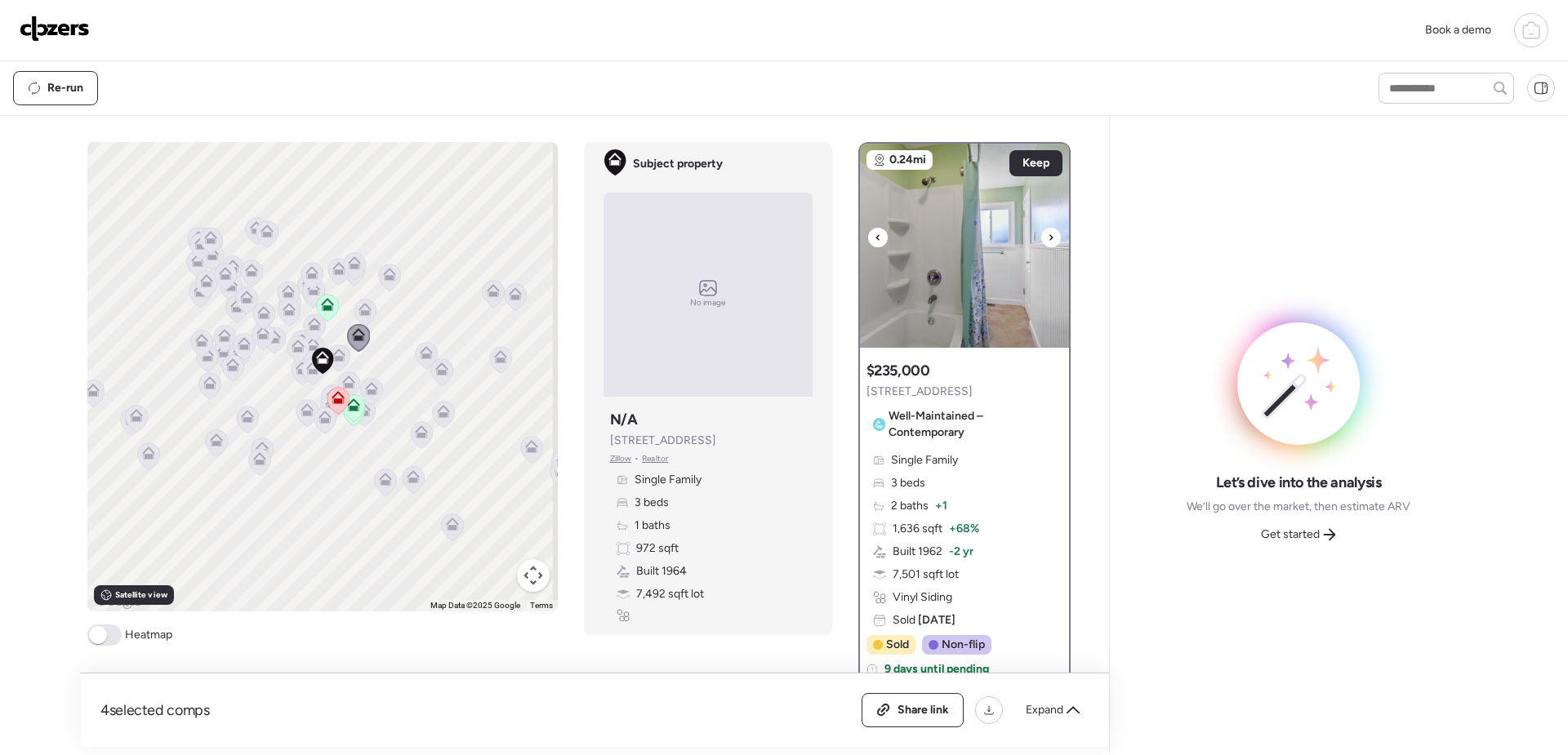
click at [1051, 248] on img at bounding box center [965, 245] width 209 height 204
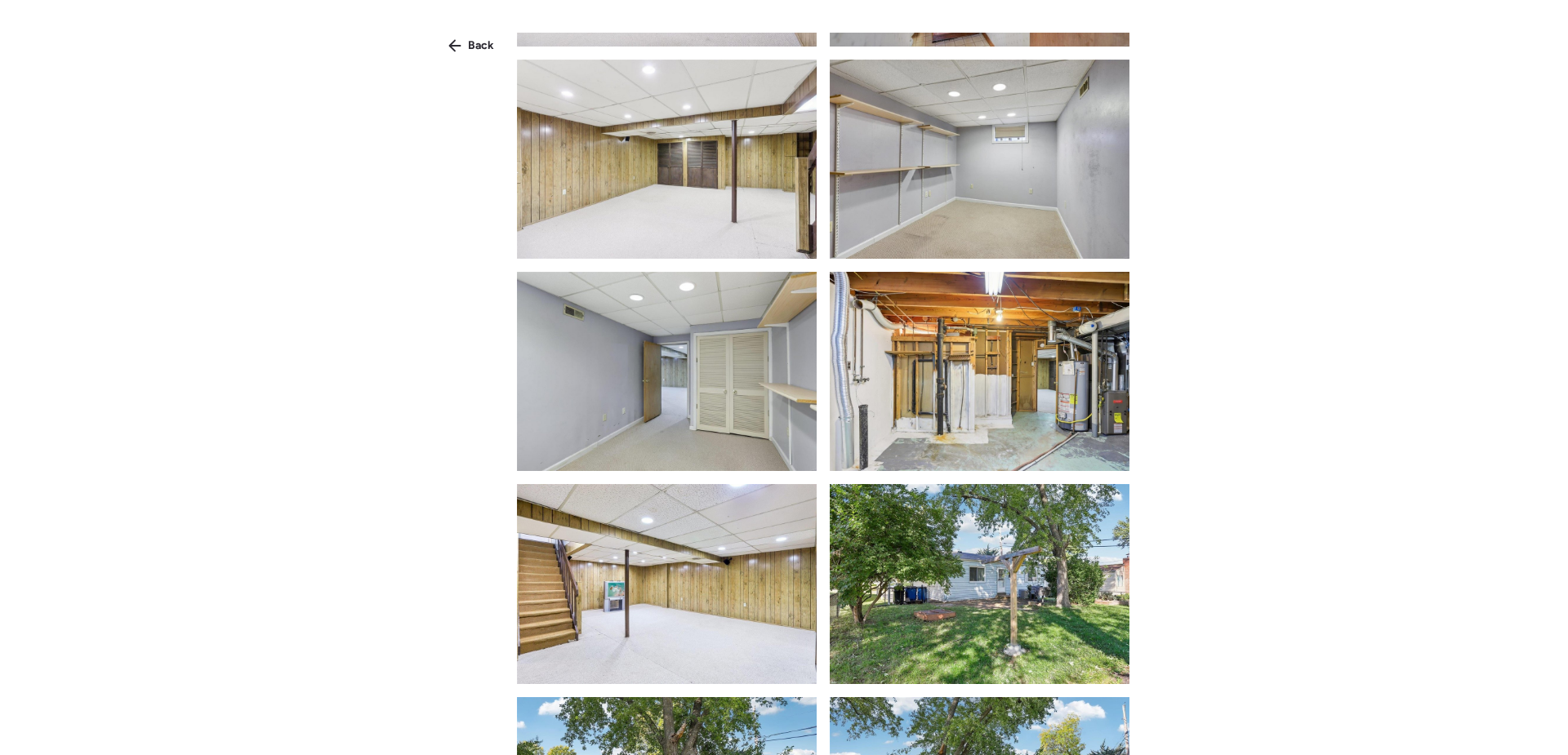
scroll to position [2368, 0]
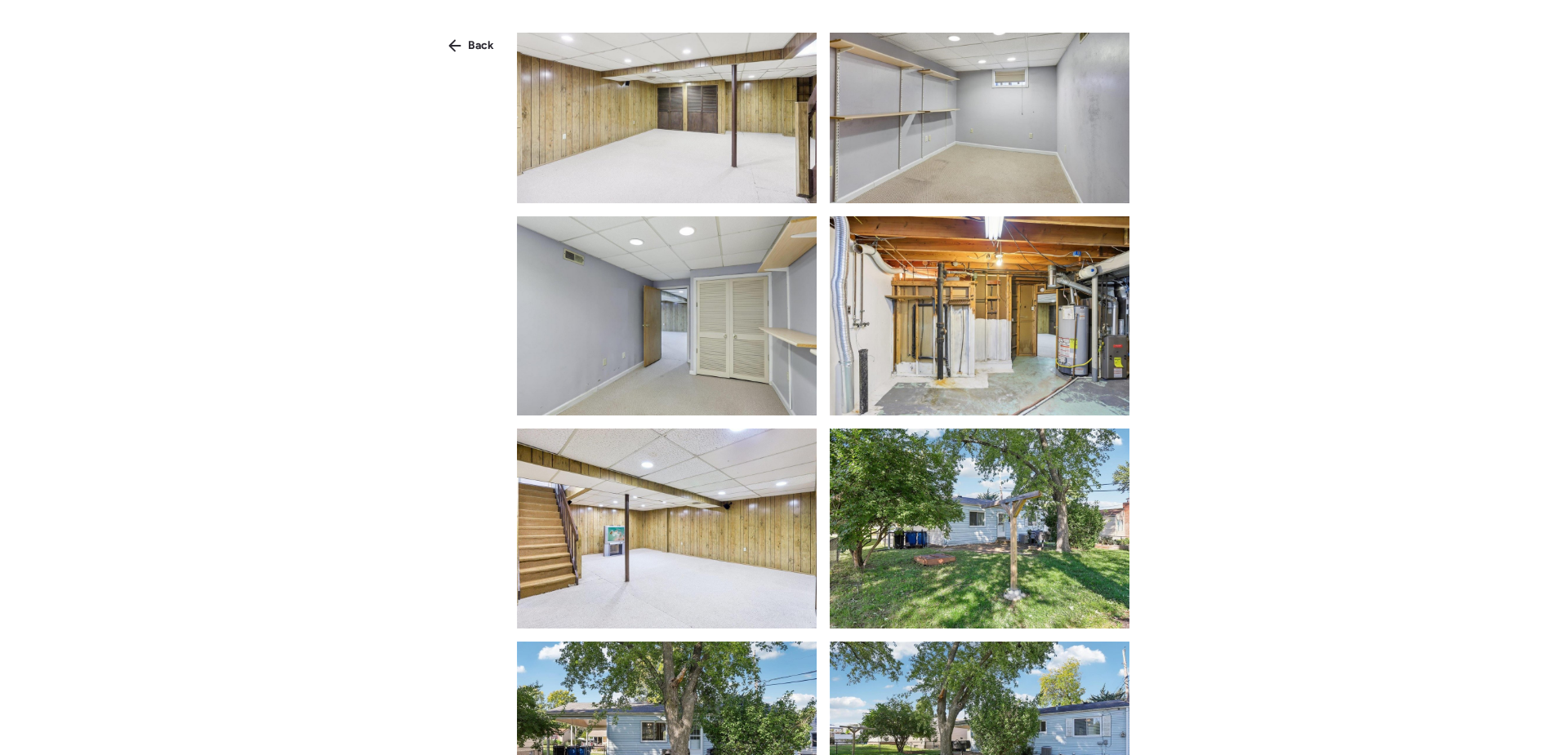
click at [474, 48] on span "Back" at bounding box center [482, 45] width 26 height 17
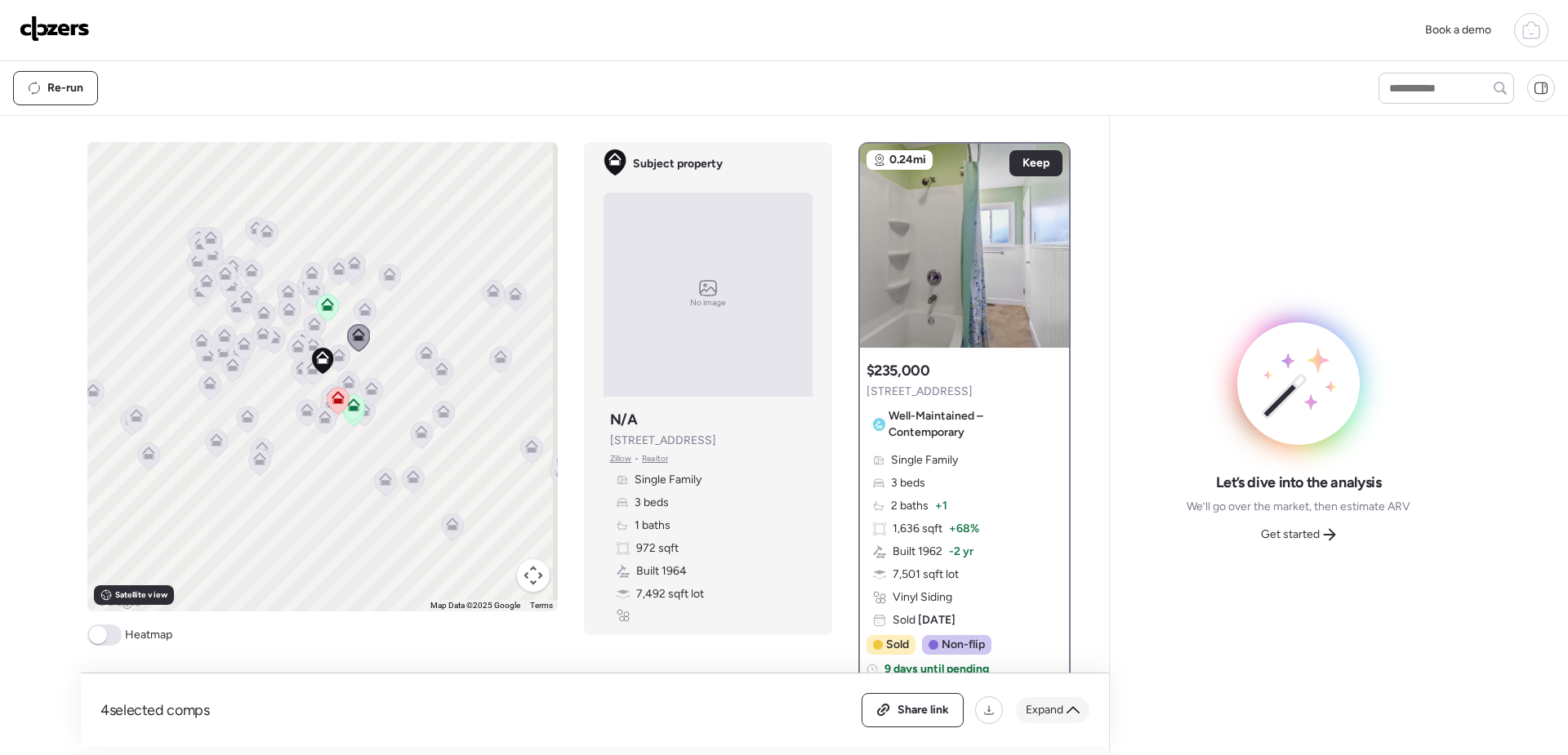
click at [1071, 709] on icon at bounding box center [1073, 710] width 13 height 13
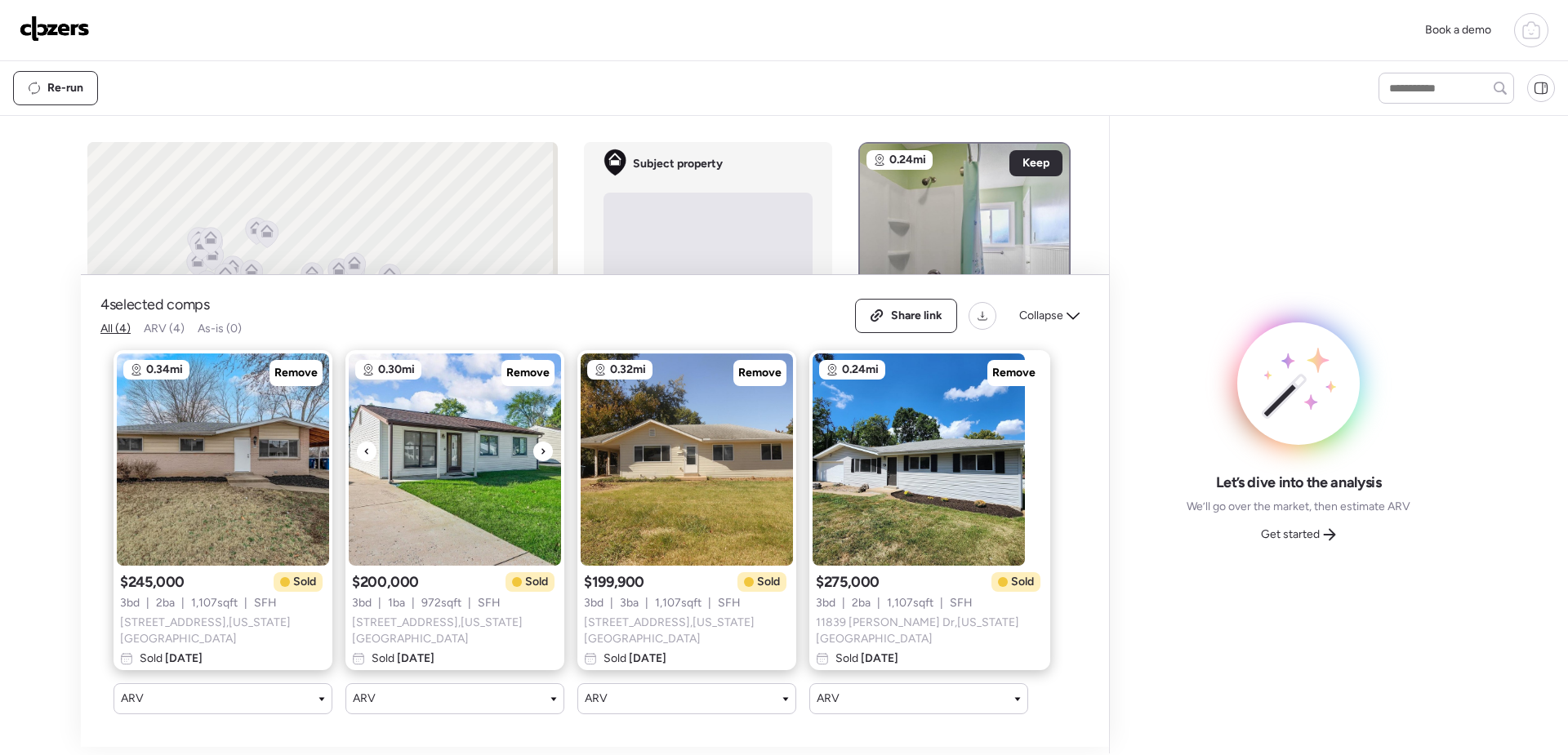
click at [547, 454] on div at bounding box center [543, 451] width 20 height 20
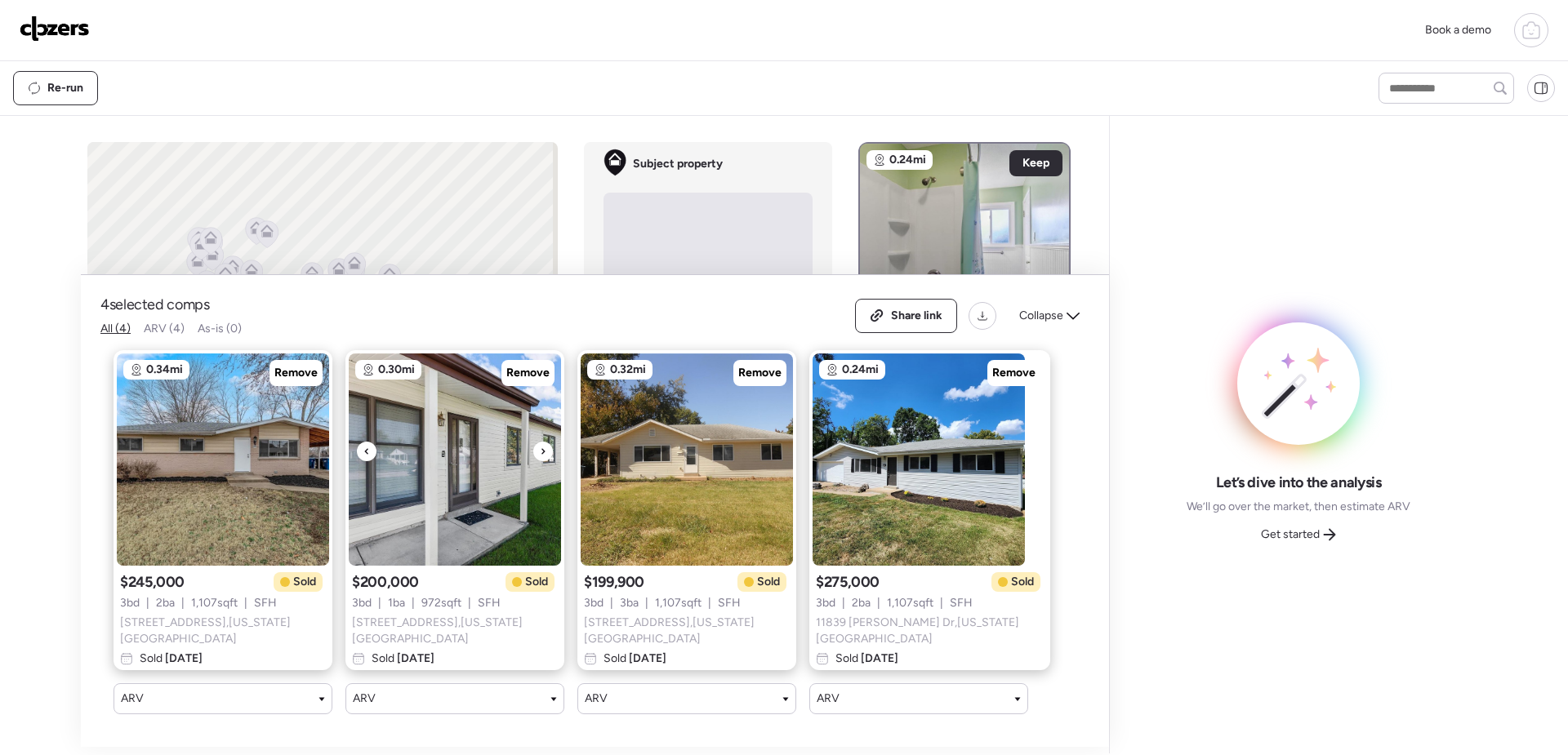
click at [547, 454] on div at bounding box center [543, 451] width 20 height 20
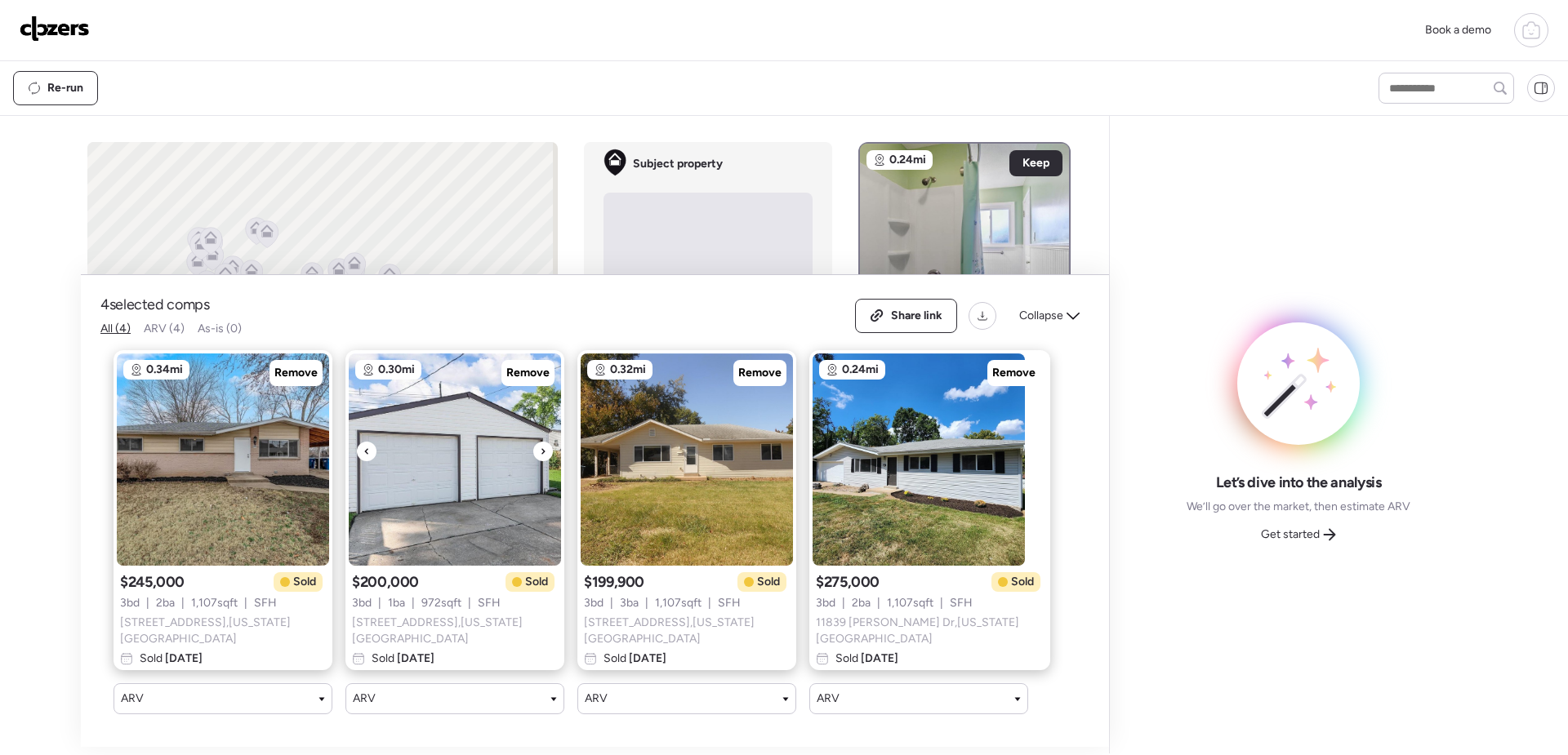
click at [547, 454] on div at bounding box center [543, 451] width 20 height 20
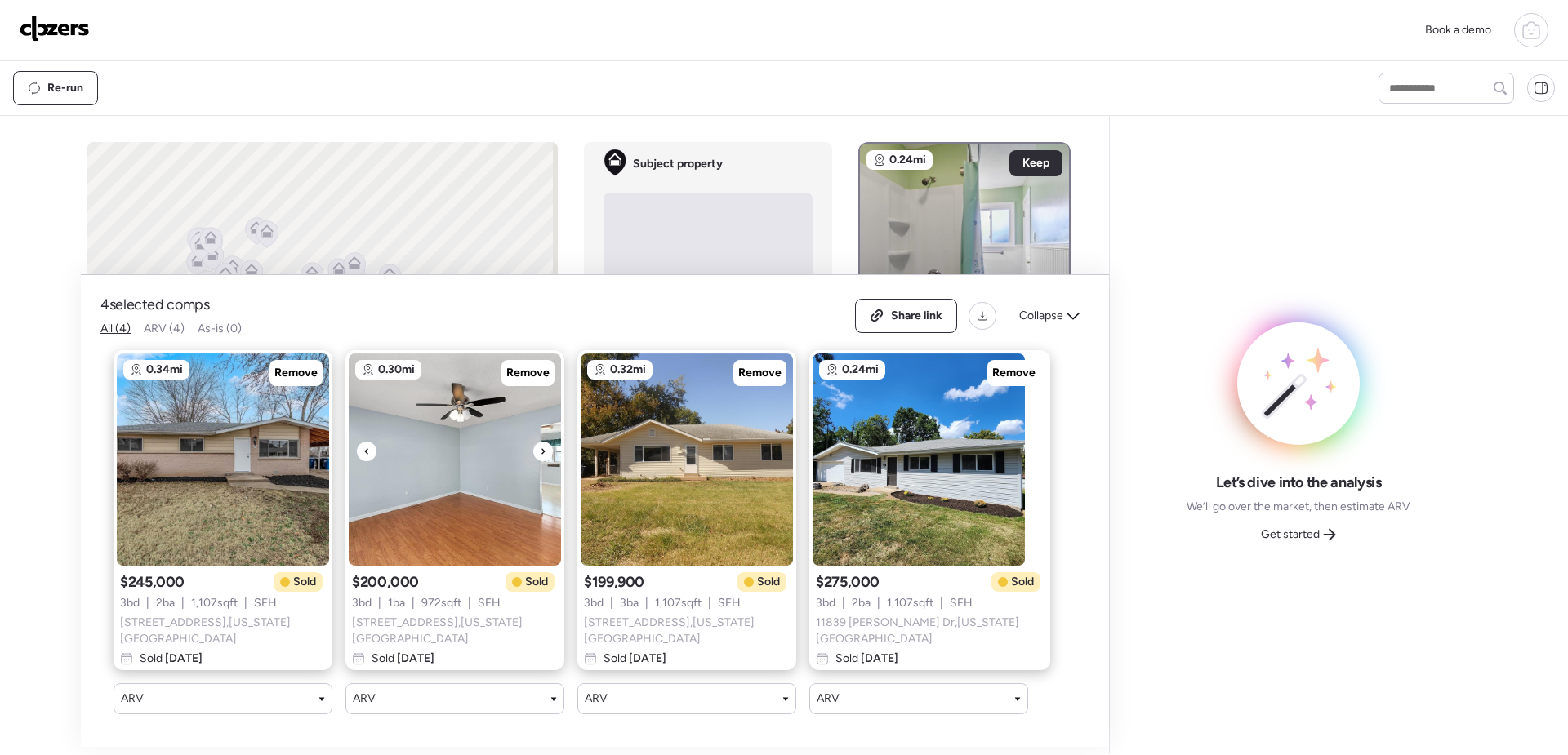
click at [547, 454] on div at bounding box center [543, 451] width 20 height 20
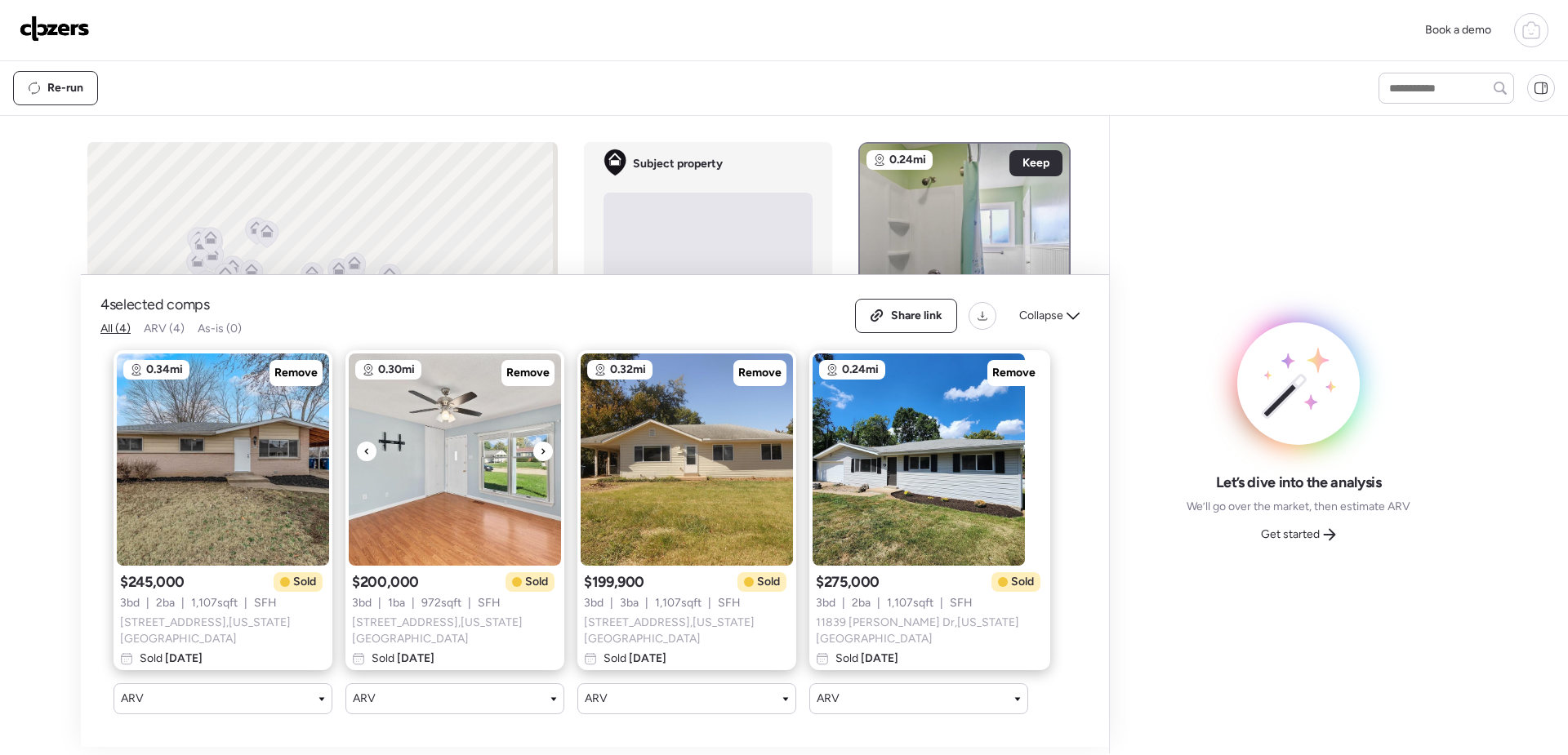
click at [547, 454] on div at bounding box center [543, 451] width 20 height 20
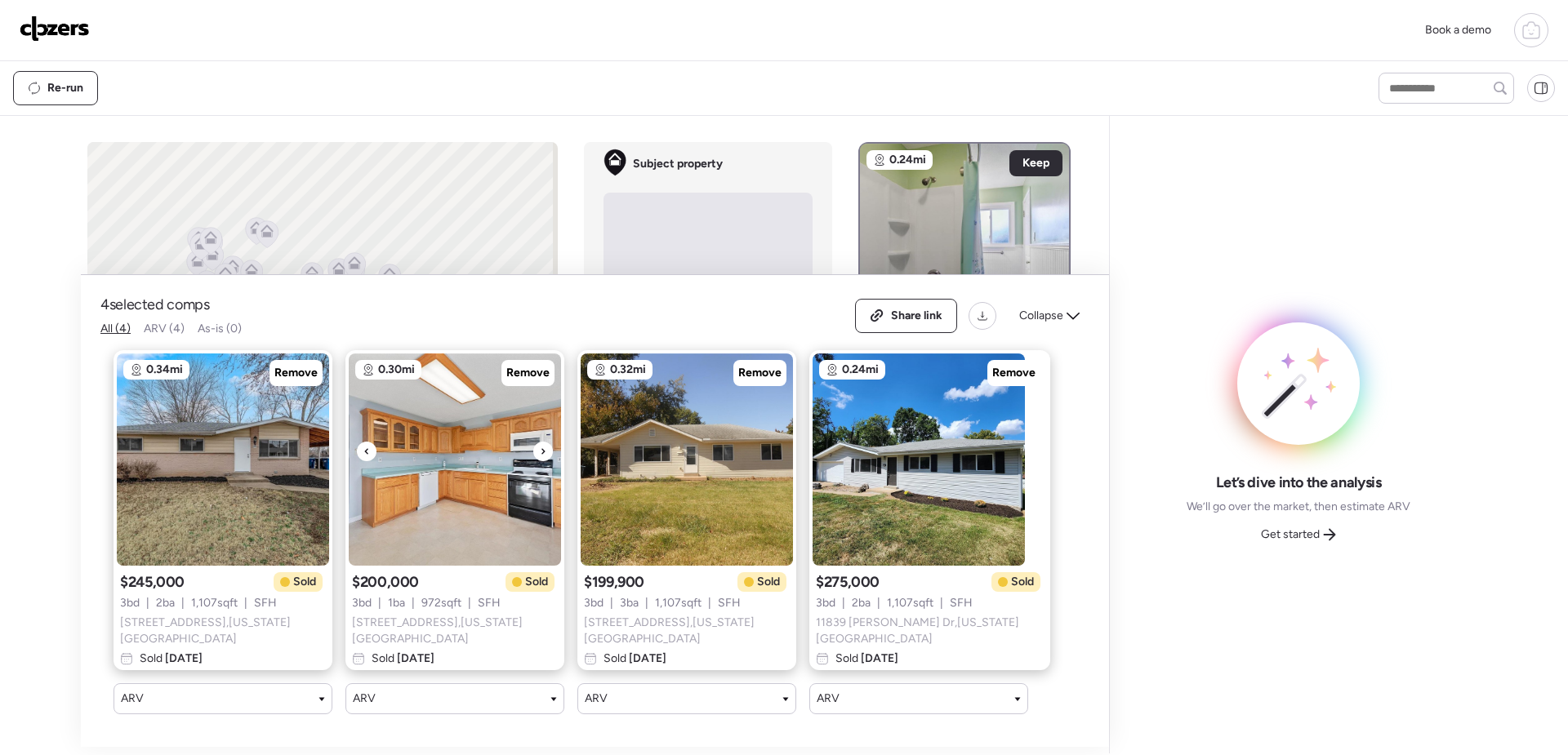
click at [547, 454] on div at bounding box center [543, 451] width 20 height 20
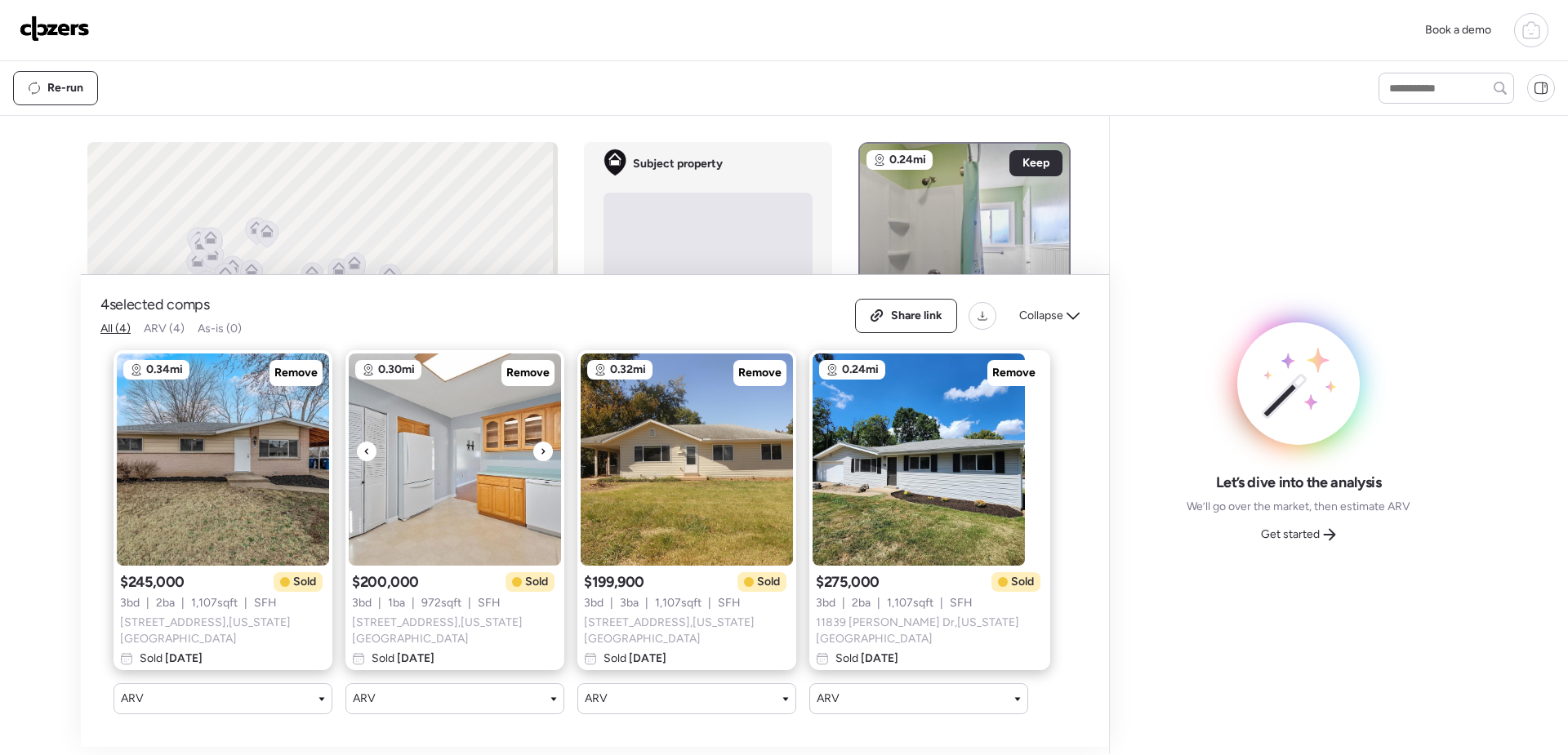
click at [547, 454] on div at bounding box center [543, 451] width 20 height 20
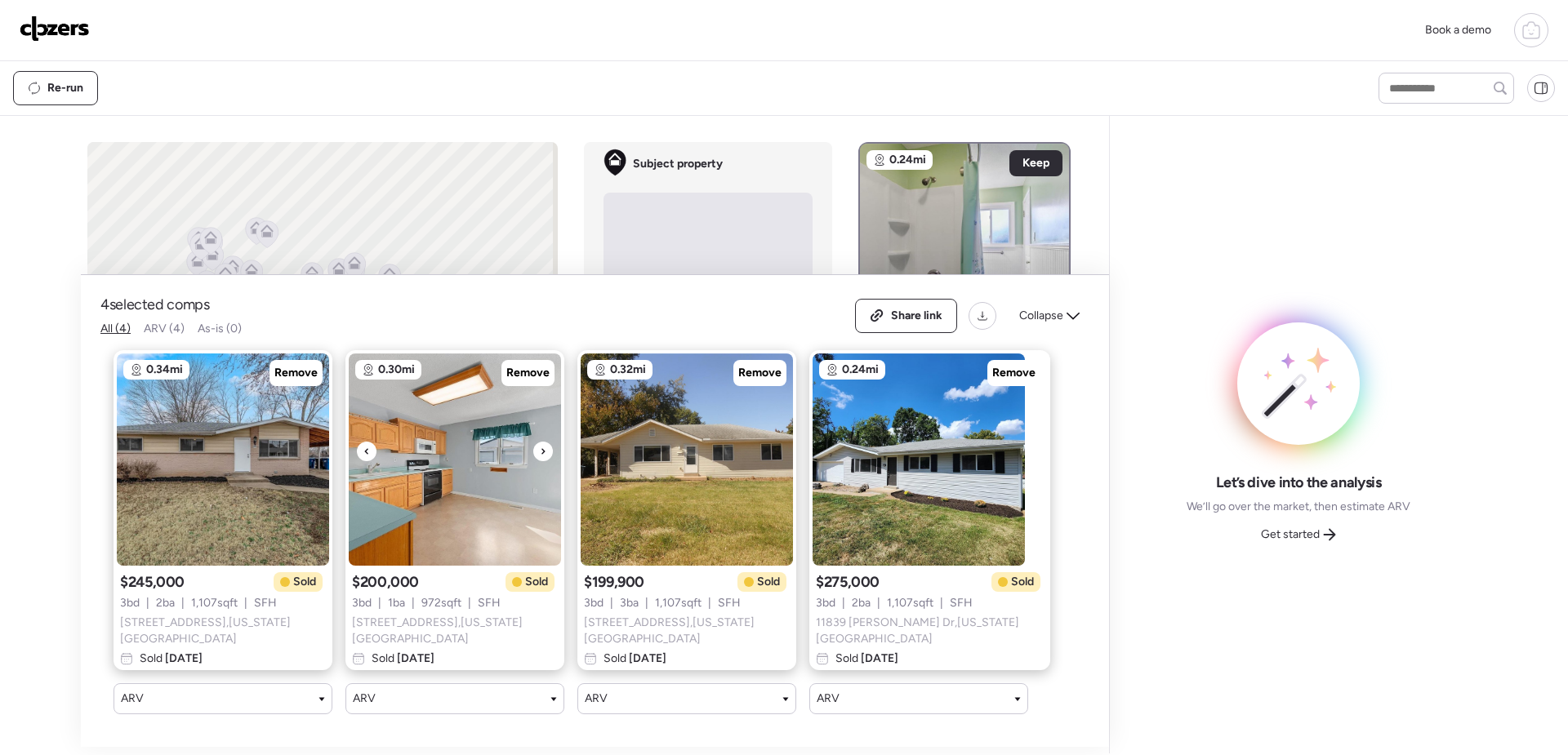
click at [547, 454] on div at bounding box center [543, 451] width 20 height 20
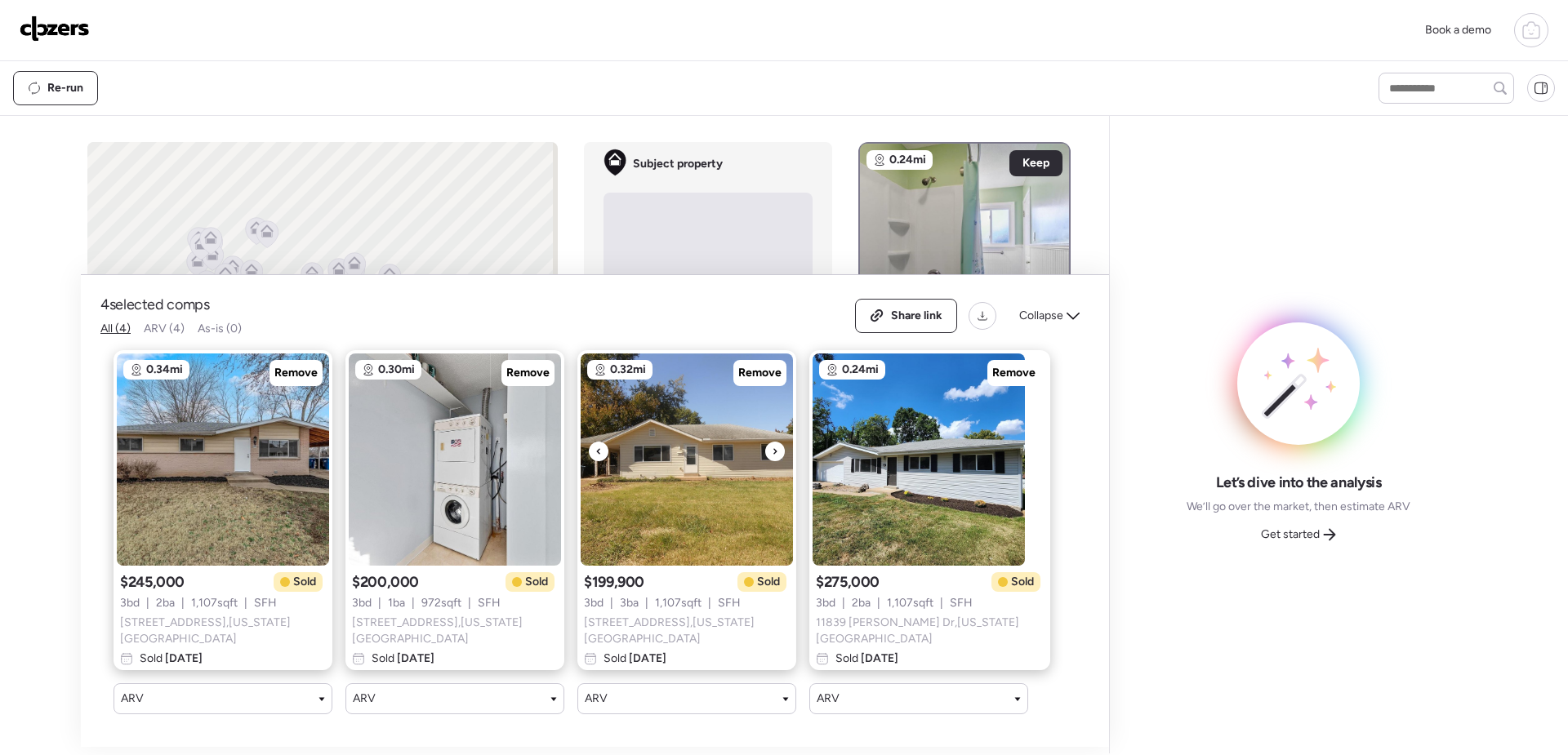
click at [782, 460] on div at bounding box center [775, 451] width 20 height 20
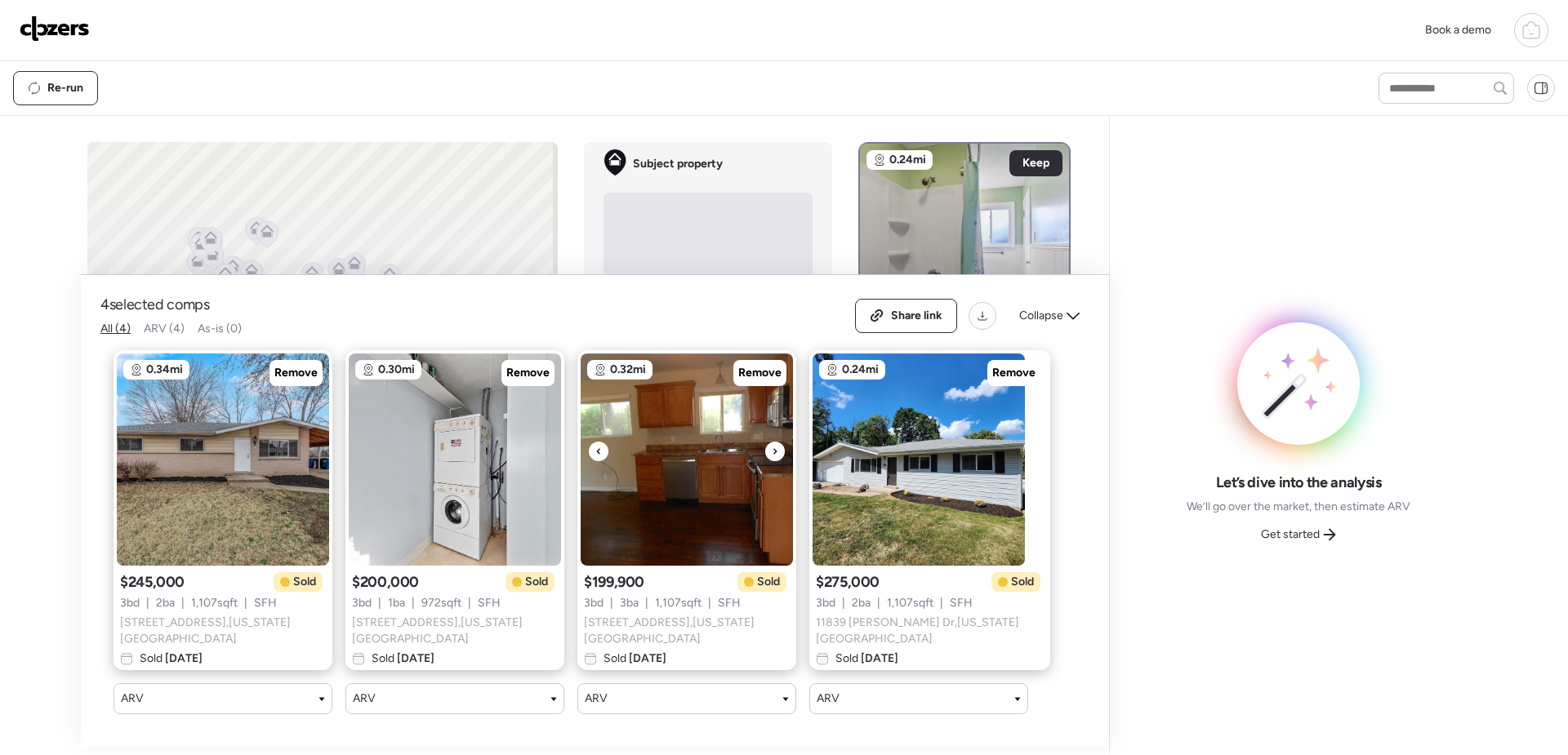
click at [782, 460] on div at bounding box center [775, 451] width 20 height 20
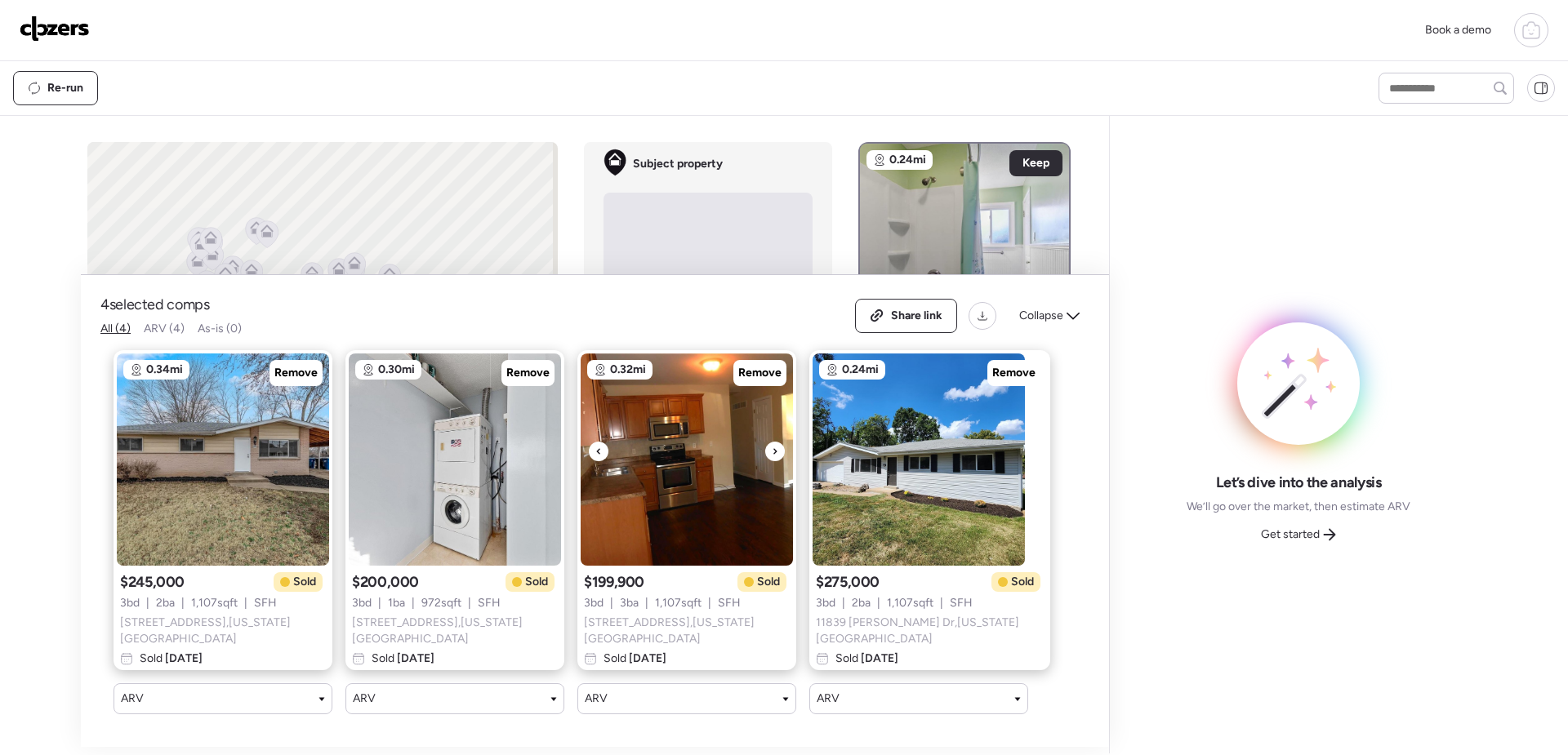
click at [777, 454] on icon at bounding box center [775, 451] width 7 height 20
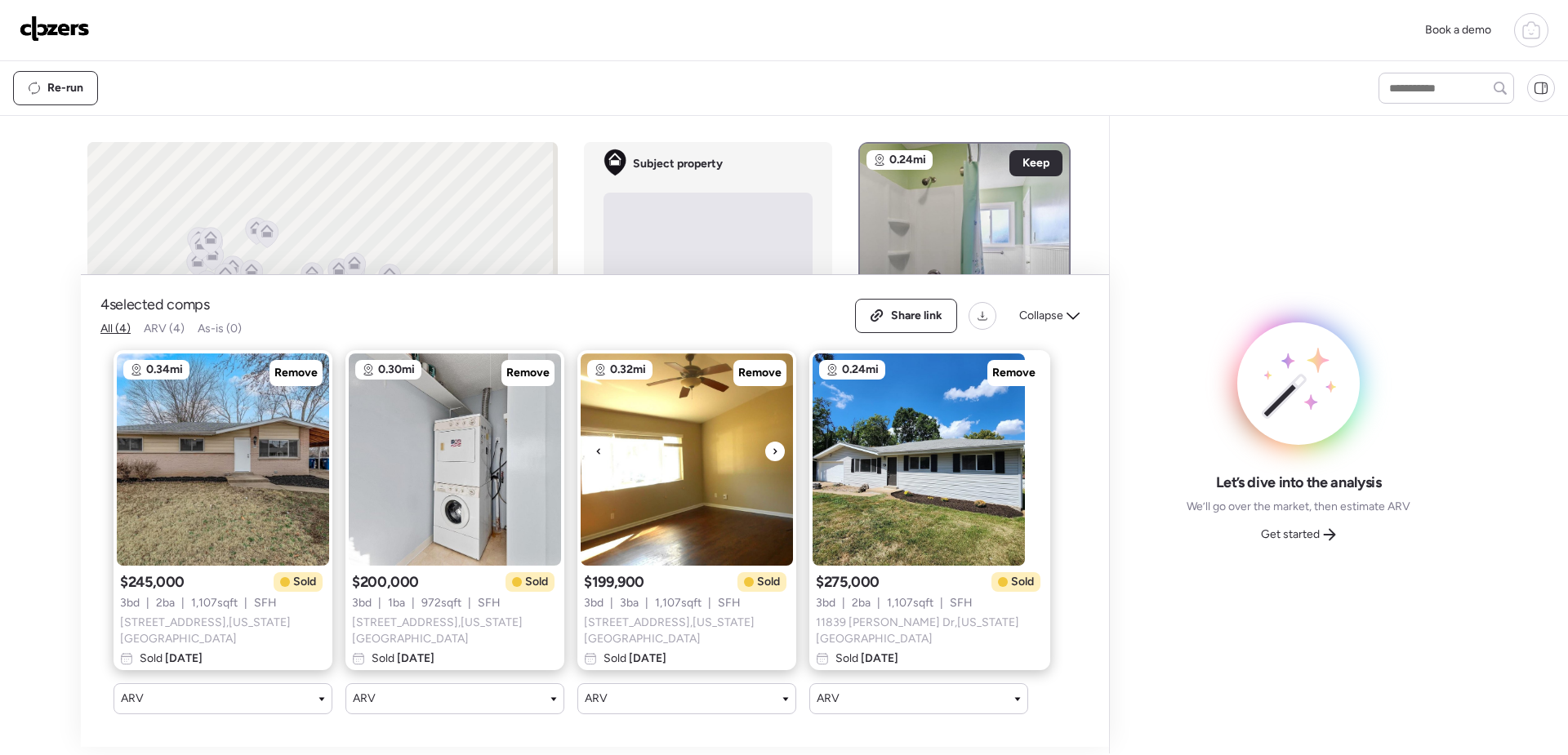
click at [777, 454] on icon at bounding box center [775, 451] width 7 height 20
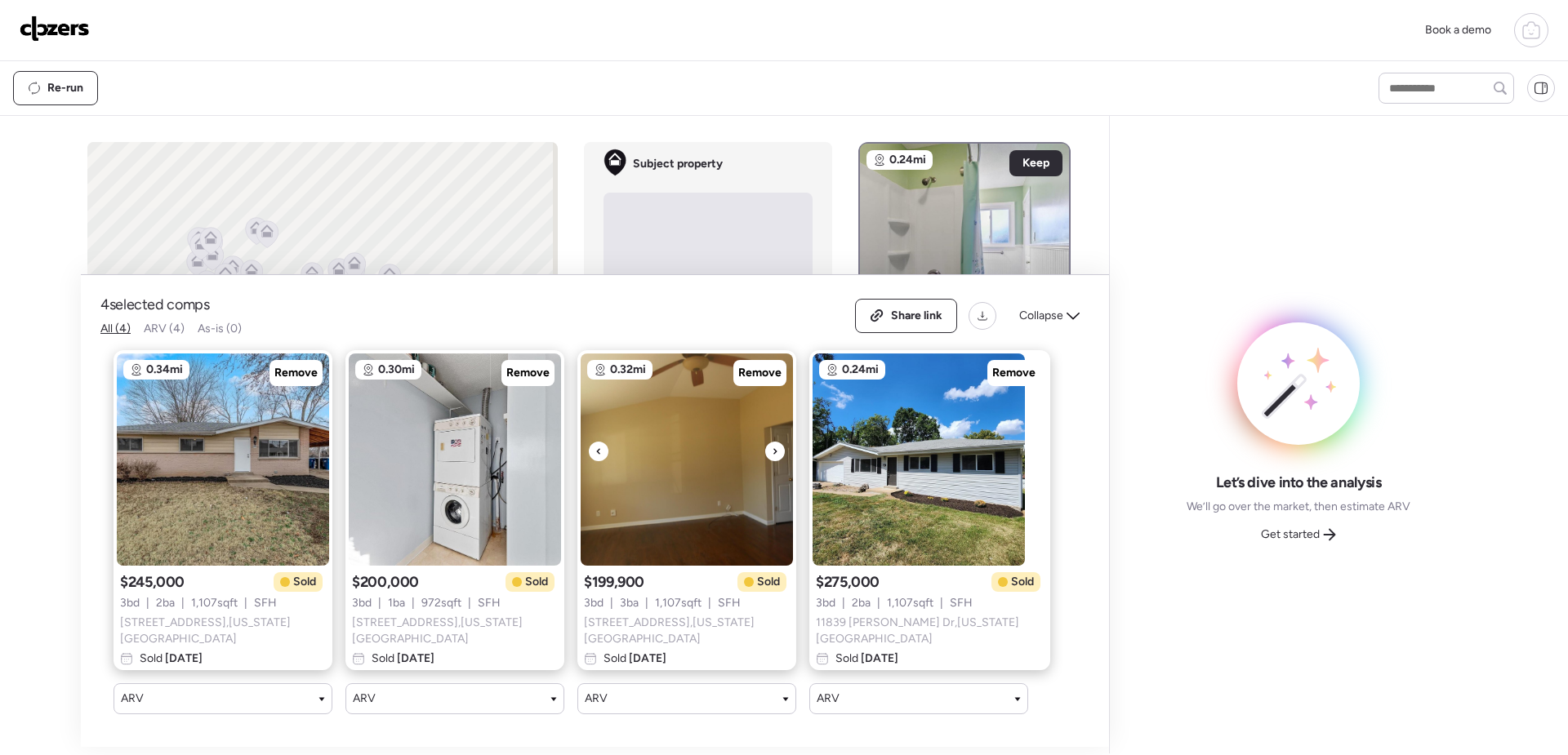
click at [777, 454] on icon at bounding box center [775, 451] width 7 height 20
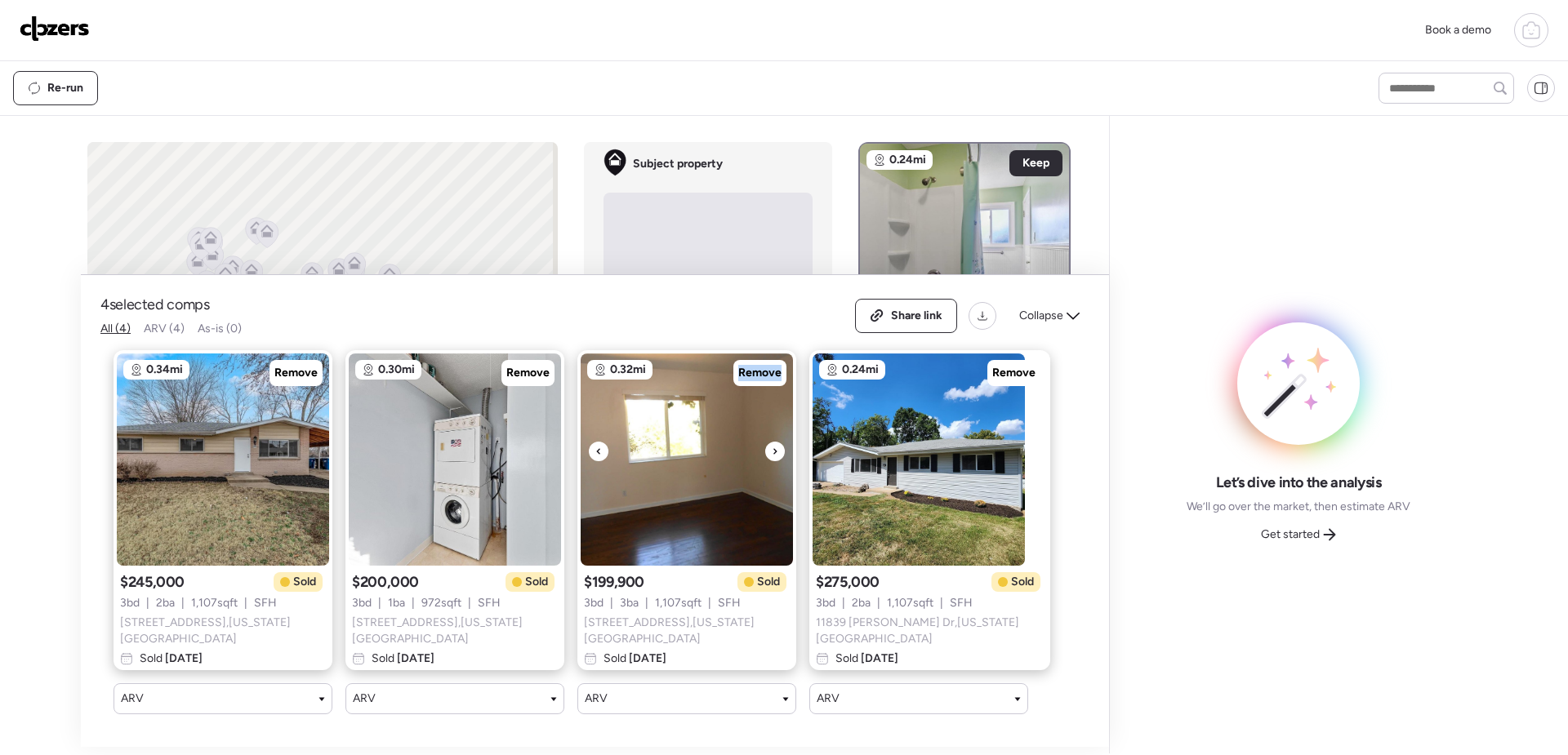
click at [777, 454] on icon at bounding box center [775, 451] width 7 height 20
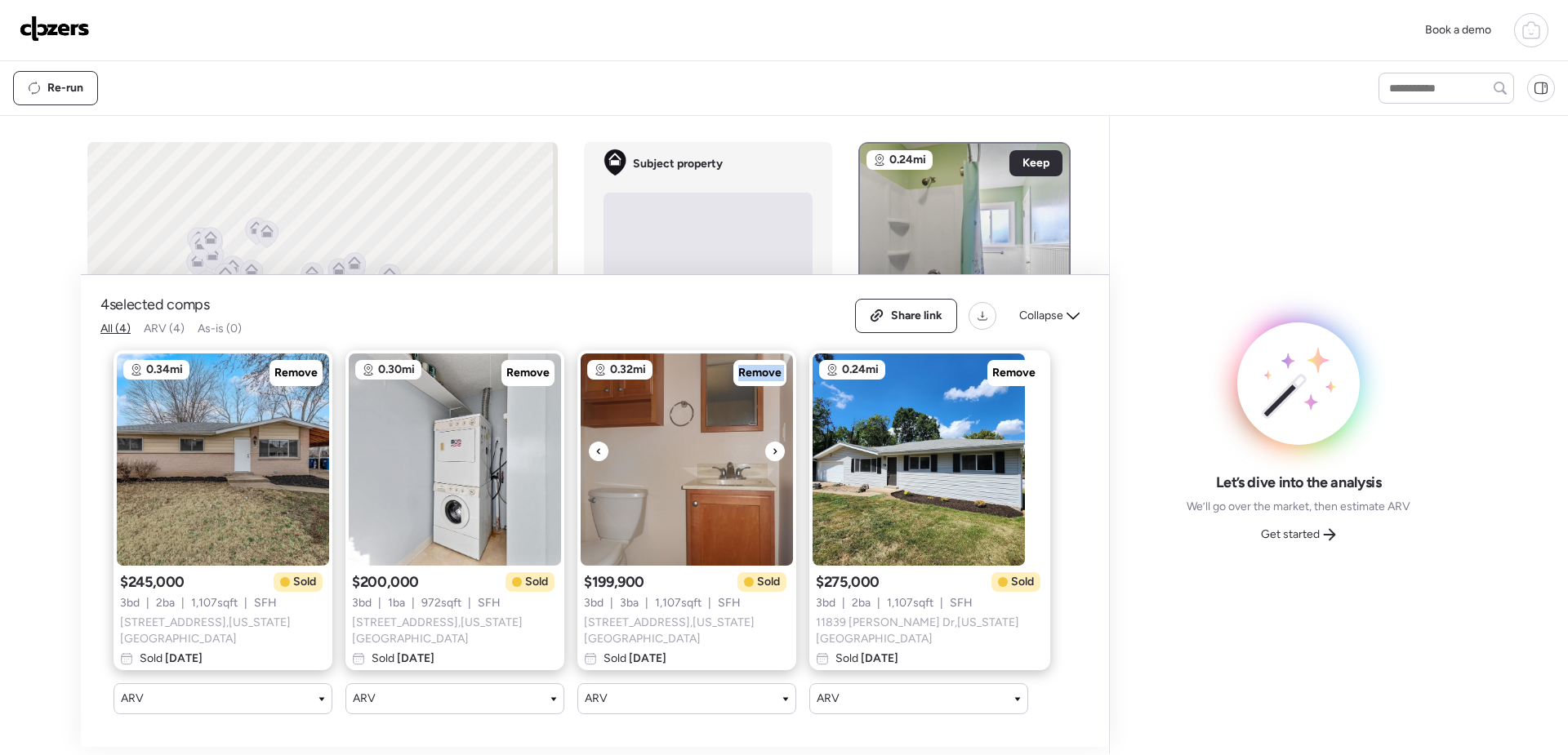
click at [777, 454] on icon at bounding box center [775, 451] width 7 height 20
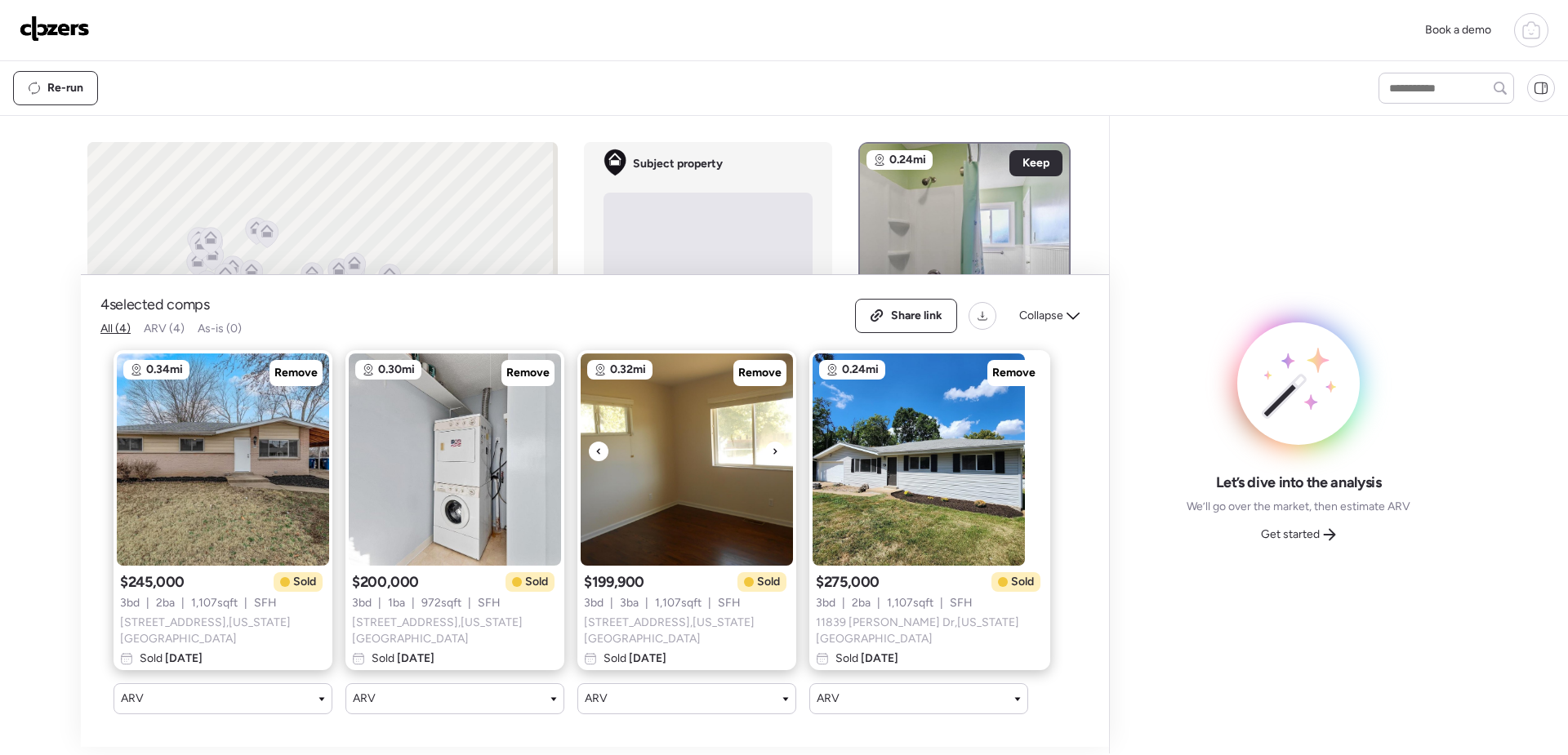
click at [604, 454] on div at bounding box center [599, 451] width 20 height 20
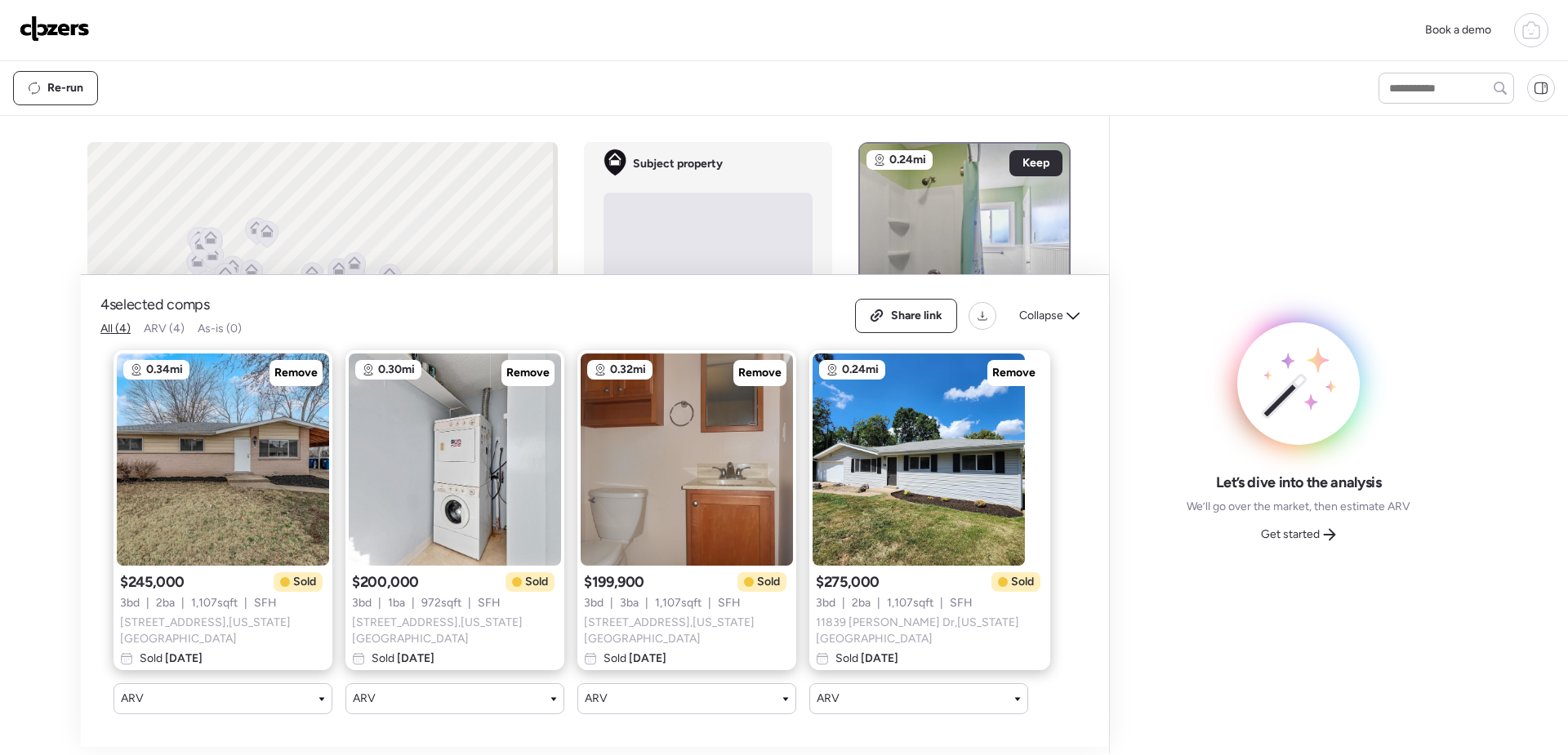
drag, startPoint x: 1051, startPoint y: 327, endPoint x: 1040, endPoint y: 346, distance: 22.0
click at [1051, 324] on span "Collapse" at bounding box center [1041, 315] width 44 height 17
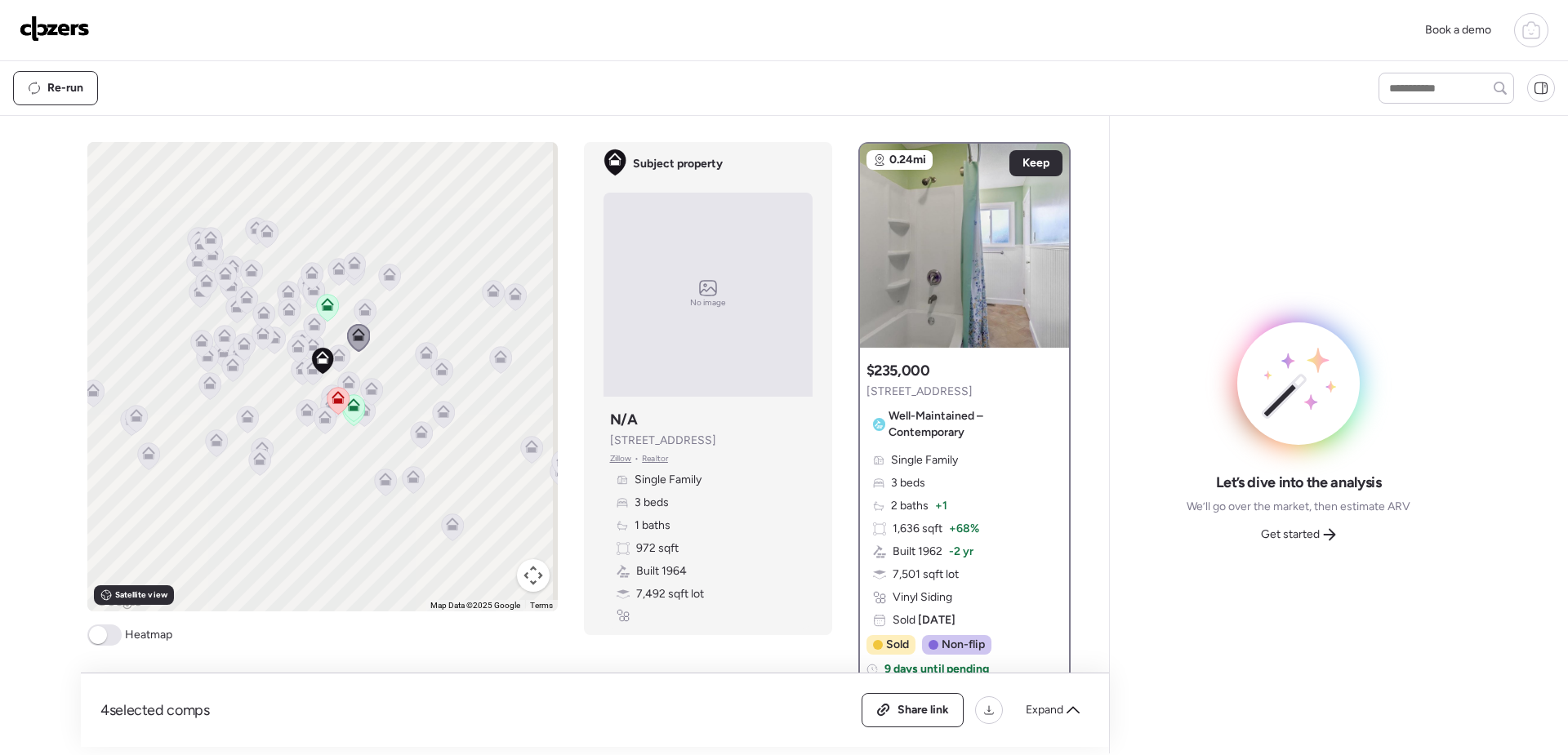
click at [319, 421] on icon at bounding box center [324, 421] width 10 height 5
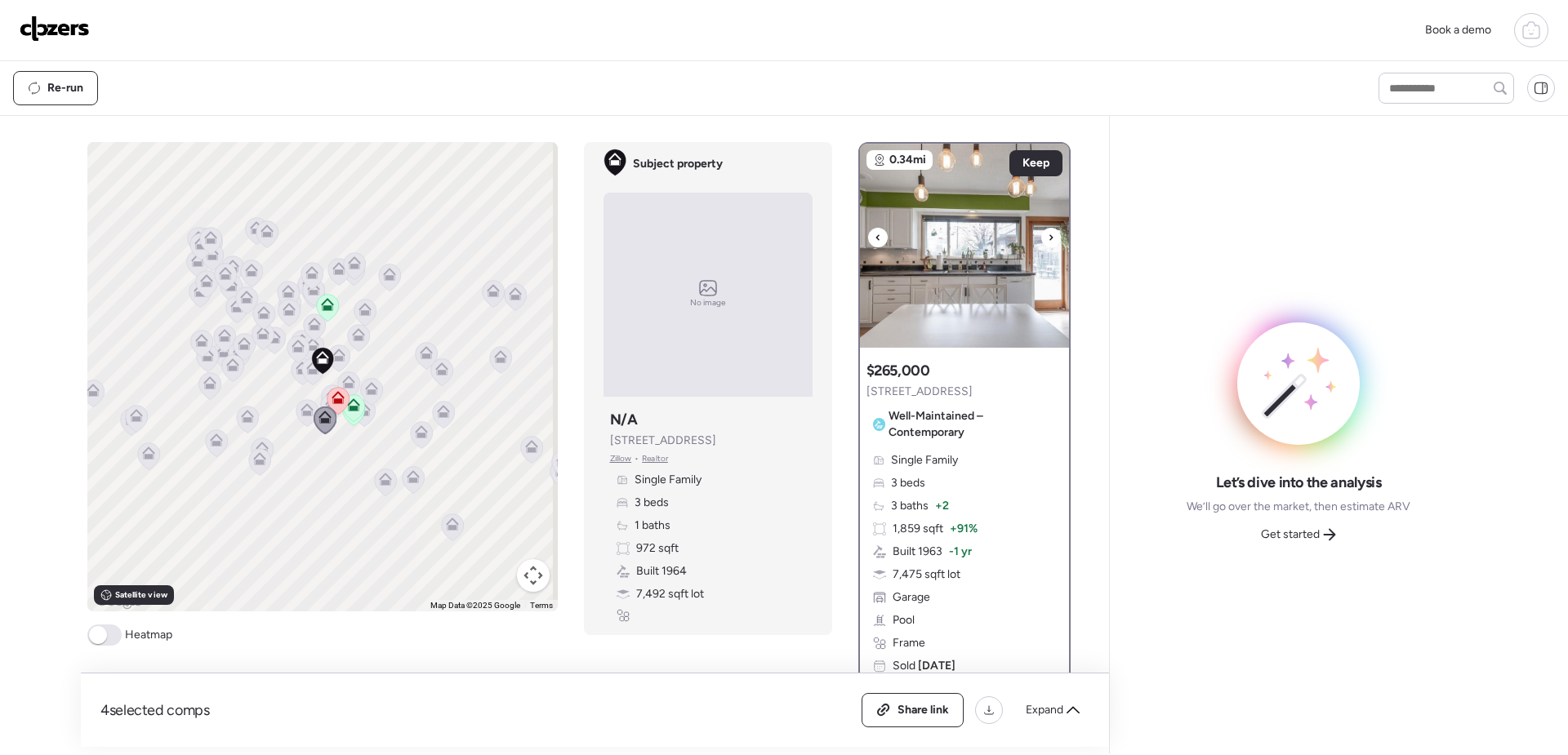
click at [1047, 235] on div at bounding box center [1051, 237] width 20 height 20
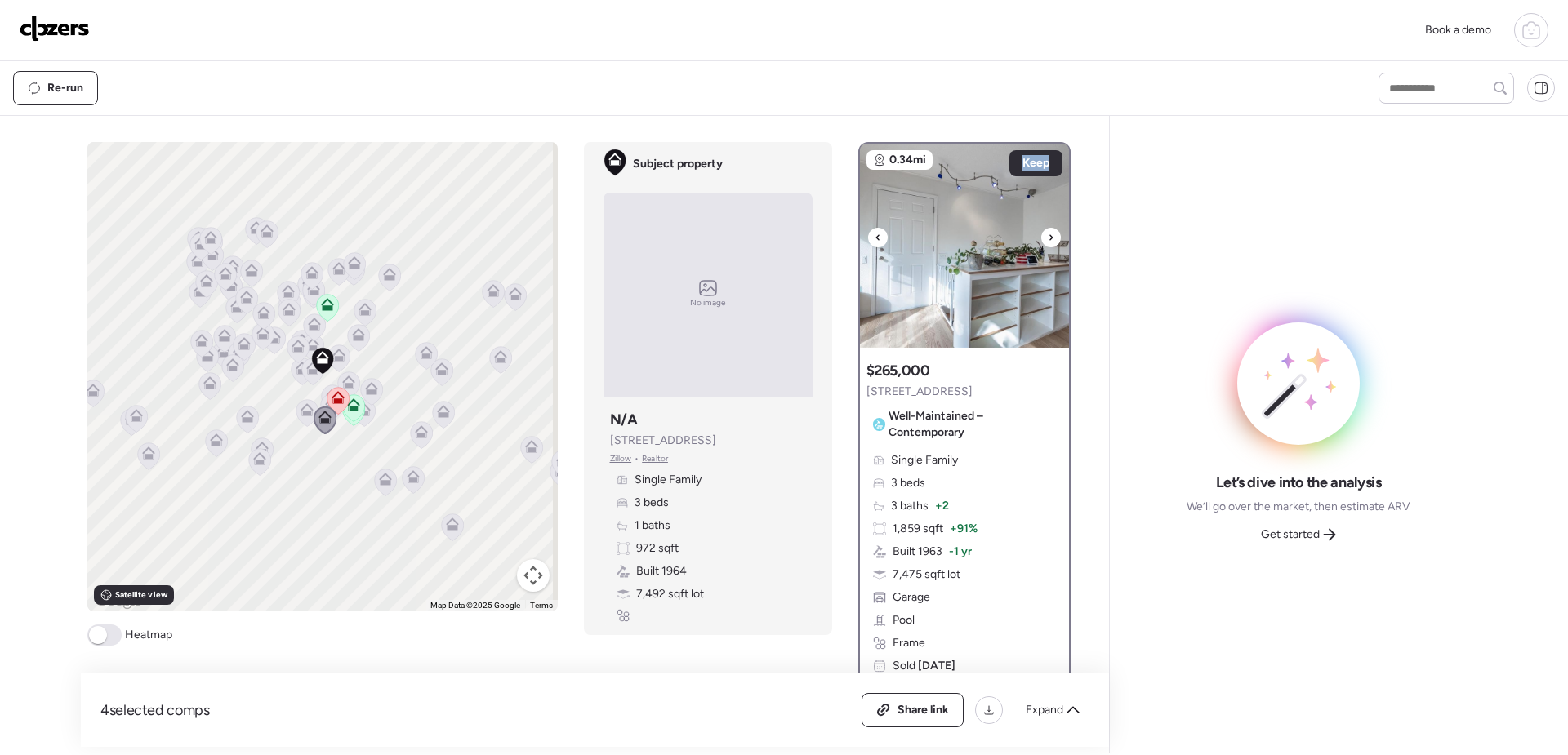
click at [1047, 235] on div at bounding box center [1051, 237] width 20 height 20
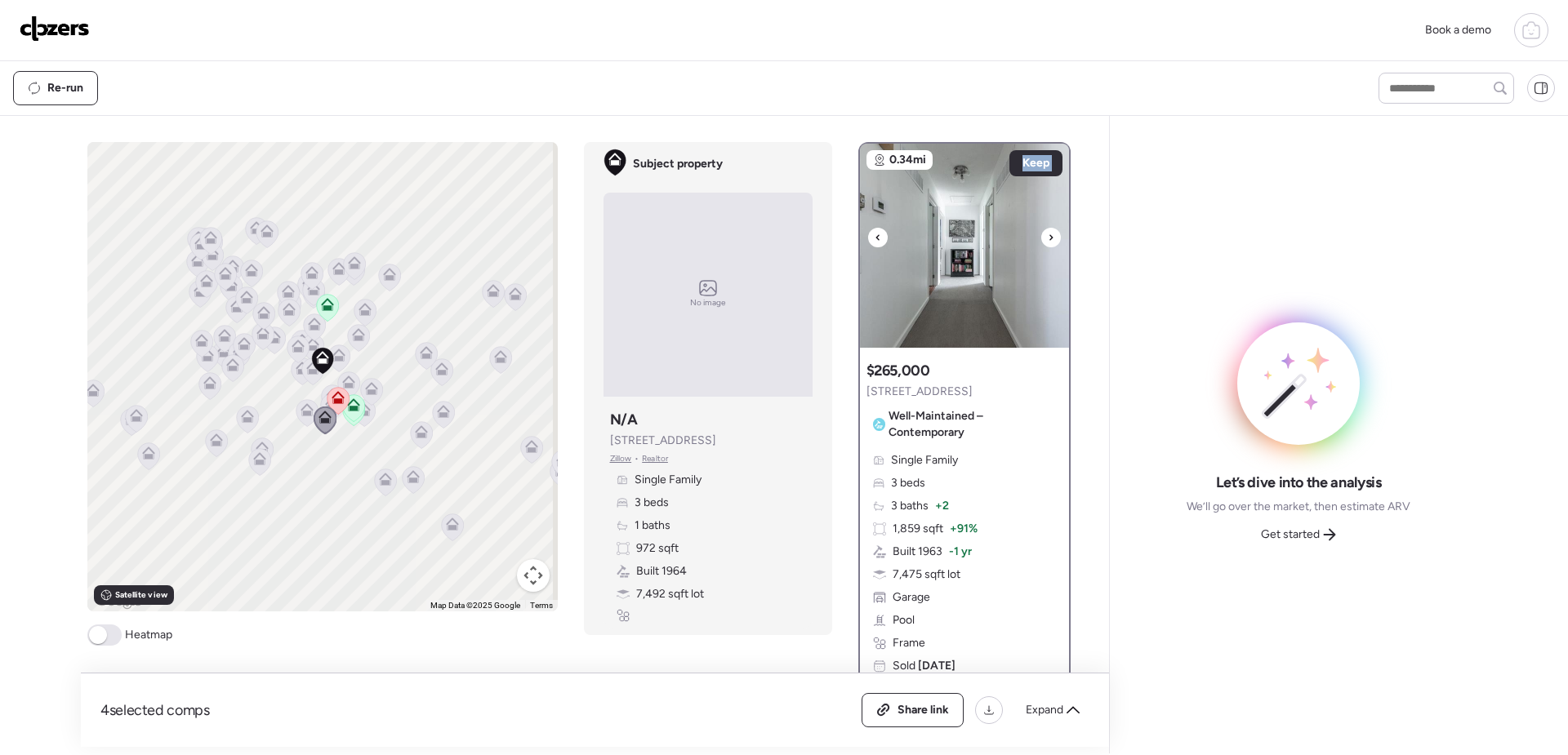
click at [1047, 235] on div at bounding box center [1051, 237] width 20 height 20
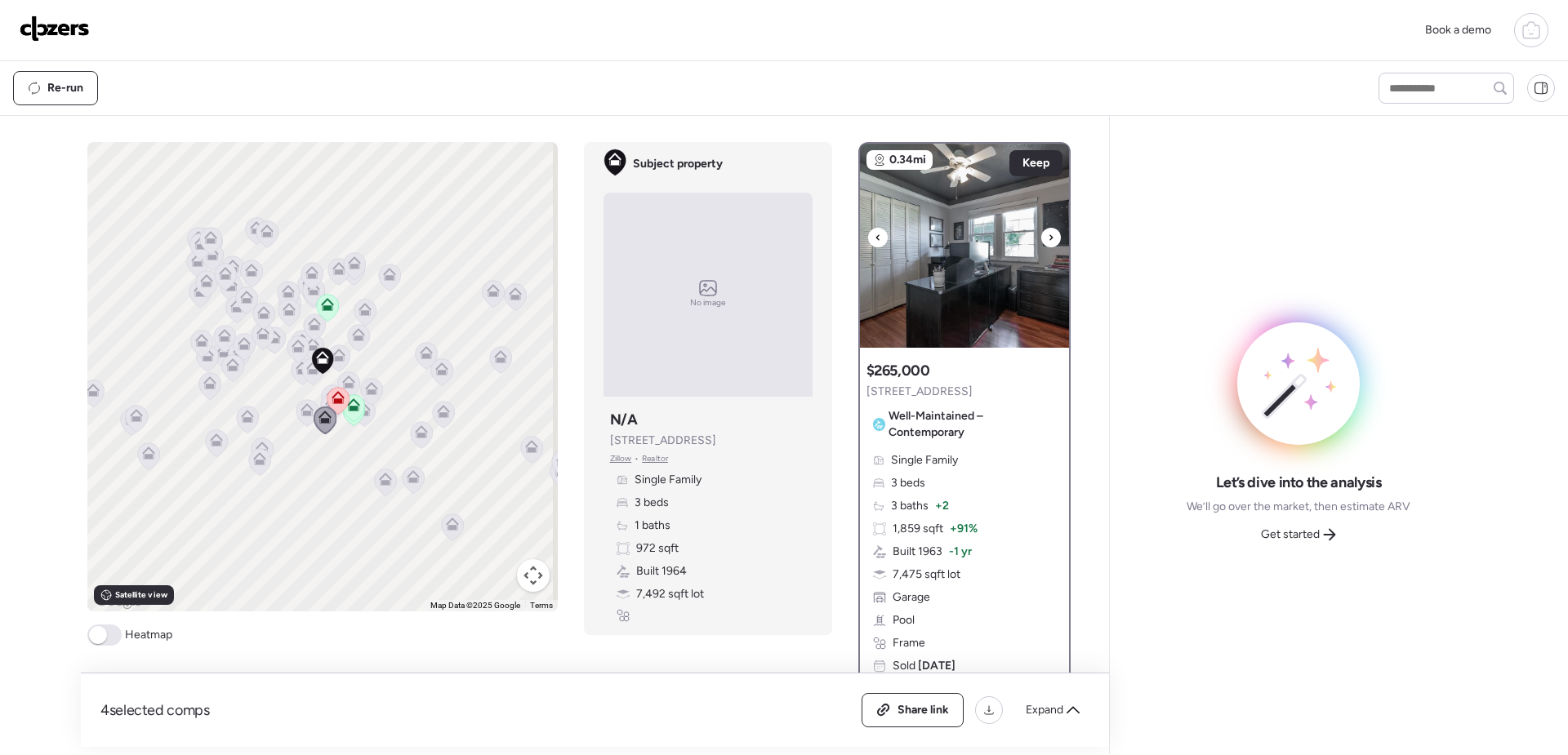
click at [1048, 239] on icon at bounding box center [1052, 237] width 7 height 20
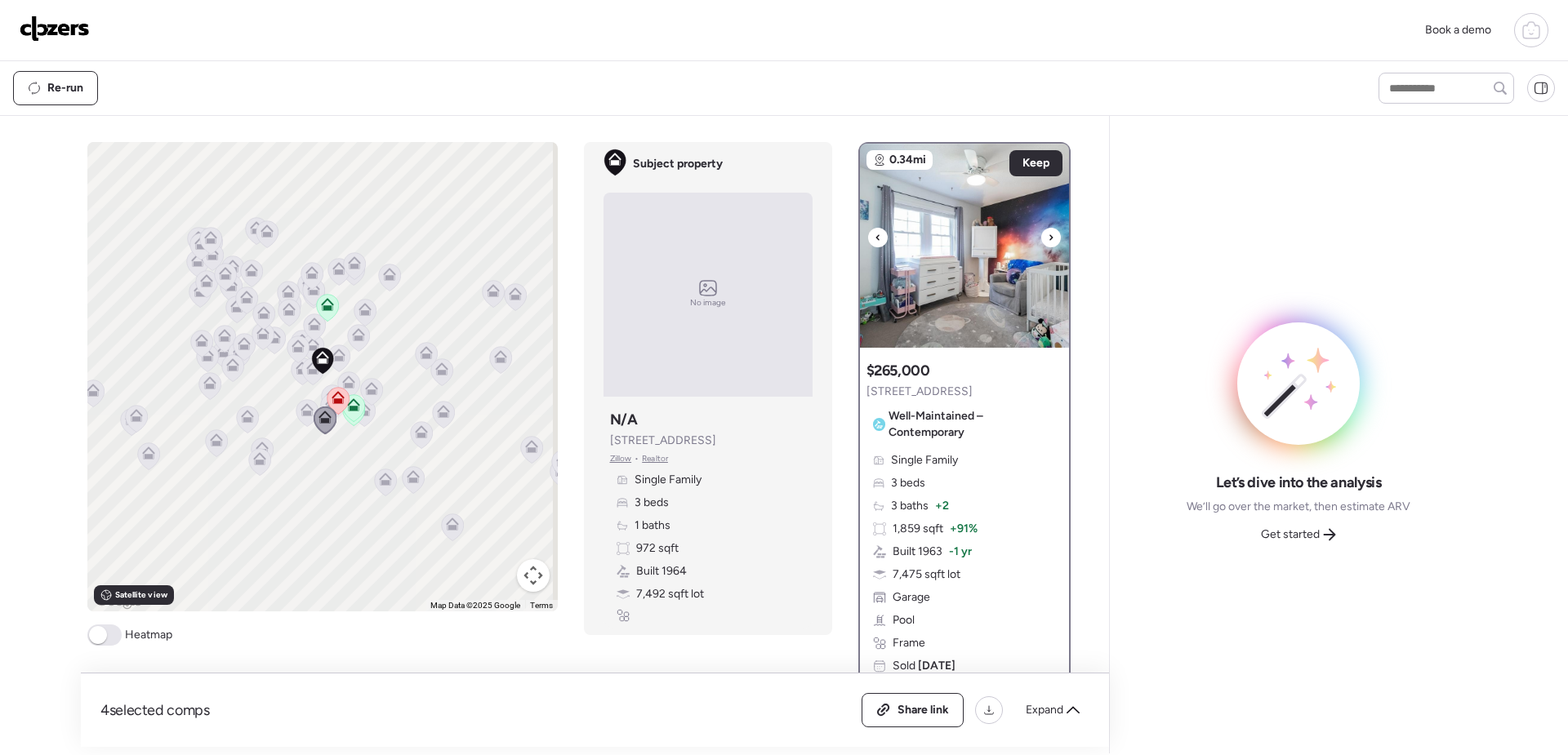
click at [1048, 239] on icon at bounding box center [1052, 237] width 7 height 20
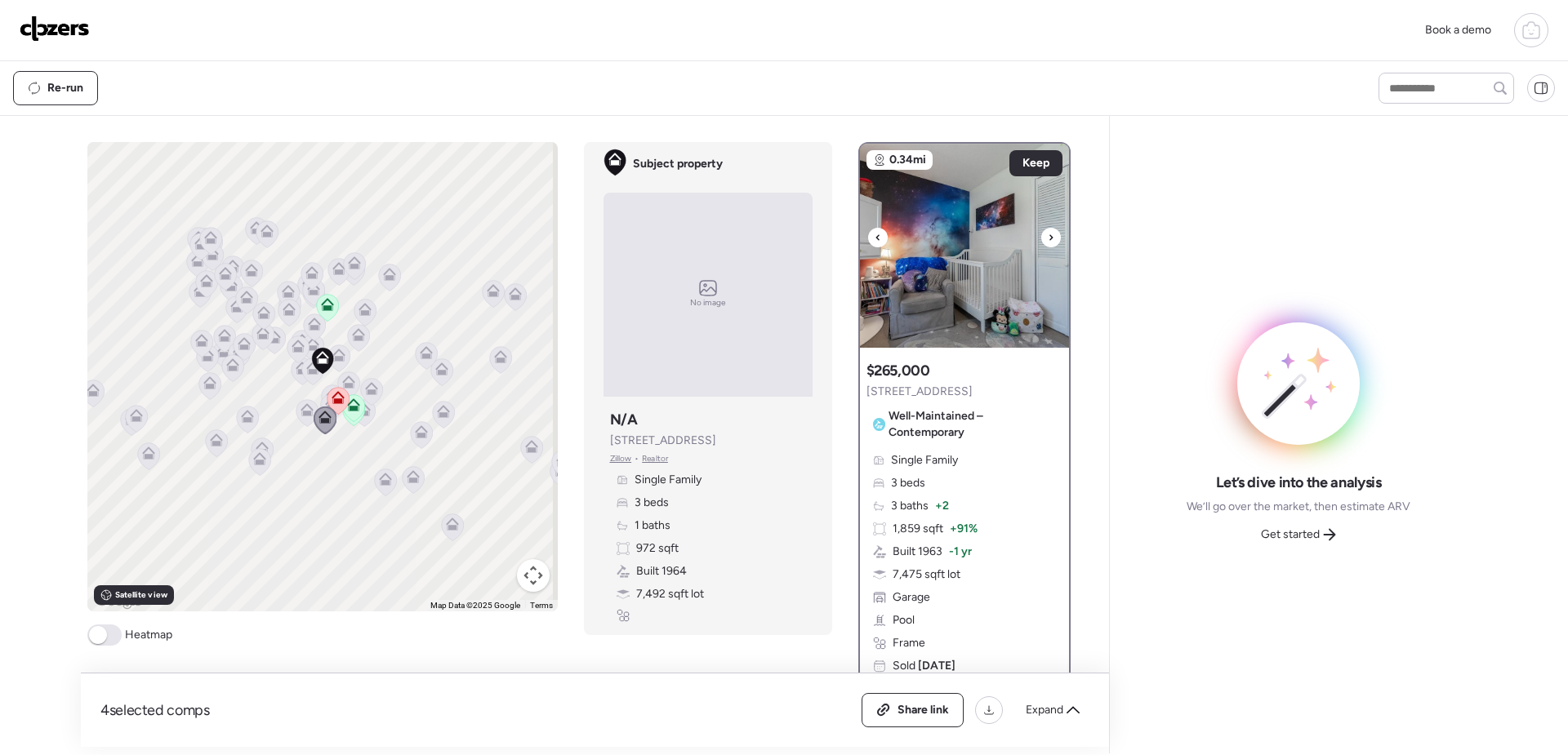
click at [1048, 239] on icon at bounding box center [1052, 237] width 7 height 20
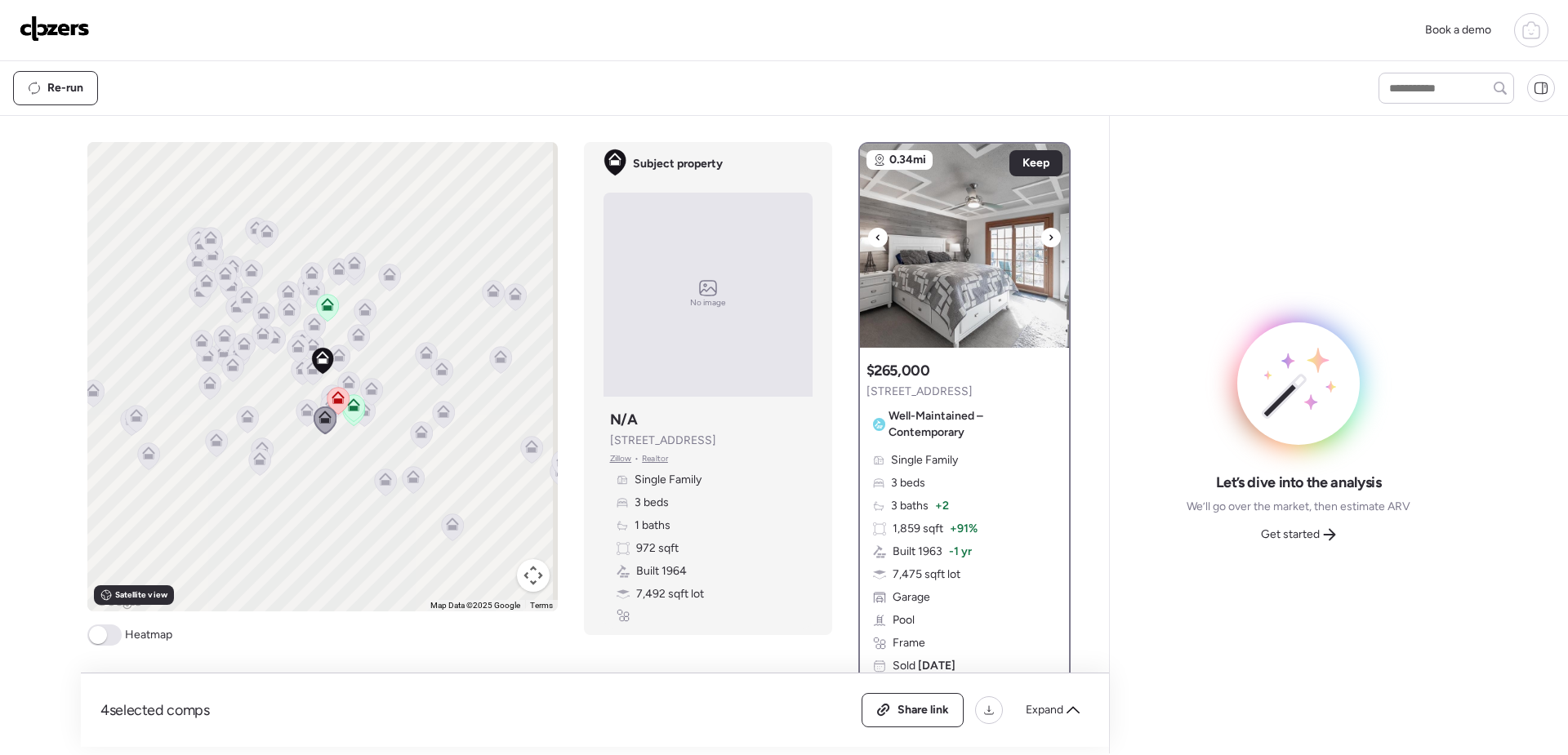
click at [1048, 240] on icon at bounding box center [1052, 237] width 7 height 20
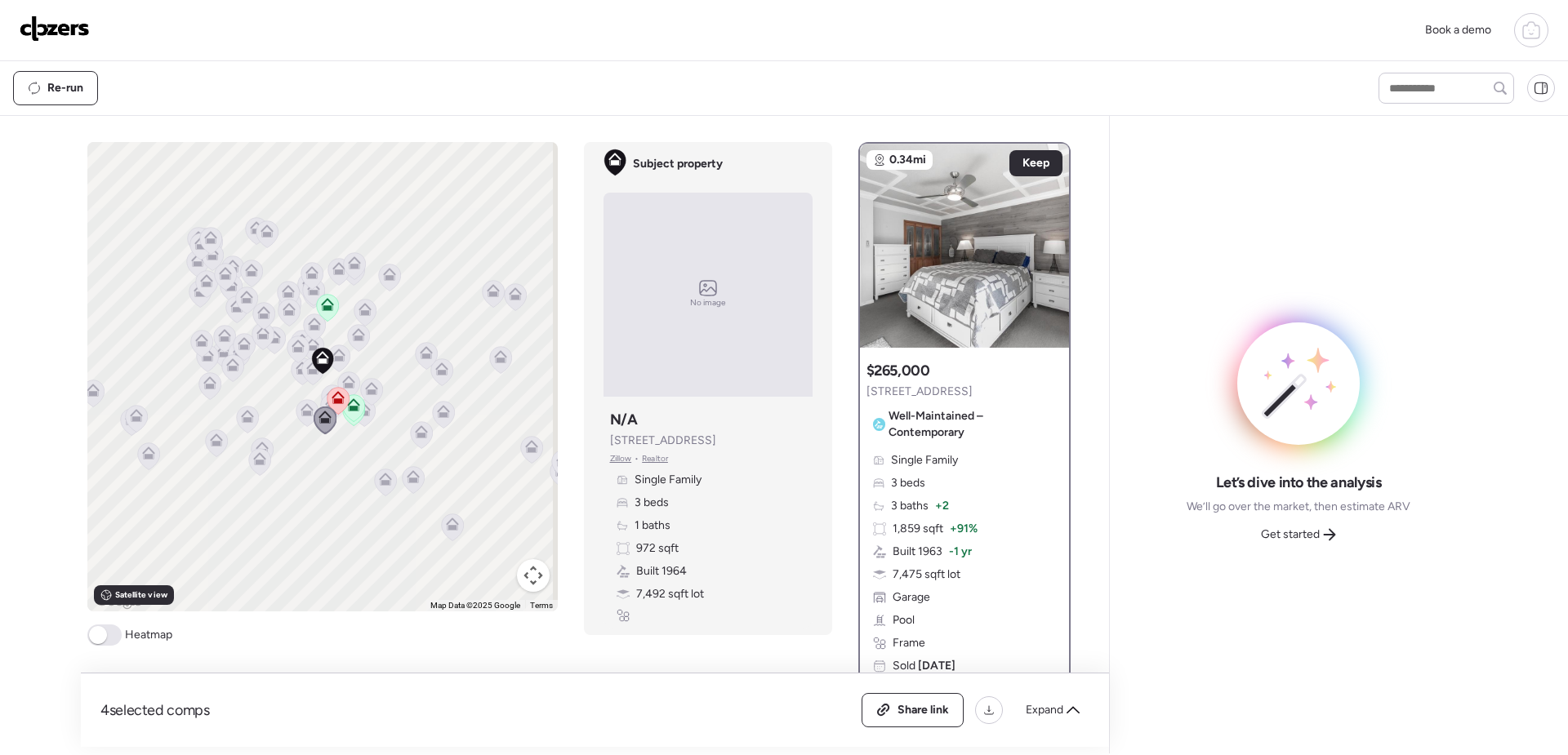
click at [298, 416] on icon at bounding box center [306, 413] width 22 height 27
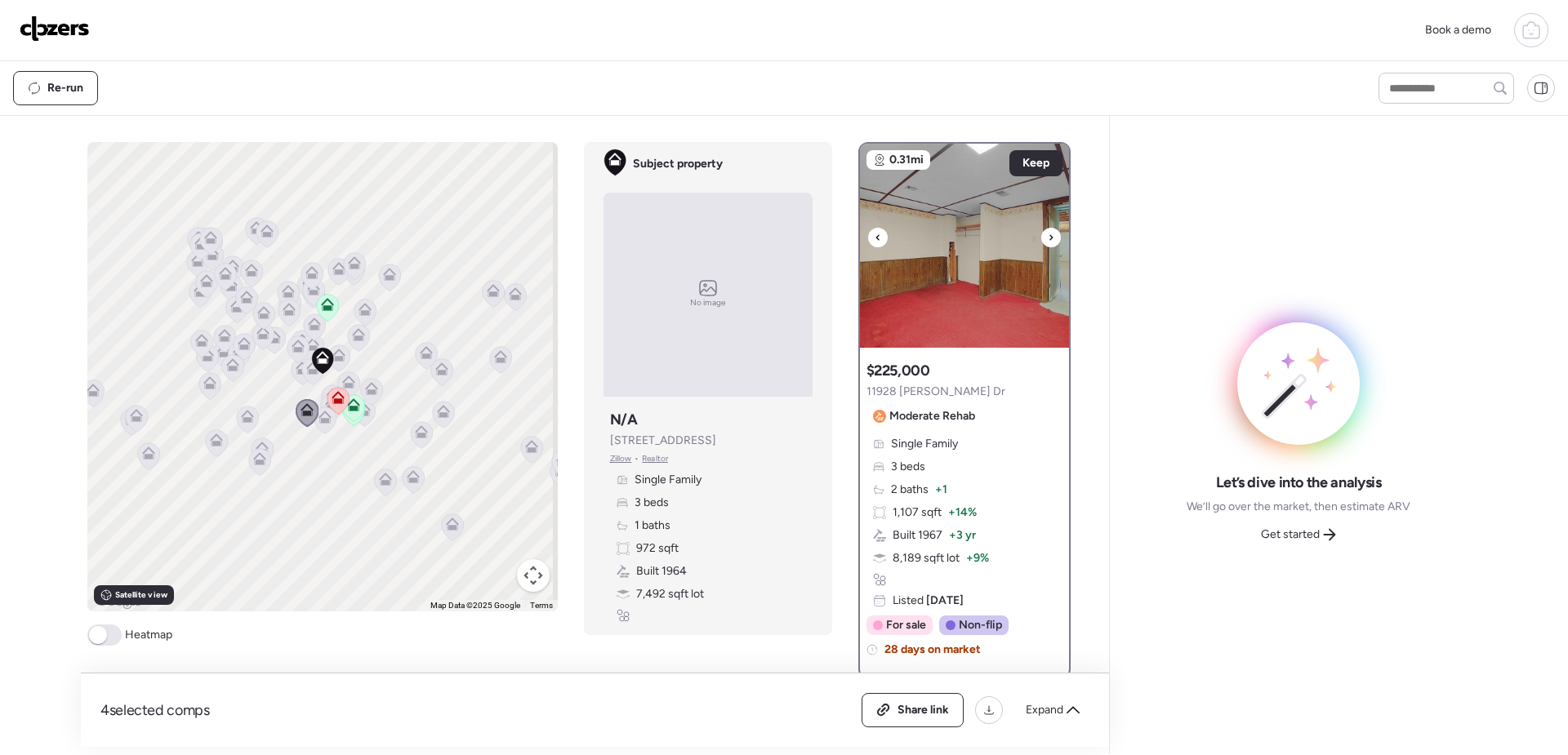
click at [1048, 240] on icon at bounding box center [1052, 237] width 7 height 20
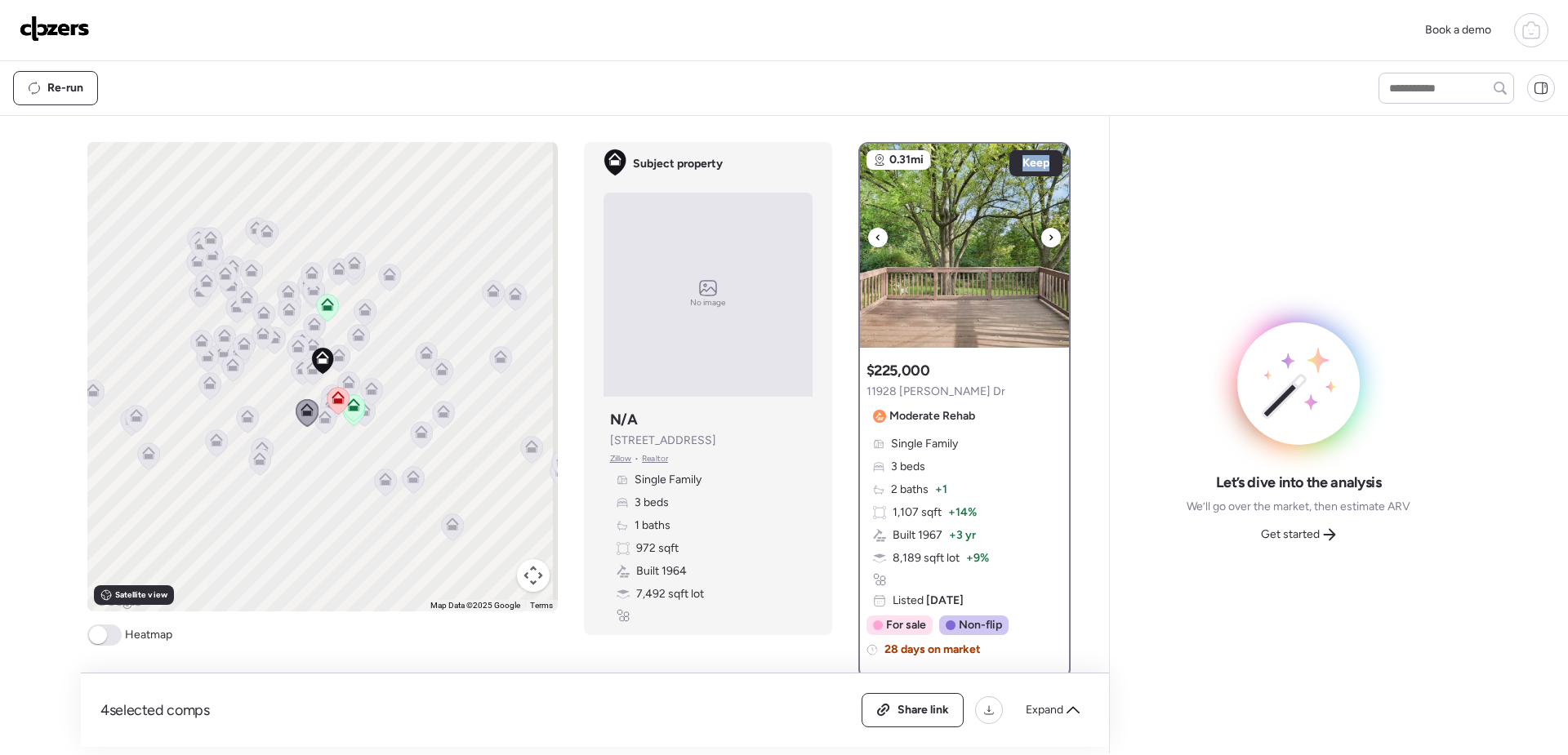
click at [1048, 240] on icon at bounding box center [1052, 237] width 7 height 20
click at [1048, 237] on icon at bounding box center [1052, 237] width 7 height 20
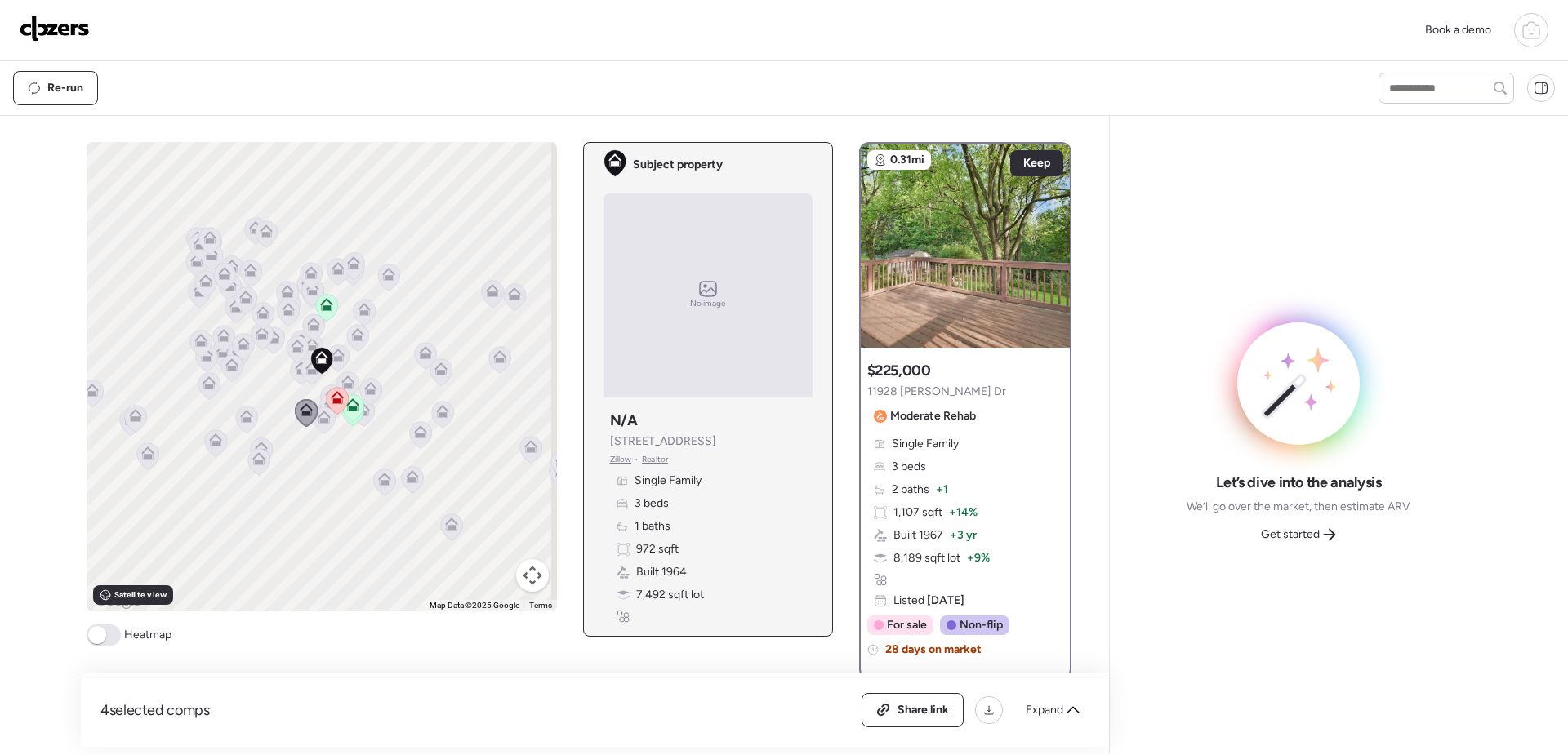
click at [310, 374] on div "To activate drag with keyboard, press Alt + Enter. Once in keyboard drag state,…" at bounding box center [322, 377] width 470 height 469
click at [1047, 239] on div at bounding box center [1051, 237] width 20 height 20
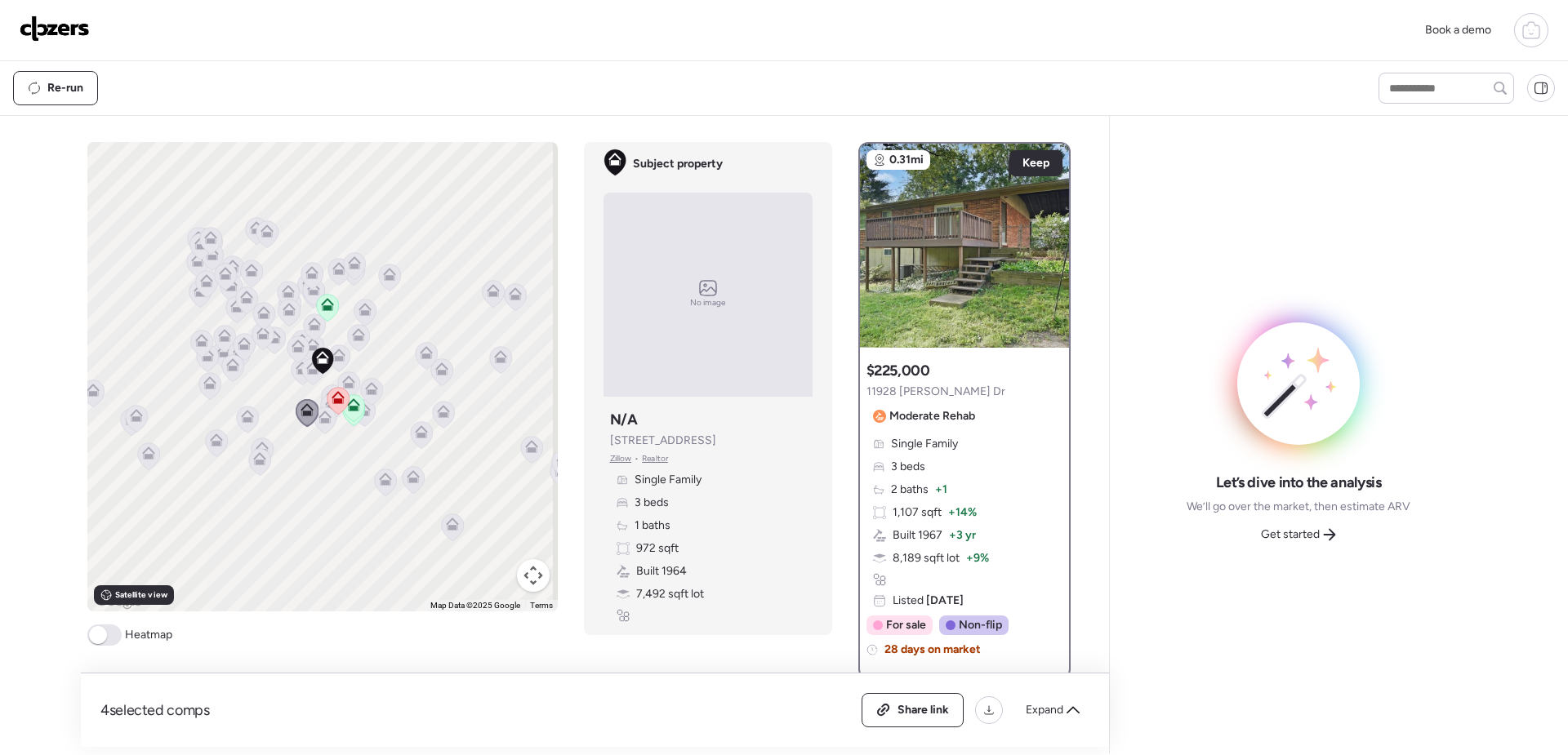
click at [309, 371] on div "To activate drag with keyboard, press Alt + Enter. Once in keyboard drag state,…" at bounding box center [322, 377] width 470 height 469
click at [310, 373] on icon at bounding box center [322, 361] width 23 height 28
click at [305, 375] on div at bounding box center [313, 373] width 23 height 30
click at [296, 374] on icon at bounding box center [302, 372] width 10 height 5
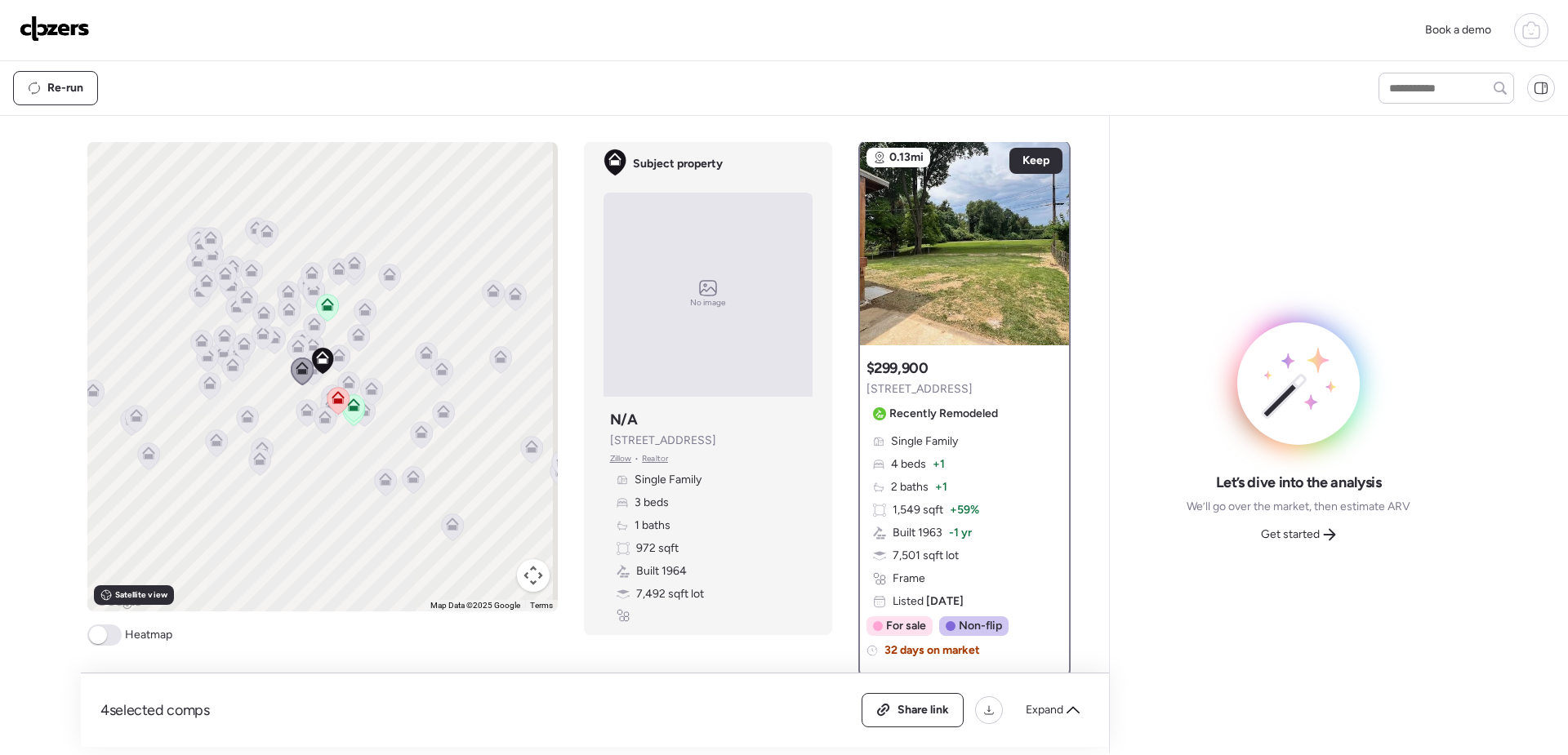
scroll to position [0, 0]
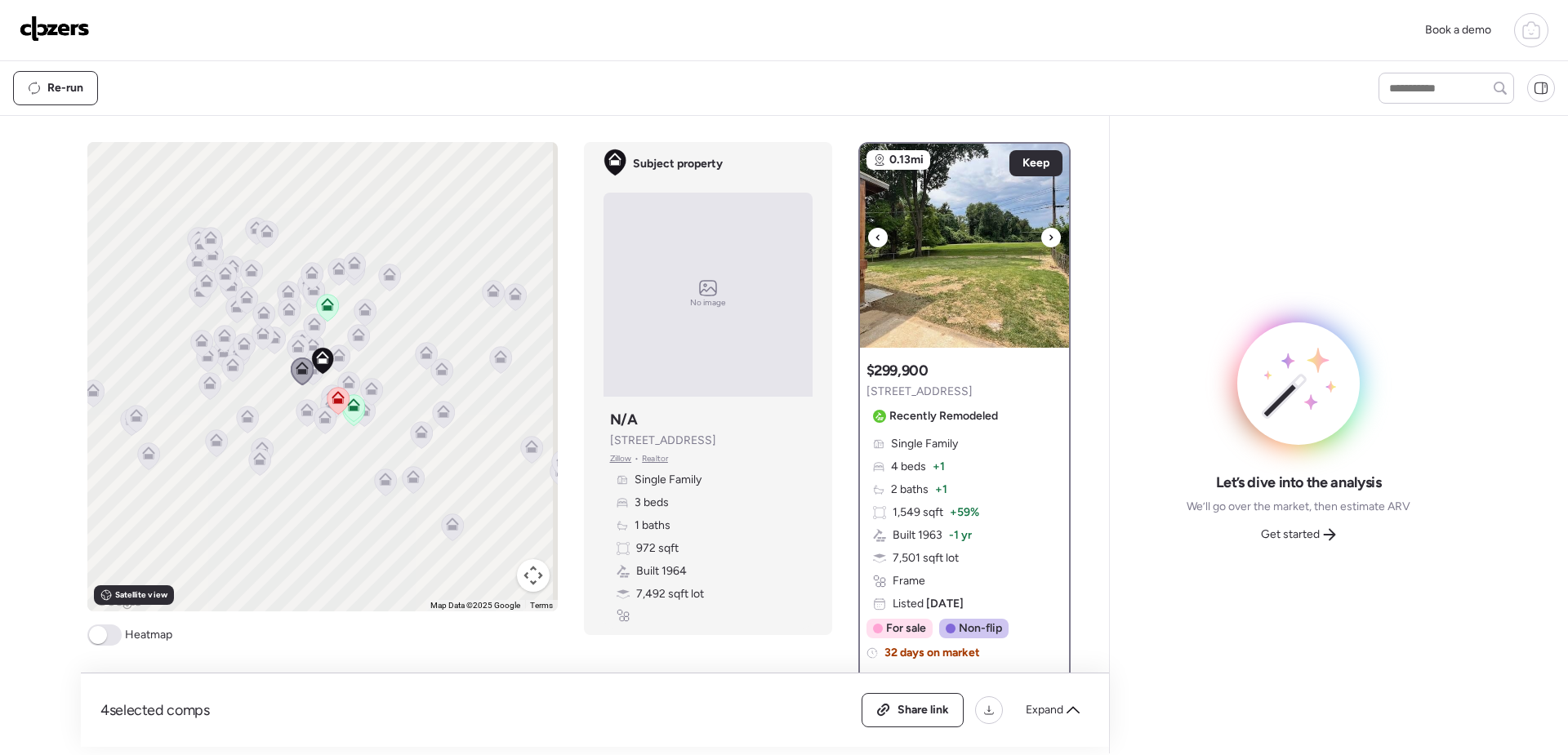
click at [1050, 236] on icon at bounding box center [1052, 237] width 3 height 6
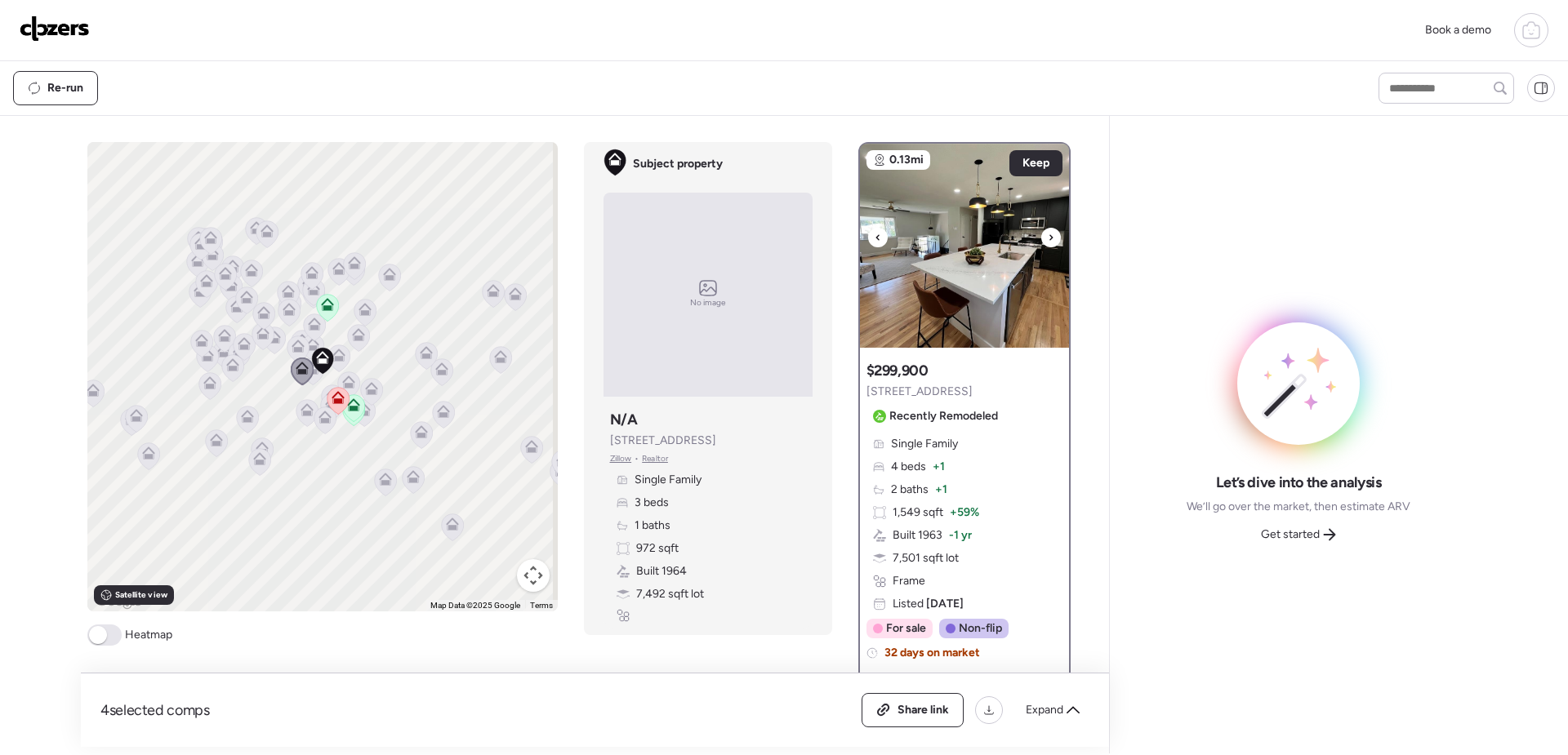
click at [1050, 236] on icon at bounding box center [1052, 237] width 3 height 6
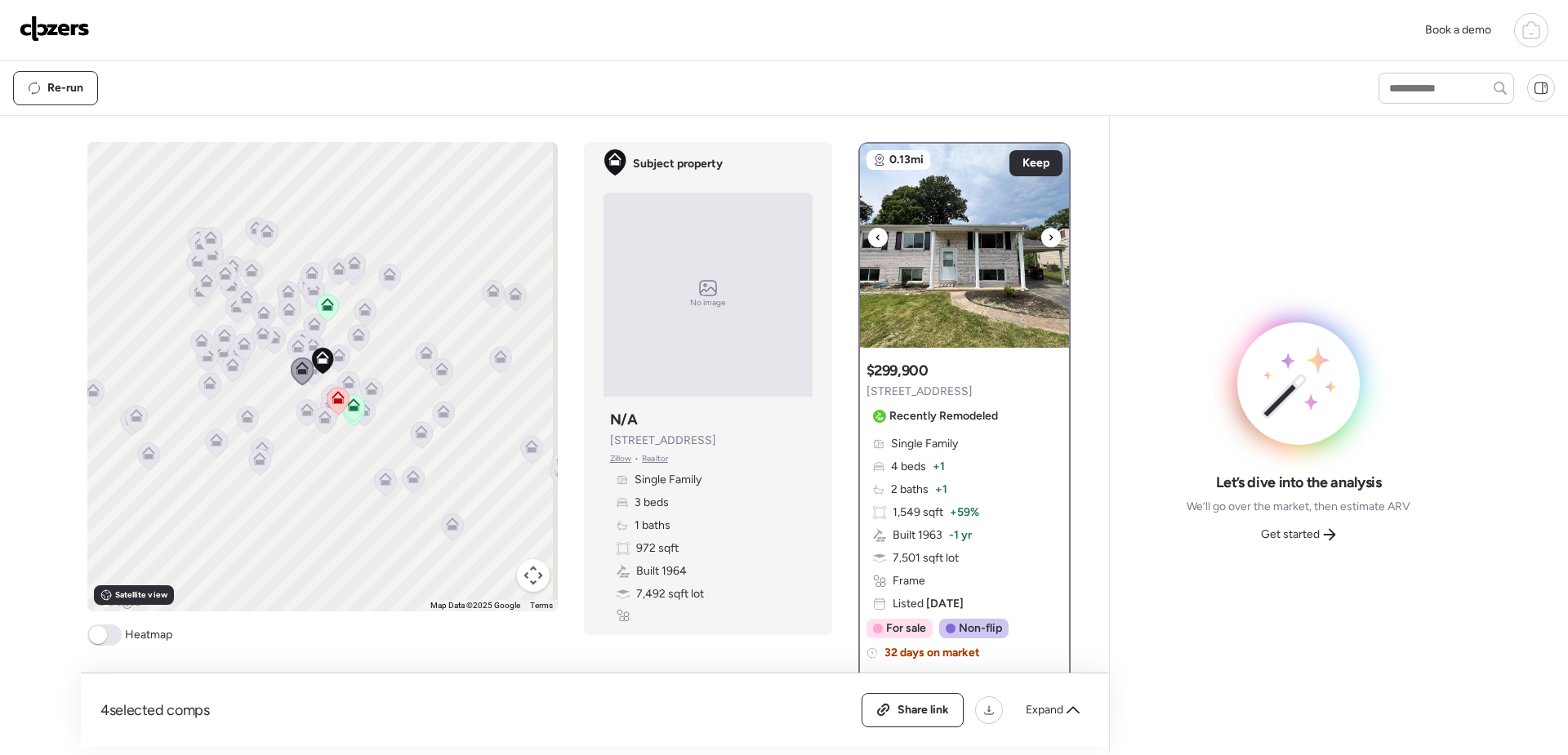
click at [1050, 236] on icon at bounding box center [1052, 237] width 3 height 6
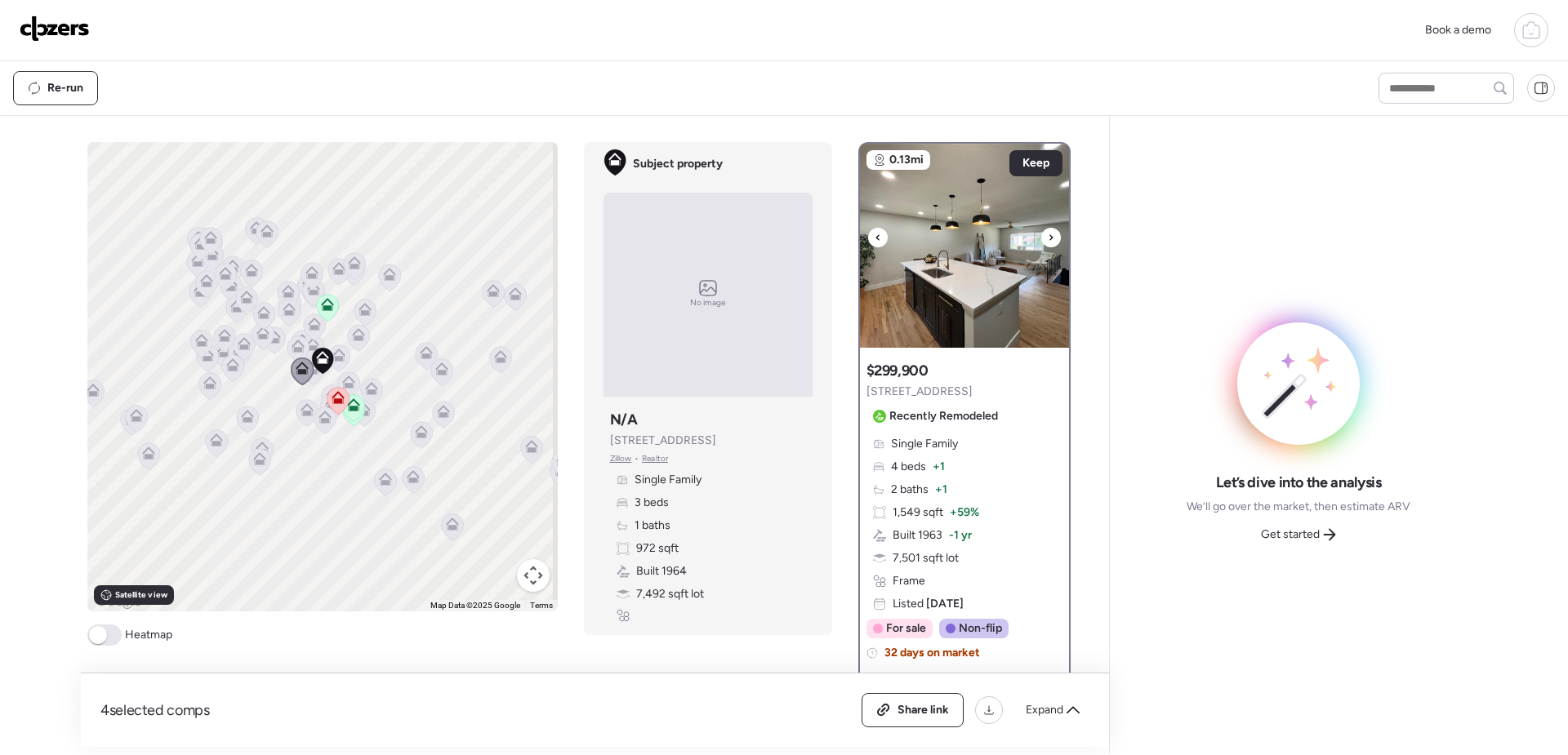
click at [1050, 236] on icon at bounding box center [1052, 237] width 3 height 6
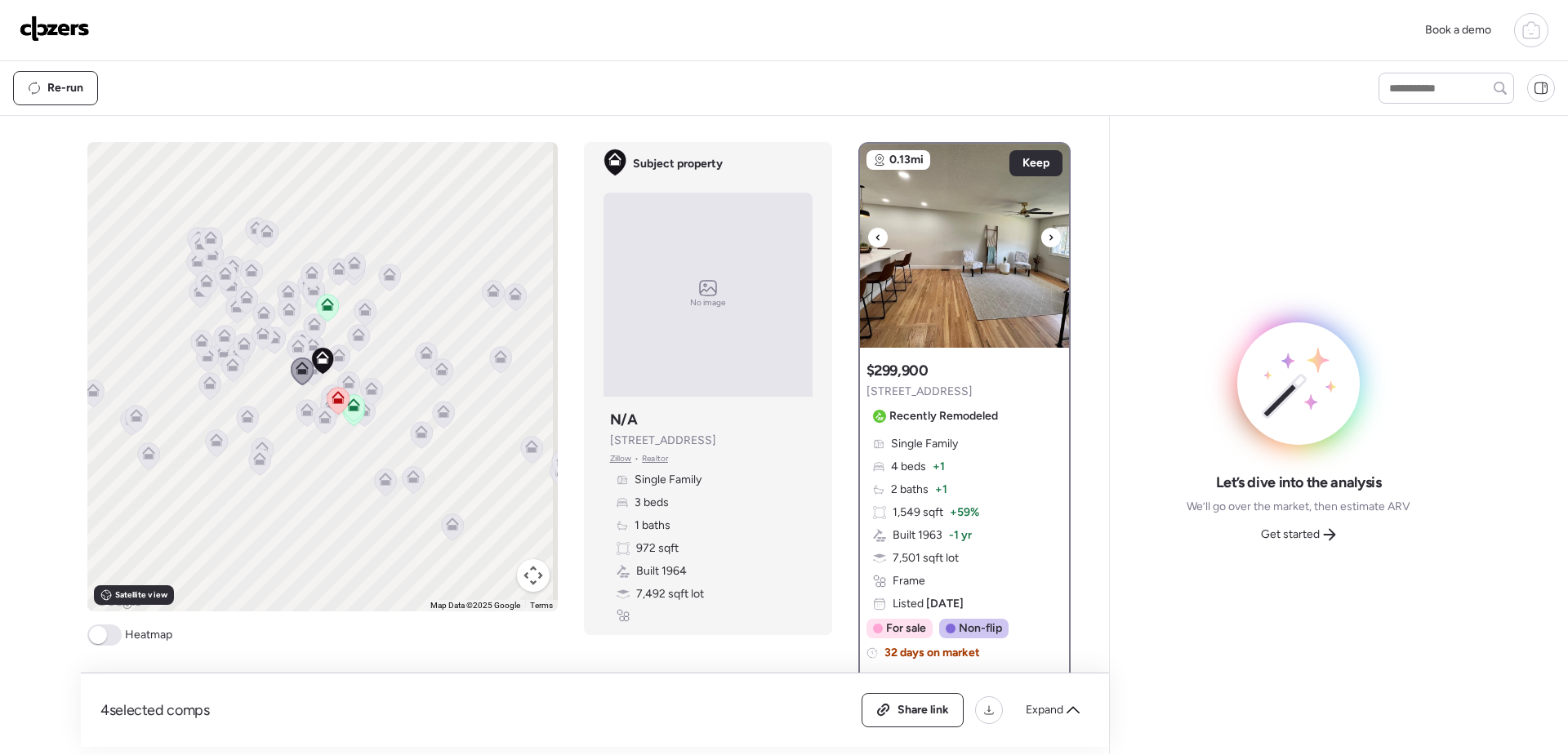
click at [1050, 236] on icon at bounding box center [1052, 237] width 3 height 6
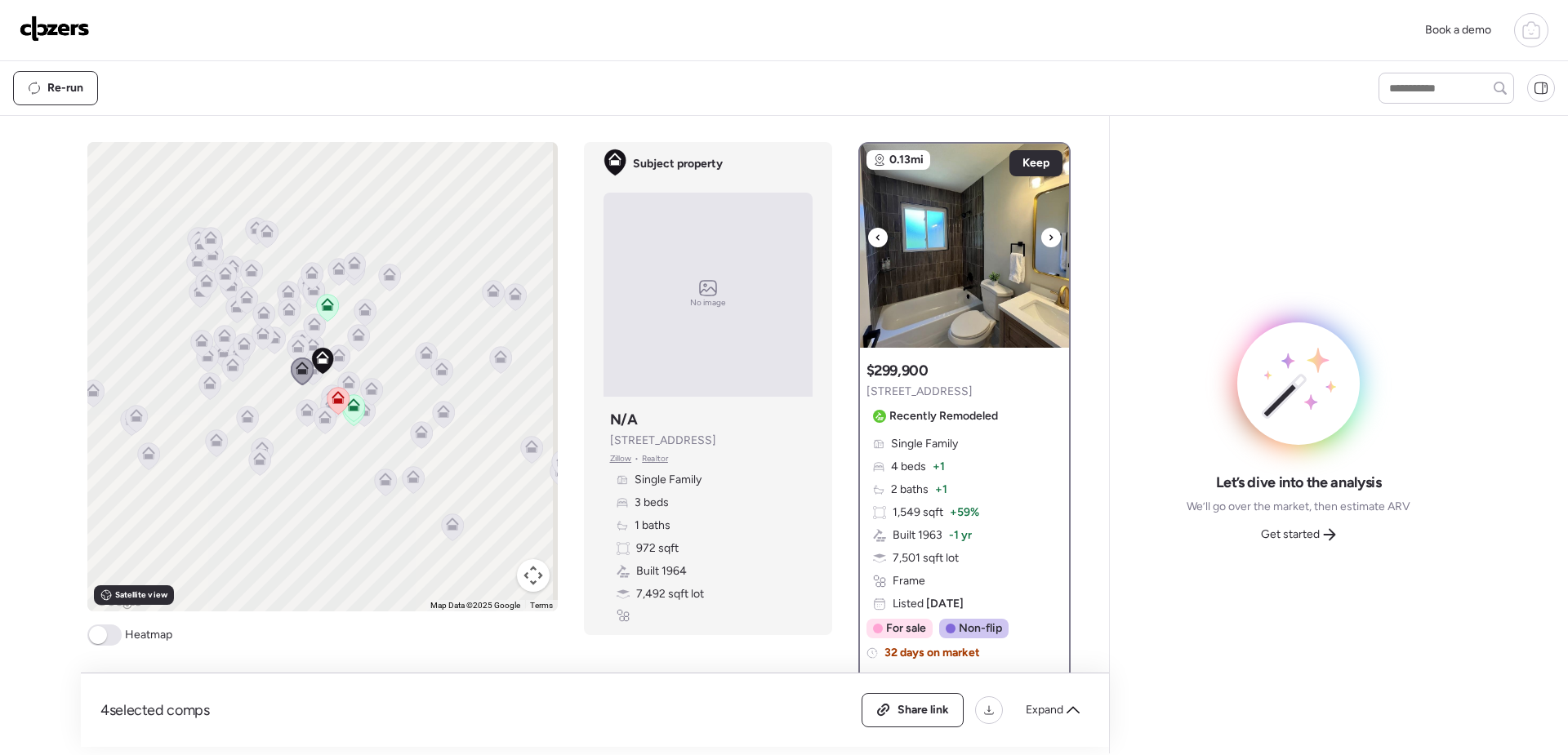
click at [1050, 236] on icon at bounding box center [1052, 237] width 3 height 6
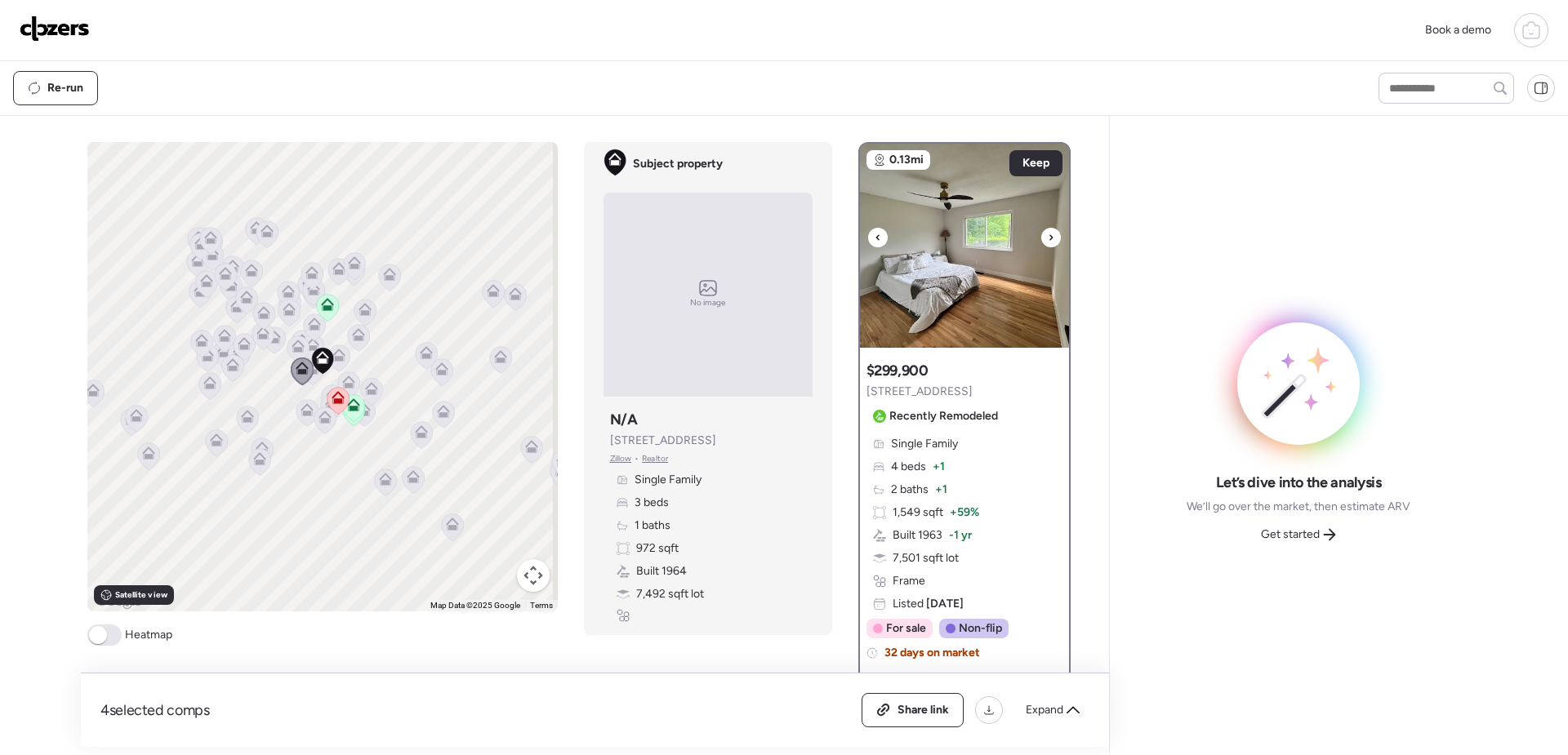
click at [1050, 236] on icon at bounding box center [1052, 237] width 3 height 6
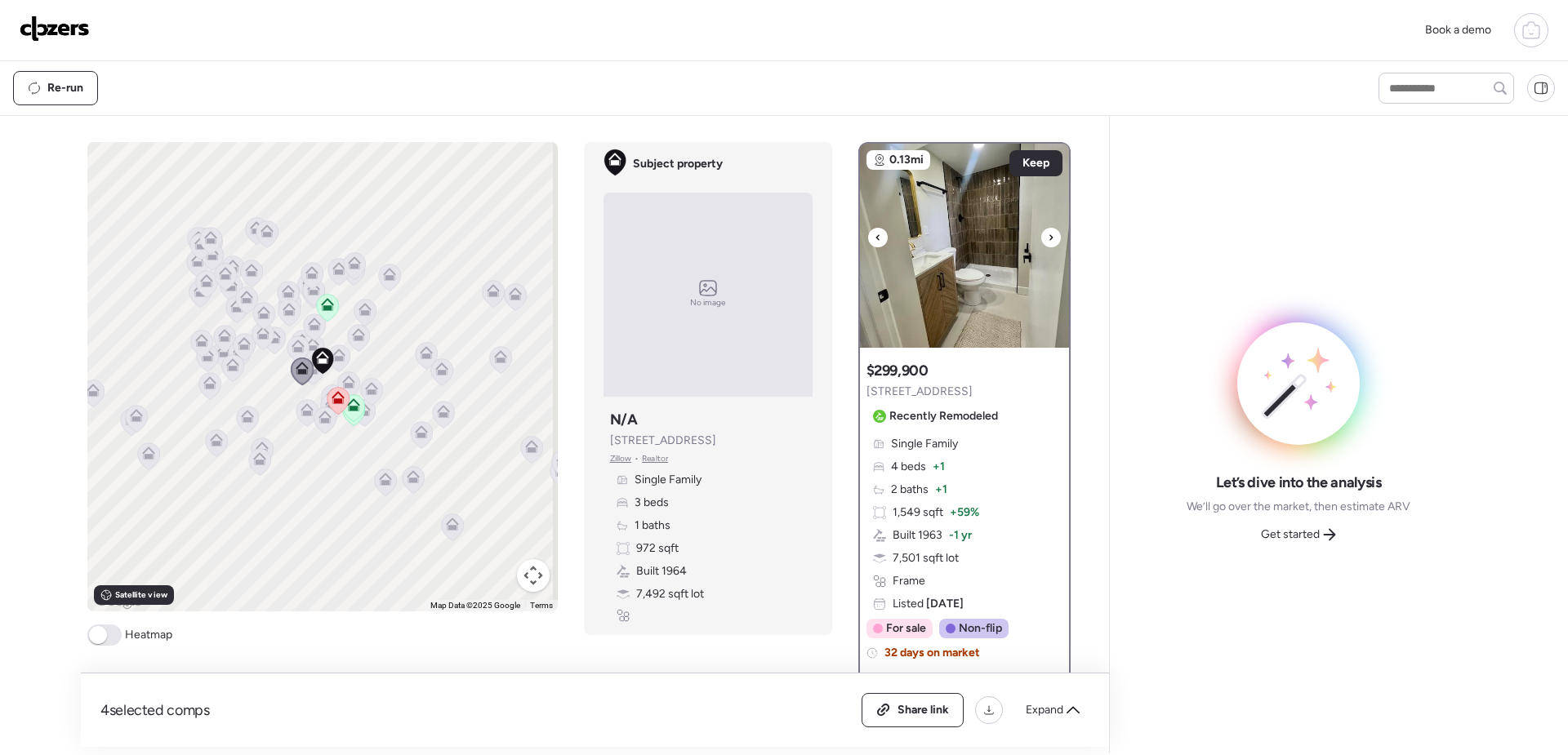
click at [1050, 236] on icon at bounding box center [1052, 237] width 3 height 6
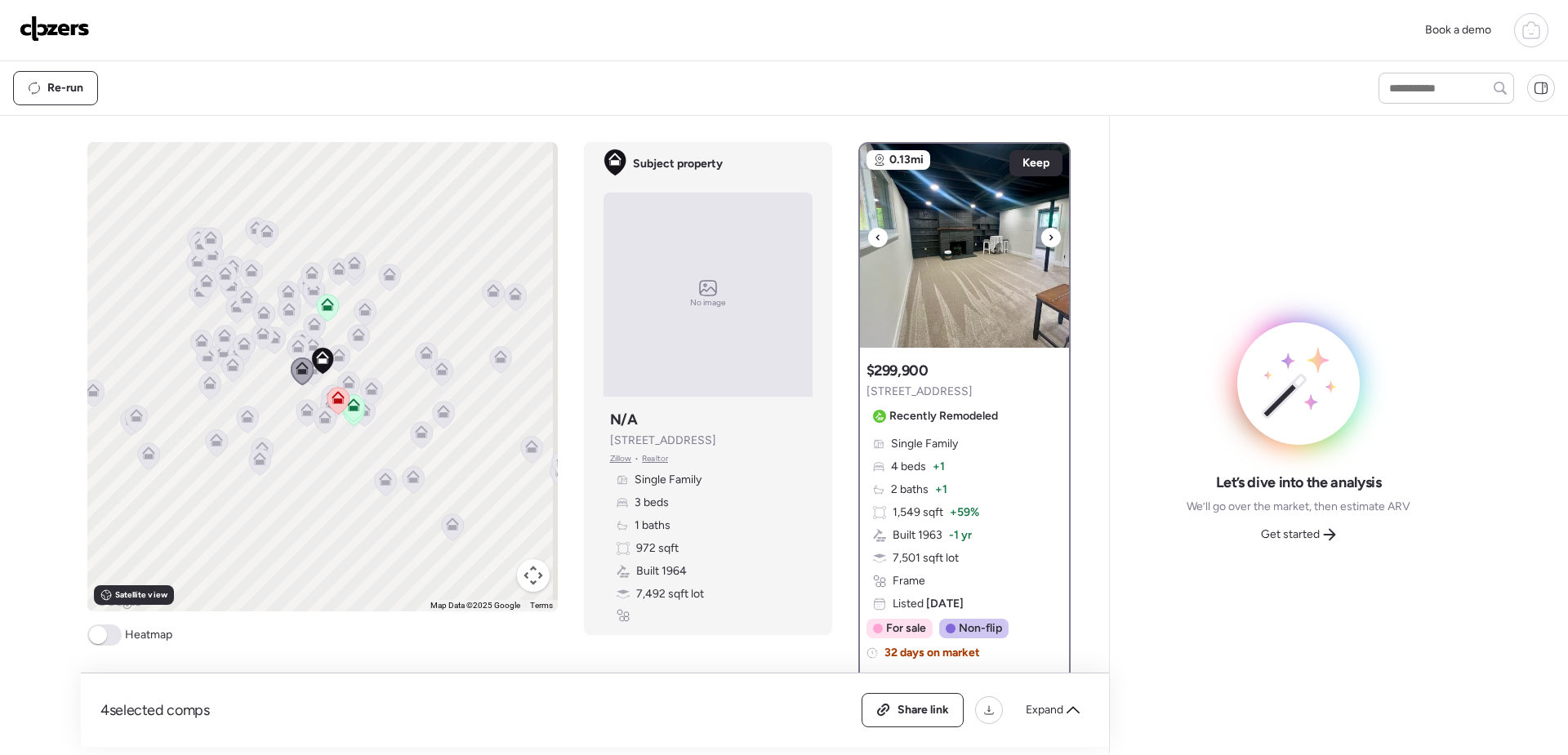
click at [1050, 236] on icon at bounding box center [1052, 237] width 3 height 6
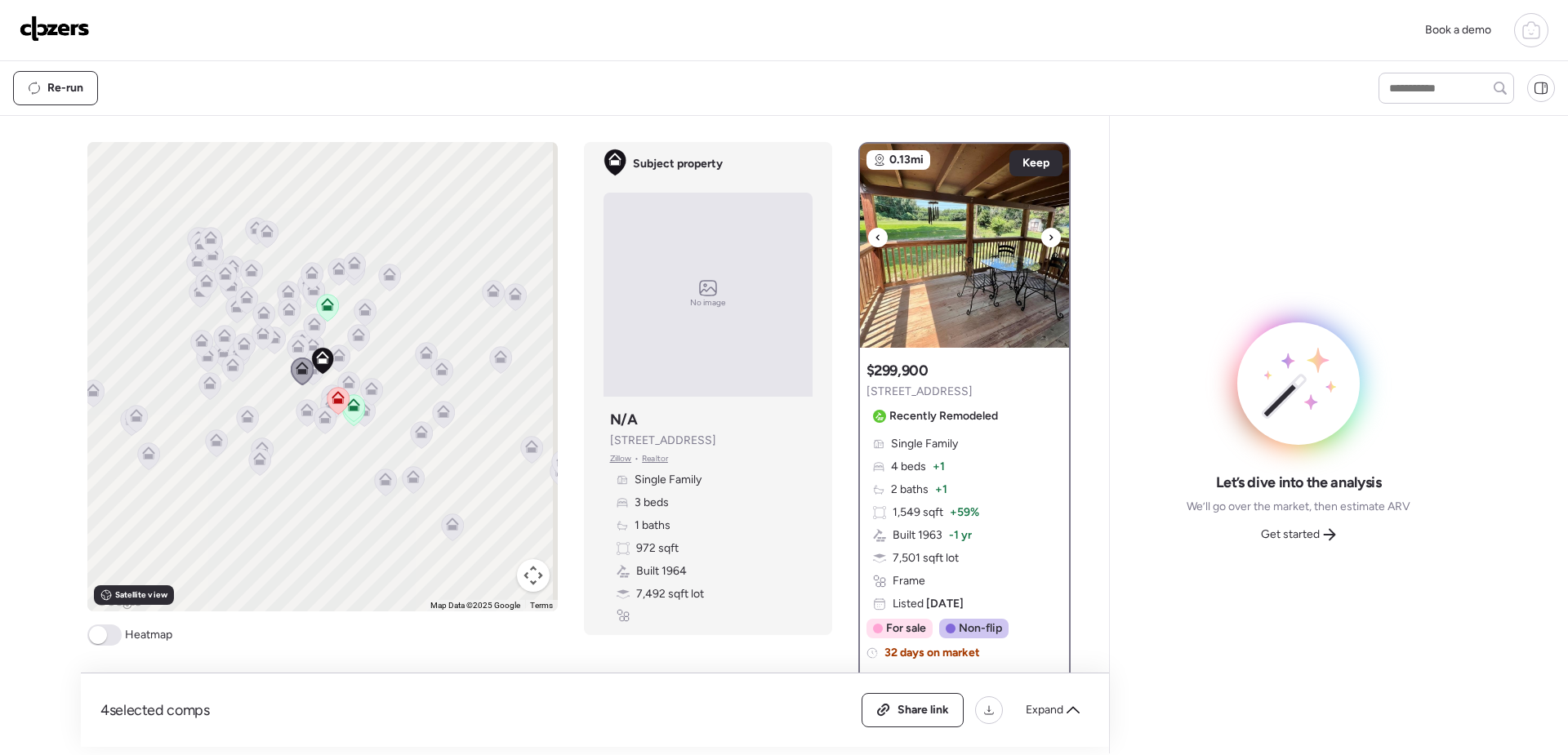
click at [1050, 236] on icon at bounding box center [1052, 237] width 3 height 6
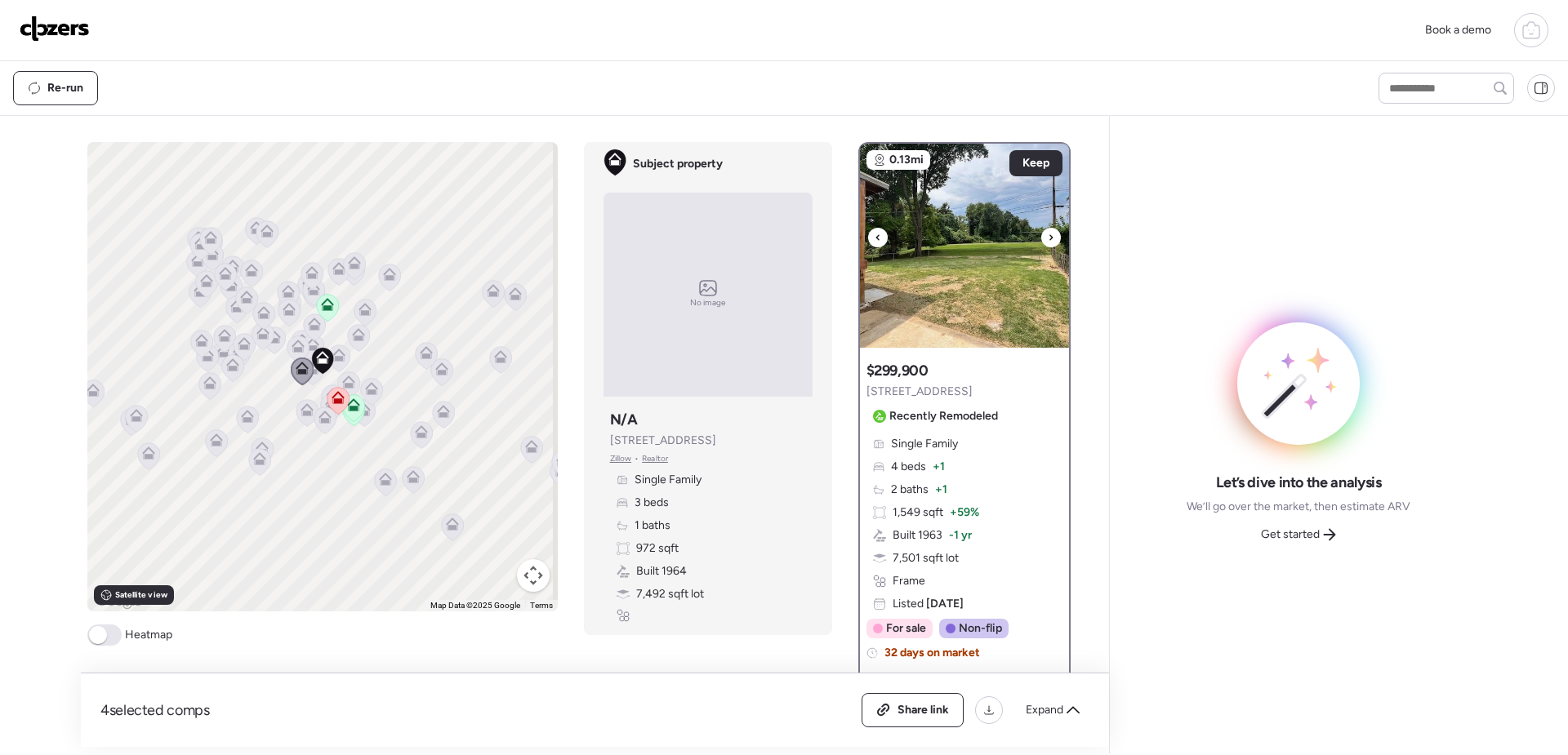
click at [1050, 236] on icon at bounding box center [1052, 237] width 3 height 6
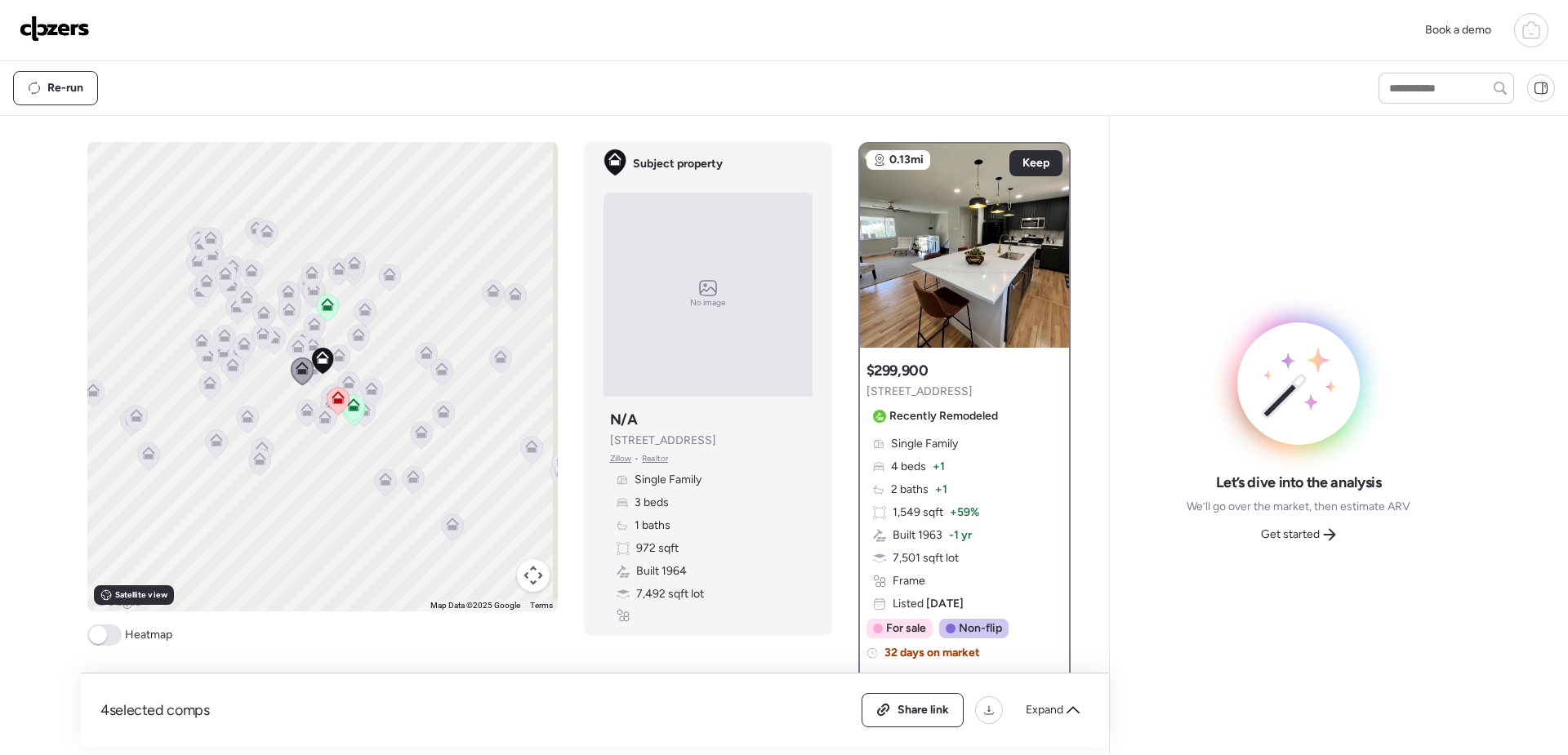
click at [294, 348] on icon at bounding box center [297, 349] width 10 height 5
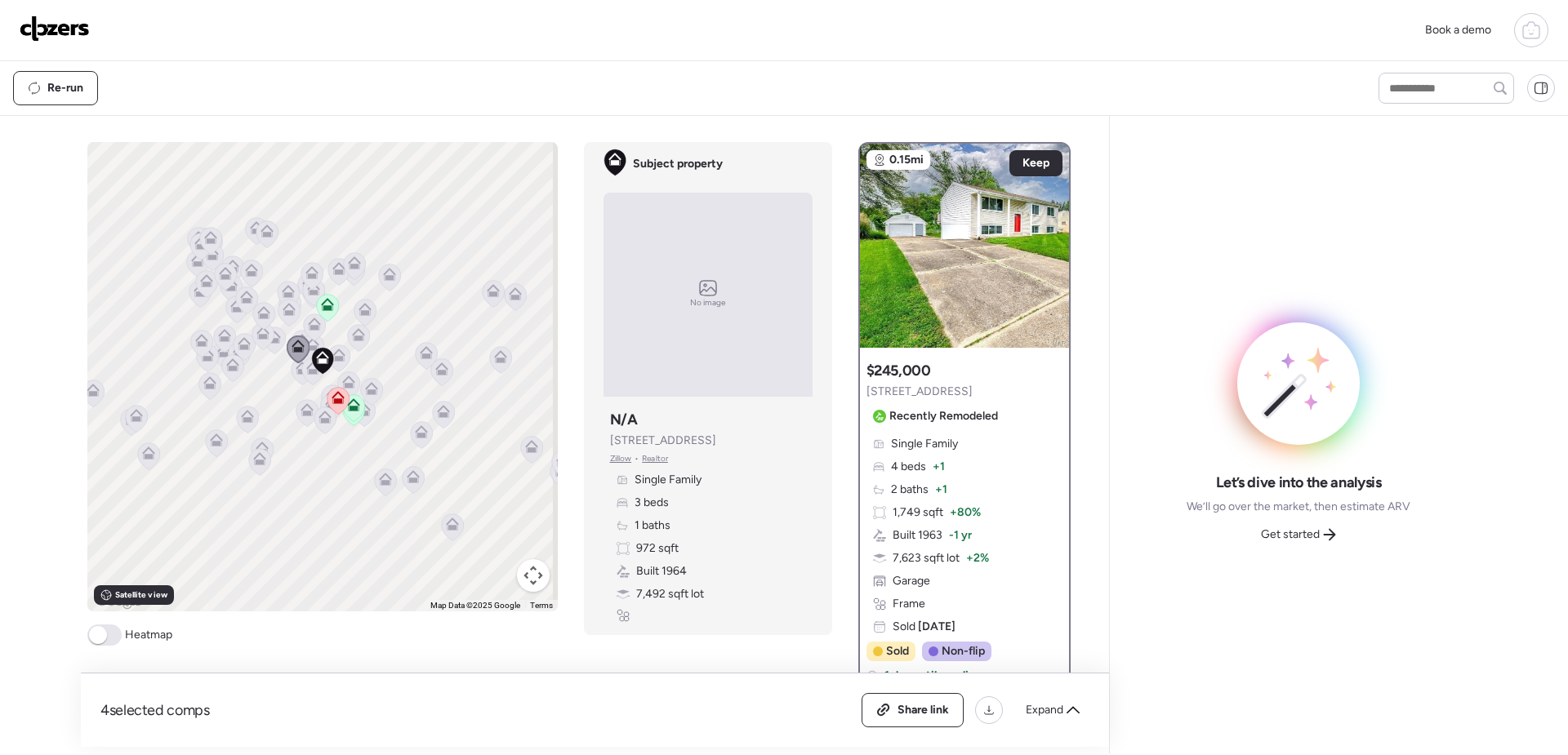
click at [322, 377] on div at bounding box center [557, 377] width 470 height 0
click at [310, 328] on icon at bounding box center [314, 328] width 10 height 5
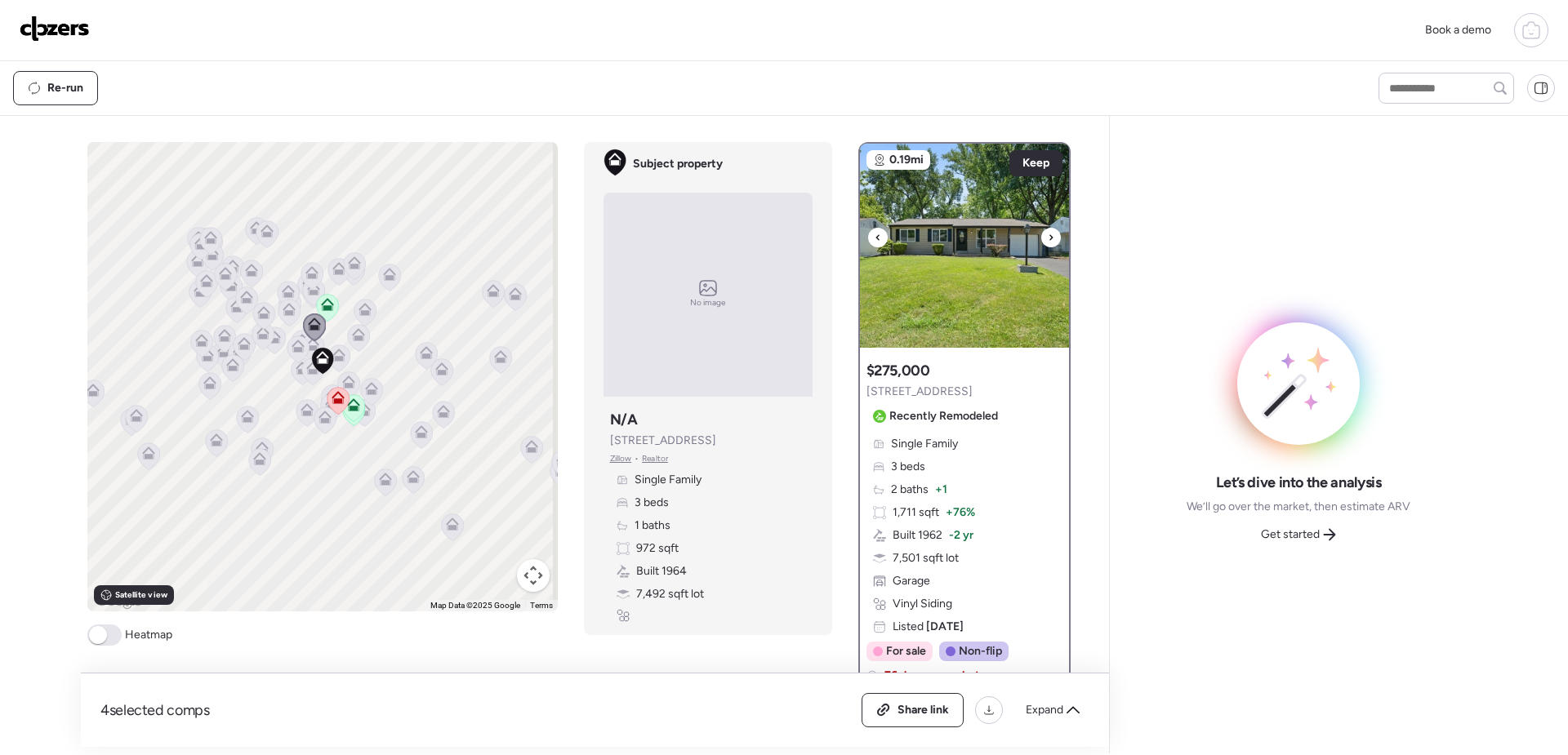
click at [1048, 235] on icon at bounding box center [1052, 237] width 7 height 20
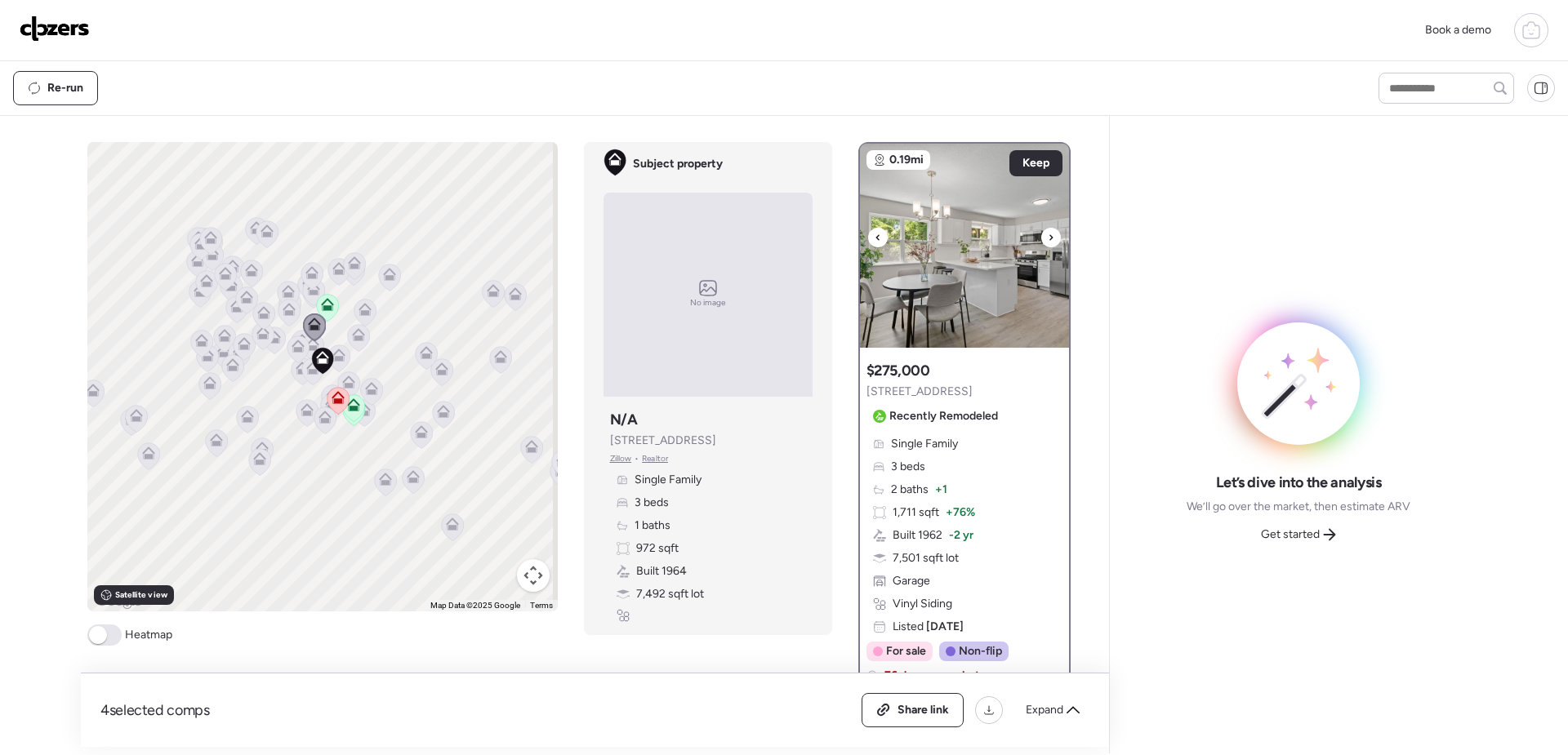
click at [1048, 235] on icon at bounding box center [1052, 237] width 7 height 20
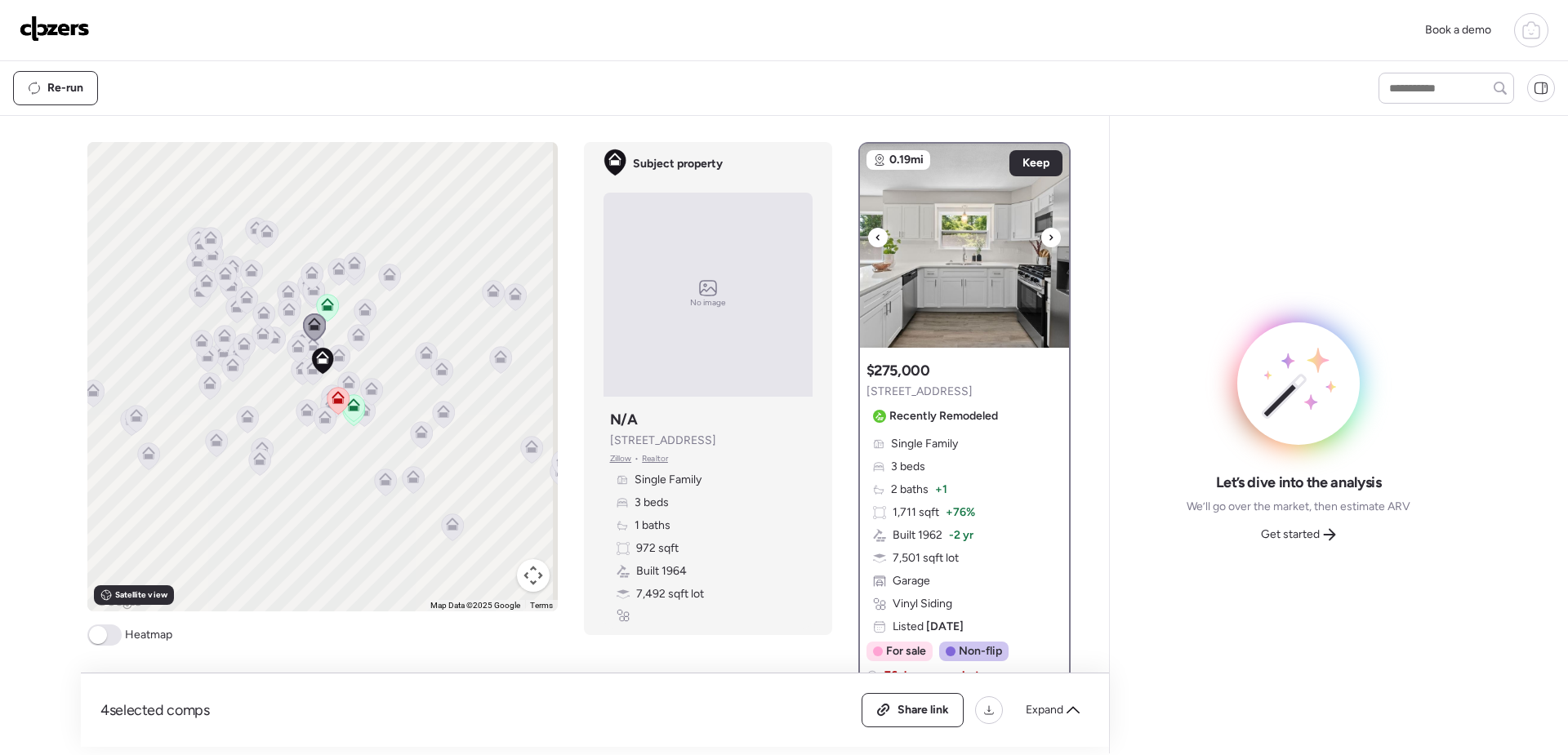
click at [1048, 235] on icon at bounding box center [1052, 237] width 7 height 20
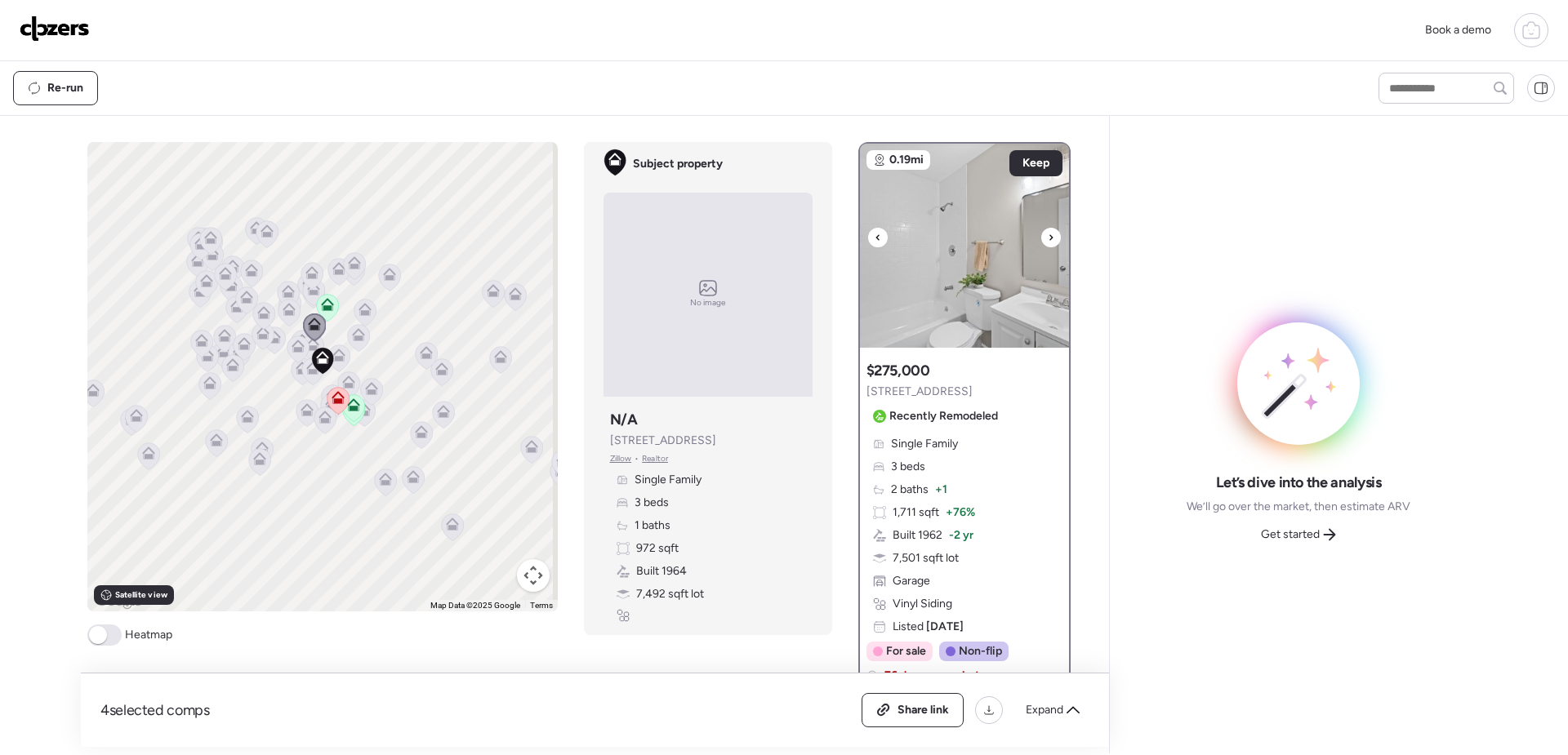
click at [1048, 235] on icon at bounding box center [1052, 237] width 7 height 20
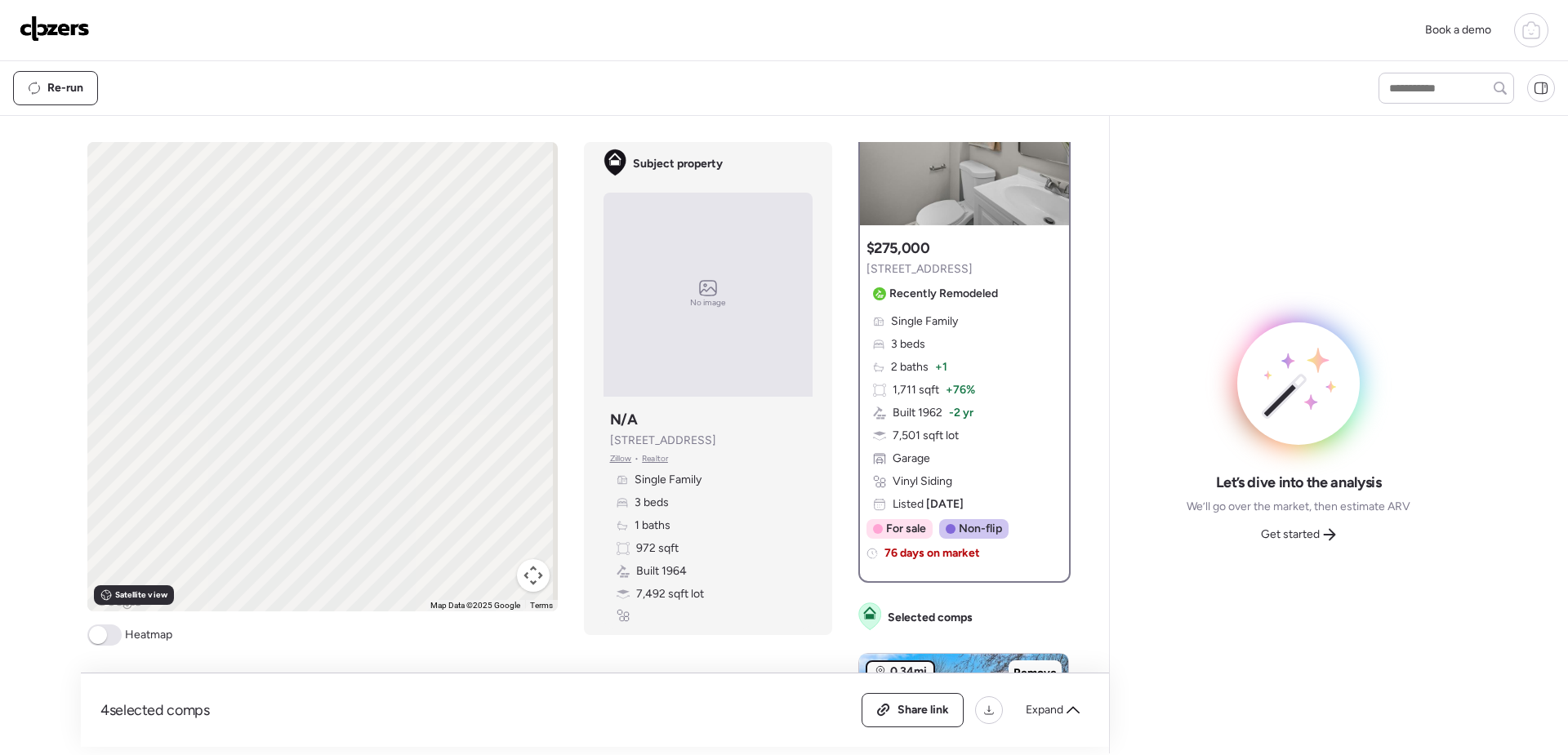
scroll to position [327, 0]
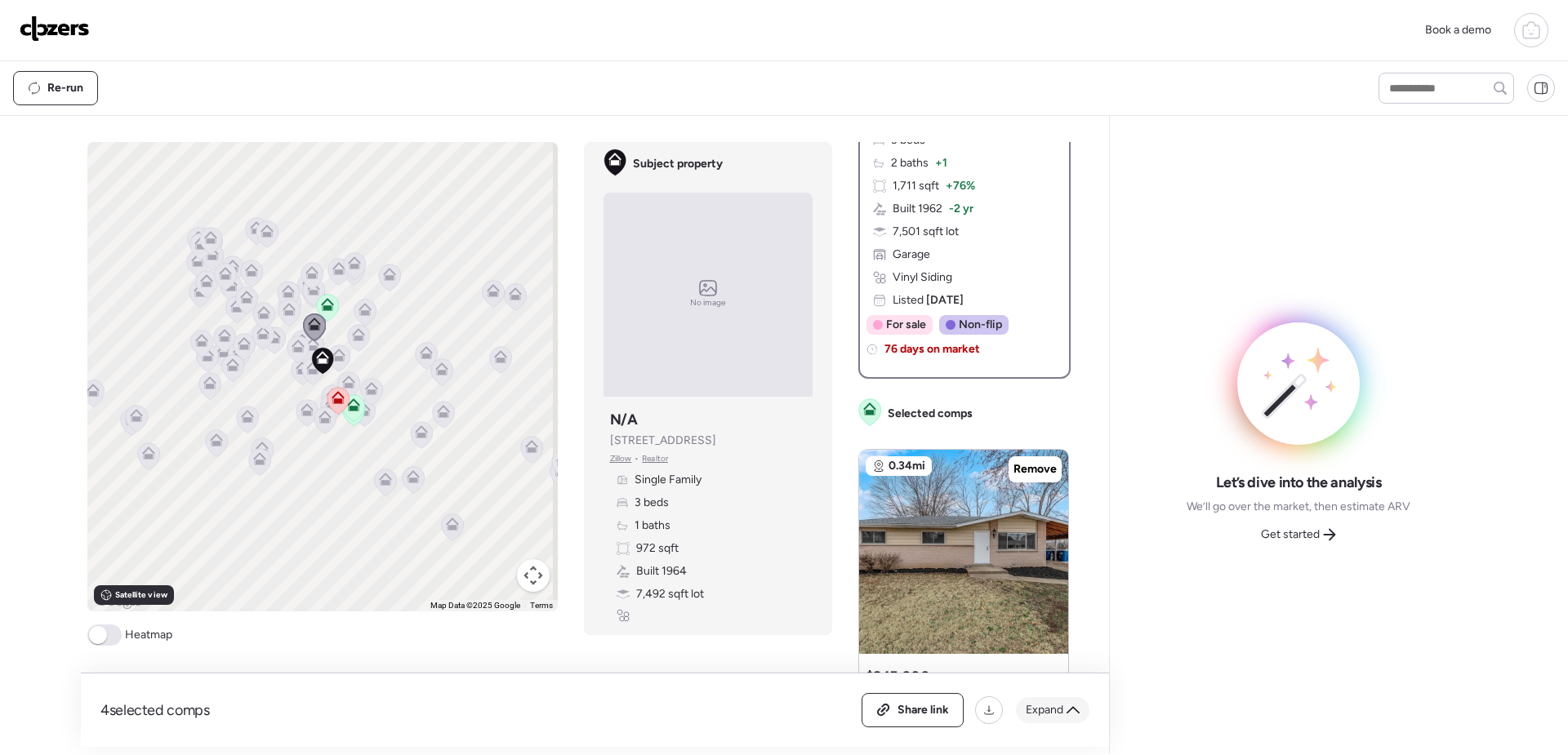
click at [1054, 710] on span "Expand" at bounding box center [1044, 710] width 37 height 17
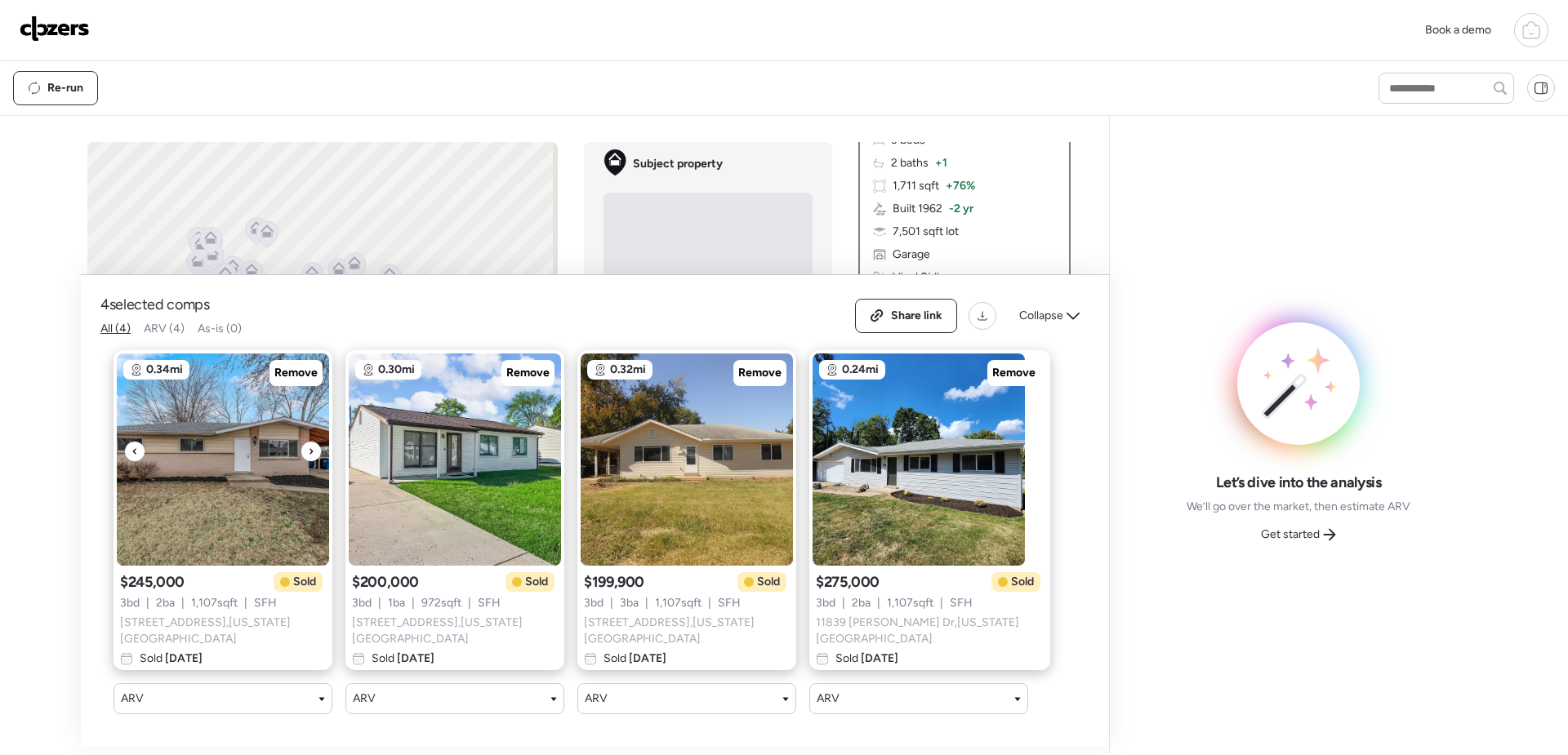
click at [306, 461] on div at bounding box center [311, 451] width 20 height 20
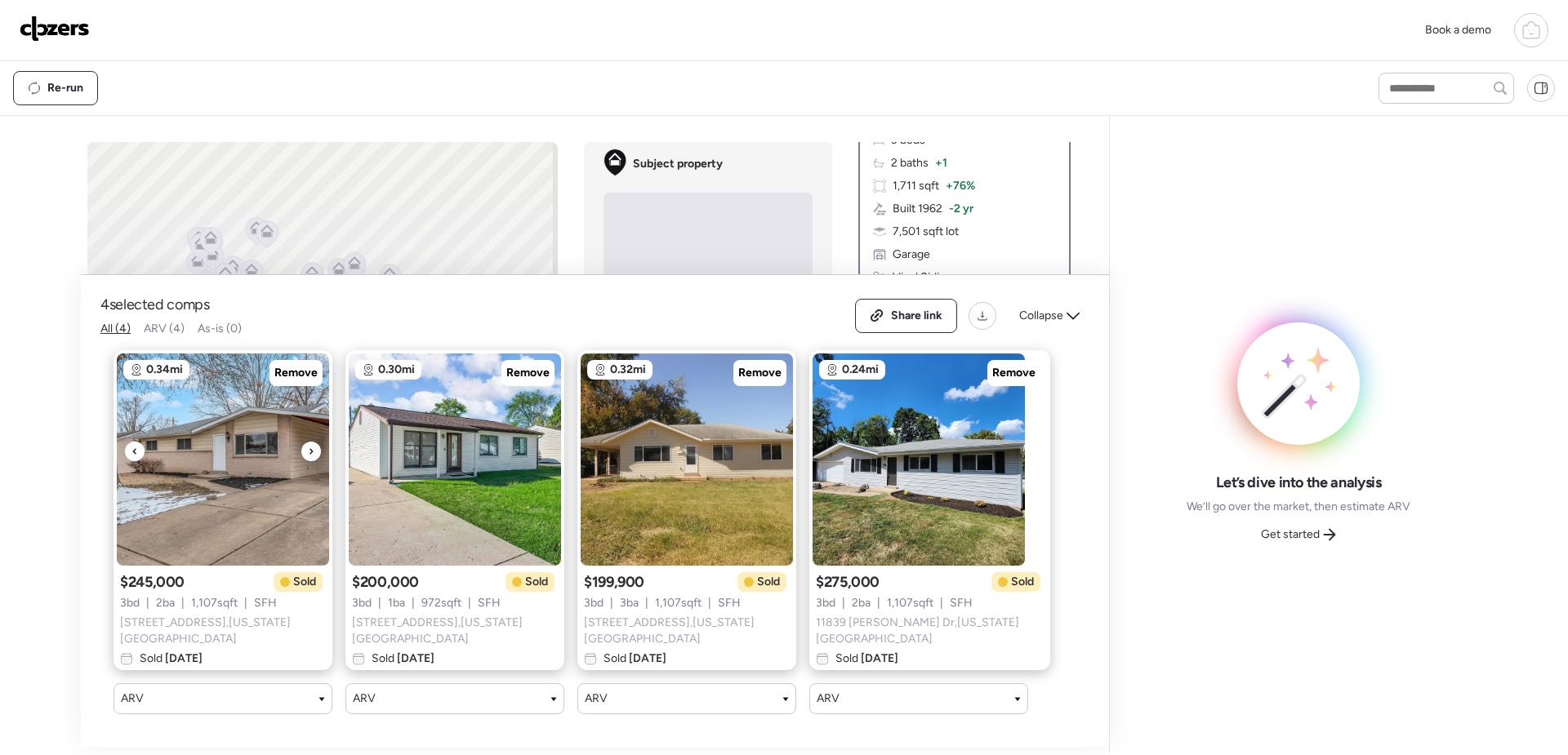
click at [306, 461] on div at bounding box center [311, 451] width 20 height 20
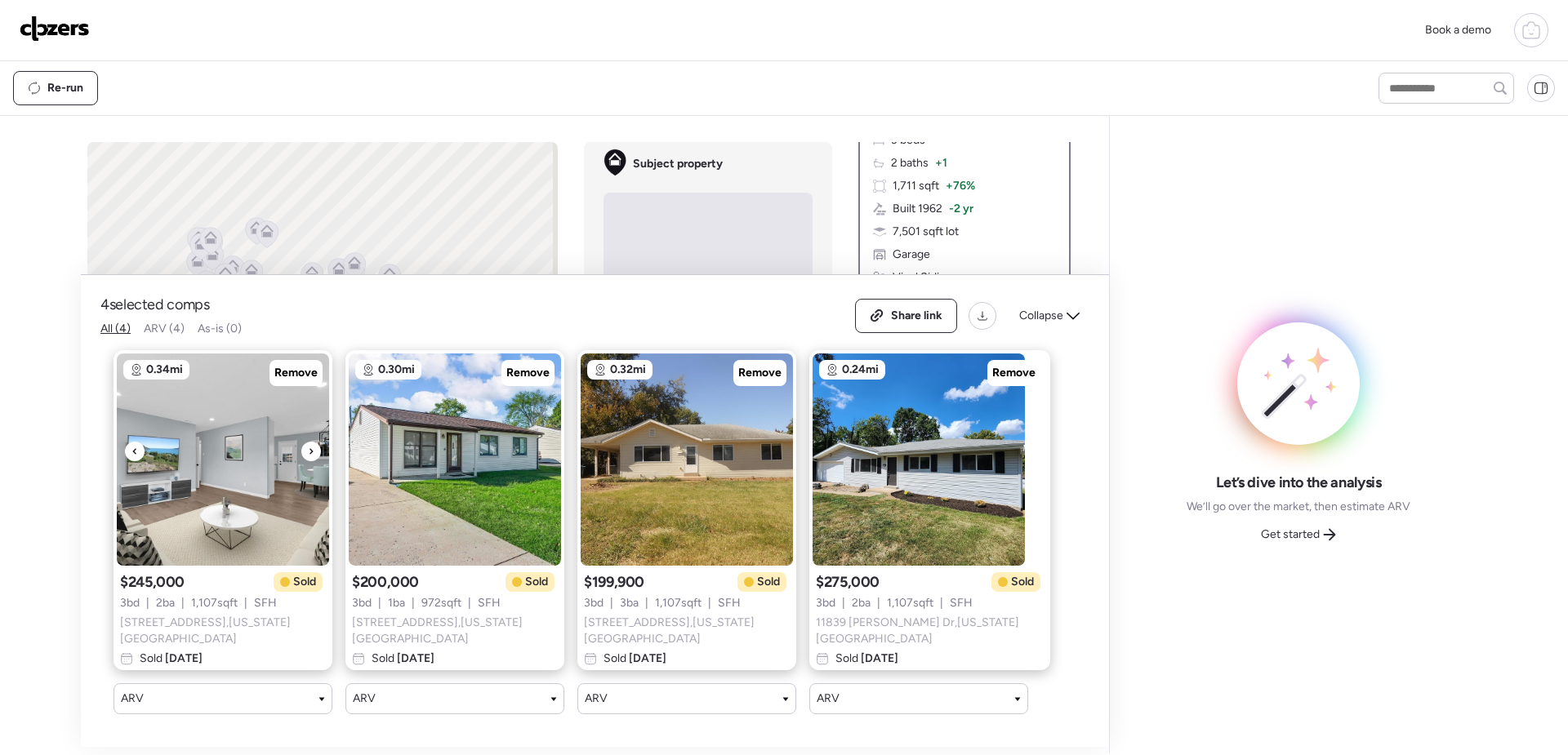
click at [306, 461] on div at bounding box center [311, 451] width 20 height 20
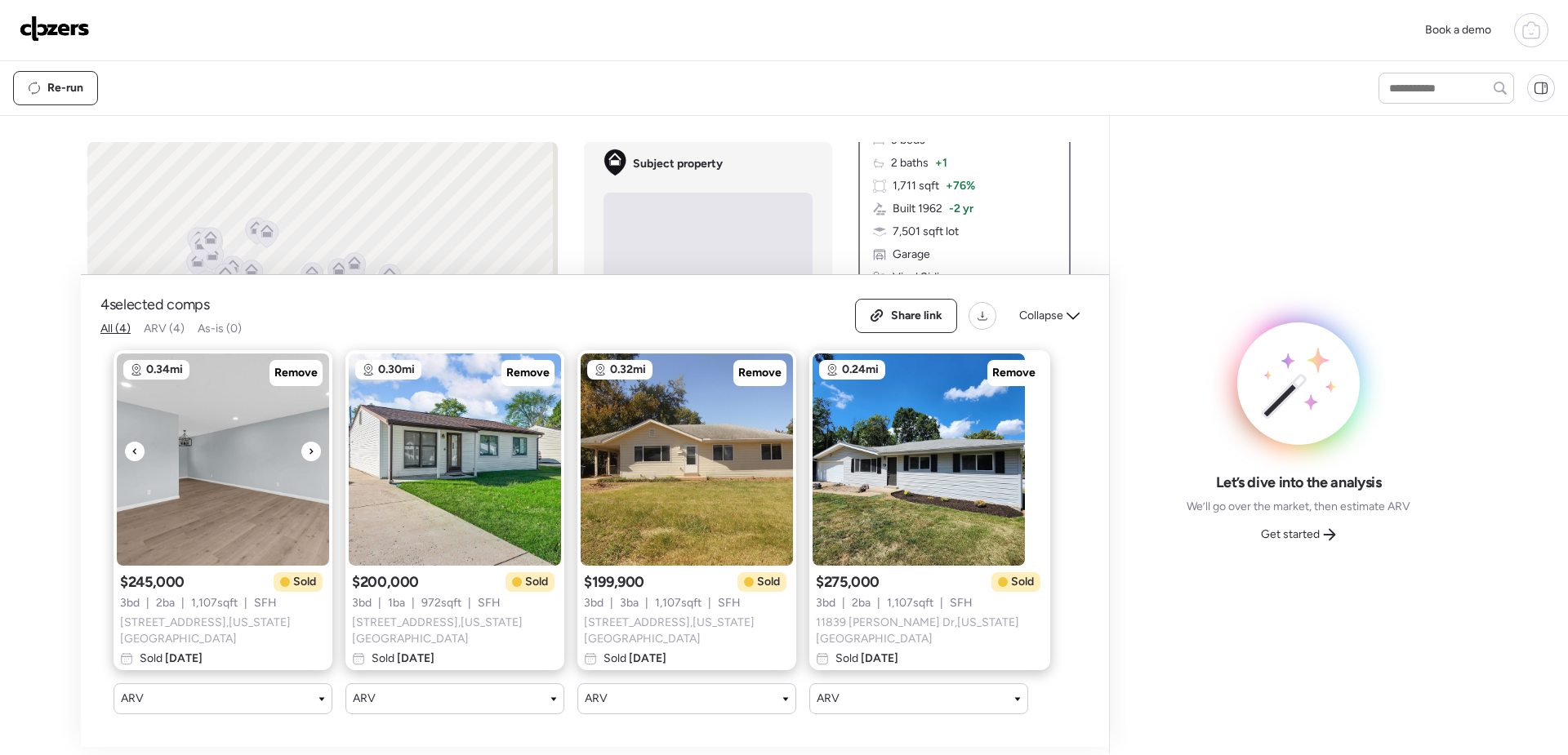
click at [306, 461] on div at bounding box center [311, 451] width 20 height 20
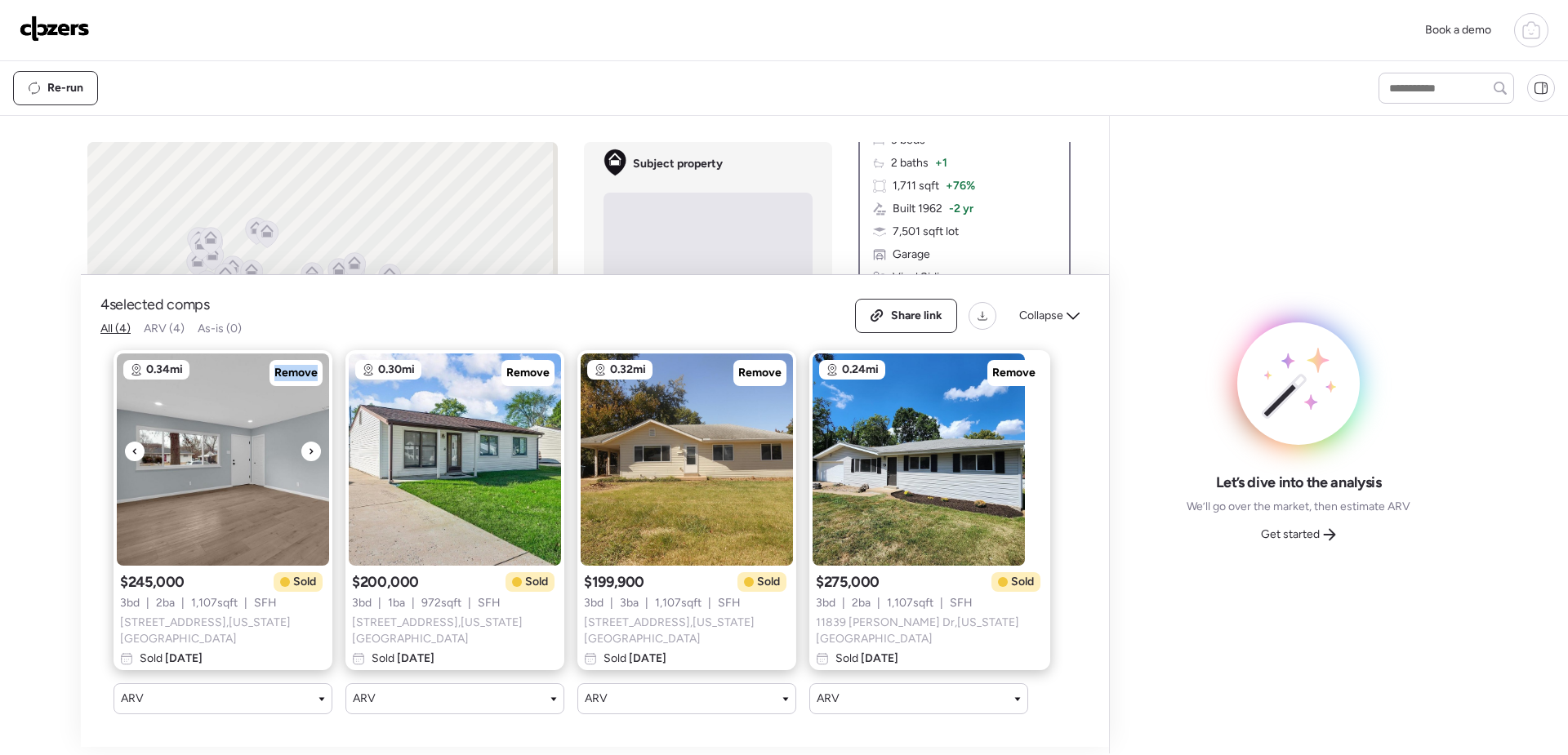
click at [306, 461] on div at bounding box center [311, 451] width 20 height 20
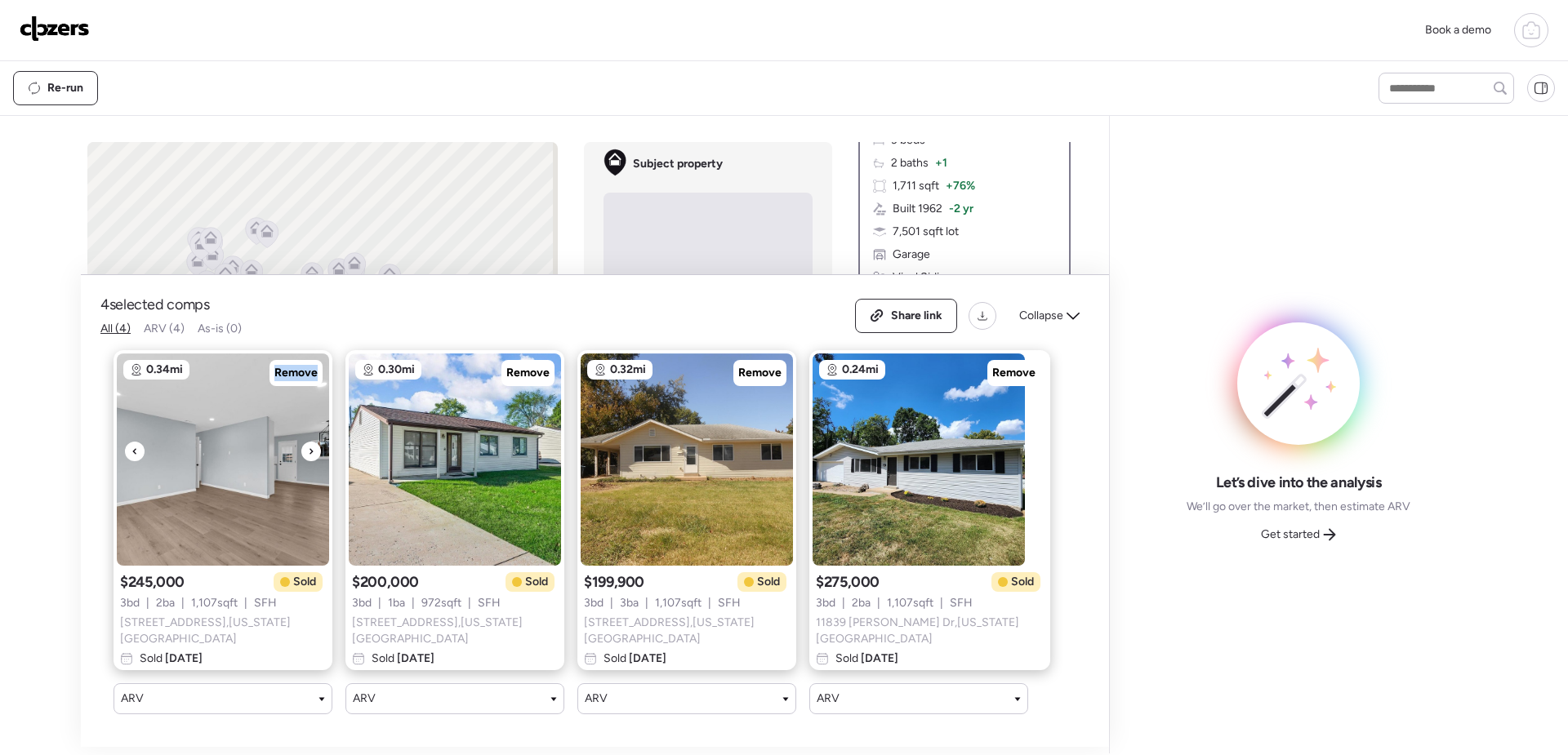
click at [306, 461] on div at bounding box center [311, 451] width 20 height 20
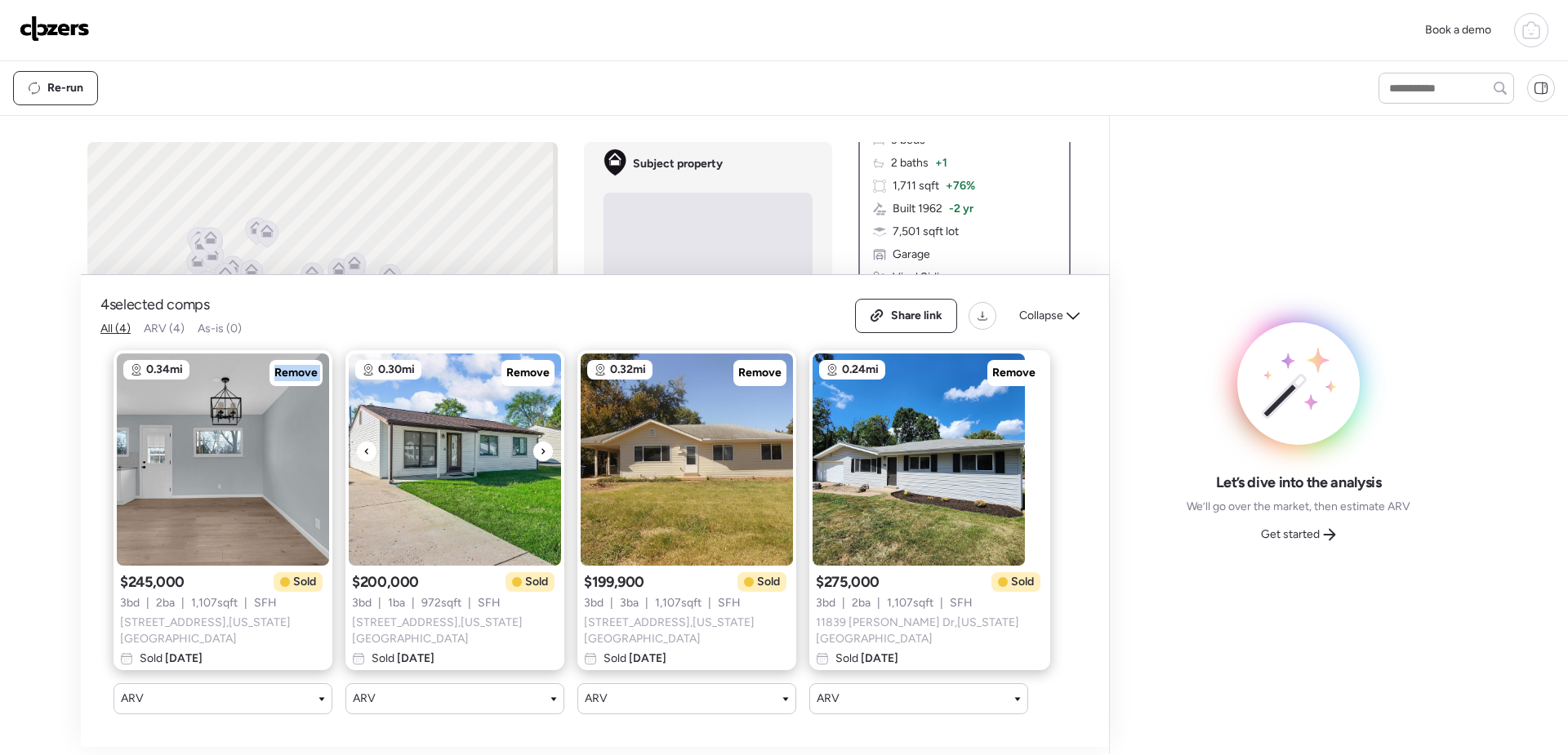
click at [554, 467] on img at bounding box center [455, 460] width 212 height 212
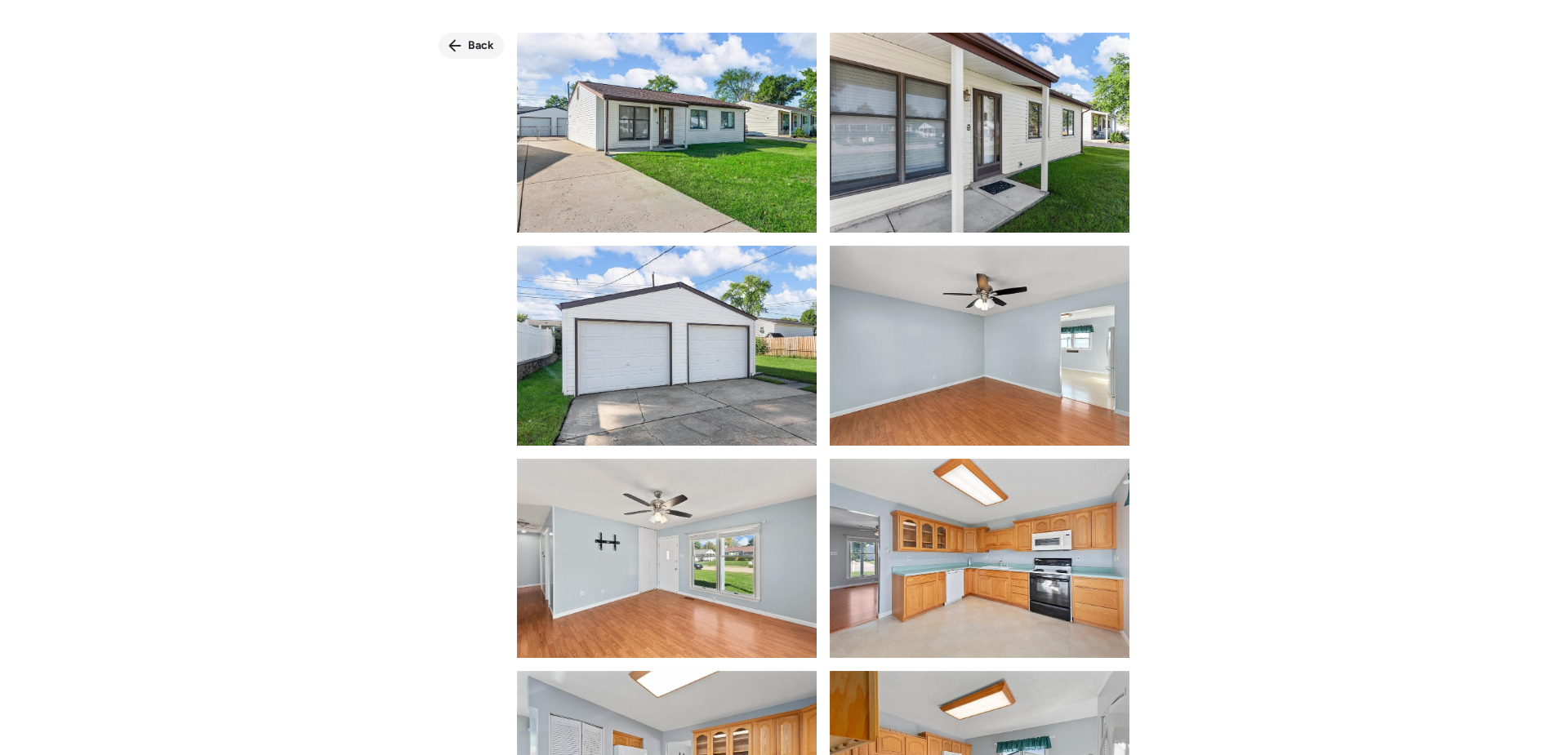
click at [483, 38] on span "Back" at bounding box center [482, 45] width 26 height 17
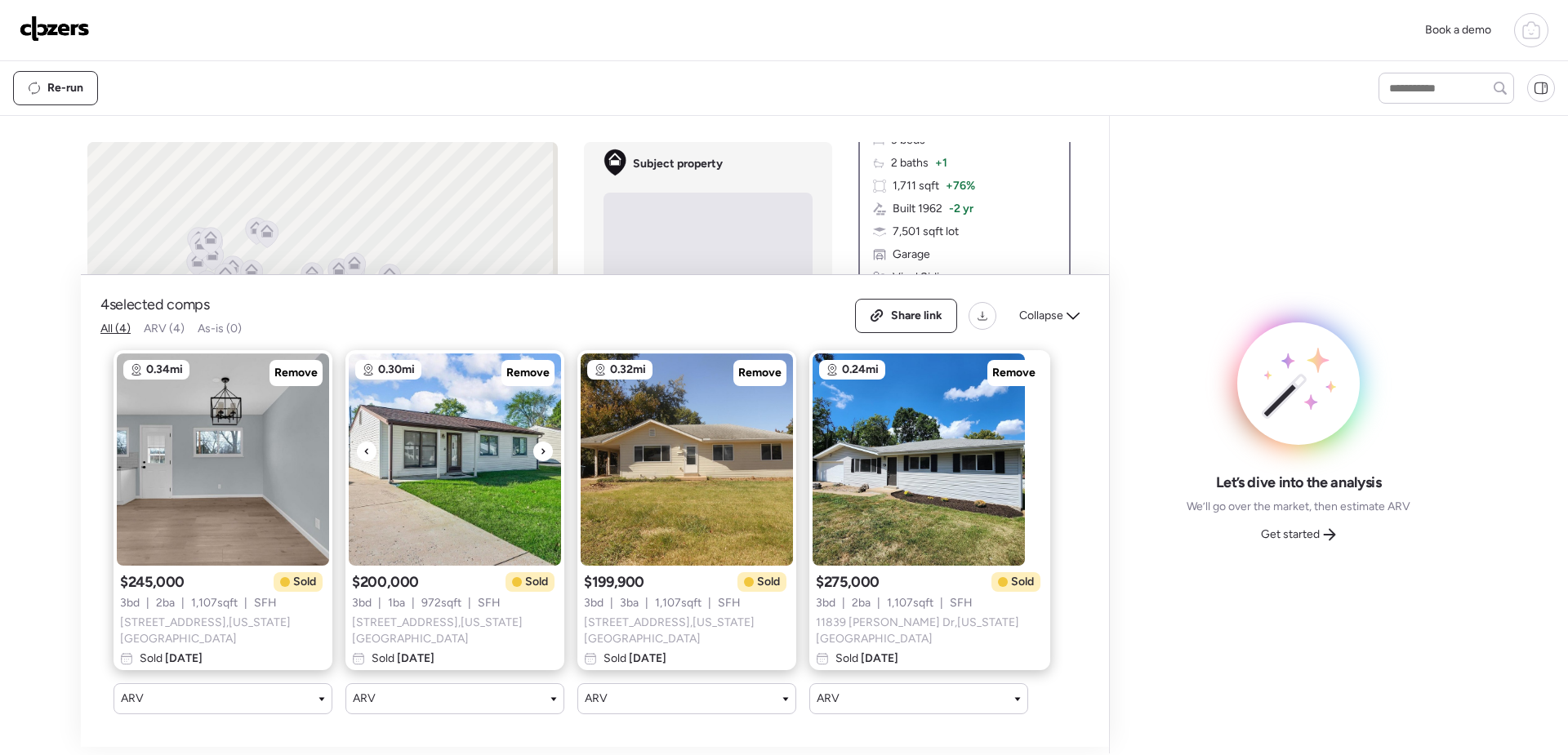
click at [538, 454] on div at bounding box center [543, 451] width 20 height 20
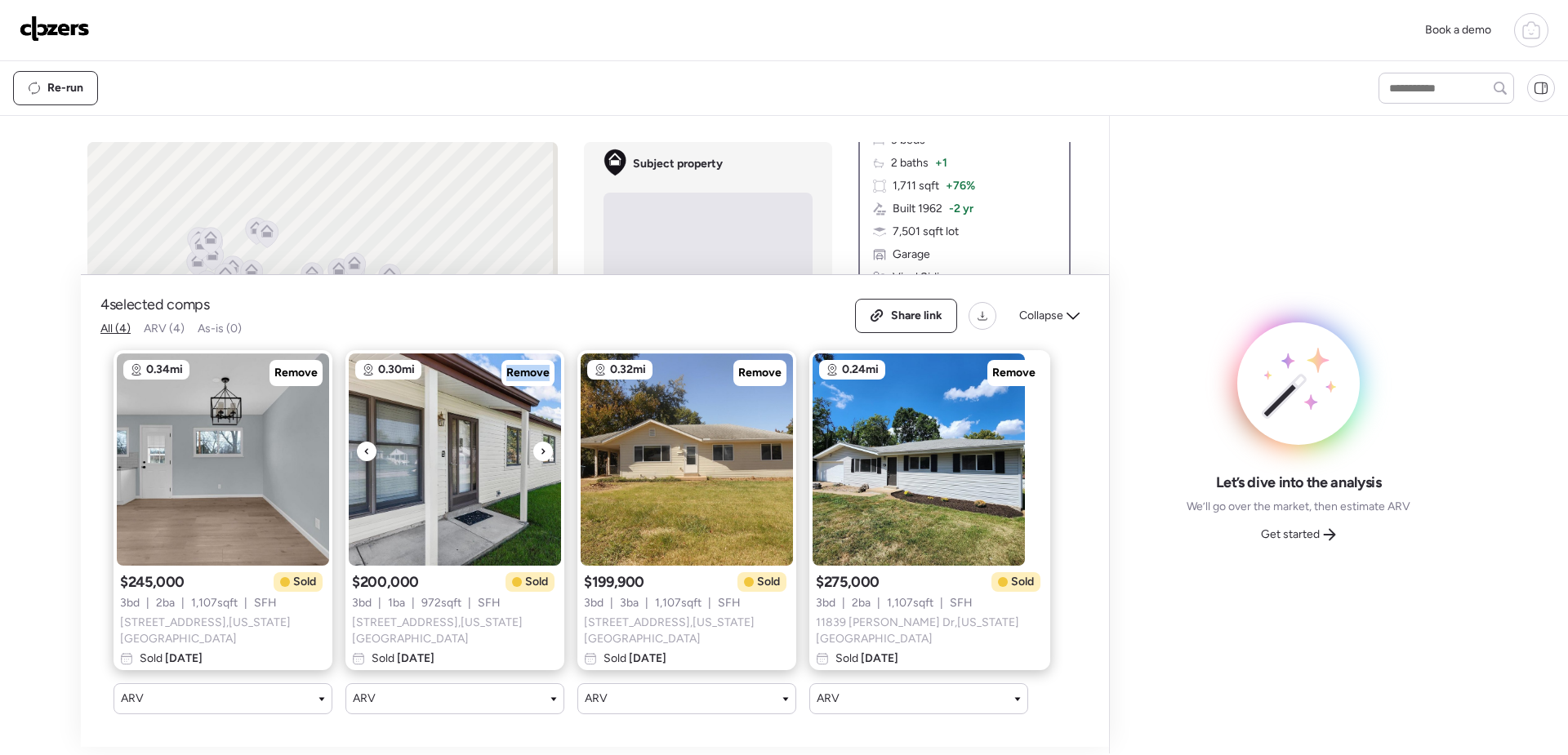
click at [539, 454] on div at bounding box center [543, 451] width 20 height 20
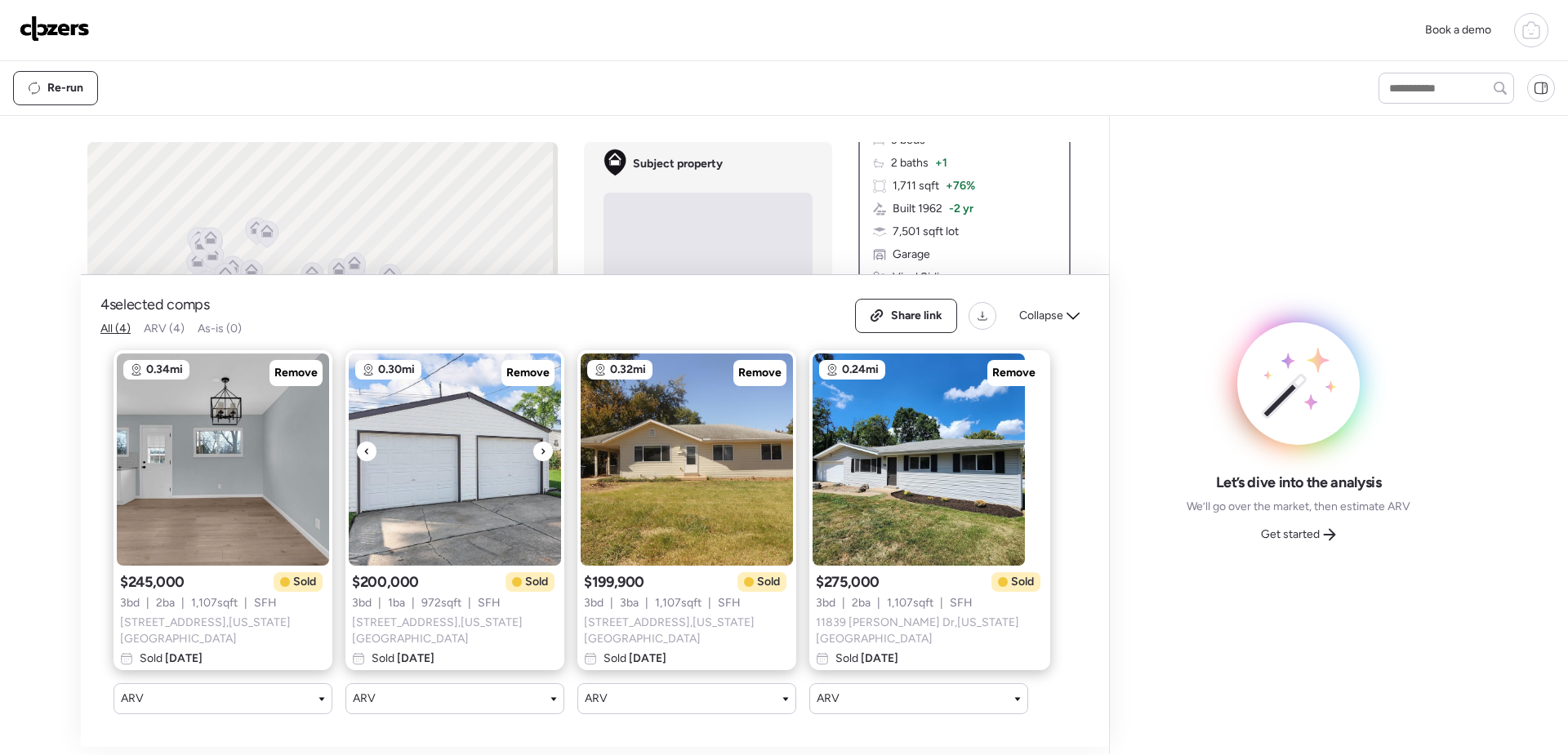
click at [539, 454] on div at bounding box center [543, 451] width 20 height 20
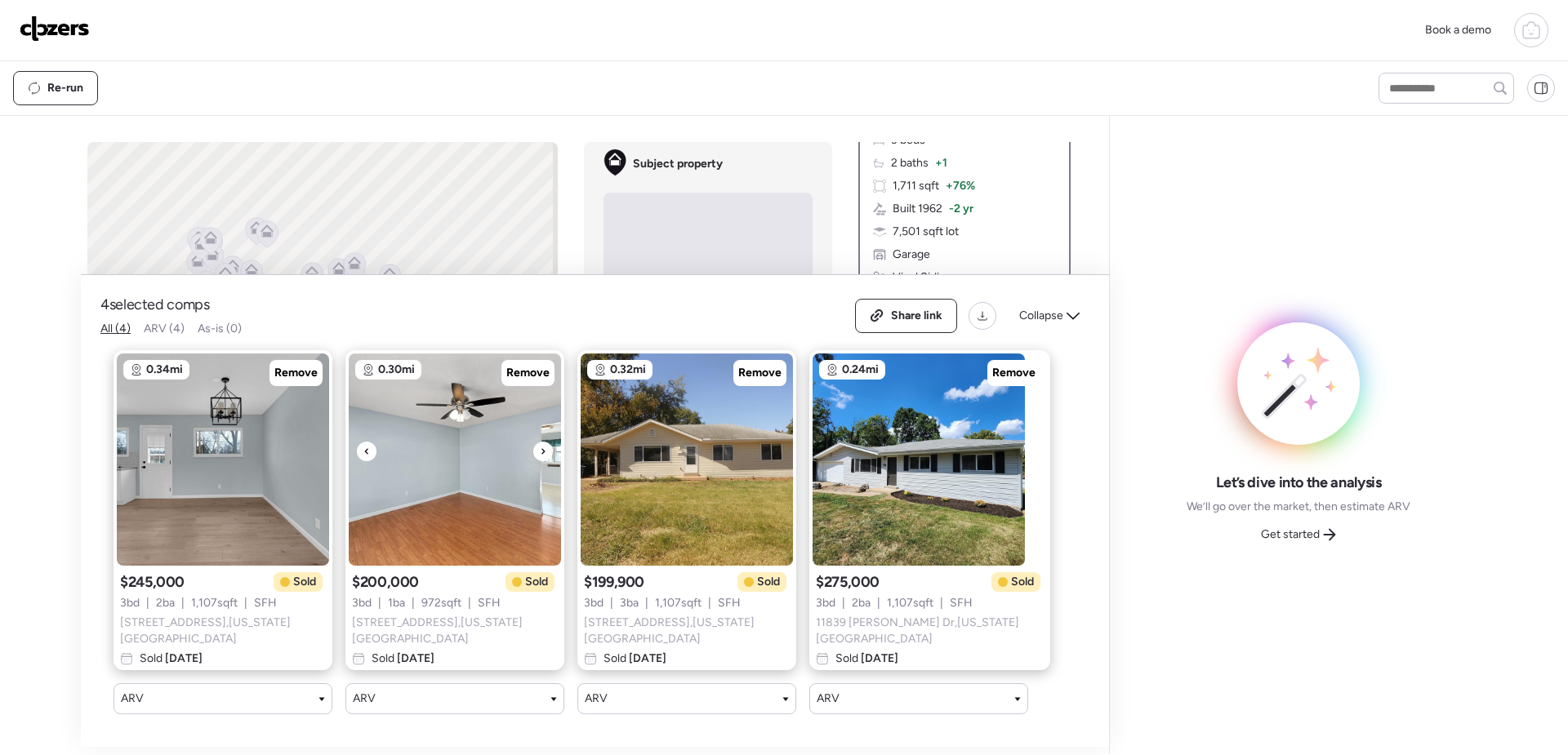
click at [544, 458] on icon at bounding box center [543, 451] width 7 height 20
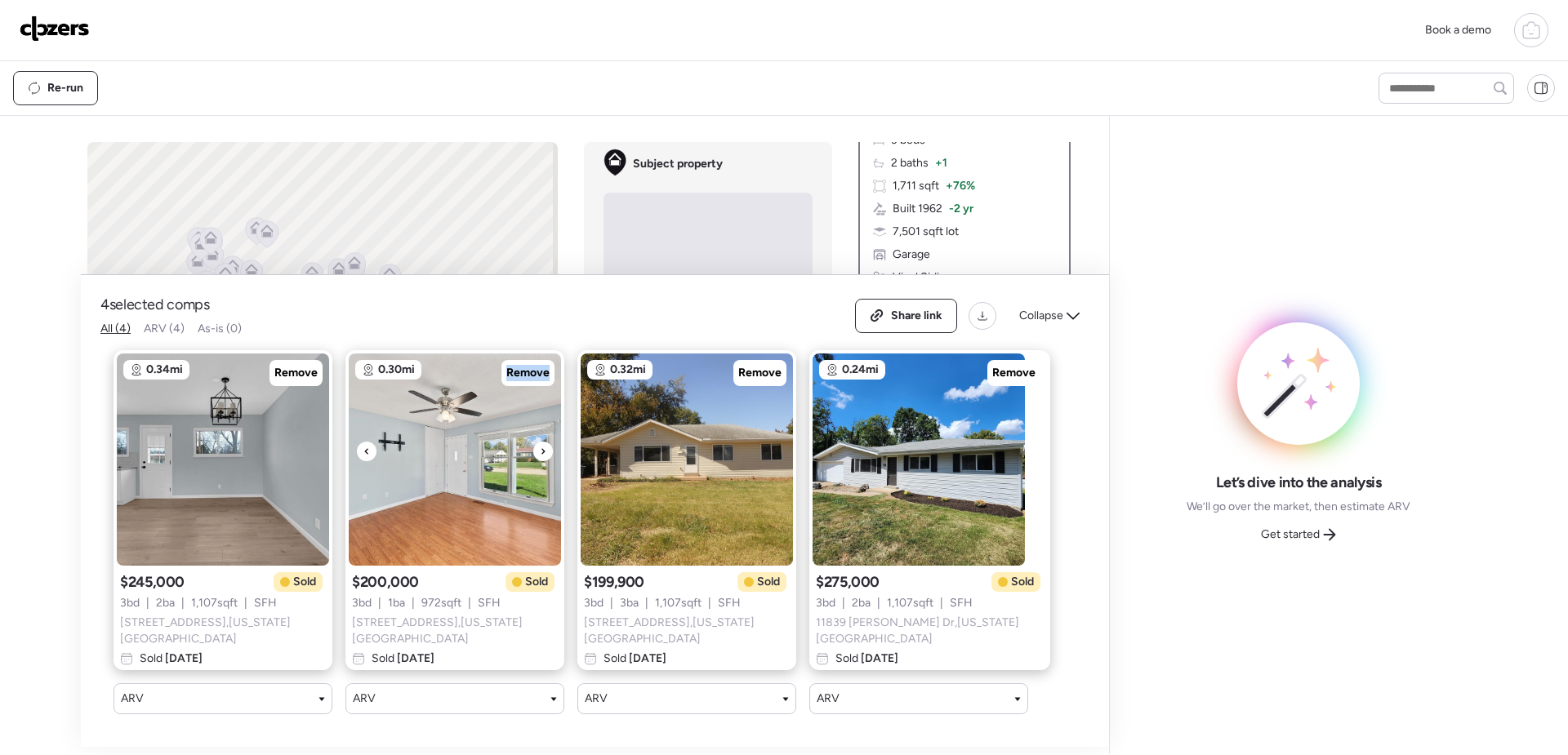
click at [545, 460] on icon at bounding box center [543, 451] width 7 height 20
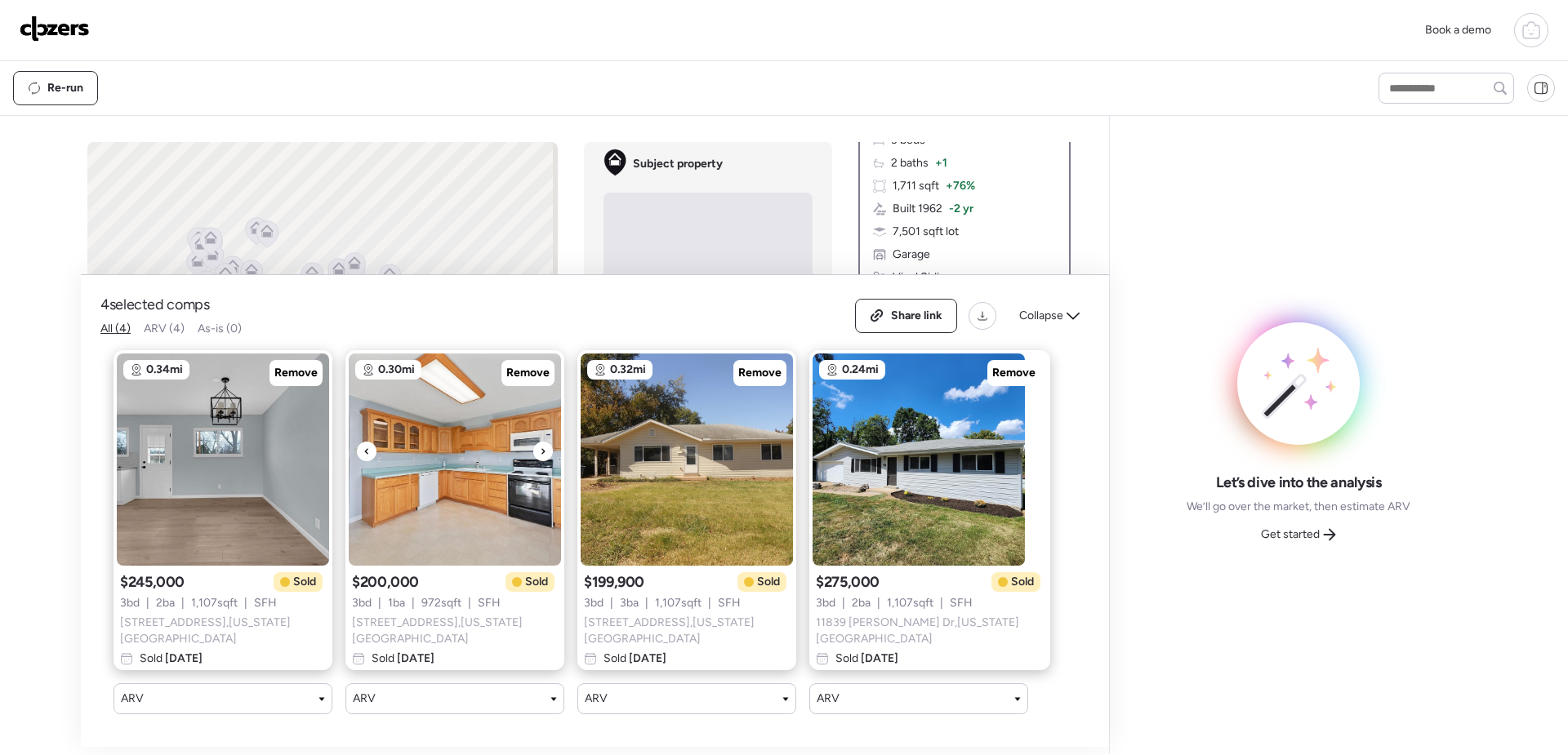
click at [545, 460] on icon at bounding box center [543, 451] width 7 height 20
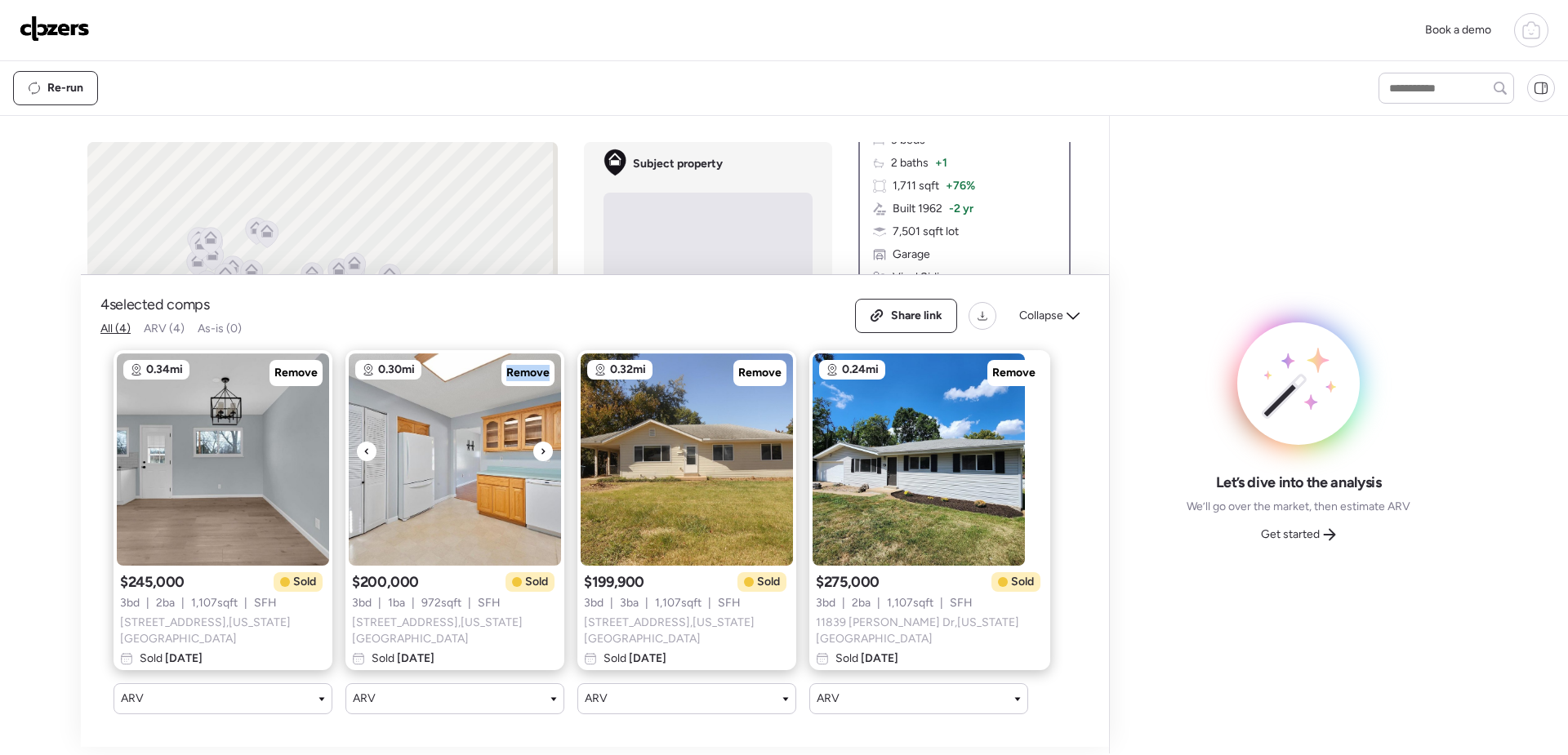
click at [545, 460] on icon at bounding box center [543, 451] width 7 height 20
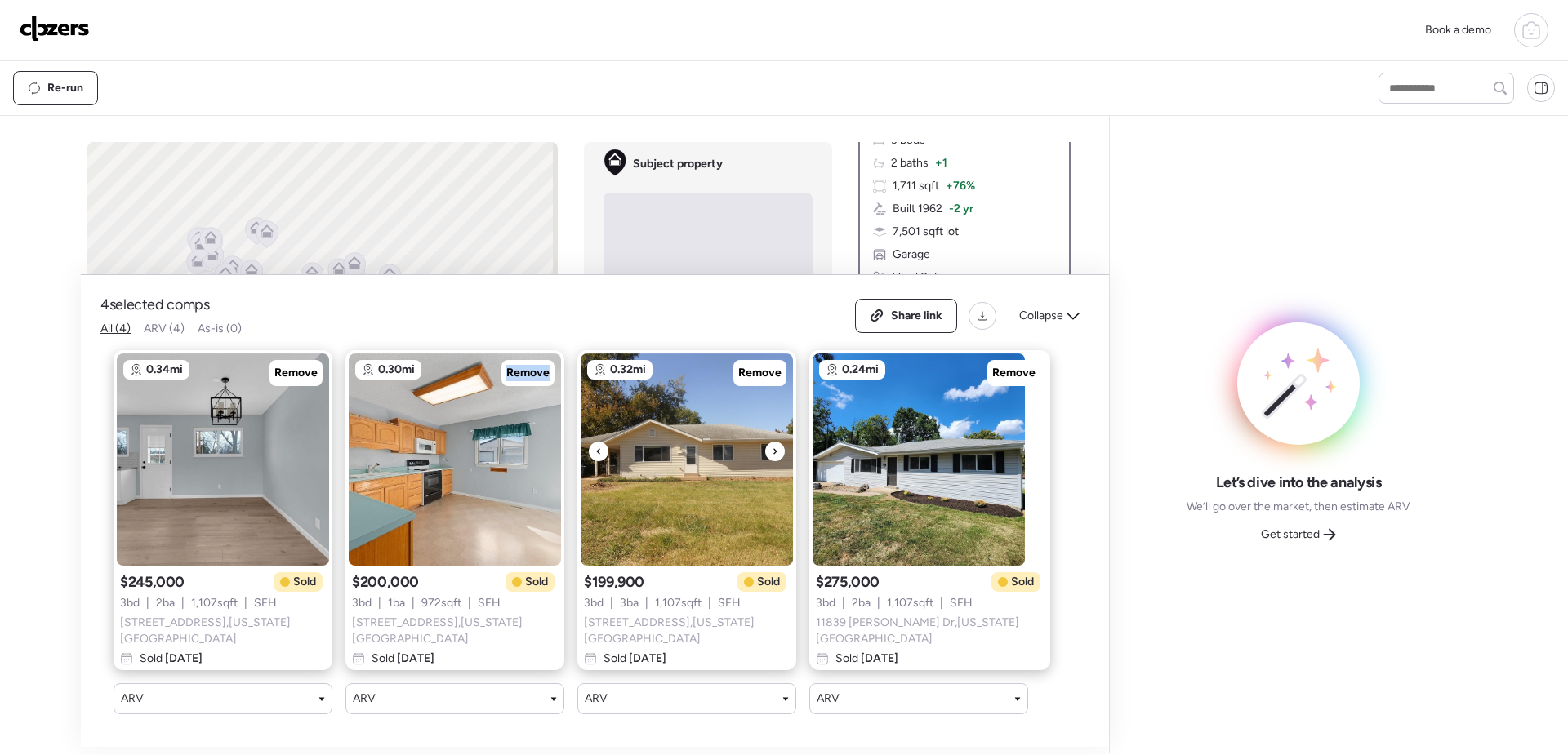
click at [788, 467] on img at bounding box center [687, 460] width 212 height 212
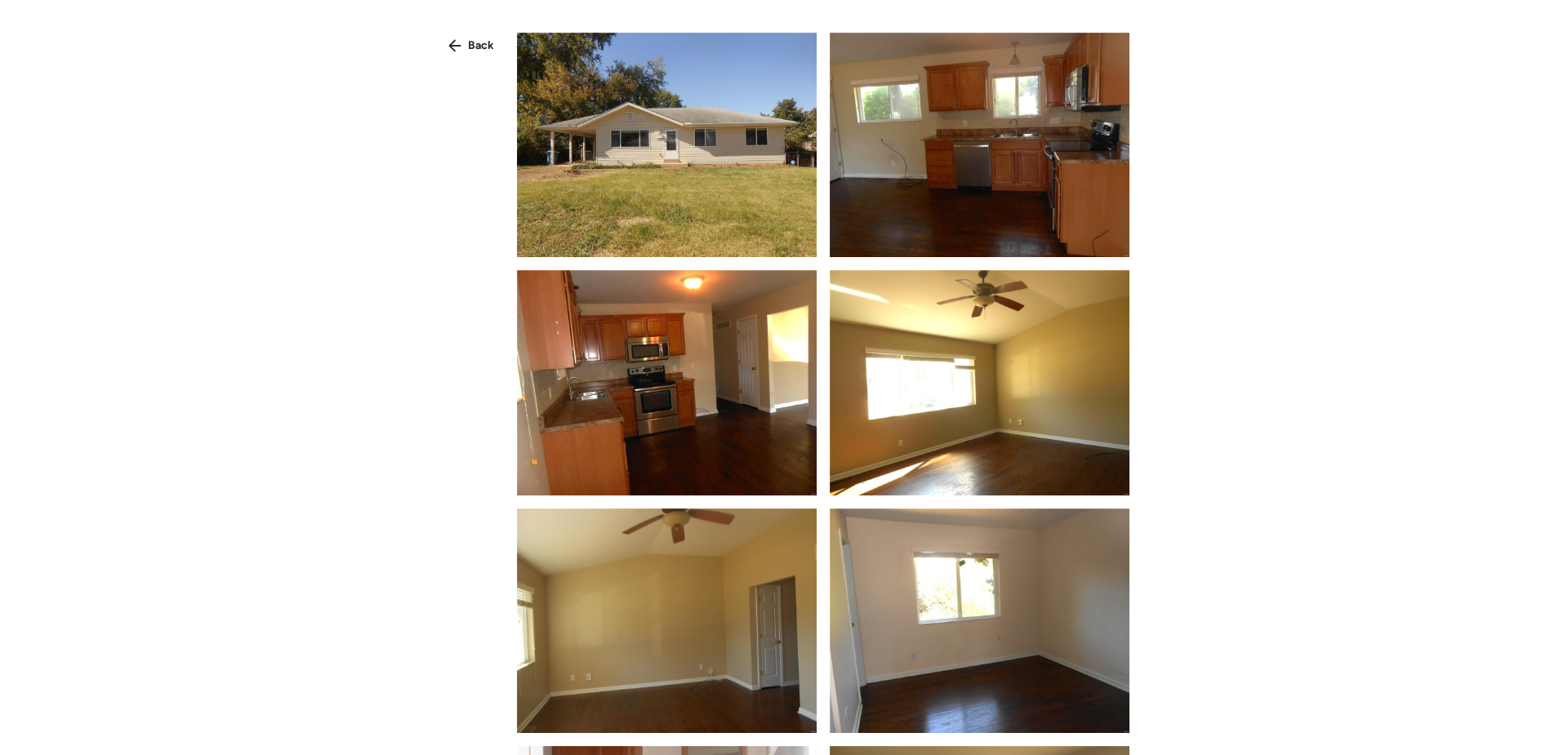
click at [475, 42] on span "Back" at bounding box center [482, 45] width 26 height 17
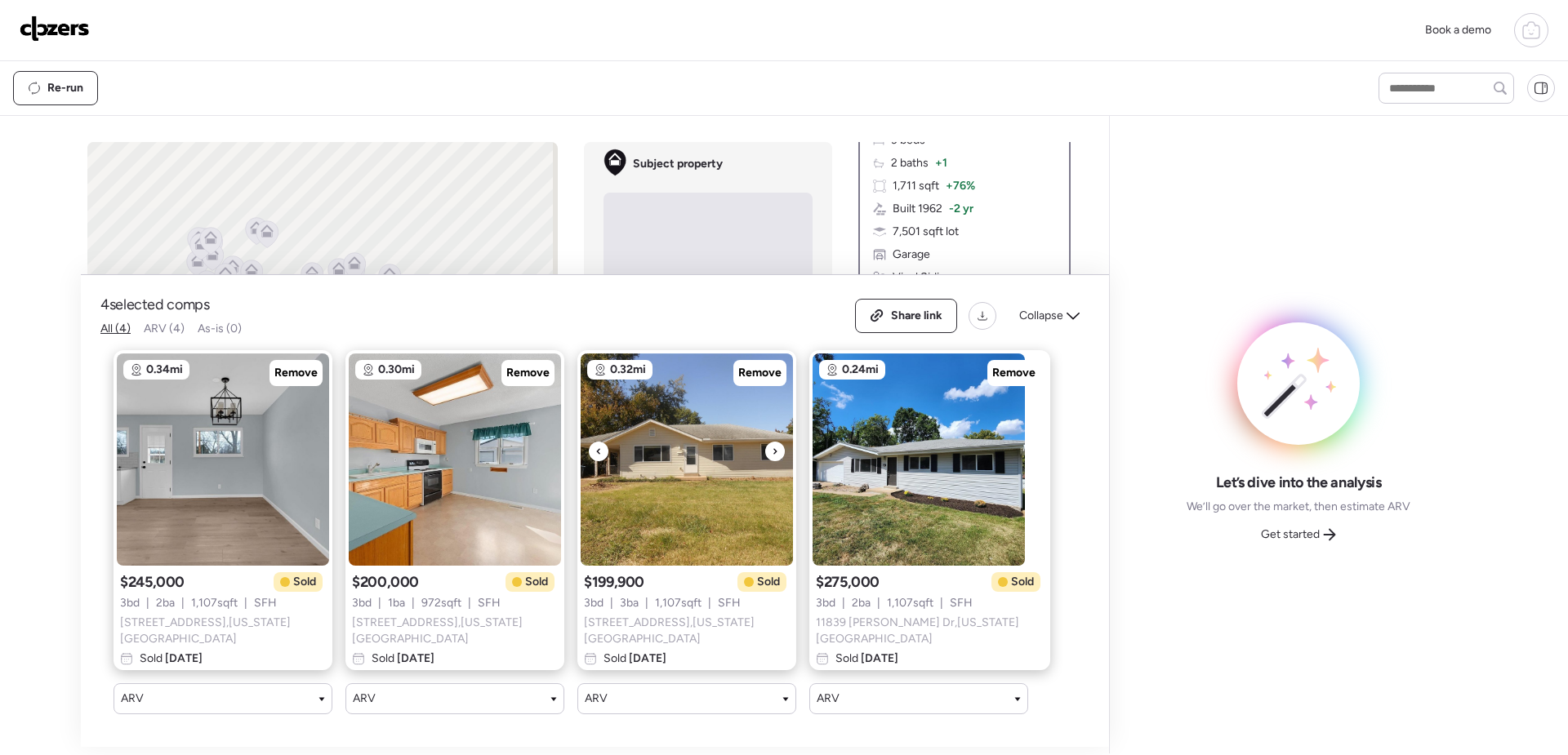
click at [774, 454] on icon at bounding box center [775, 451] width 3 height 6
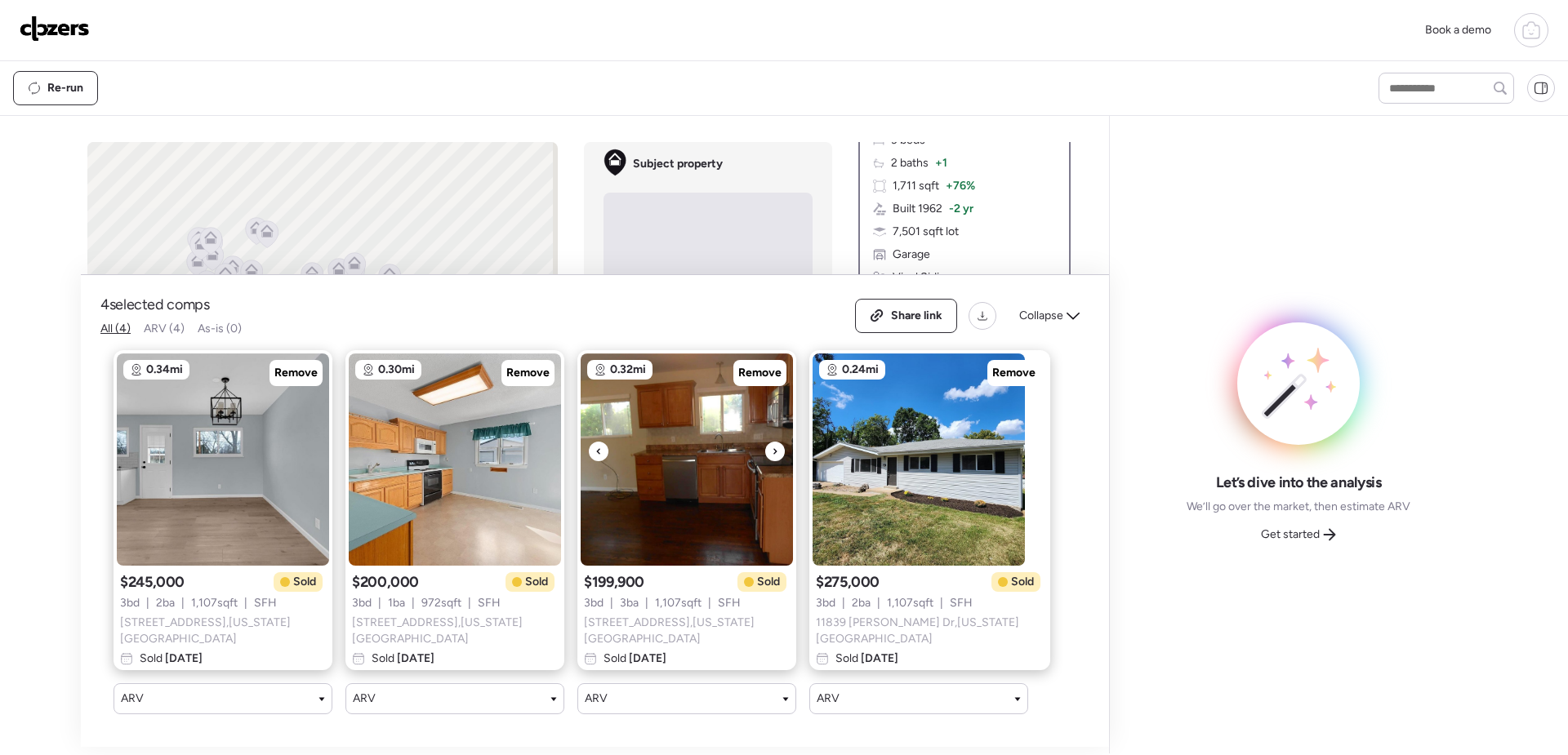
click at [774, 454] on icon at bounding box center [775, 451] width 3 height 6
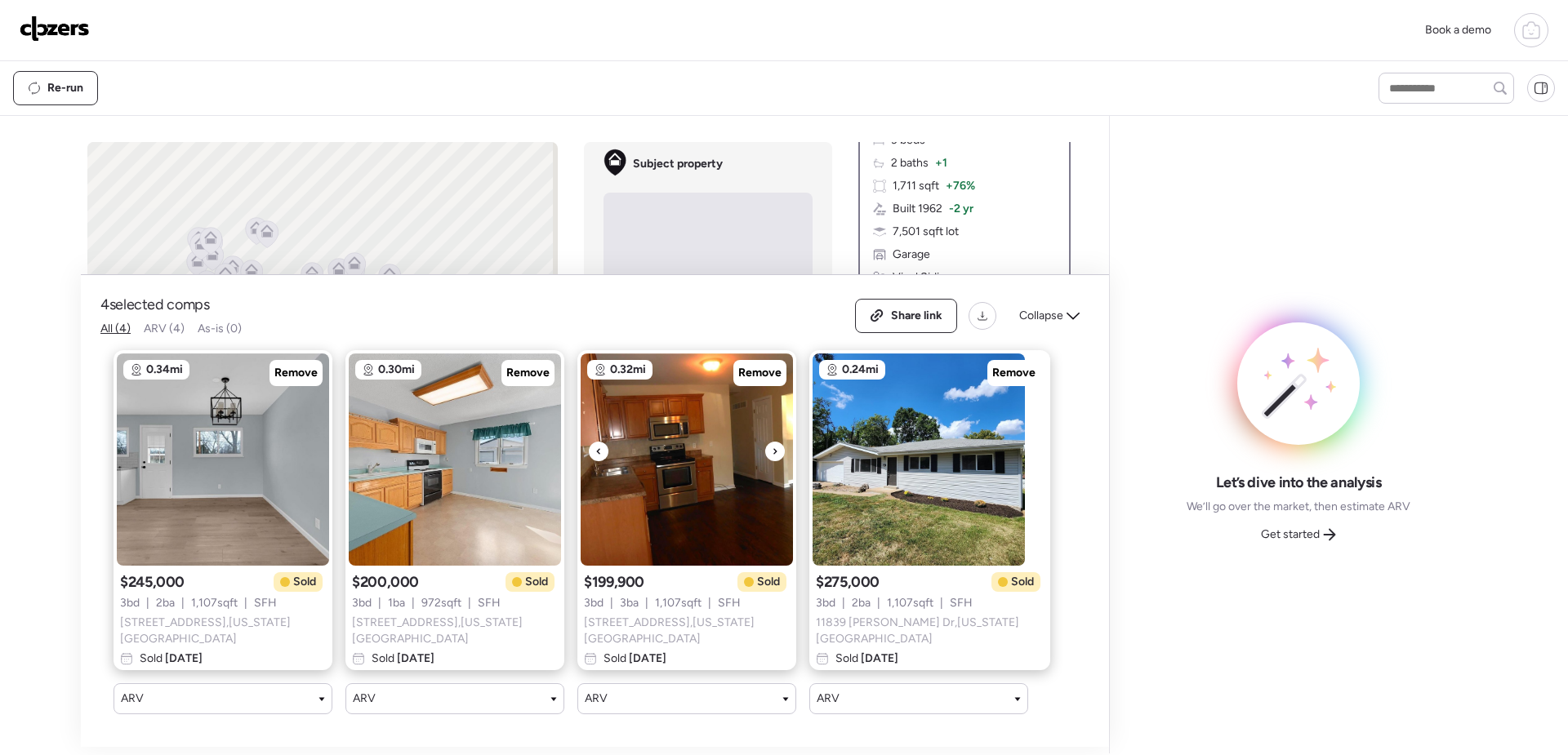
click at [775, 454] on icon at bounding box center [775, 451] width 3 height 6
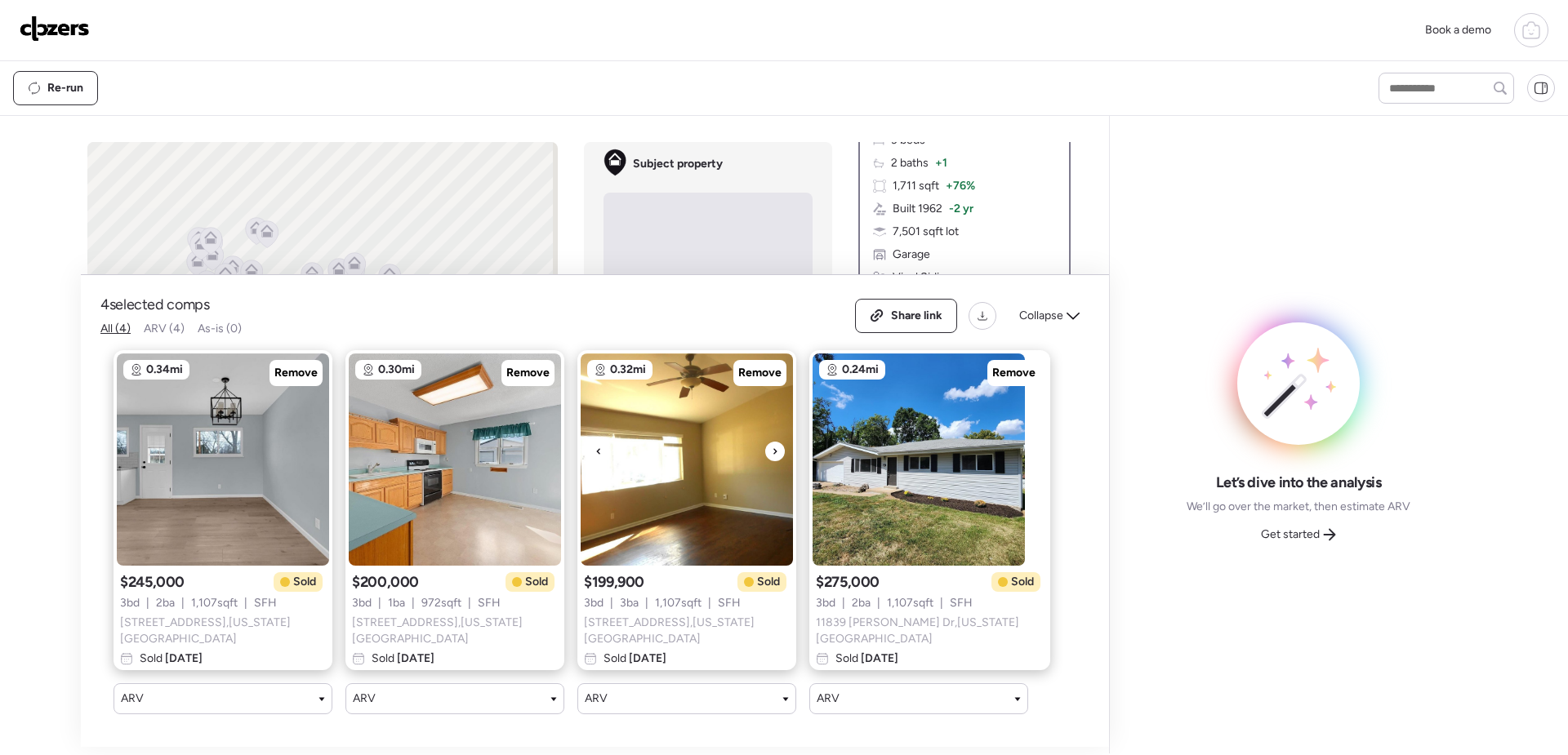
click at [776, 454] on icon at bounding box center [775, 451] width 7 height 20
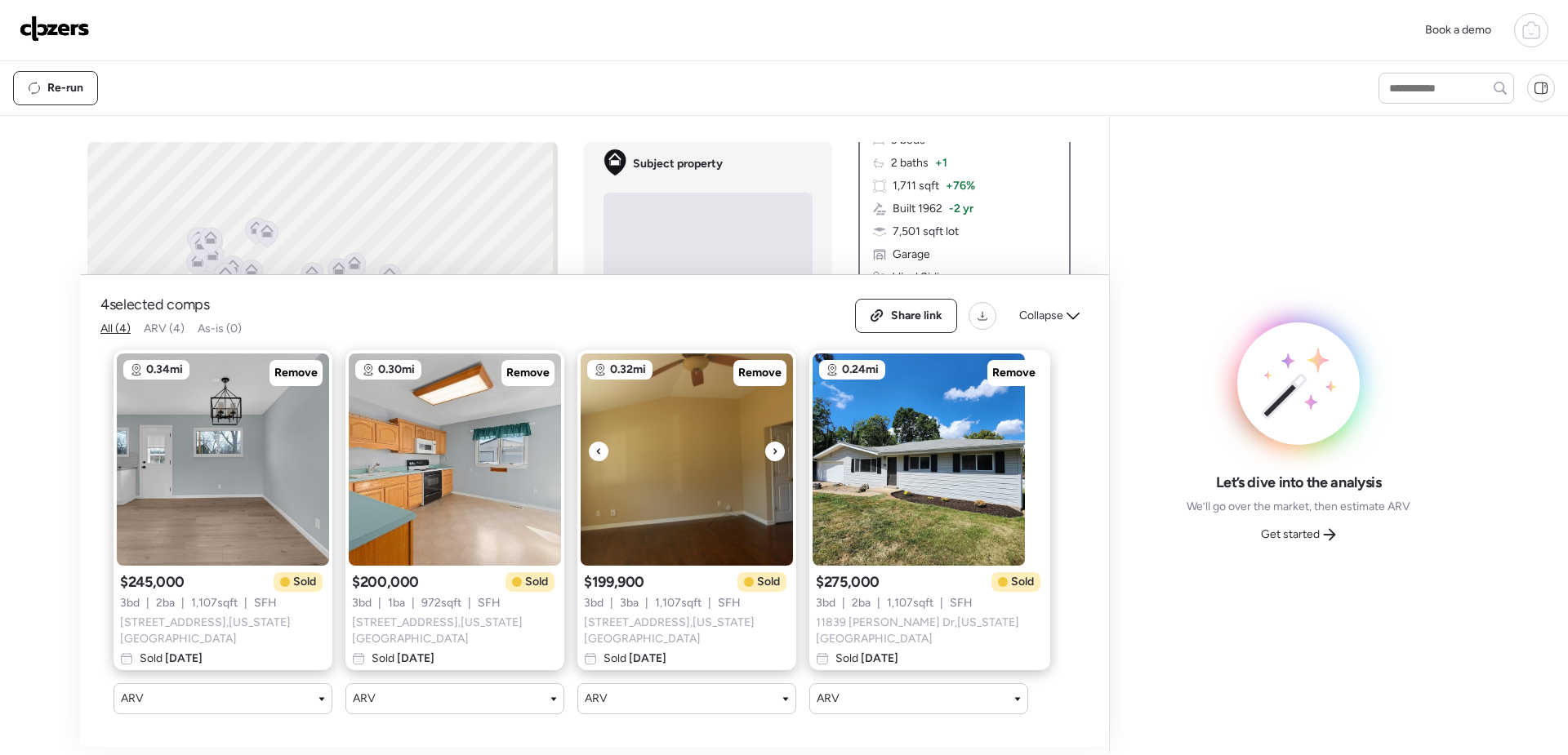
click at [776, 454] on icon at bounding box center [775, 451] width 3 height 6
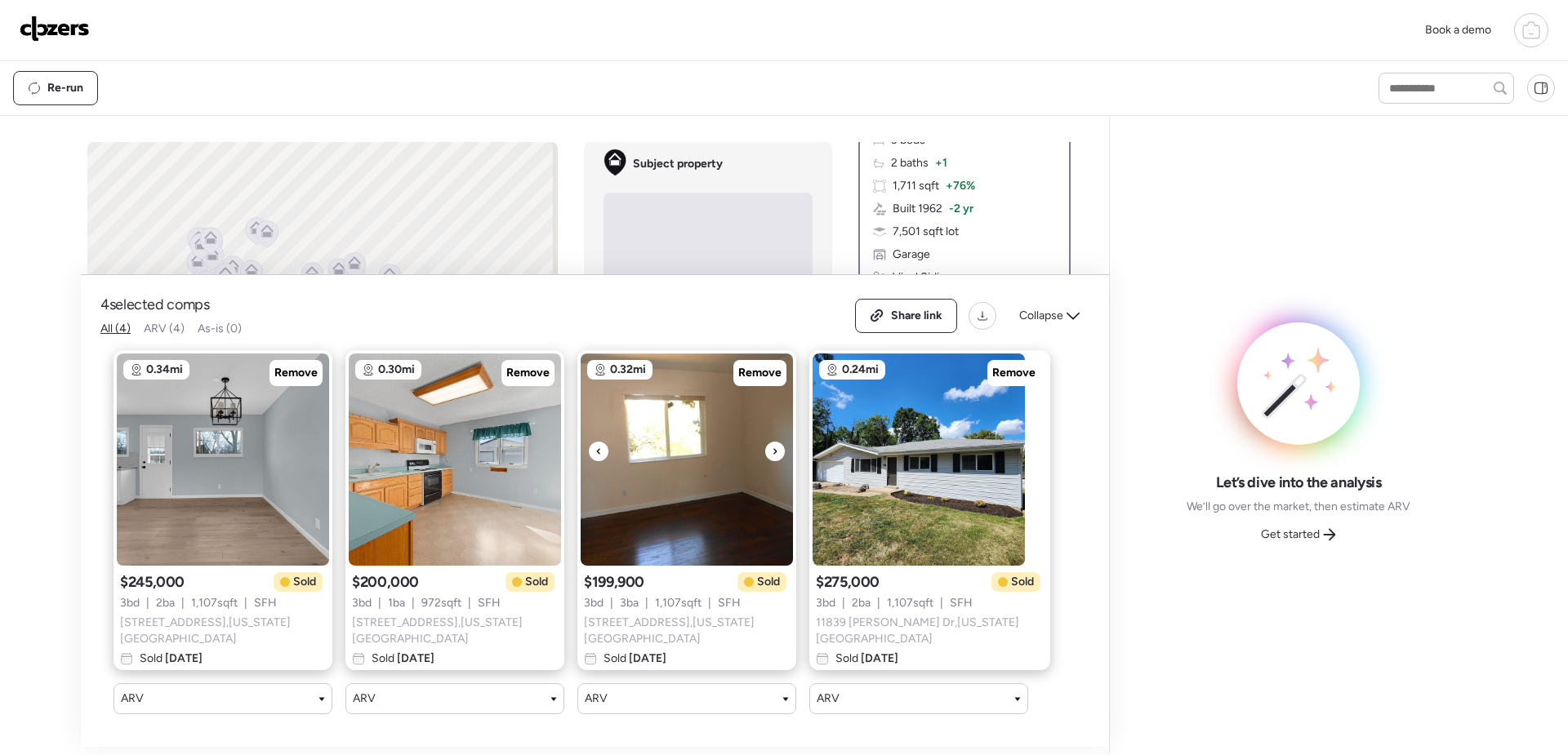
click at [777, 456] on icon at bounding box center [775, 451] width 7 height 20
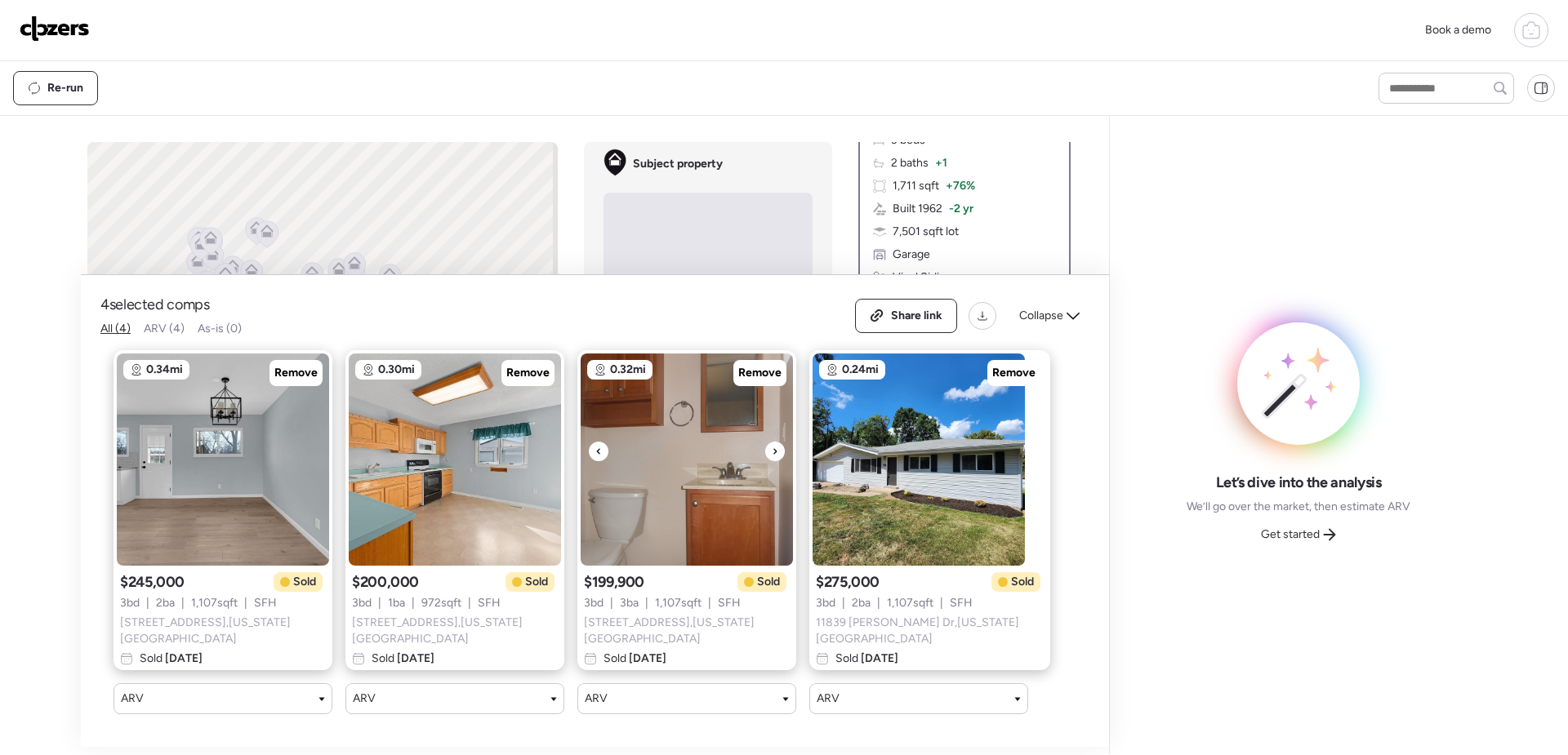
click at [773, 456] on icon at bounding box center [775, 451] width 7 height 20
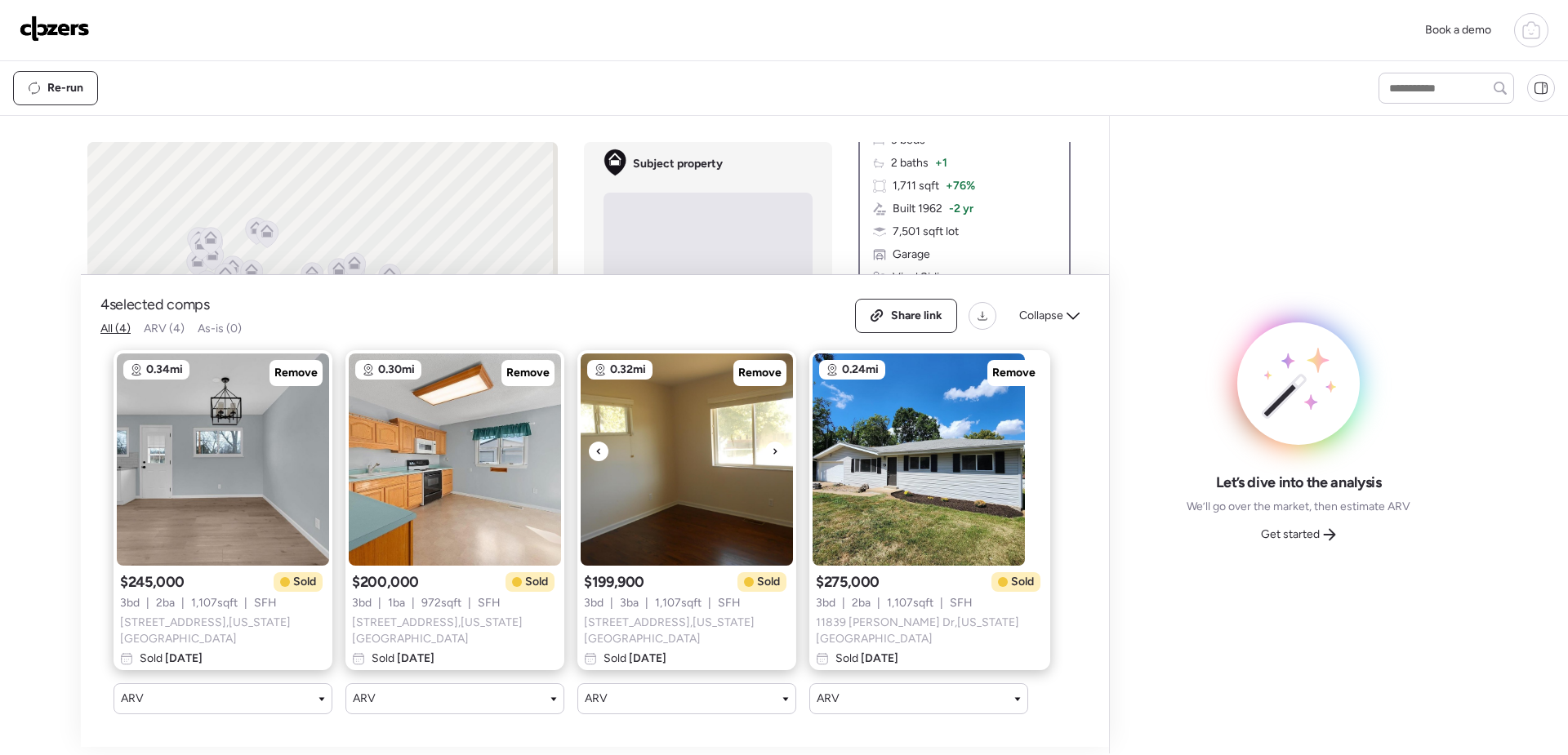
click at [774, 456] on icon at bounding box center [775, 451] width 7 height 20
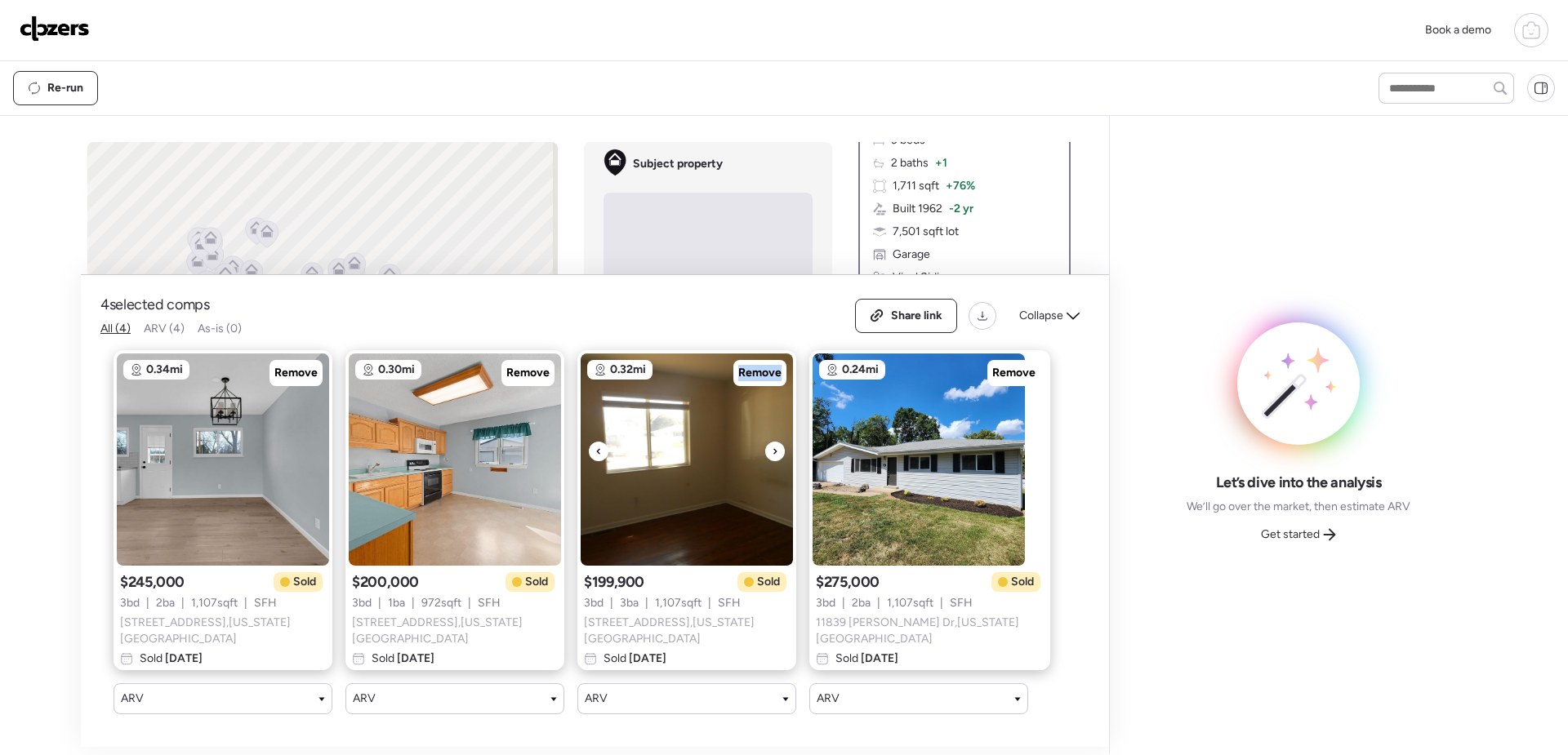
click at [774, 456] on icon at bounding box center [775, 451] width 7 height 20
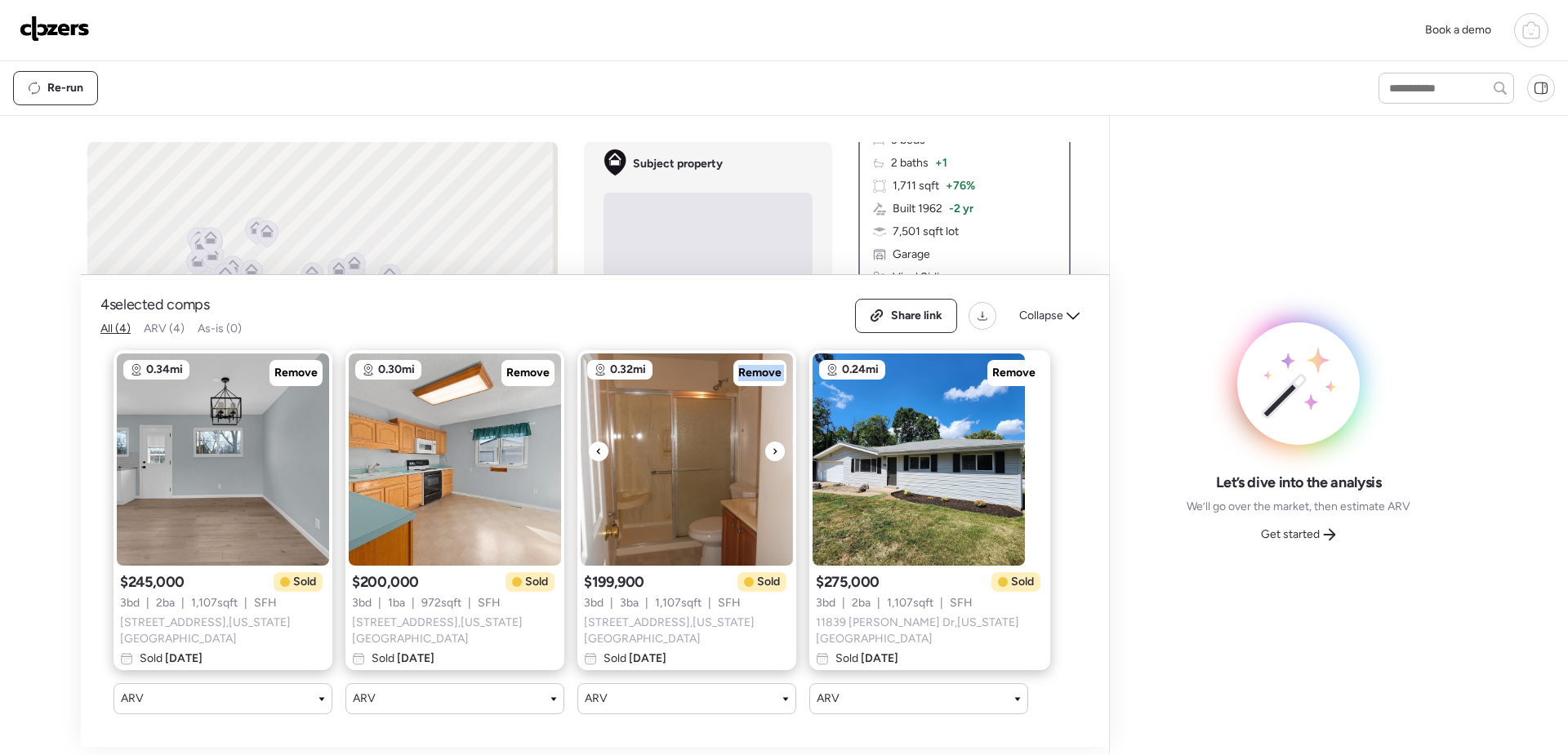
click at [774, 456] on icon at bounding box center [775, 451] width 7 height 20
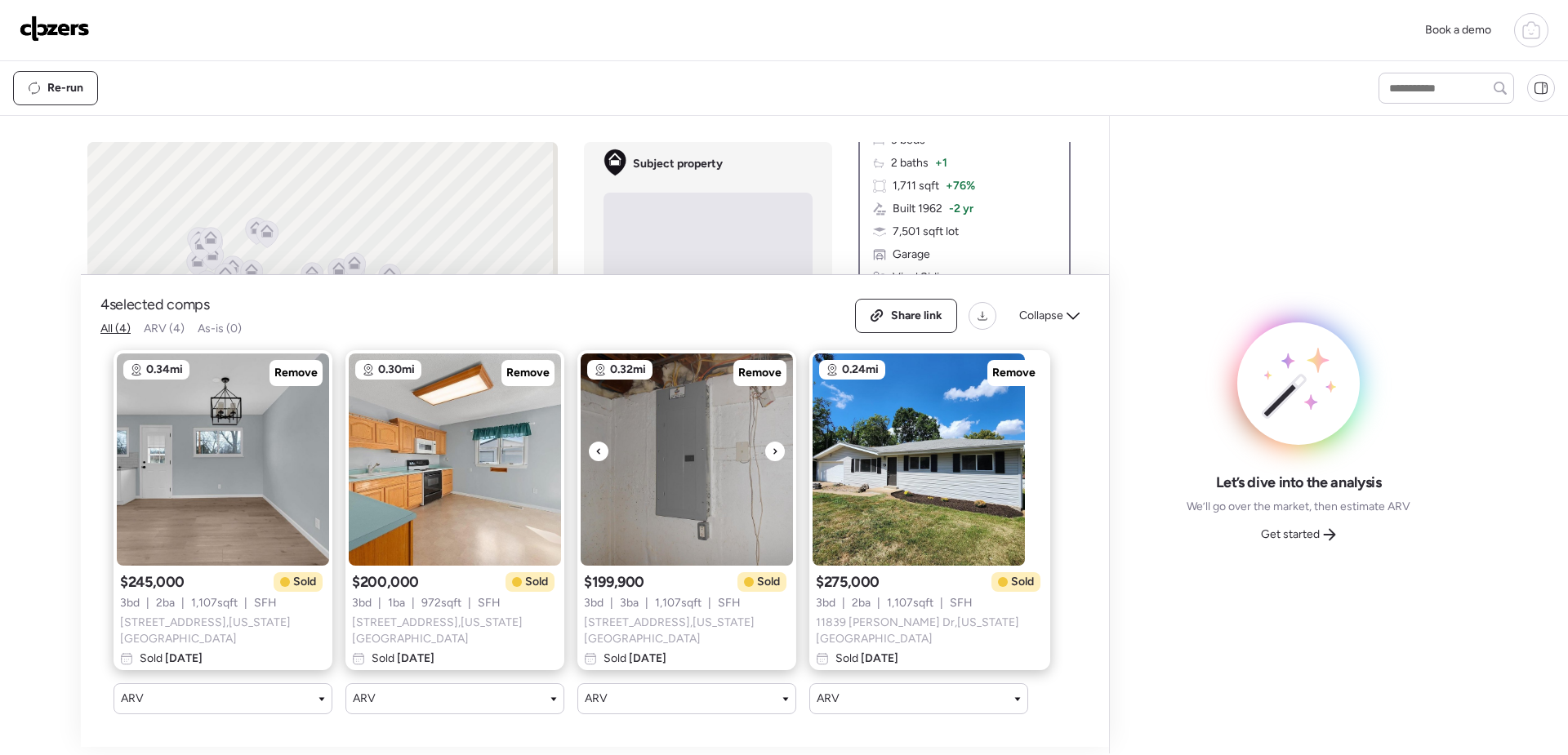
click at [774, 456] on icon at bounding box center [775, 451] width 7 height 20
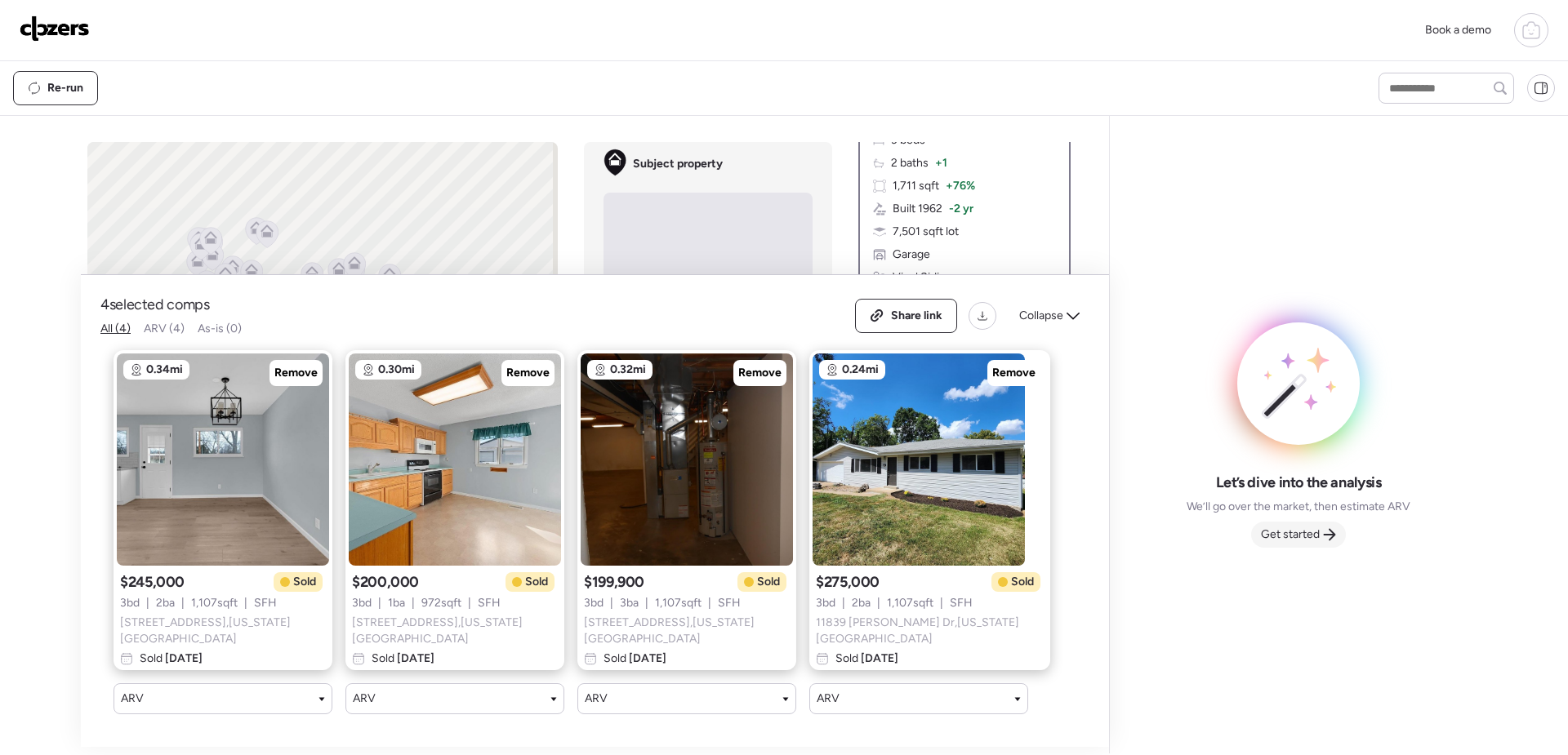
click at [1302, 528] on span "Get started" at bounding box center [1291, 534] width 59 height 17
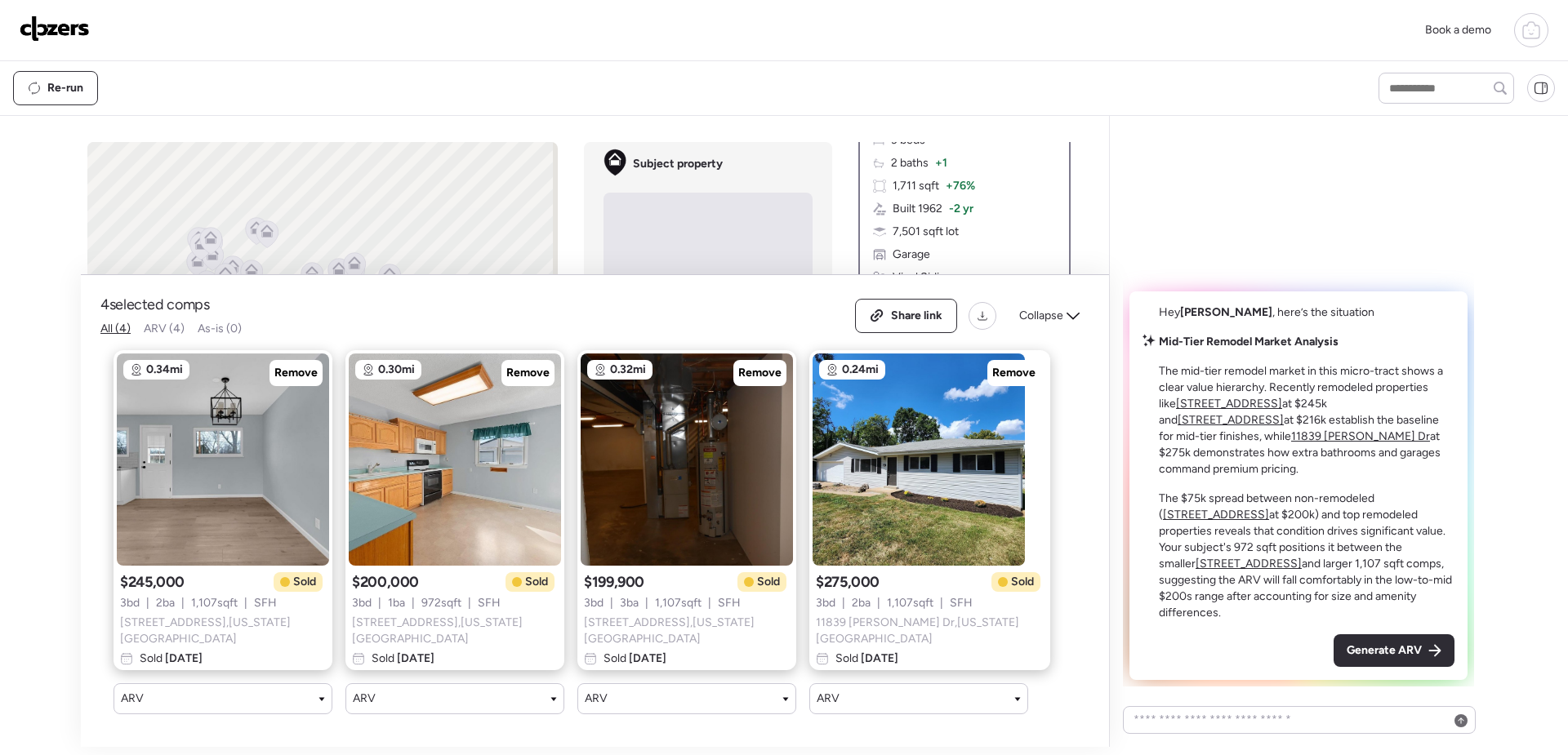
click at [1033, 321] on span "Collapse" at bounding box center [1041, 315] width 44 height 17
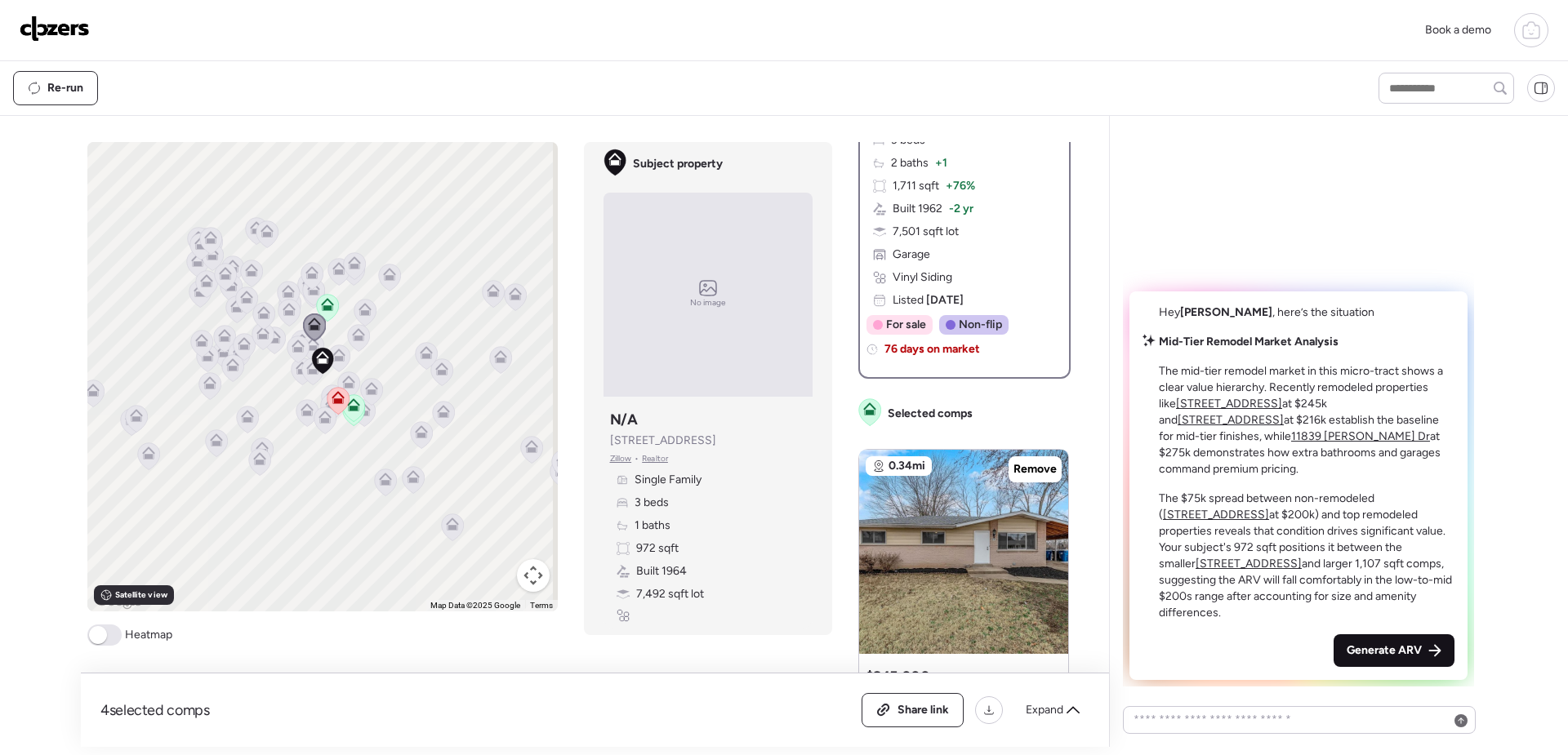
click at [1409, 648] on span "Generate ARV" at bounding box center [1385, 651] width 75 height 17
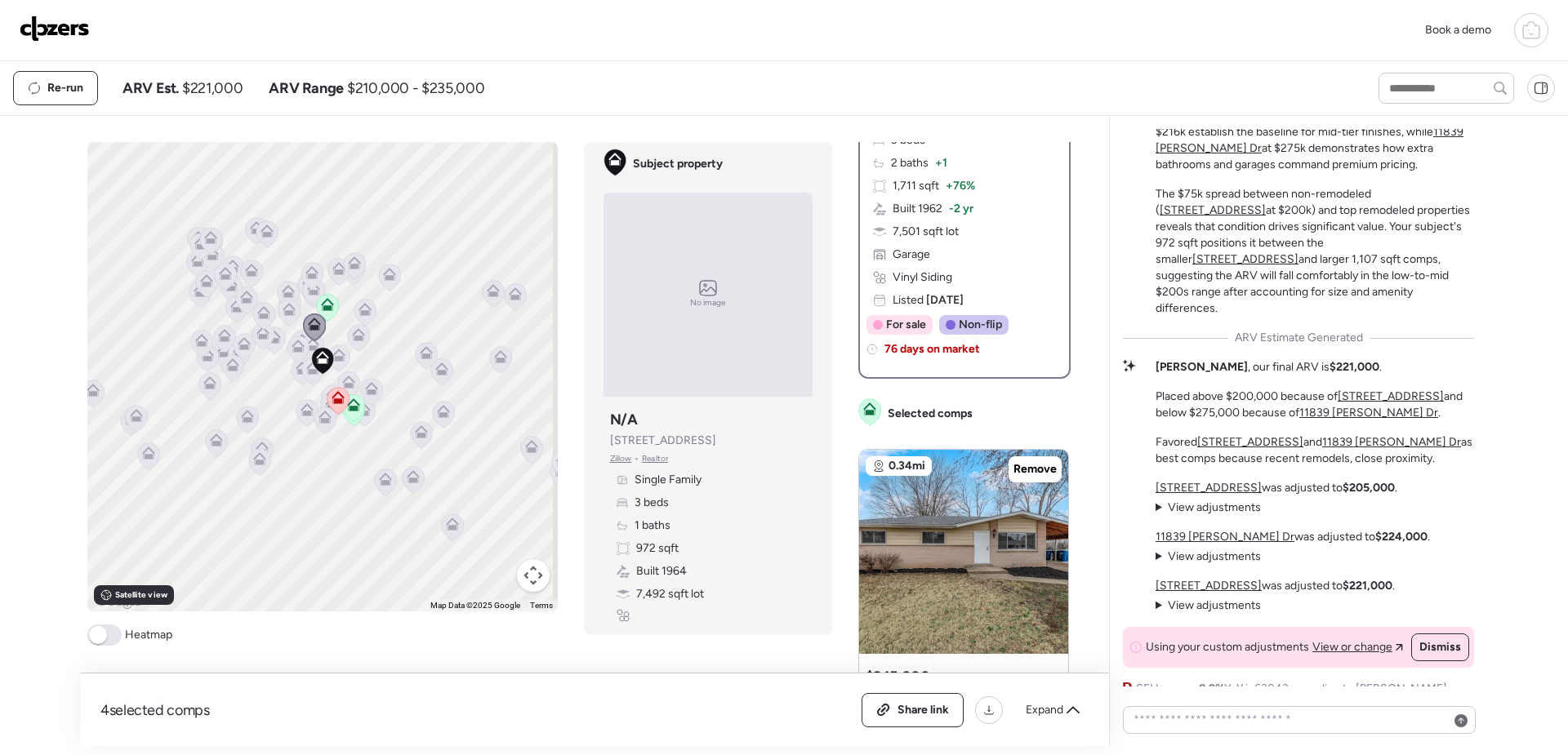
scroll to position [0, 0]
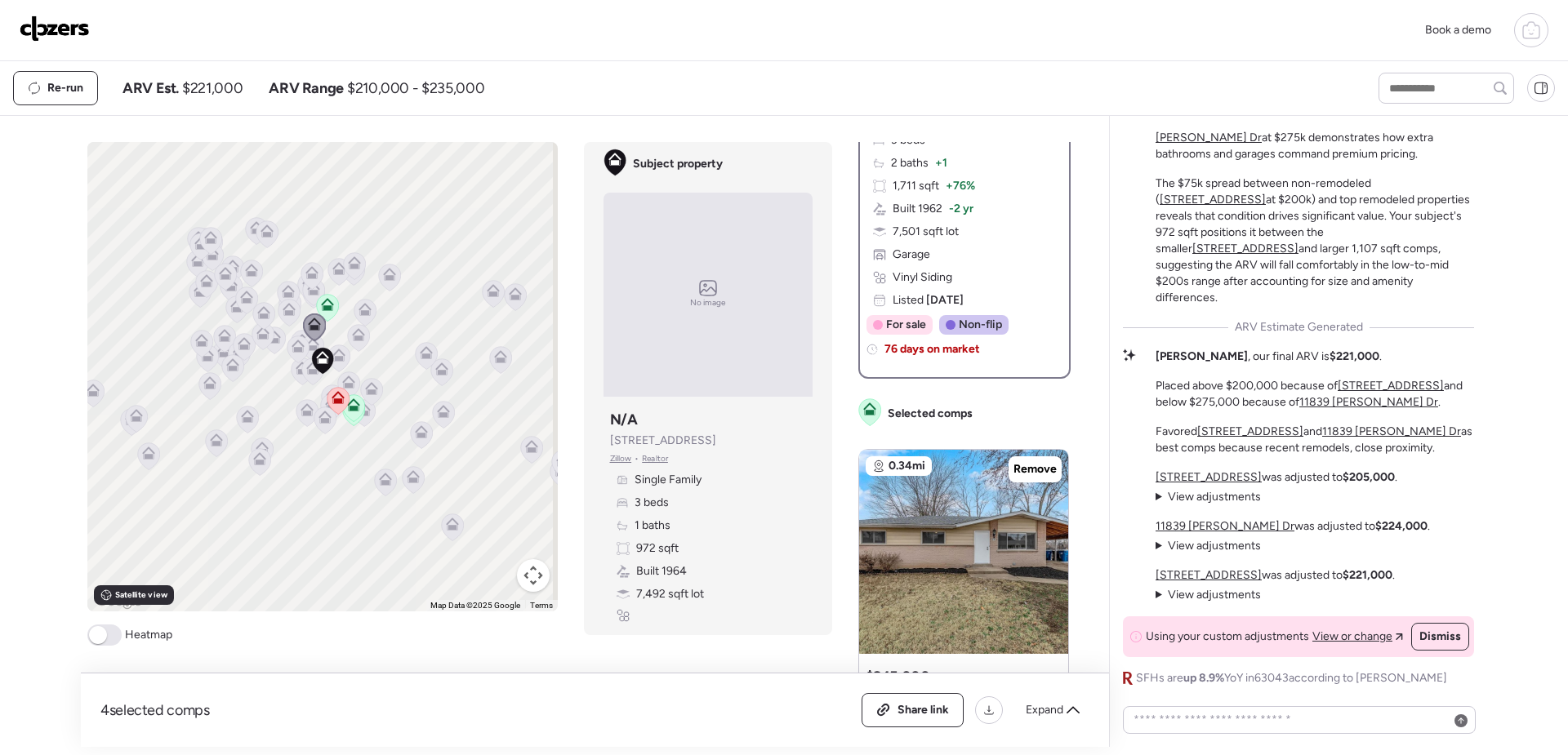
click at [1541, 24] on div at bounding box center [1531, 30] width 34 height 34
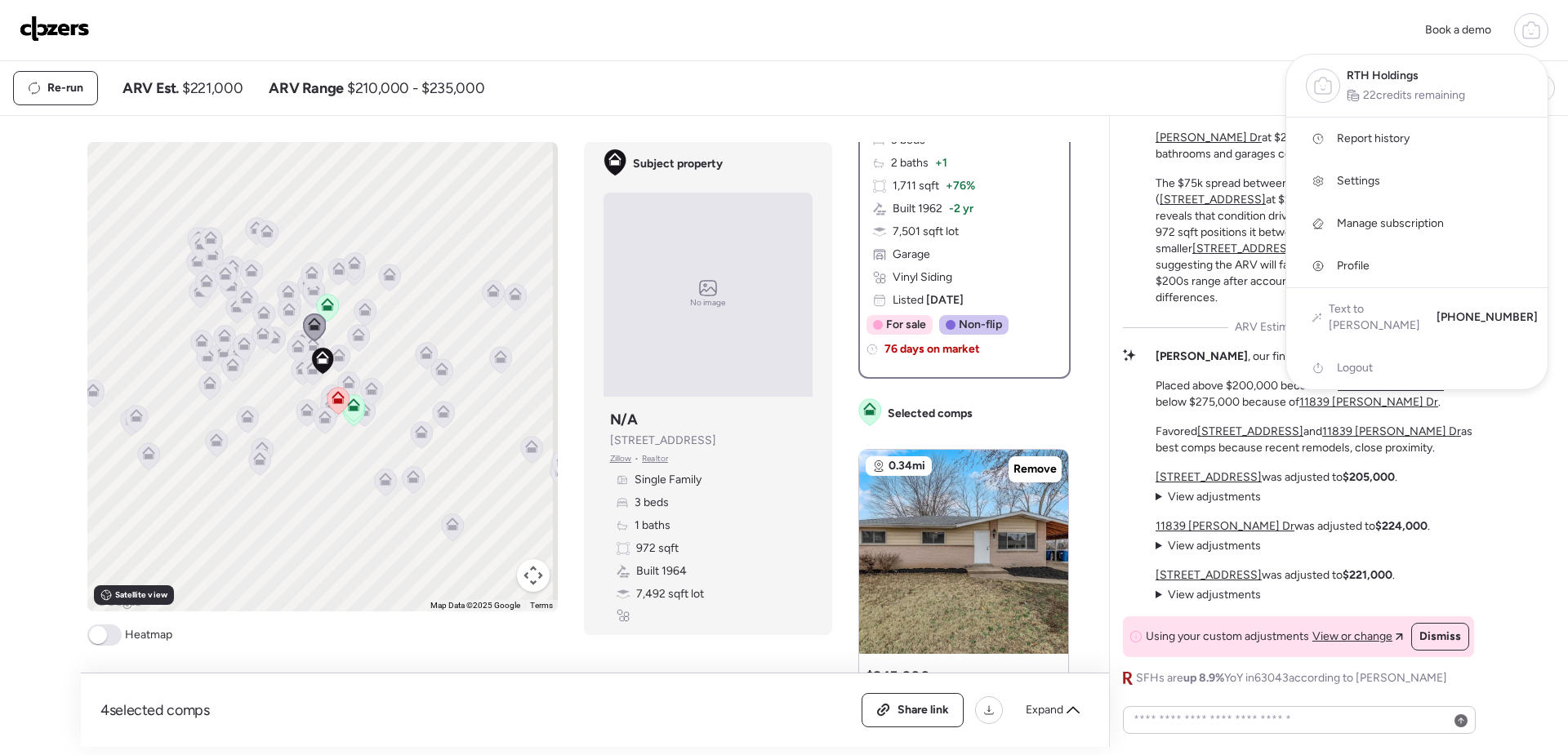
click at [1550, 485] on div at bounding box center [784, 331] width 1568 height 755
